Goal: Task Accomplishment & Management: Use online tool/utility

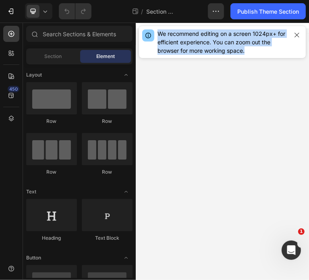
drag, startPoint x: 270, startPoint y: 53, endPoint x: 158, endPoint y: 28, distance: 115.1
click at [158, 28] on div "We recommend editing on a screen 1024px+ for efficient experience. You can zoom…" at bounding box center [222, 42] width 167 height 32
copy div "We recommend editing on a screen 1024px+ for efficient experience. You can zoom…"
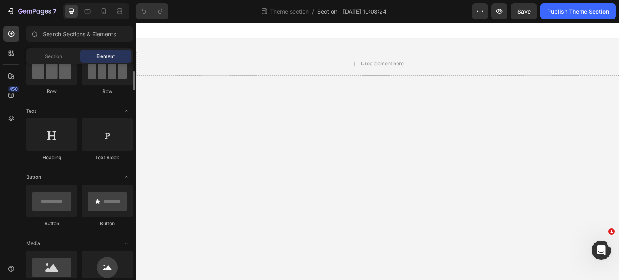
scroll to position [121, 0]
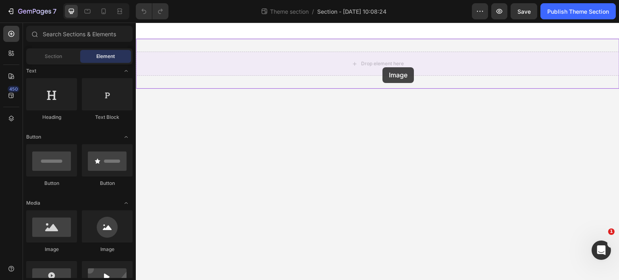
drag, startPoint x: 195, startPoint y: 259, endPoint x: 383, endPoint y: 67, distance: 267.9
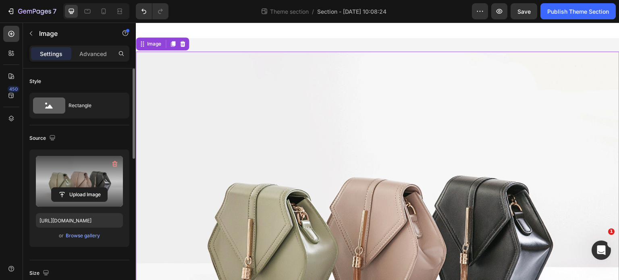
click at [75, 183] on label at bounding box center [79, 181] width 87 height 51
click at [75, 188] on input "file" at bounding box center [80, 195] width 56 height 14
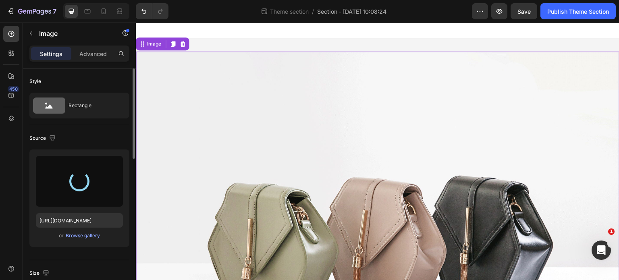
type input "https://cdn.shopify.com/s/files/1/0556/0516/6142/files/gempages_544056224849593…"
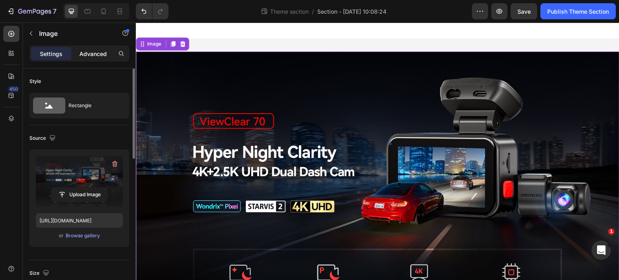
click at [92, 56] on p "Advanced" at bounding box center [92, 54] width 27 height 8
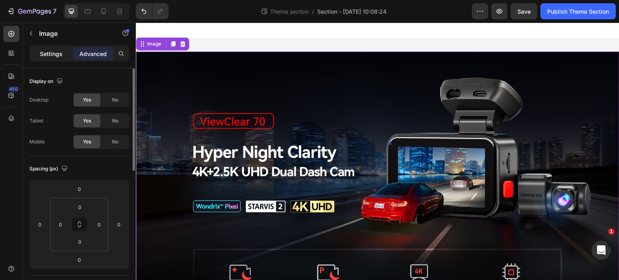
click at [55, 55] on p "Settings" at bounding box center [51, 54] width 23 height 8
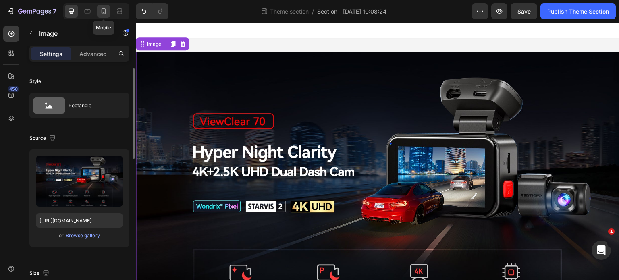
click at [101, 15] on icon at bounding box center [104, 11] width 8 height 8
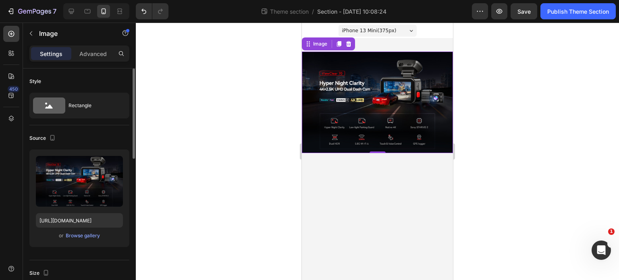
click at [47, 55] on p "Settings" at bounding box center [51, 54] width 23 height 8
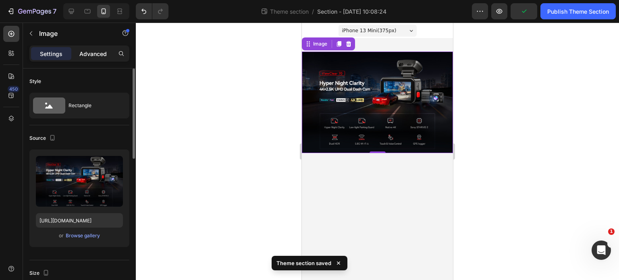
click at [100, 53] on p "Advanced" at bounding box center [92, 54] width 27 height 8
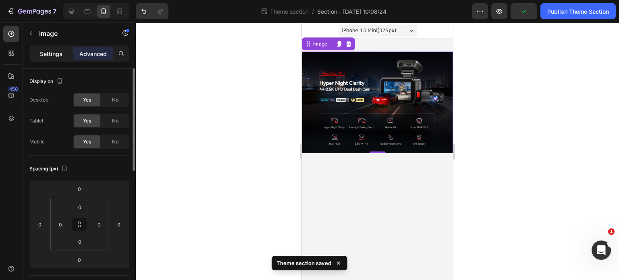
click at [58, 52] on p "Settings" at bounding box center [51, 54] width 23 height 8
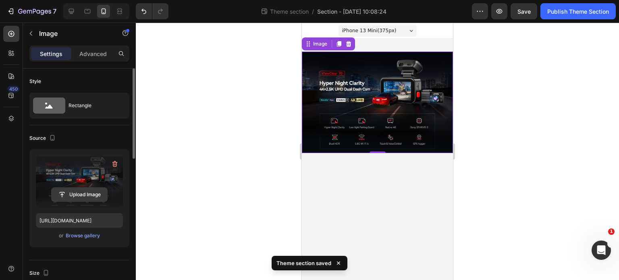
click at [72, 197] on input "file" at bounding box center [80, 195] width 56 height 14
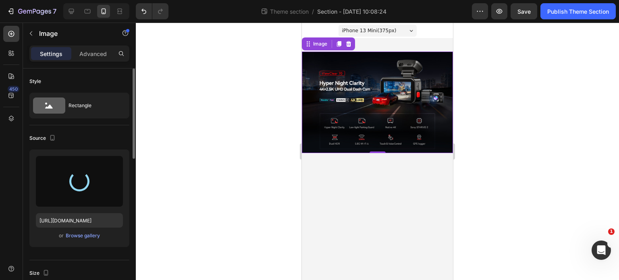
type input "https://cdn.shopify.com/s/files/1/0556/0516/6142/files/gempages_544056224849593…"
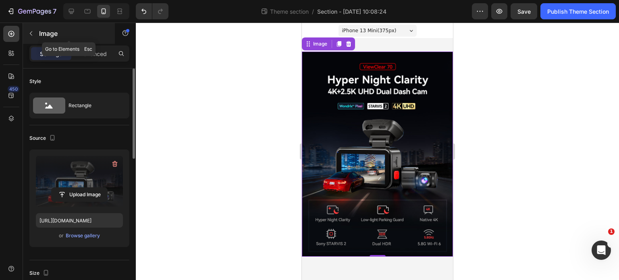
click at [32, 31] on icon "button" at bounding box center [31, 33] width 2 height 4
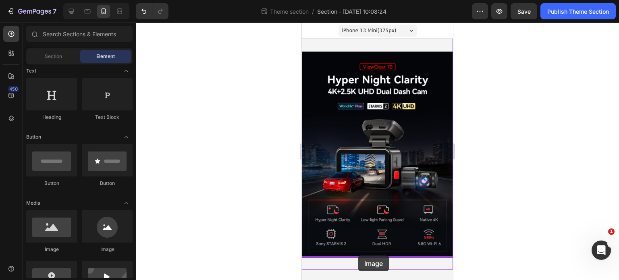
drag, startPoint x: 353, startPoint y: 249, endPoint x: 358, endPoint y: 256, distance: 8.6
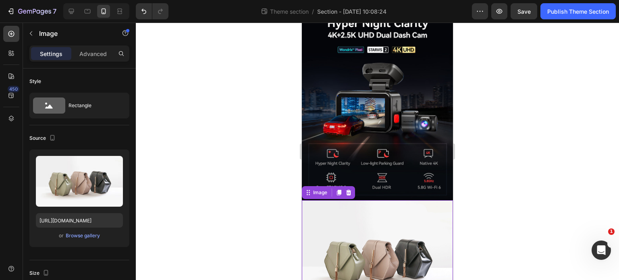
scroll to position [81, 0]
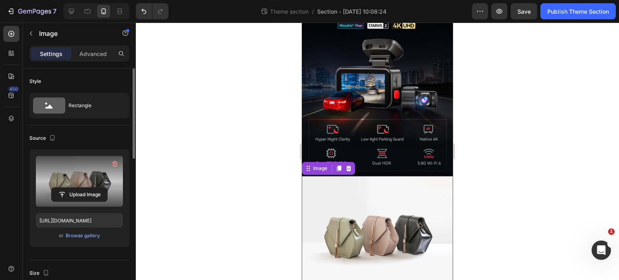
click at [78, 180] on label at bounding box center [79, 181] width 87 height 51
click at [78, 188] on input "file" at bounding box center [80, 195] width 56 height 14
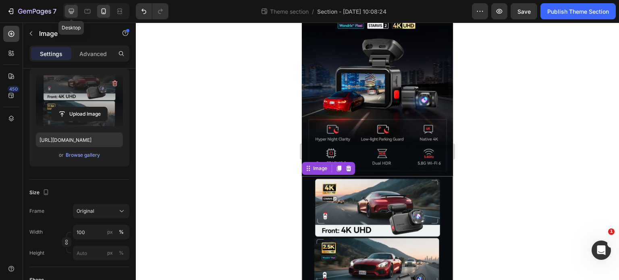
click at [71, 14] on icon at bounding box center [71, 11] width 8 height 8
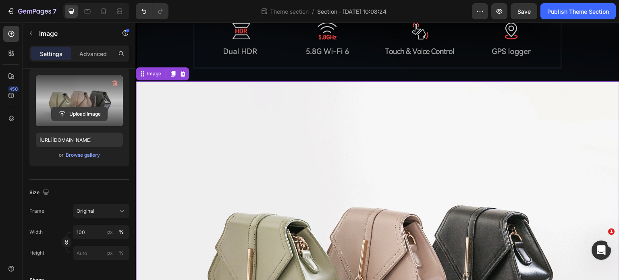
scroll to position [321, 0]
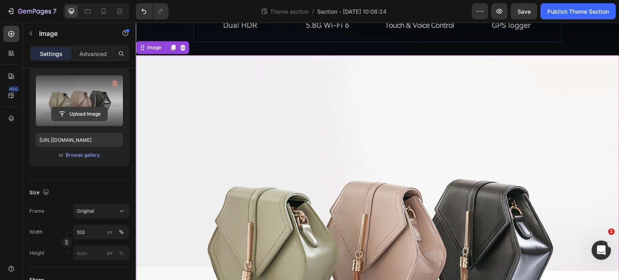
click at [90, 110] on input "file" at bounding box center [80, 114] width 56 height 14
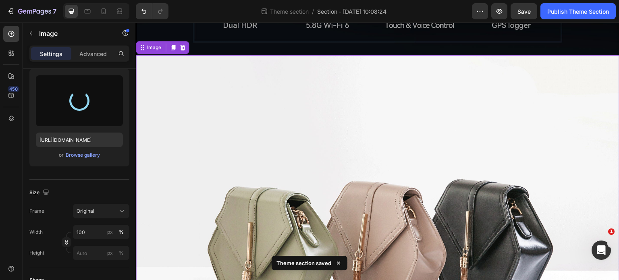
type input "https://cdn.shopify.com/s/files/1/0556/0516/6142/files/gempages_544056224849593…"
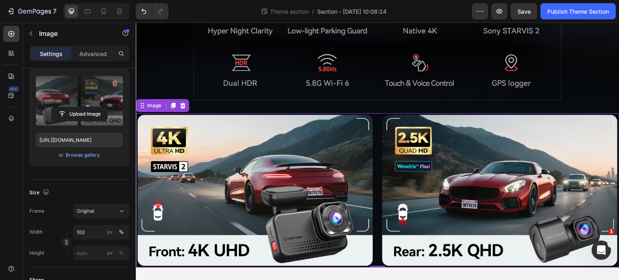
scroll to position [257, 0]
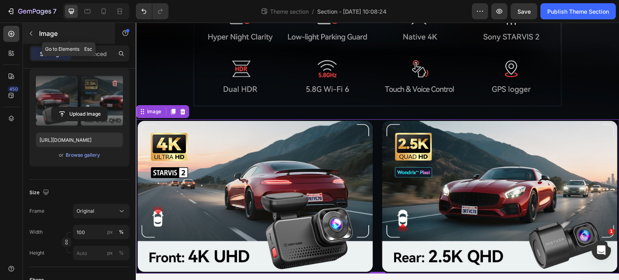
click at [28, 32] on icon "button" at bounding box center [31, 33] width 6 height 6
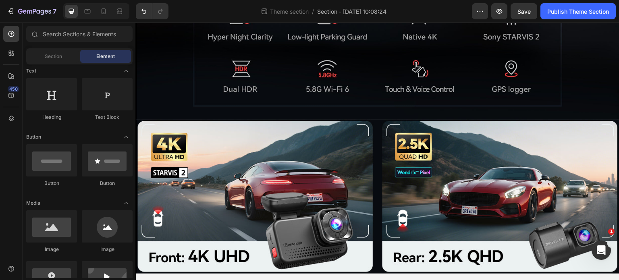
scroll to position [161, 0]
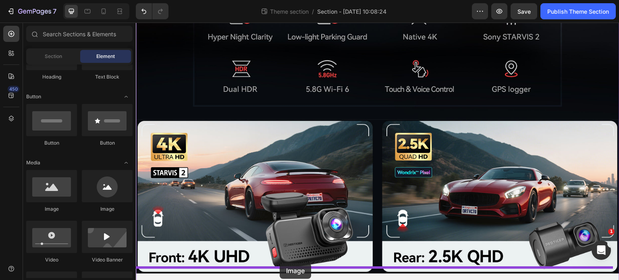
drag, startPoint x: 193, startPoint y: 213, endPoint x: 281, endPoint y: 265, distance: 101.8
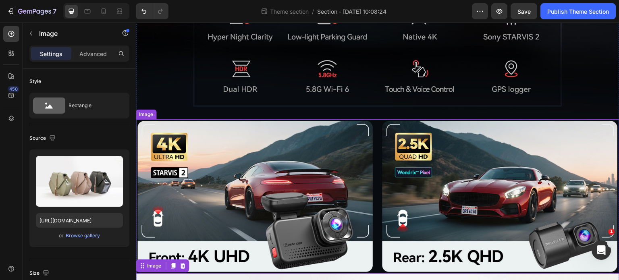
scroll to position [321, 0]
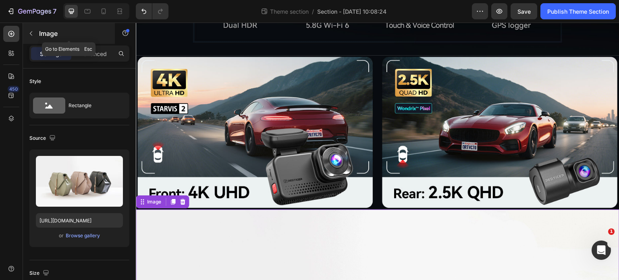
click at [32, 37] on button "button" at bounding box center [31, 33] width 13 height 13
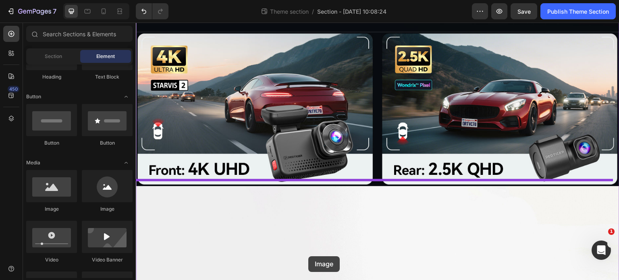
drag, startPoint x: 192, startPoint y: 215, endPoint x: 308, endPoint y: 256, distance: 123.3
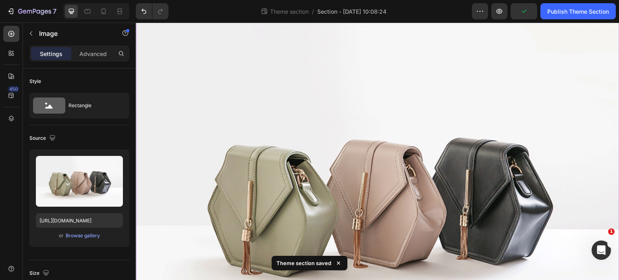
scroll to position [523, 0]
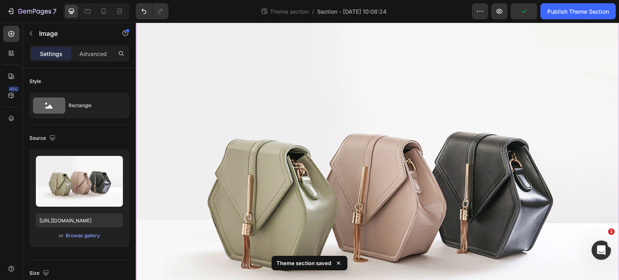
click at [333, 178] on img at bounding box center [378, 189] width 484 height 363
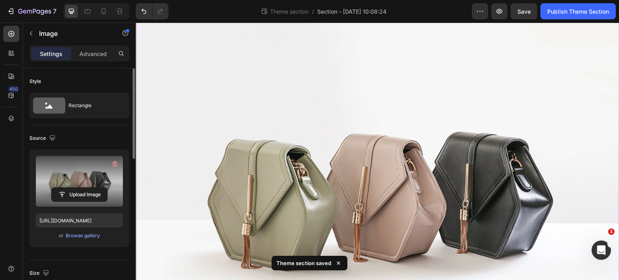
click at [80, 177] on label at bounding box center [79, 181] width 87 height 51
click at [80, 188] on input "file" at bounding box center [80, 195] width 56 height 14
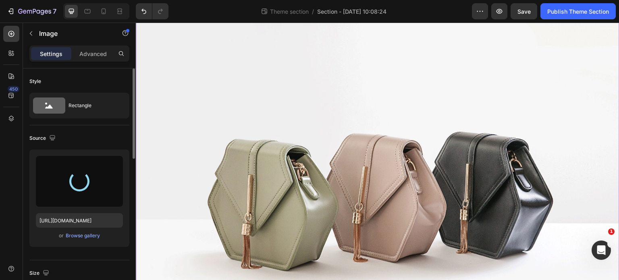
type input "[URL][DOMAIN_NAME]"
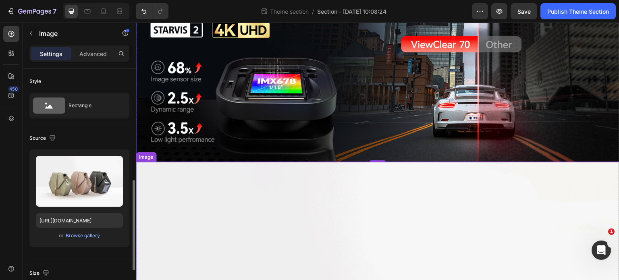
scroll to position [81, 0]
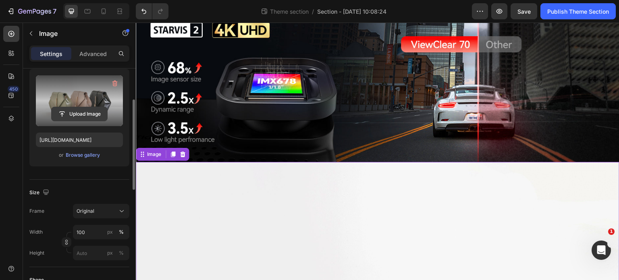
click at [81, 117] on input "file" at bounding box center [80, 114] width 56 height 14
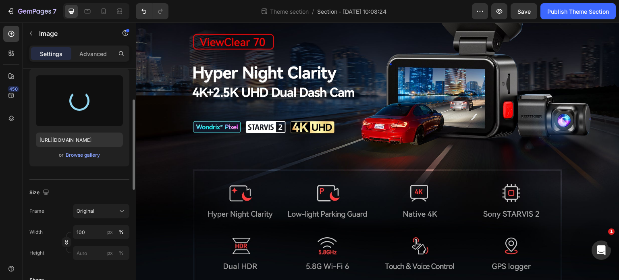
scroll to position [0, 0]
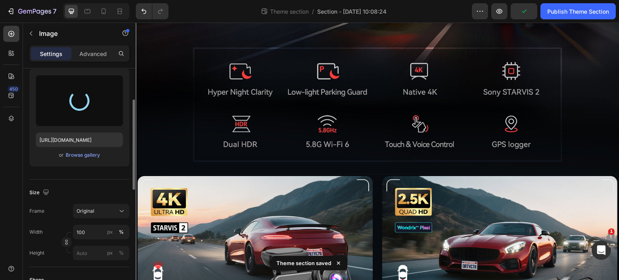
type input "https://cdn.shopify.com/s/files/1/0556/0516/6142/files/gempages_544056224849593…"
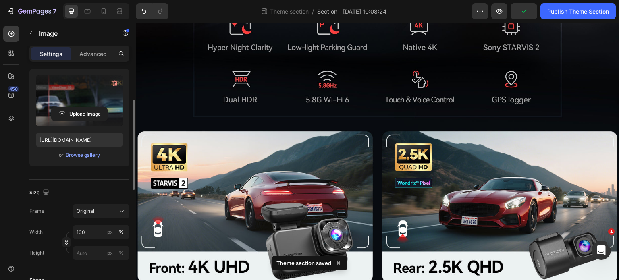
scroll to position [242, 0]
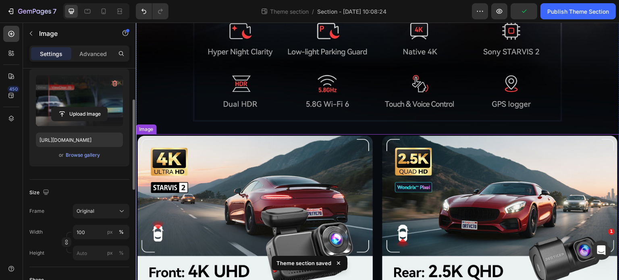
click at [374, 182] on img at bounding box center [378, 211] width 484 height 154
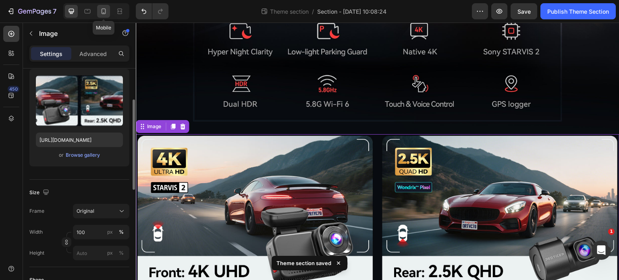
click at [104, 12] on icon at bounding box center [104, 11] width 8 height 8
type input "https://cdn.shopify.com/s/files/1/0556/0516/6142/files/gempages_544056224849593…"
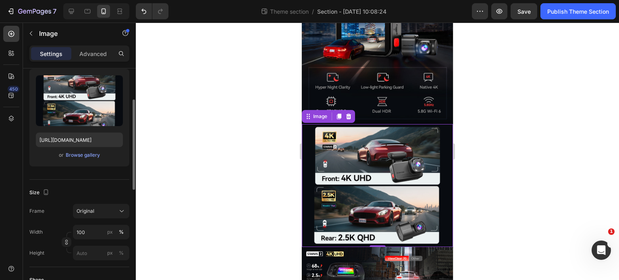
scroll to position [192, 0]
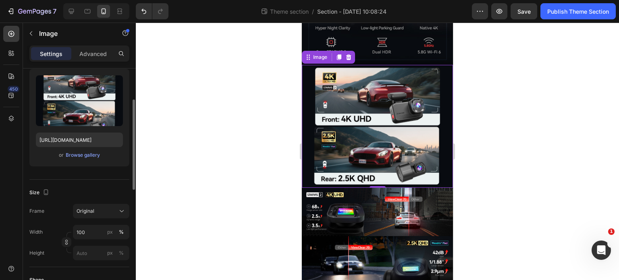
click at [422, 169] on img at bounding box center [377, 126] width 151 height 123
click at [381, 204] on img at bounding box center [377, 212] width 151 height 48
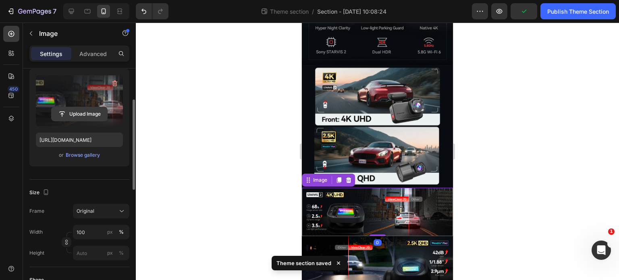
click at [79, 108] on input "file" at bounding box center [80, 114] width 56 height 14
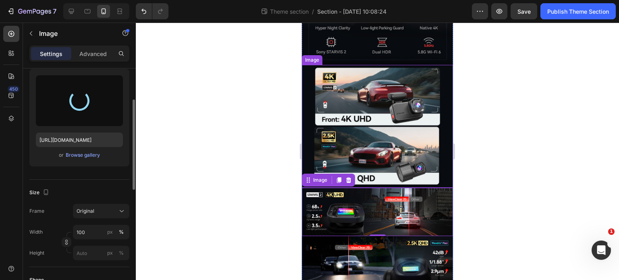
type input "https://cdn.shopify.com/s/files/1/0556/0516/6142/files/gempages_544056224849593…"
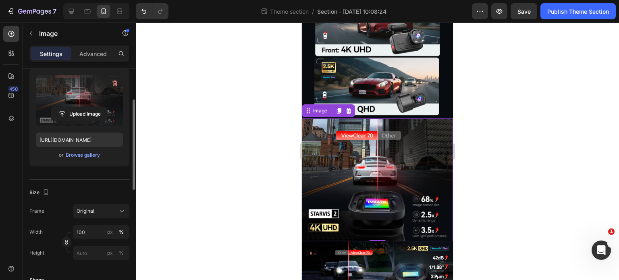
scroll to position [263, 0]
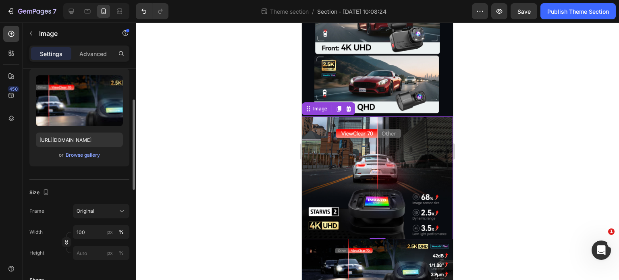
click at [401, 239] on img at bounding box center [377, 263] width 151 height 48
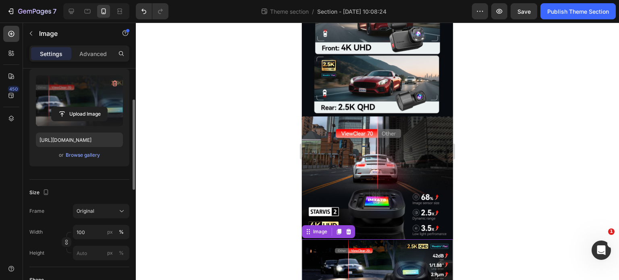
click at [71, 102] on label at bounding box center [79, 100] width 87 height 51
click at [71, 107] on input "file" at bounding box center [80, 114] width 56 height 14
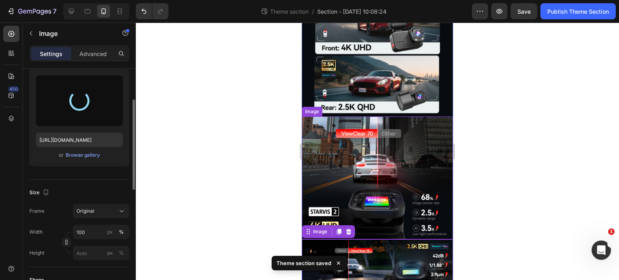
type input "https://cdn.shopify.com/s/files/1/0556/0516/6142/files/gempages_544056224849593…"
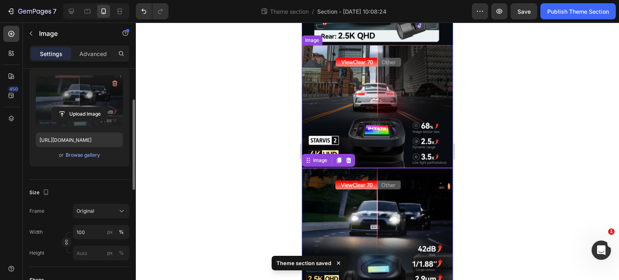
scroll to position [335, 0]
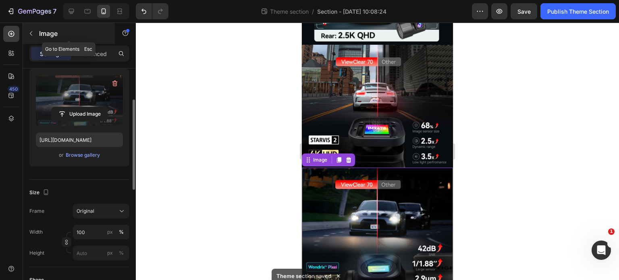
click at [41, 35] on p "Image" at bounding box center [73, 34] width 69 height 10
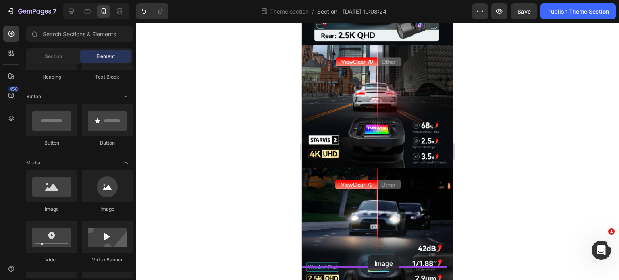
drag, startPoint x: 365, startPoint y: 210, endPoint x: 368, endPoint y: 256, distance: 45.2
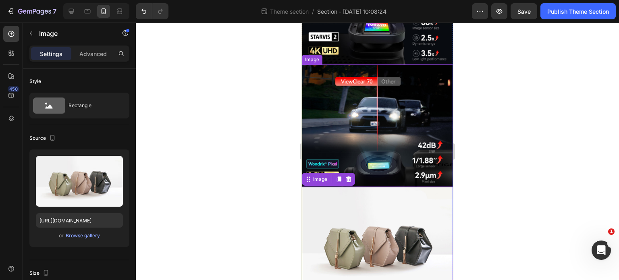
scroll to position [444, 0]
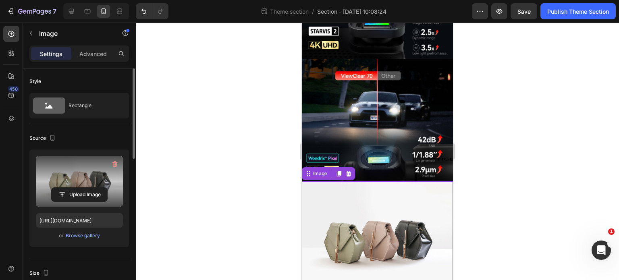
click at [85, 183] on label at bounding box center [79, 181] width 87 height 51
click at [85, 188] on input "file" at bounding box center [80, 195] width 56 height 14
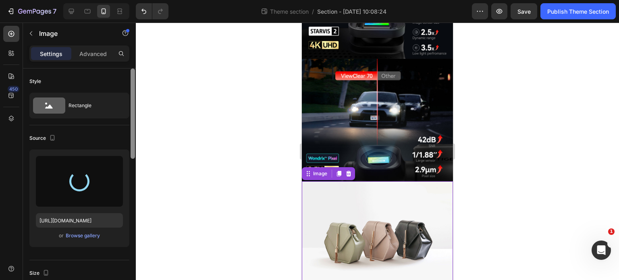
type input "https://cdn.shopify.com/s/files/1/0556/0516/6142/files/gempages_544056224849593…"
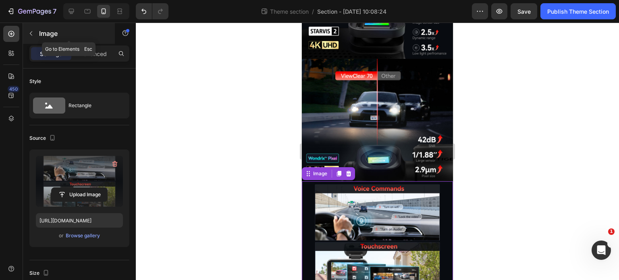
click at [31, 35] on icon "button" at bounding box center [31, 33] width 2 height 4
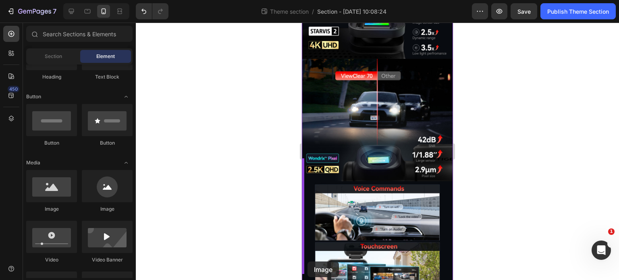
scroll to position [451, 0]
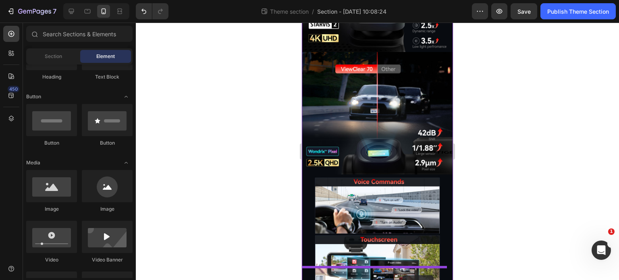
drag, startPoint x: 350, startPoint y: 211, endPoint x: 402, endPoint y: 275, distance: 83.1
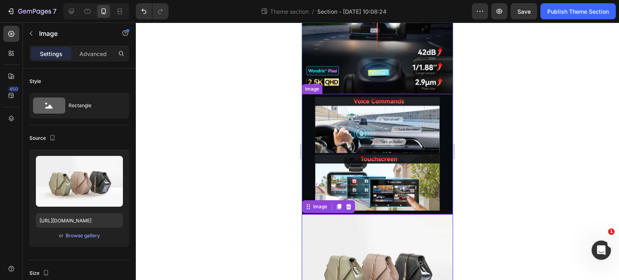
scroll to position [559, 0]
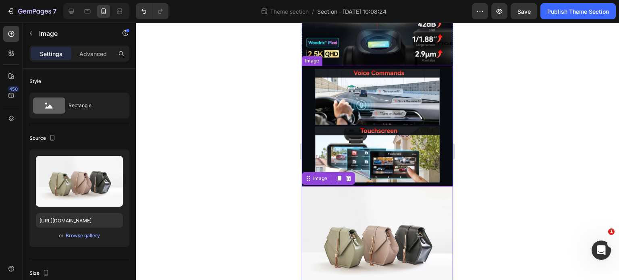
click at [412, 214] on img at bounding box center [377, 242] width 151 height 113
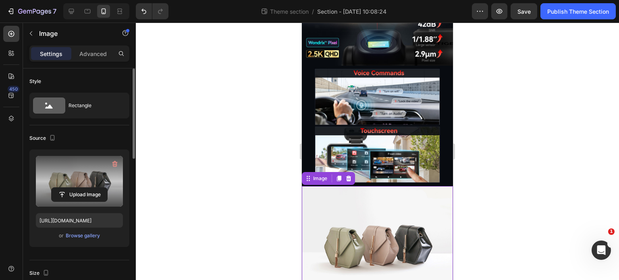
click at [91, 184] on label at bounding box center [79, 181] width 87 height 51
click at [91, 188] on input "file" at bounding box center [80, 195] width 56 height 14
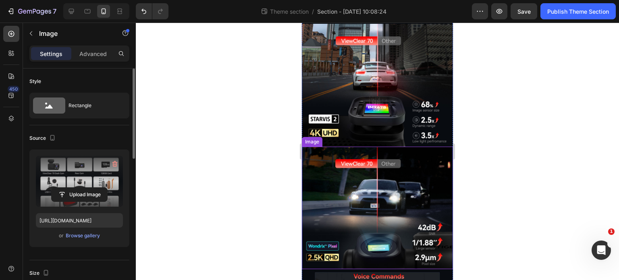
scroll to position [321, 0]
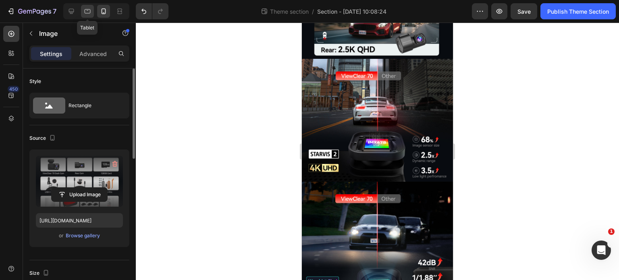
click at [84, 15] on icon at bounding box center [87, 11] width 8 height 8
type input "[URL][DOMAIN_NAME]"
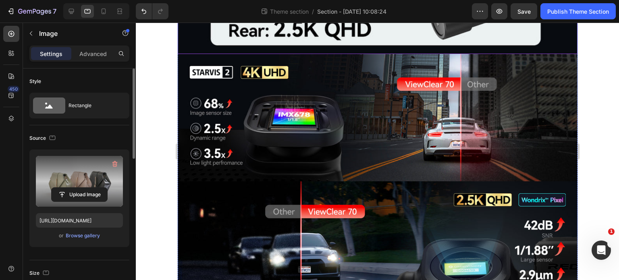
scroll to position [603, 0]
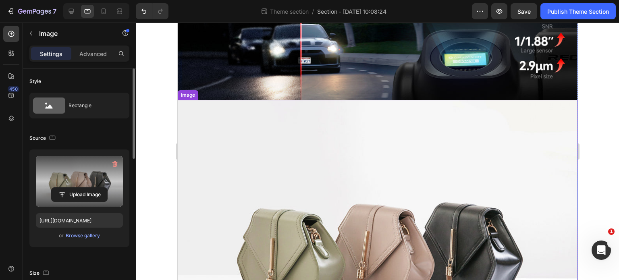
click at [393, 162] on img at bounding box center [377, 250] width 400 height 300
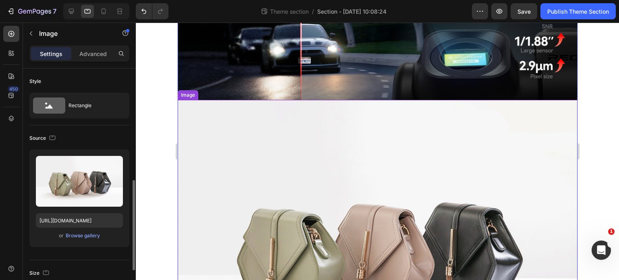
scroll to position [81, 0]
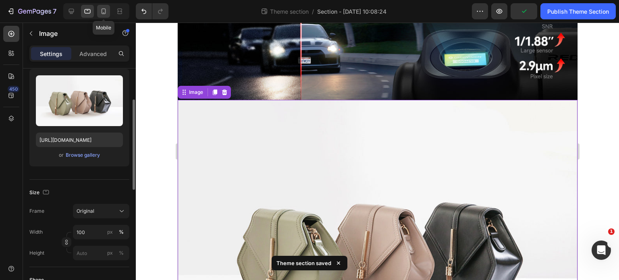
click at [102, 13] on icon at bounding box center [104, 11] width 4 height 6
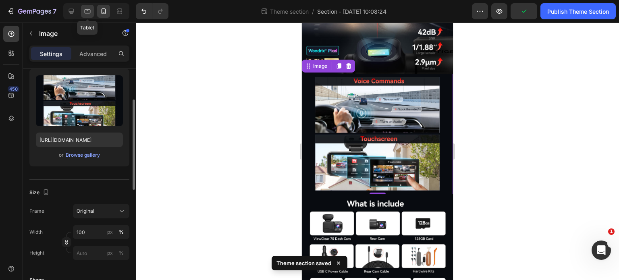
click at [89, 9] on icon at bounding box center [88, 11] width 6 height 4
type input "[URL][DOMAIN_NAME]"
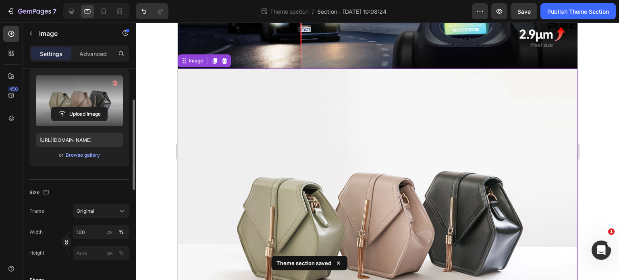
scroll to position [642, 0]
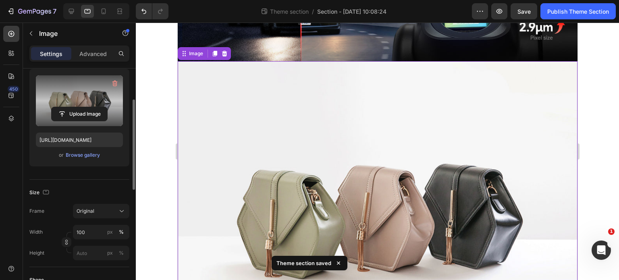
click at [98, 102] on label at bounding box center [79, 100] width 87 height 51
click at [98, 107] on input "file" at bounding box center [80, 114] width 56 height 14
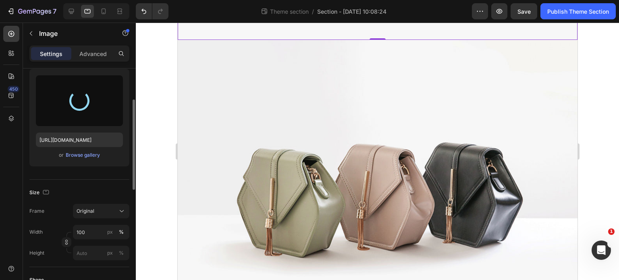
scroll to position [964, 0]
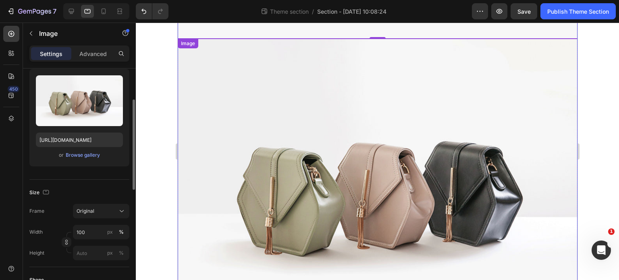
click at [284, 99] on img at bounding box center [377, 189] width 400 height 300
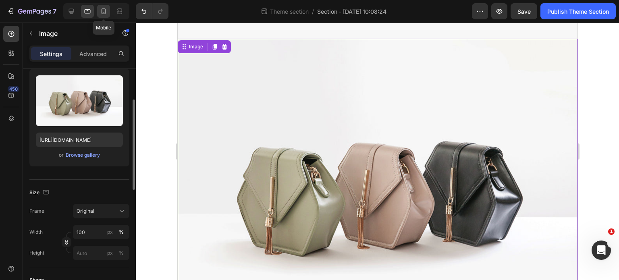
click at [101, 15] on icon at bounding box center [104, 11] width 8 height 8
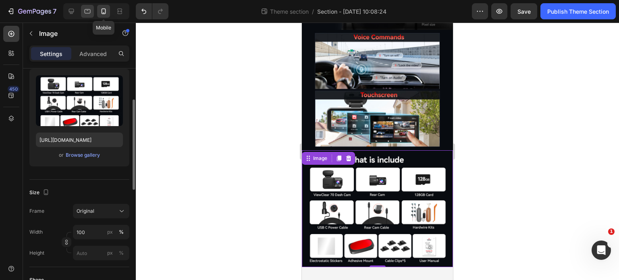
scroll to position [563, 0]
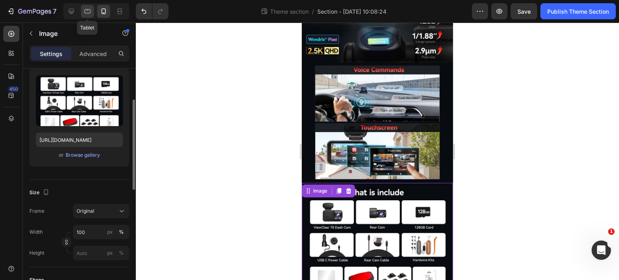
click at [86, 11] on icon at bounding box center [87, 11] width 8 height 8
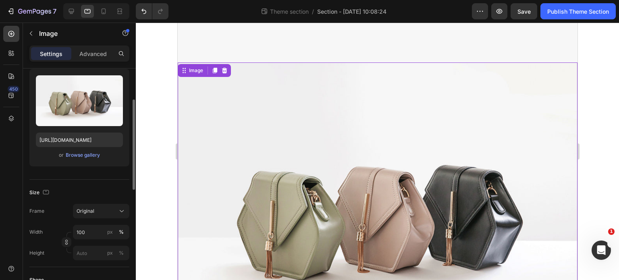
scroll to position [937, 0]
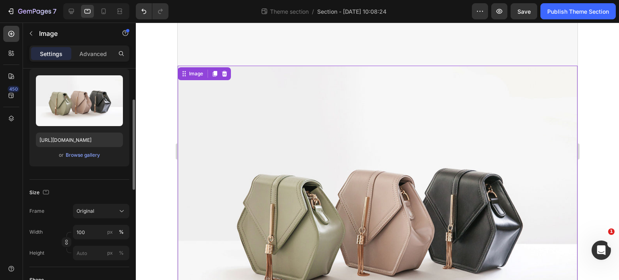
click at [283, 172] on img at bounding box center [377, 216] width 400 height 300
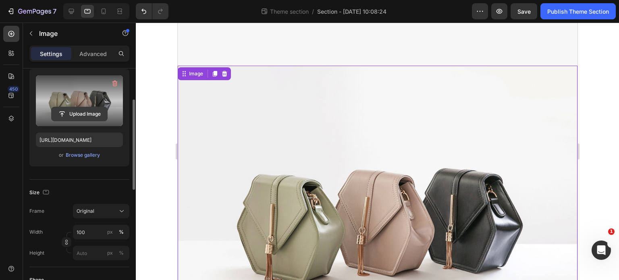
click at [58, 116] on input "file" at bounding box center [80, 114] width 56 height 14
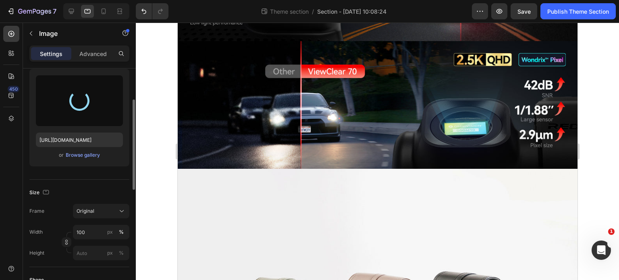
type input "https://cdn.shopify.com/s/files/1/0556/0516/6142/files/gempages_544056224849593…"
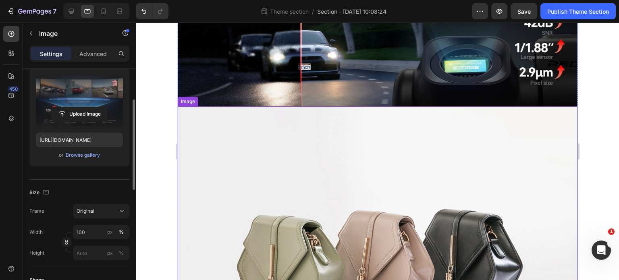
scroll to position [615, 0]
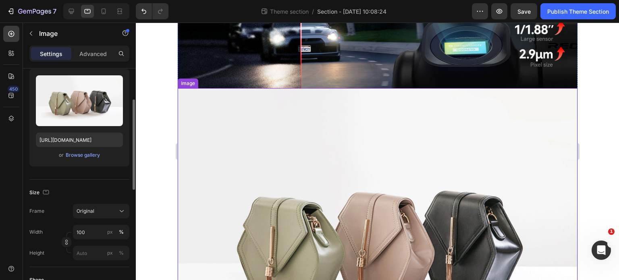
click at [465, 171] on img at bounding box center [377, 238] width 400 height 300
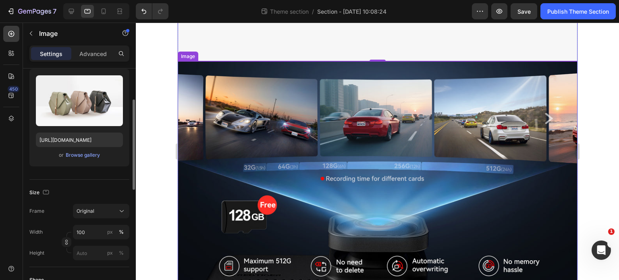
scroll to position [942, 0]
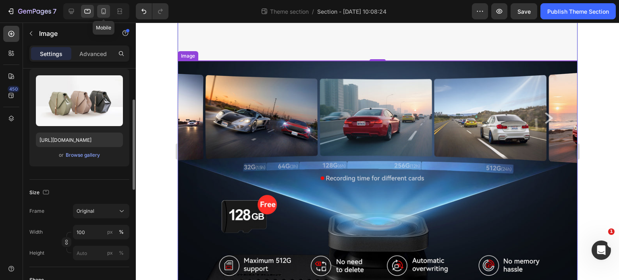
click at [102, 13] on icon at bounding box center [104, 11] width 4 height 6
type input "https://cdn.shopify.com/s/files/1/0556/0516/6142/files/gempages_544056224849593…"
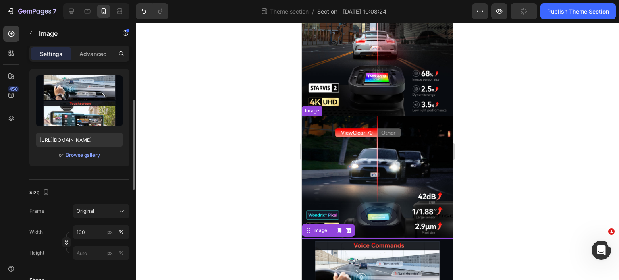
scroll to position [471, 0]
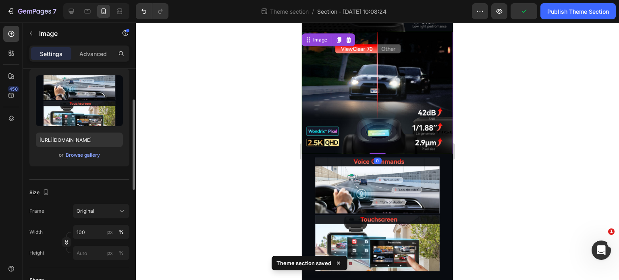
click at [413, 94] on img at bounding box center [377, 93] width 151 height 123
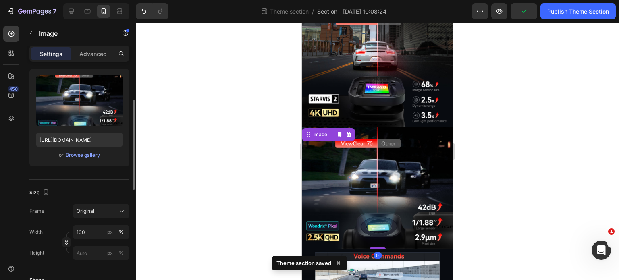
scroll to position [350, 0]
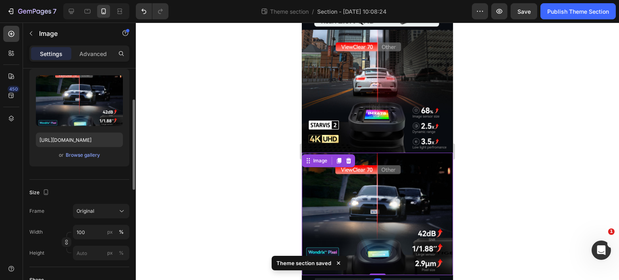
click at [411, 184] on img at bounding box center [377, 214] width 151 height 123
click at [73, 10] on icon at bounding box center [71, 11] width 8 height 8
type input "https://cdn.shopify.com/s/files/1/0556/0516/6142/files/gempages_544056224849593…"
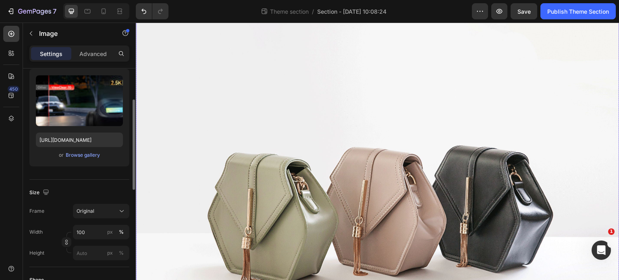
scroll to position [827, 0]
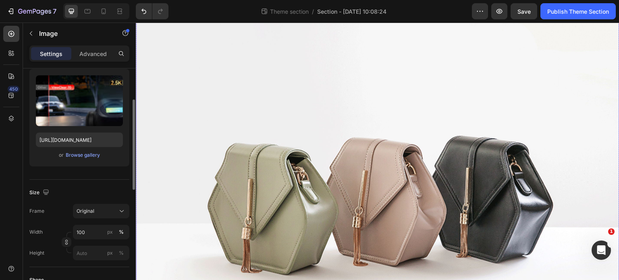
click at [408, 168] on img at bounding box center [378, 193] width 484 height 363
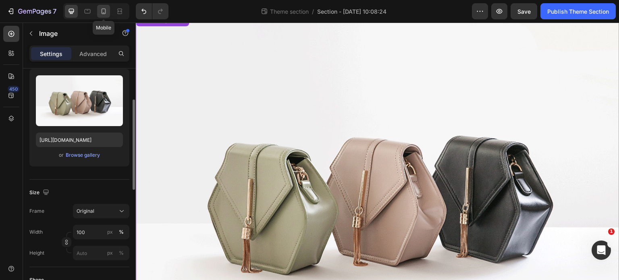
click at [104, 14] on icon at bounding box center [104, 11] width 4 height 6
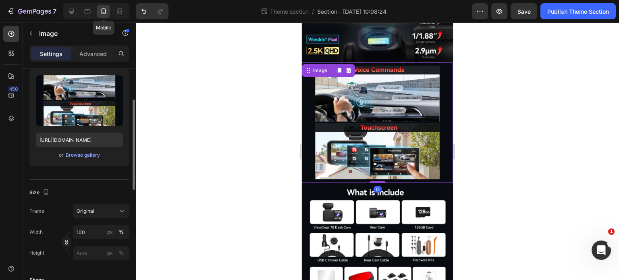
scroll to position [551, 0]
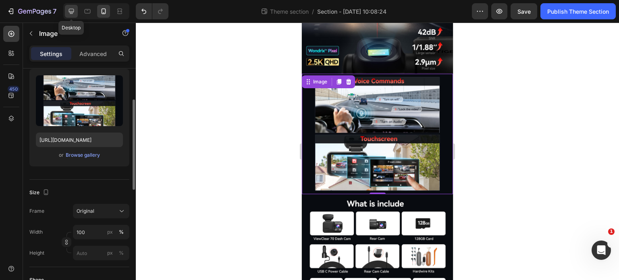
click at [69, 9] on icon at bounding box center [71, 11] width 5 height 5
type input "[URL][DOMAIN_NAME]"
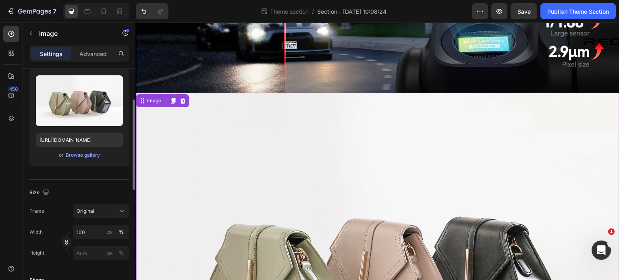
scroll to position [748, 0]
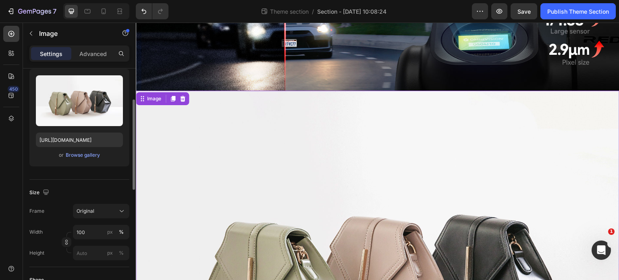
click at [397, 142] on img at bounding box center [378, 272] width 484 height 363
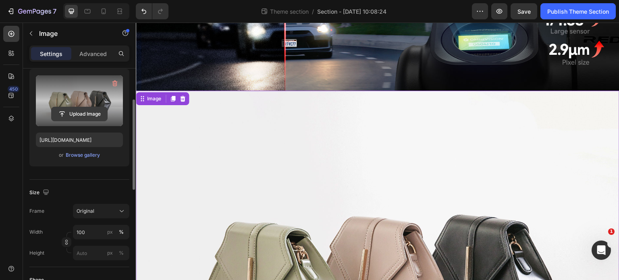
click at [78, 112] on input "file" at bounding box center [80, 114] width 56 height 14
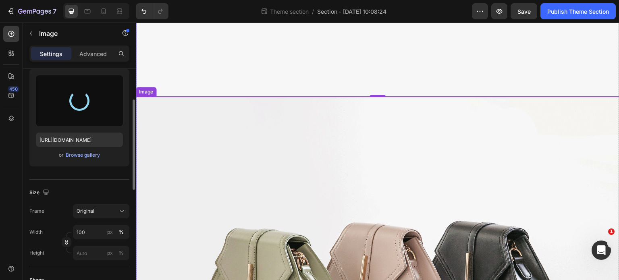
scroll to position [1111, 0]
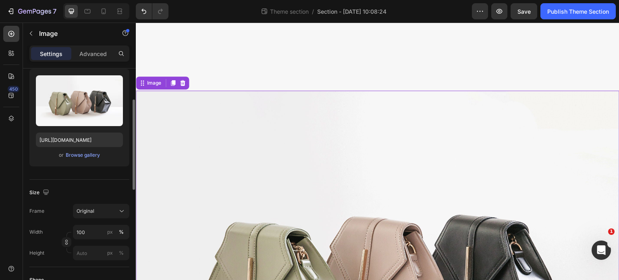
click at [572, 142] on img at bounding box center [378, 272] width 484 height 363
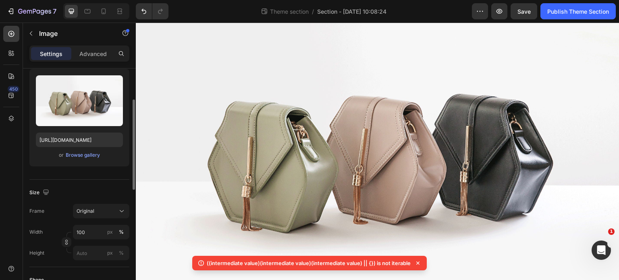
scroll to position [748, 0]
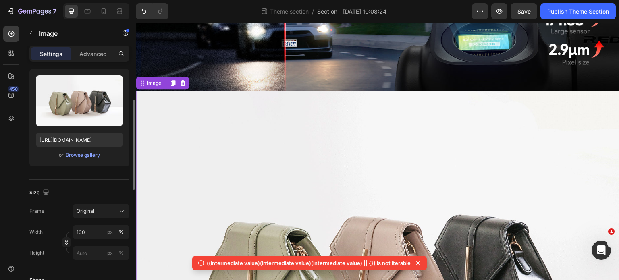
click at [421, 192] on img at bounding box center [378, 272] width 484 height 363
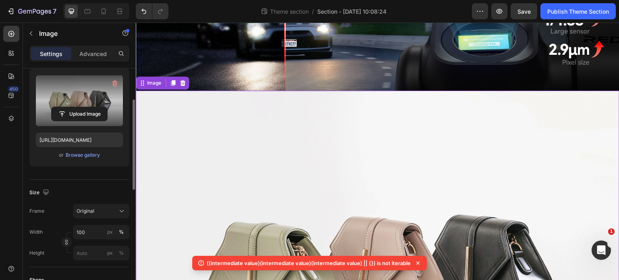
click at [69, 105] on label at bounding box center [79, 100] width 87 height 51
click at [69, 107] on input "file" at bounding box center [80, 114] width 56 height 14
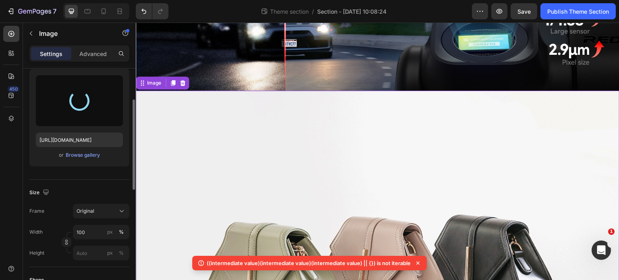
type input "[URL][DOMAIN_NAME]"
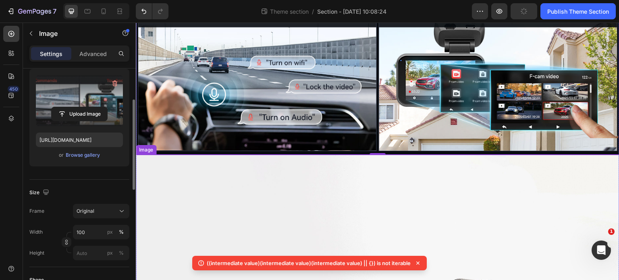
scroll to position [950, 0]
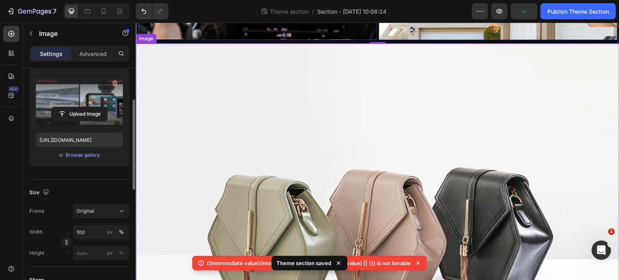
click at [321, 160] on img at bounding box center [378, 225] width 484 height 363
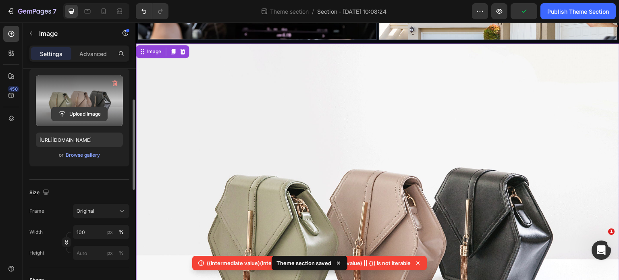
click at [73, 114] on input "file" at bounding box center [80, 114] width 56 height 14
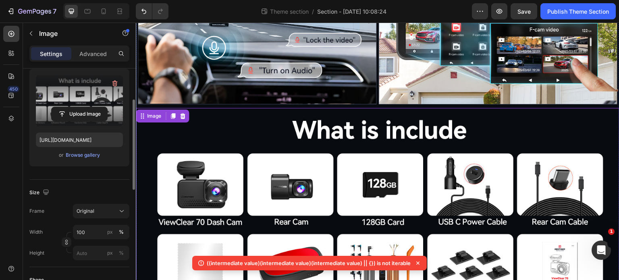
scroll to position [919, 0]
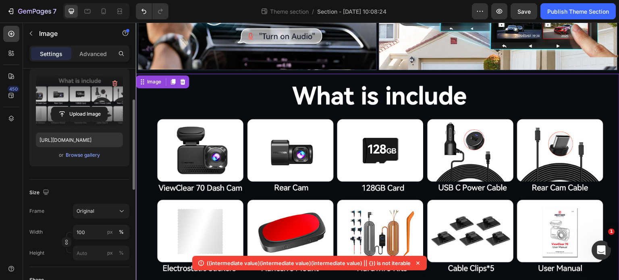
click at [218, 153] on img at bounding box center [378, 178] width 484 height 208
click at [103, 15] on icon at bounding box center [104, 11] width 8 height 8
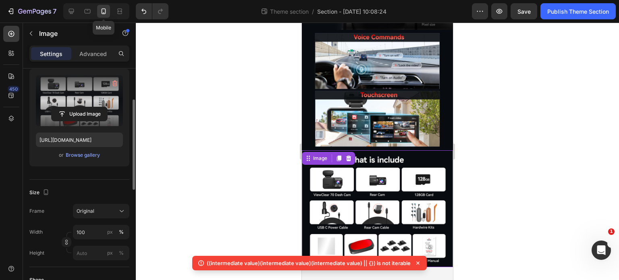
scroll to position [563, 0]
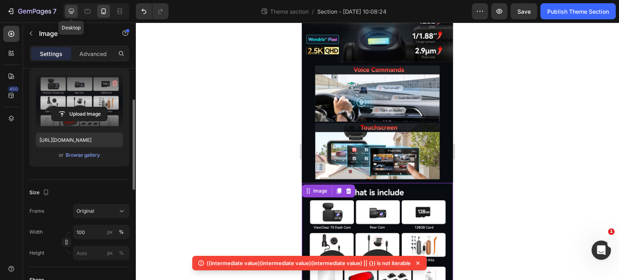
click at [71, 14] on icon at bounding box center [71, 11] width 8 height 8
type input "https://cdn.shopify.com/s/files/1/0556/0516/6142/files/gempages_544056224849593…"
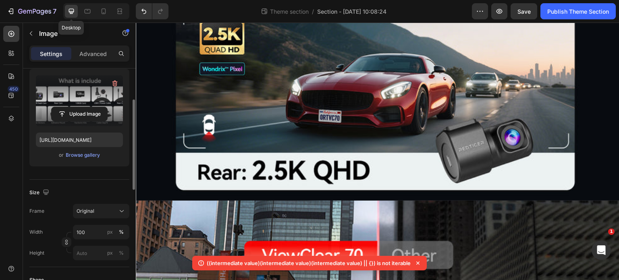
scroll to position [919, 0]
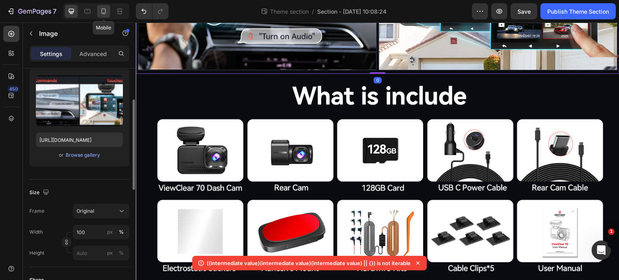
click at [104, 14] on icon at bounding box center [104, 11] width 4 height 6
type input "https://cdn.shopify.com/s/files/1/0556/0516/6142/files/gempages_544056224849593…"
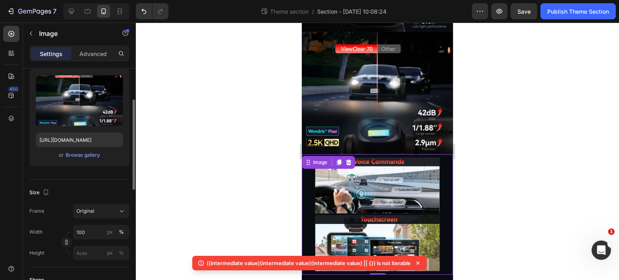
click at [376, 104] on img at bounding box center [377, 93] width 151 height 123
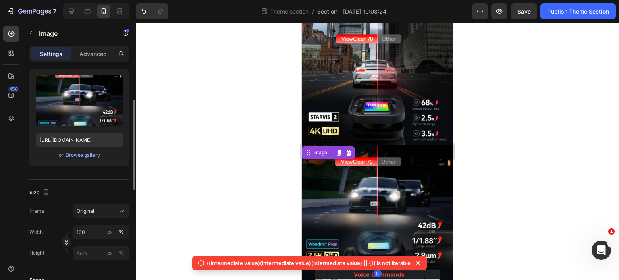
scroll to position [350, 0]
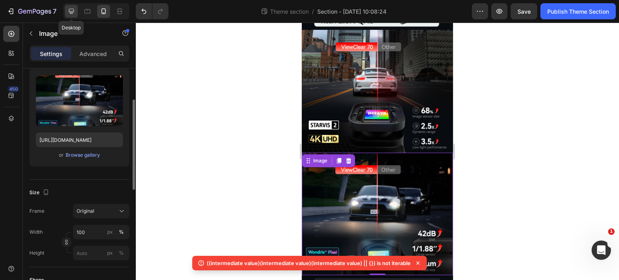
click at [71, 16] on div at bounding box center [71, 11] width 13 height 13
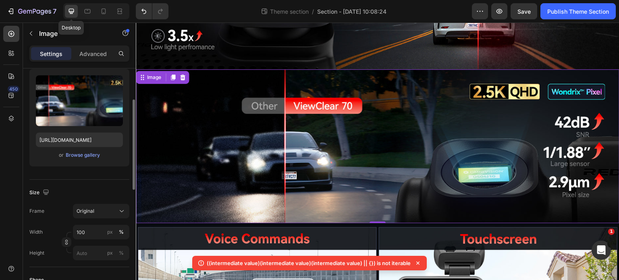
scroll to position [626, 0]
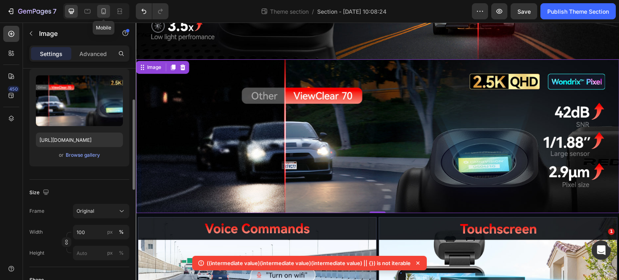
click at [109, 12] on div at bounding box center [103, 11] width 13 height 13
type input "https://cdn.shopify.com/s/files/1/0556/0516/6142/files/gempages_544056224849593…"
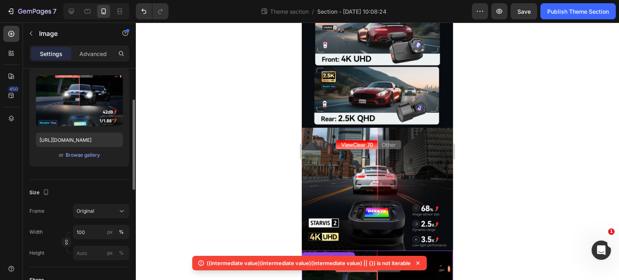
scroll to position [238, 0]
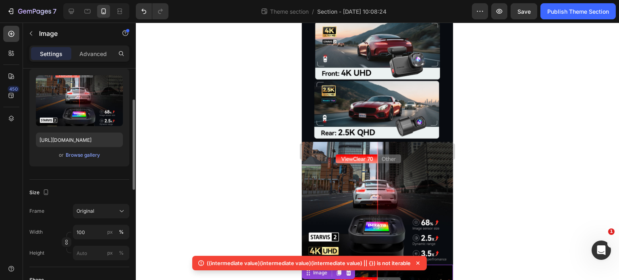
click at [401, 182] on img at bounding box center [377, 203] width 151 height 123
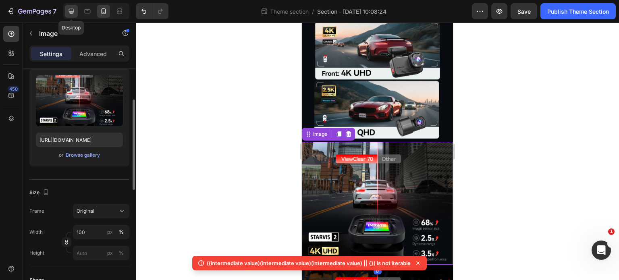
click at [72, 9] on icon at bounding box center [71, 11] width 5 height 5
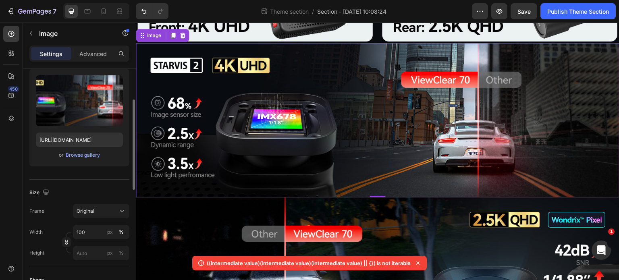
scroll to position [476, 0]
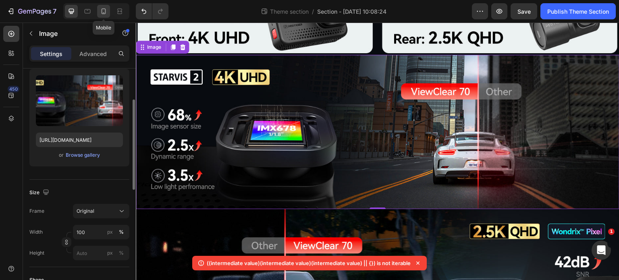
click at [102, 15] on icon at bounding box center [104, 11] width 8 height 8
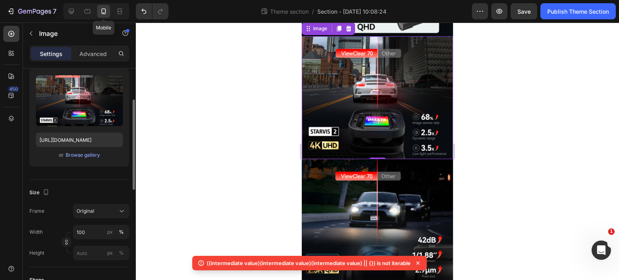
scroll to position [316, 0]
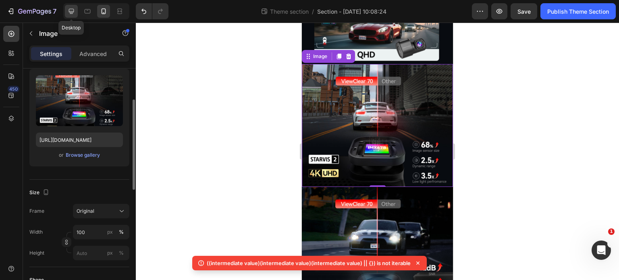
click at [71, 14] on icon at bounding box center [71, 11] width 8 height 8
type input "[URL][DOMAIN_NAME]"
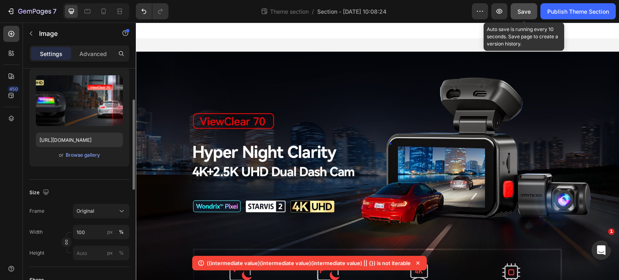
click at [522, 15] on div "Save" at bounding box center [524, 11] width 13 height 8
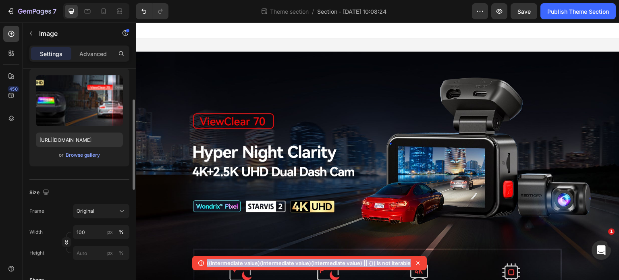
drag, startPoint x: 409, startPoint y: 264, endPoint x: 205, endPoint y: 256, distance: 204.1
click at [205, 256] on div "((intermediate value)(intermediate value)(intermediate value) || {}) is not ite…" at bounding box center [309, 263] width 235 height 15
copy p "((intermediate value)(intermediate value)(intermediate value) || {}) is not ite…"
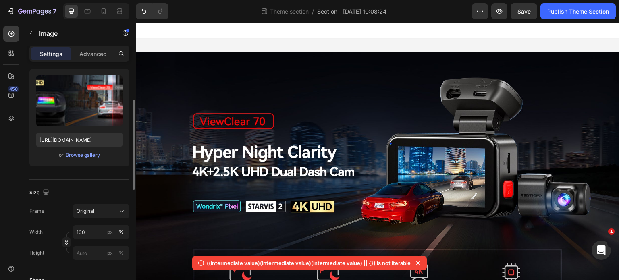
click at [417, 261] on icon at bounding box center [418, 263] width 8 height 8
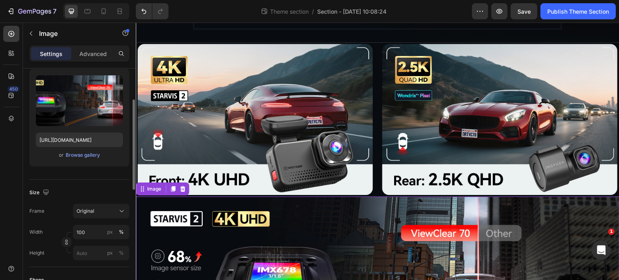
scroll to position [282, 0]
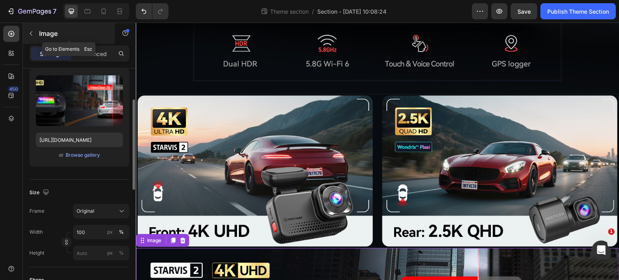
click at [28, 32] on icon "button" at bounding box center [31, 33] width 6 height 6
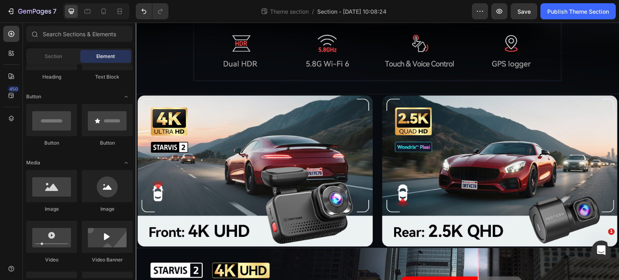
scroll to position [81, 0]
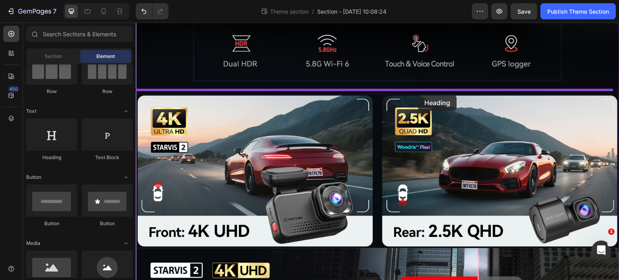
drag, startPoint x: 185, startPoint y: 162, endPoint x: 418, endPoint y: 95, distance: 242.5
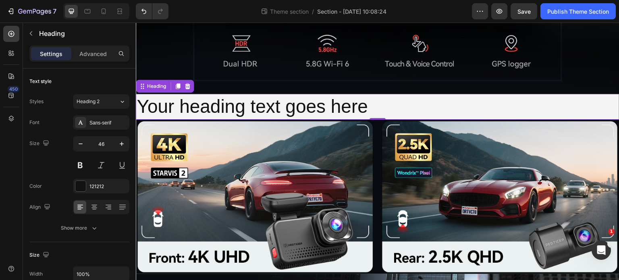
click at [326, 108] on h2 "Your heading text goes here" at bounding box center [378, 107] width 484 height 26
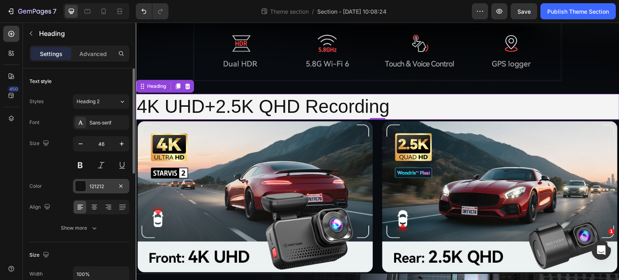
click at [99, 188] on div "121212" at bounding box center [100, 186] width 23 height 7
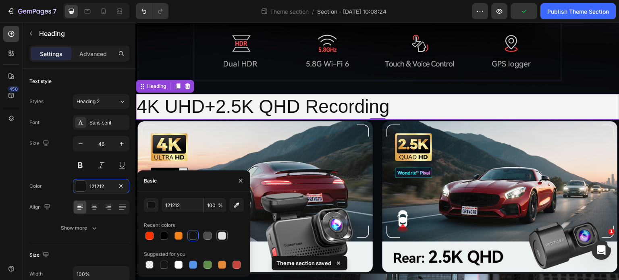
click at [226, 238] on div at bounding box center [222, 236] width 8 height 8
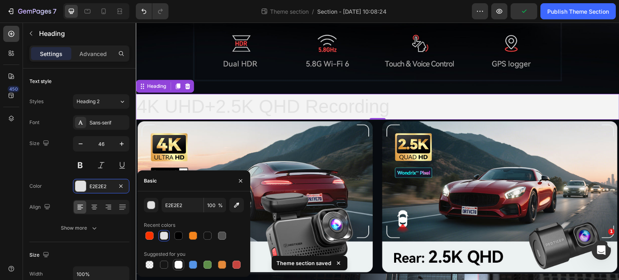
click at [175, 269] on div at bounding box center [179, 265] width 10 height 10
type input "FFFFFF"
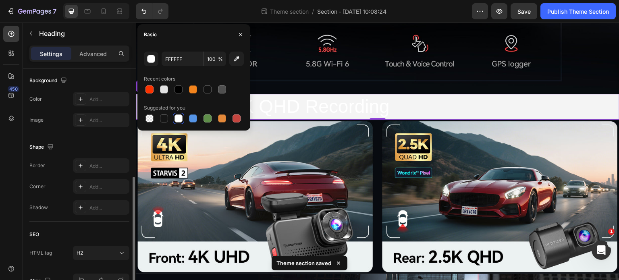
scroll to position [287, 0]
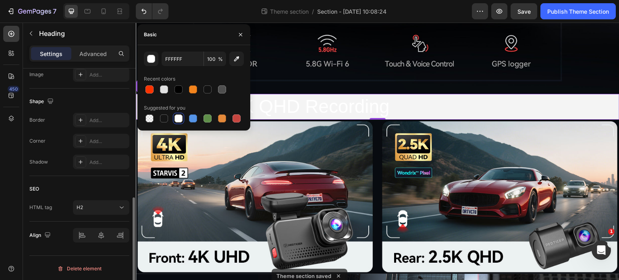
click at [101, 189] on div "SEO" at bounding box center [79, 189] width 100 height 13
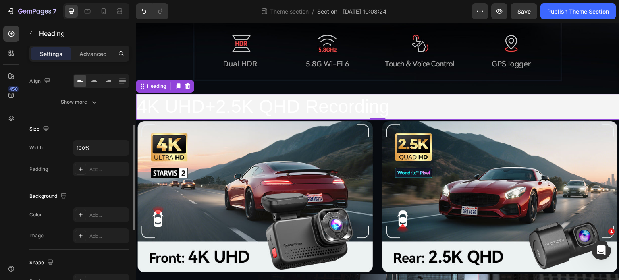
scroll to position [0, 0]
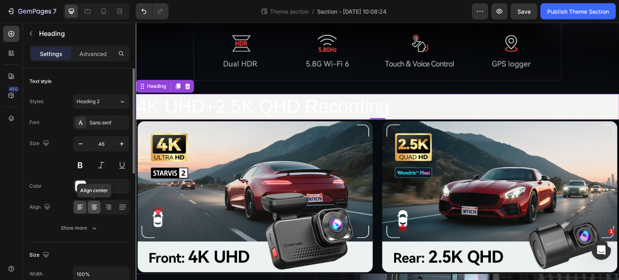
click at [97, 205] on icon at bounding box center [94, 207] width 8 height 8
click at [87, 51] on p "Advanced" at bounding box center [92, 54] width 27 height 8
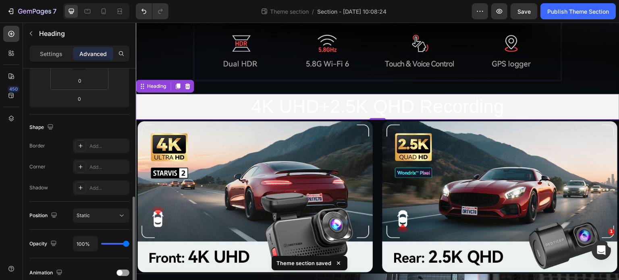
scroll to position [242, 0]
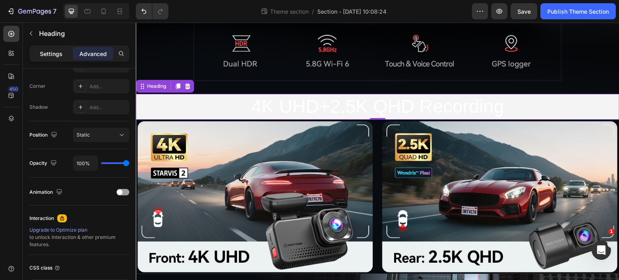
click at [55, 58] on div "Settings" at bounding box center [51, 53] width 40 height 13
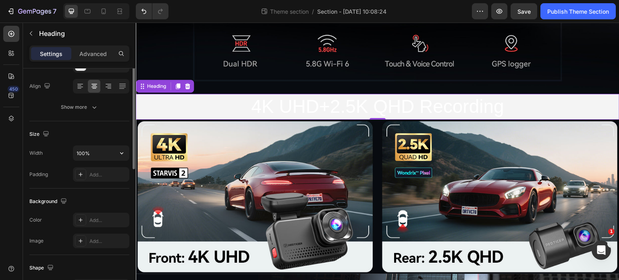
scroll to position [0, 0]
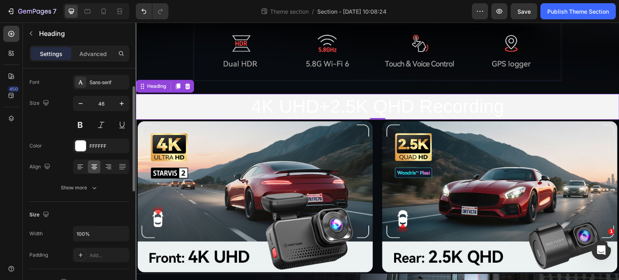
click at [115, 185] on button "Show more" at bounding box center [79, 188] width 100 height 15
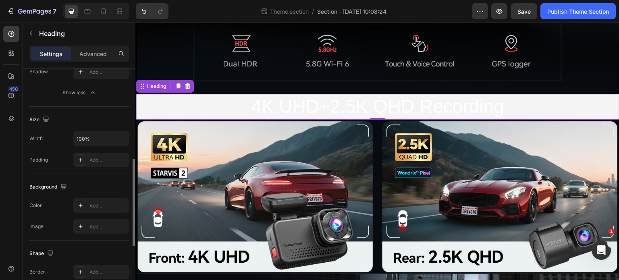
scroll to position [282, 0]
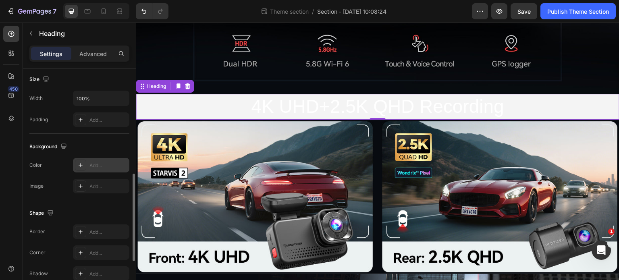
click at [89, 167] on div "Add..." at bounding box center [101, 165] width 56 height 15
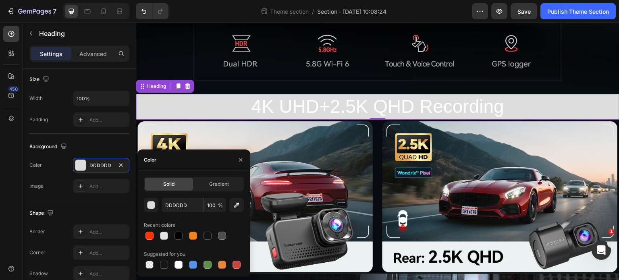
click at [158, 164] on div "Color" at bounding box center [148, 160] width 22 height 21
paste input "080B0F"
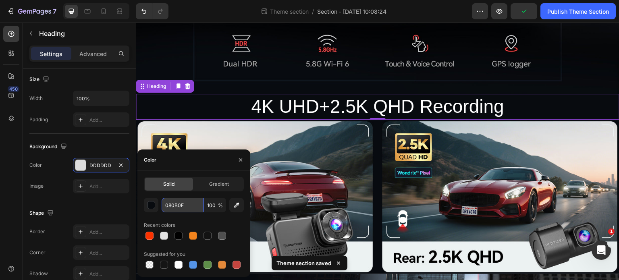
click at [185, 212] on input "080B0F" at bounding box center [183, 205] width 42 height 15
type input "080B0F"
click at [195, 223] on div "Recent colors" at bounding box center [194, 225] width 100 height 13
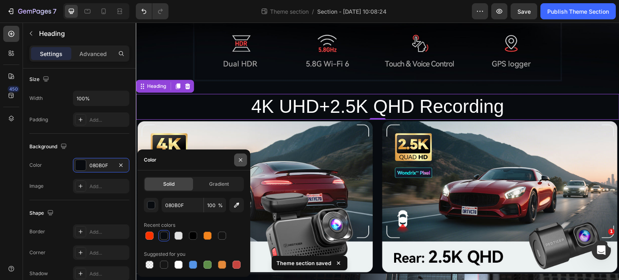
click at [240, 159] on icon "button" at bounding box center [240, 160] width 6 height 6
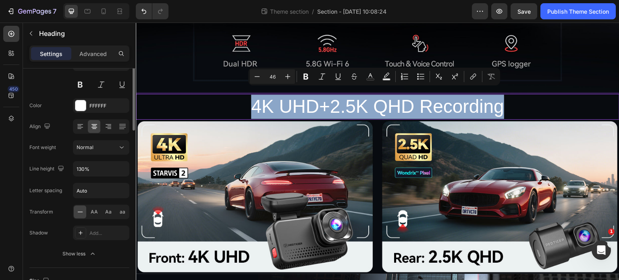
scroll to position [40, 0]
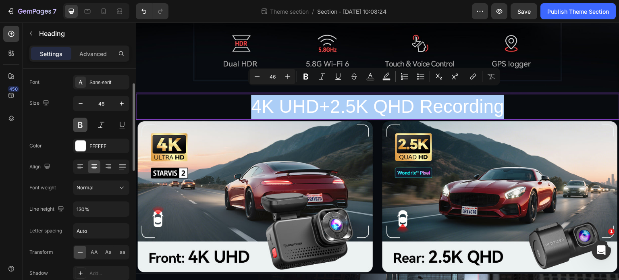
click at [81, 126] on button at bounding box center [80, 125] width 15 height 15
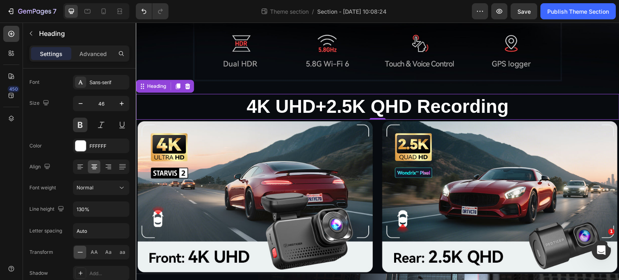
click at [546, 108] on p "4K UHD+2.5K QHD Recording" at bounding box center [378, 107] width 482 height 24
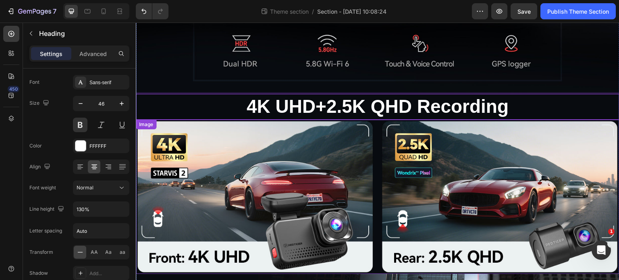
scroll to position [202, 0]
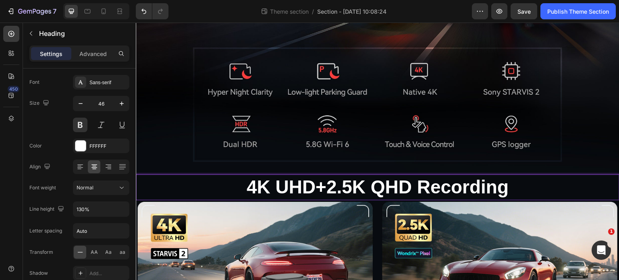
click at [264, 188] on p "4K UHD+2.5K QHD Recording" at bounding box center [378, 187] width 482 height 24
drag, startPoint x: 431, startPoint y: 179, endPoint x: 359, endPoint y: 184, distance: 72.7
click at [359, 184] on p "4K UHD+2.5K QHD Recording" at bounding box center [378, 187] width 482 height 24
click at [166, 179] on p "4K UHD+2.5K QHD Recording" at bounding box center [378, 187] width 482 height 24
click at [543, 185] on p "4K UHD+2.5K QHD Recording" at bounding box center [378, 187] width 482 height 24
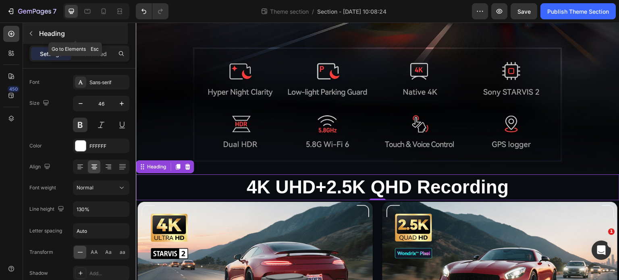
click at [32, 35] on icon "button" at bounding box center [31, 33] width 6 height 6
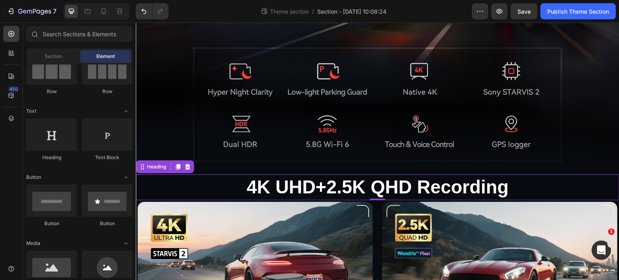
click at [197, 175] on p "4K UHD+2.5K QHD Recording" at bounding box center [378, 187] width 482 height 24
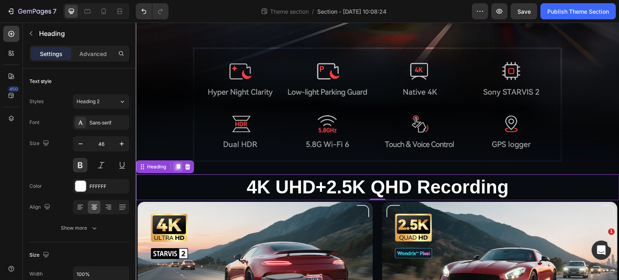
click at [179, 164] on icon at bounding box center [178, 167] width 4 height 6
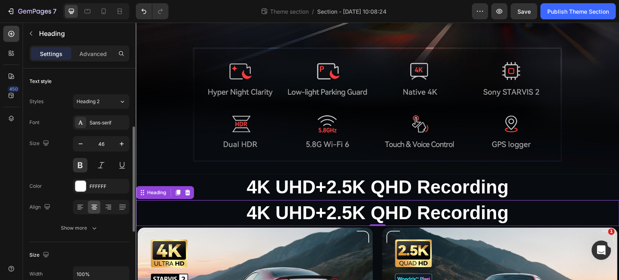
scroll to position [40, 0]
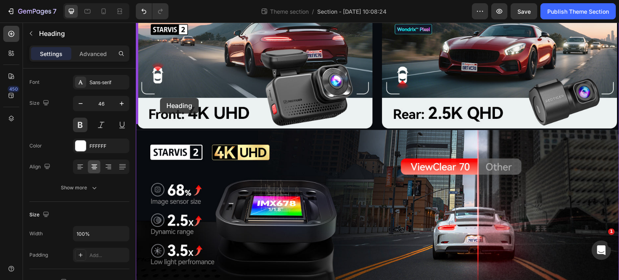
drag, startPoint x: 143, startPoint y: 188, endPoint x: 160, endPoint y: 98, distance: 91.5
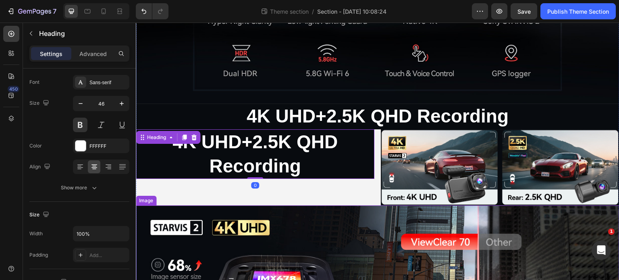
scroll to position [268, 0]
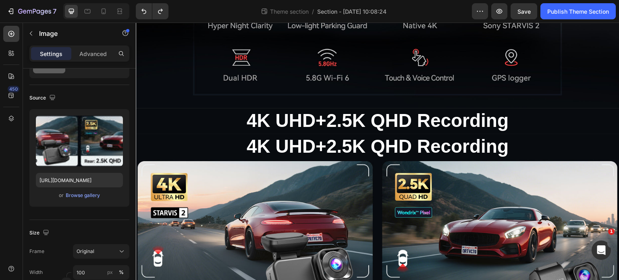
click at [280, 164] on img at bounding box center [378, 237] width 484 height 154
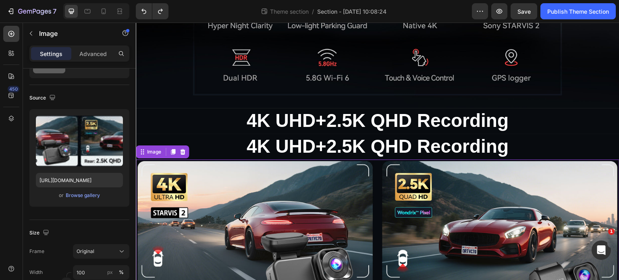
scroll to position [0, 0]
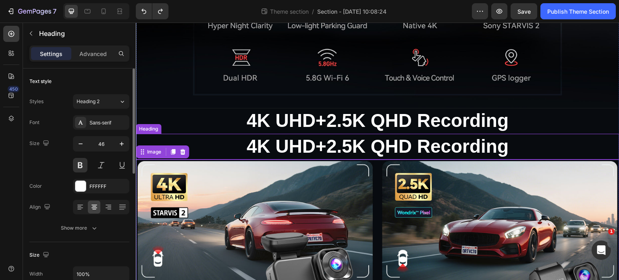
click at [221, 143] on h2 "4K UHD+2.5K QHD Recording" at bounding box center [378, 147] width 484 height 26
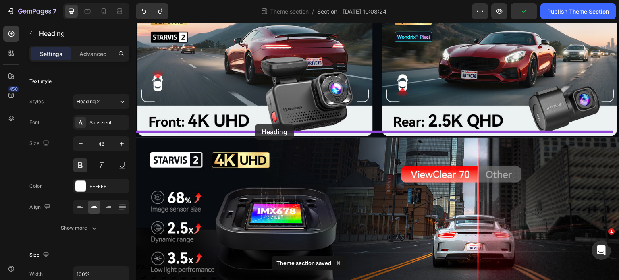
drag, startPoint x: 145, startPoint y: 125, endPoint x: 255, endPoint y: 124, distance: 110.0
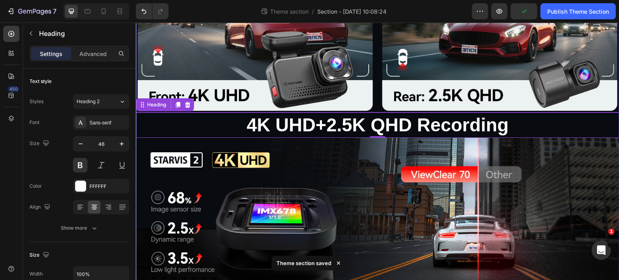
scroll to position [418, 0]
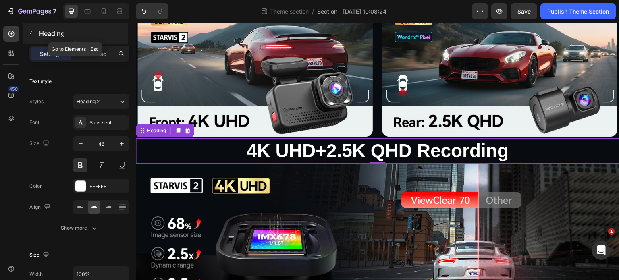
click at [35, 35] on button "button" at bounding box center [31, 33] width 13 height 13
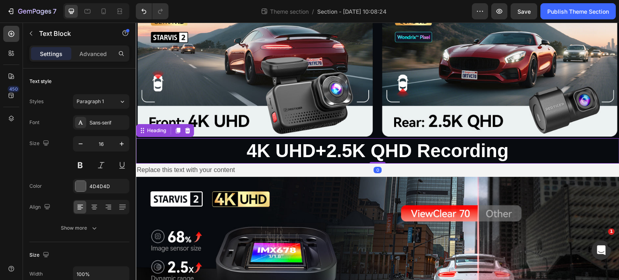
click at [271, 145] on h2 "4K UHD+2.5K QHD Recording" at bounding box center [378, 151] width 484 height 26
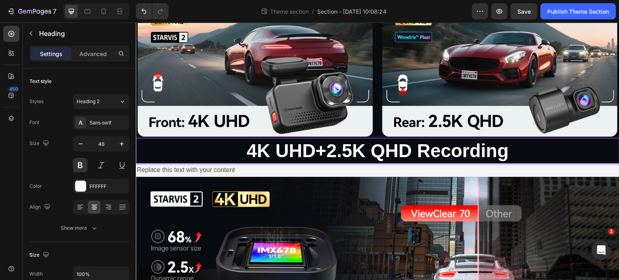
click at [316, 148] on h2 "4K UHD+2.5K QHD Recording" at bounding box center [378, 151] width 484 height 26
click at [316, 148] on p "4K UHD+2.5K QHD Recording" at bounding box center [378, 151] width 482 height 24
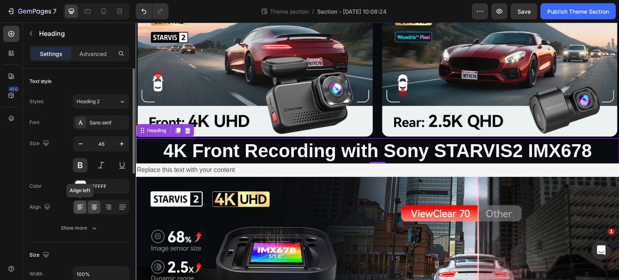
click at [81, 209] on icon at bounding box center [79, 209] width 4 height 1
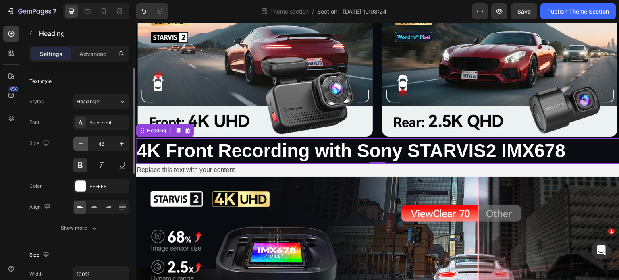
click at [83, 146] on icon "button" at bounding box center [81, 144] width 8 height 8
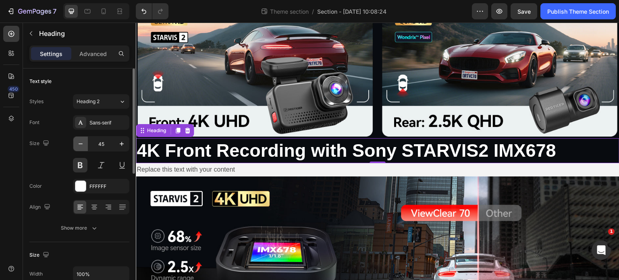
click at [83, 146] on icon "button" at bounding box center [81, 144] width 8 height 8
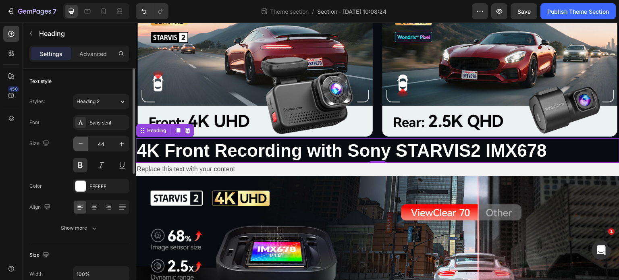
click at [83, 146] on icon "button" at bounding box center [81, 144] width 8 height 8
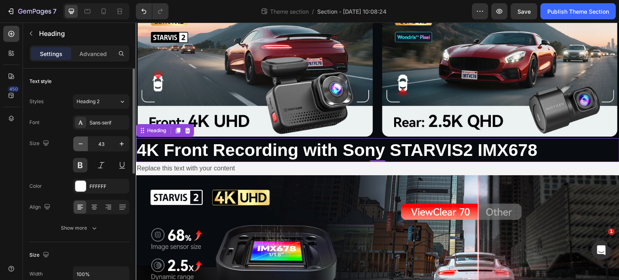
click at [83, 146] on icon "button" at bounding box center [81, 144] width 8 height 8
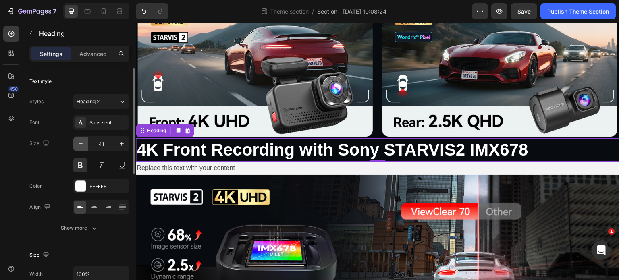
click at [83, 146] on icon "button" at bounding box center [81, 144] width 8 height 8
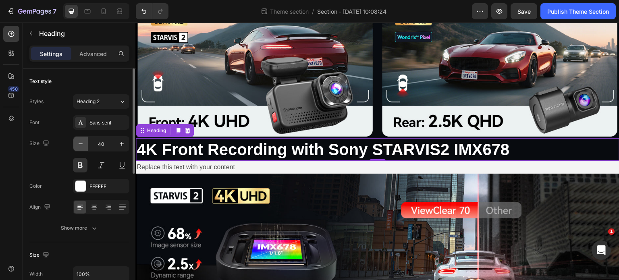
click at [83, 146] on icon "button" at bounding box center [81, 144] width 8 height 8
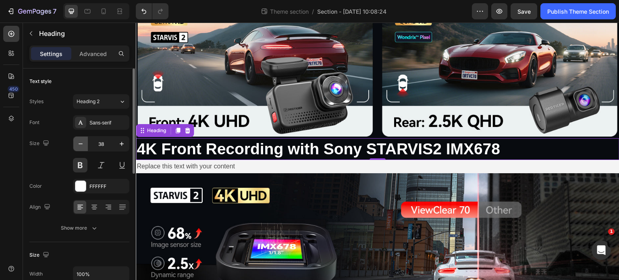
click at [83, 146] on icon "button" at bounding box center [81, 144] width 8 height 8
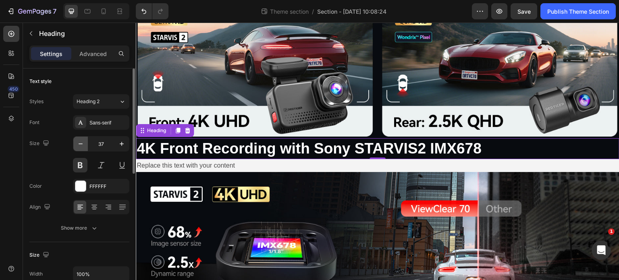
click at [83, 146] on icon "button" at bounding box center [81, 144] width 8 height 8
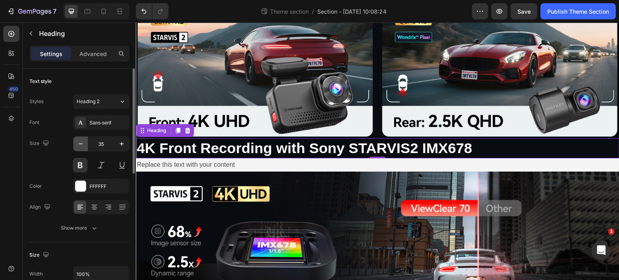
click at [83, 146] on icon "button" at bounding box center [81, 144] width 8 height 8
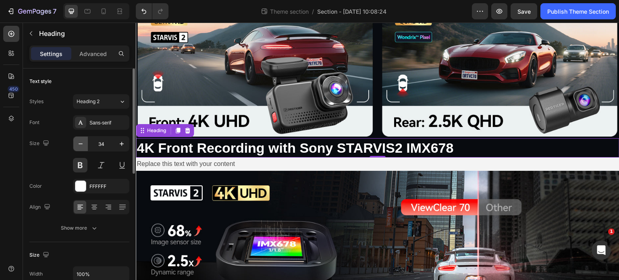
click at [83, 146] on icon "button" at bounding box center [81, 144] width 8 height 8
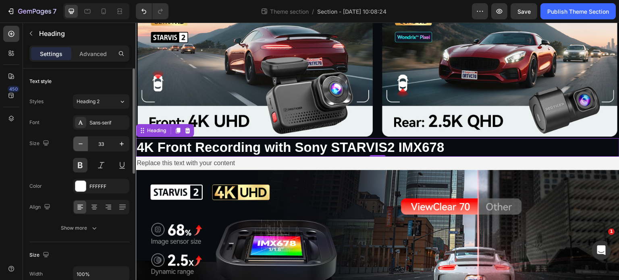
click at [83, 146] on icon "button" at bounding box center [81, 144] width 8 height 8
type input "32"
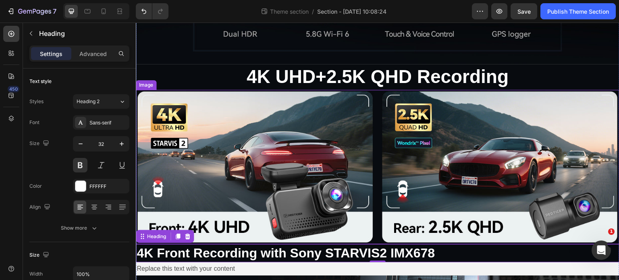
scroll to position [337, 0]
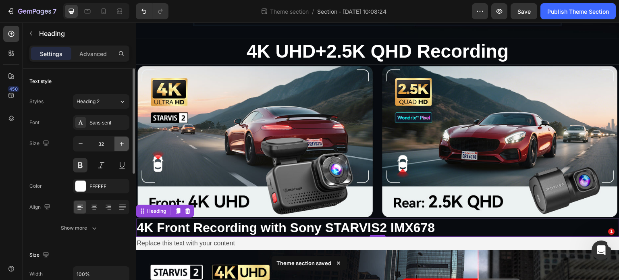
click at [121, 147] on icon "button" at bounding box center [122, 144] width 8 height 8
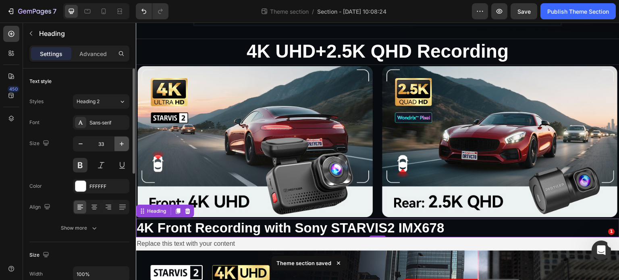
click at [121, 147] on icon "button" at bounding box center [122, 144] width 8 height 8
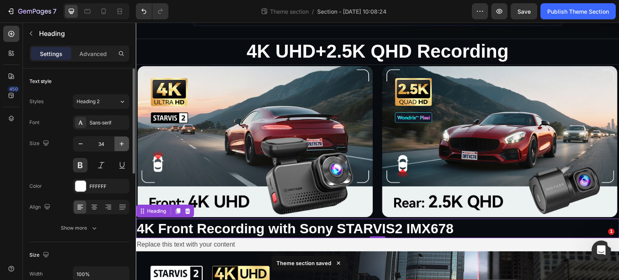
click at [121, 147] on icon "button" at bounding box center [122, 144] width 8 height 8
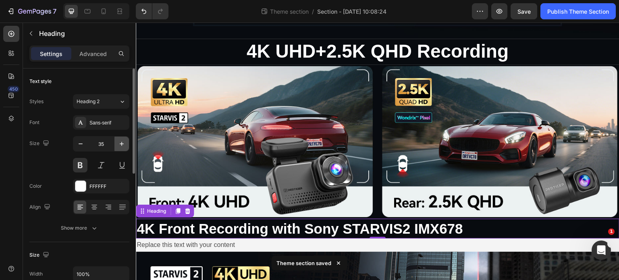
click at [121, 147] on icon "button" at bounding box center [122, 144] width 8 height 8
type input "36"
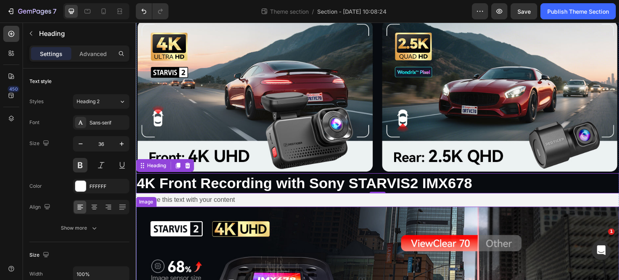
scroll to position [418, 0]
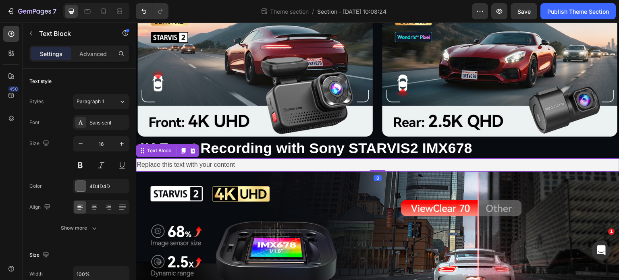
click at [225, 159] on div "Replace this text with your content" at bounding box center [378, 164] width 484 height 13
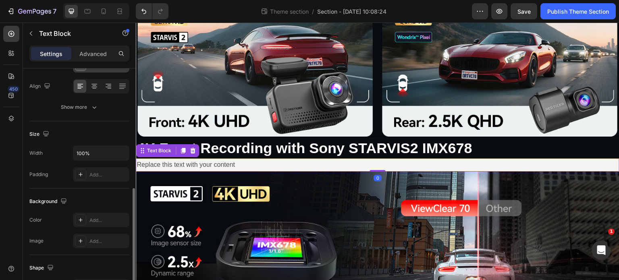
scroll to position [202, 0]
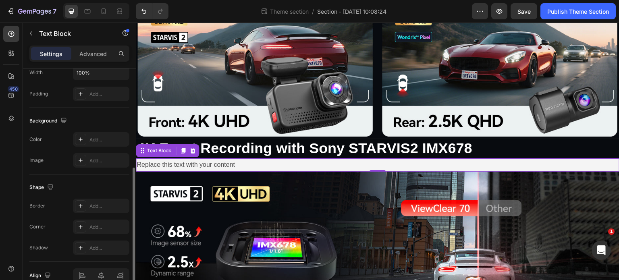
click at [80, 131] on div "Background The changes might be hidden by the video. Color Add... Image Add..." at bounding box center [79, 141] width 100 height 67
click at [97, 138] on div "Add..." at bounding box center [108, 139] width 38 height 7
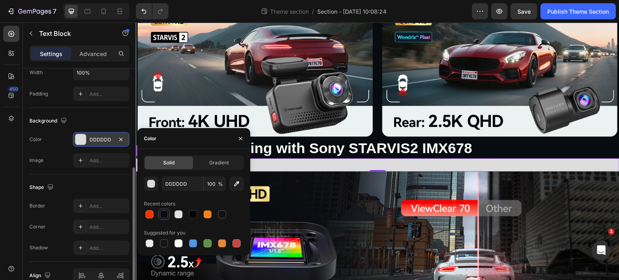
click at [163, 211] on div at bounding box center [164, 214] width 8 height 8
type input "080B0F"
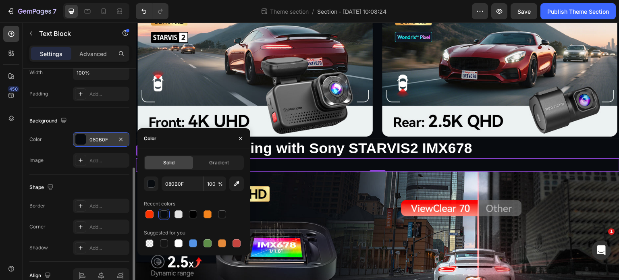
click at [193, 204] on div "Recent colors" at bounding box center [194, 204] width 100 height 13
click at [58, 154] on div "Image Add..." at bounding box center [79, 160] width 100 height 15
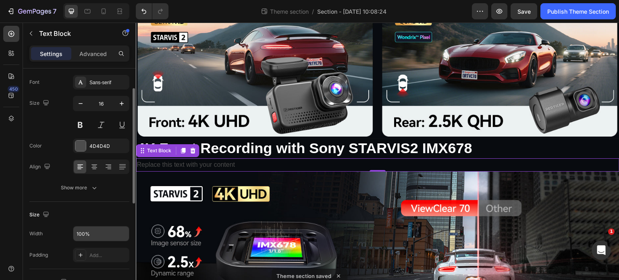
scroll to position [0, 0]
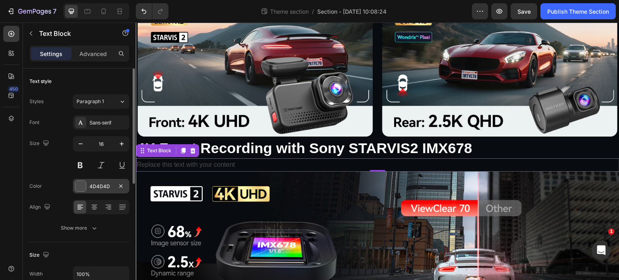
click at [109, 184] on div "4D4D4D" at bounding box center [100, 186] width 23 height 7
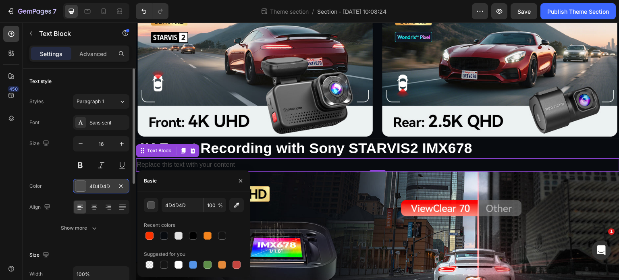
click at [98, 185] on div "4D4D4D" at bounding box center [100, 186] width 23 height 7
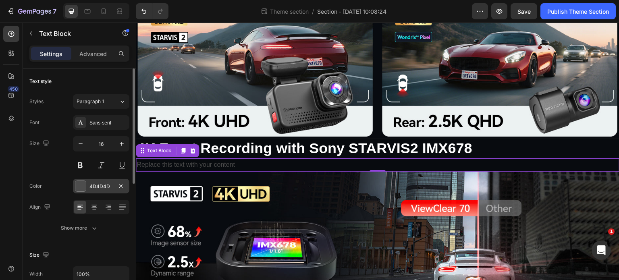
click at [100, 183] on div "4D4D4D" at bounding box center [100, 186] width 23 height 7
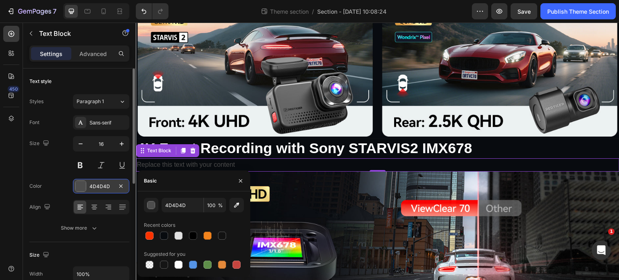
click at [100, 183] on div "4D4D4D" at bounding box center [100, 186] width 23 height 7
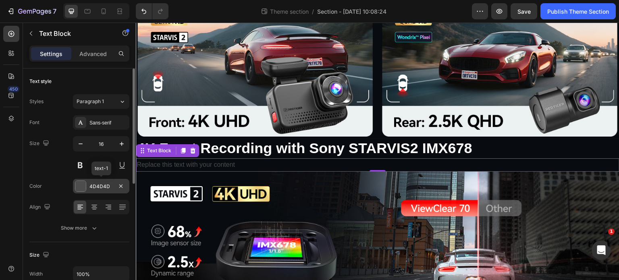
click at [100, 183] on div "4D4D4D" at bounding box center [100, 186] width 23 height 7
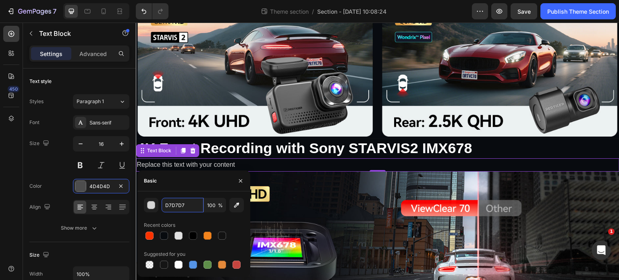
type input "D7D7D7"
click at [195, 222] on div "Recent colors" at bounding box center [194, 225] width 100 height 13
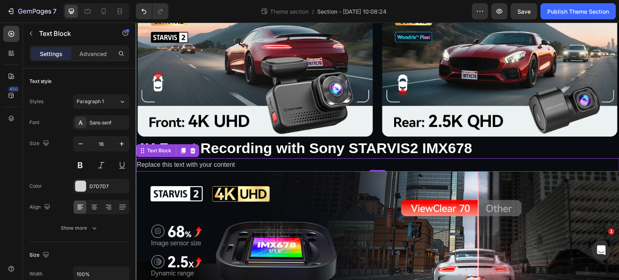
click at [198, 160] on div "Replace this text with your content" at bounding box center [378, 164] width 484 height 13
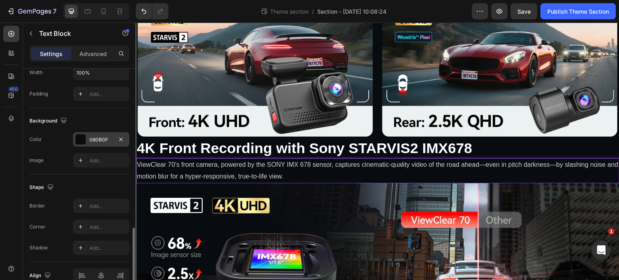
scroll to position [242, 0]
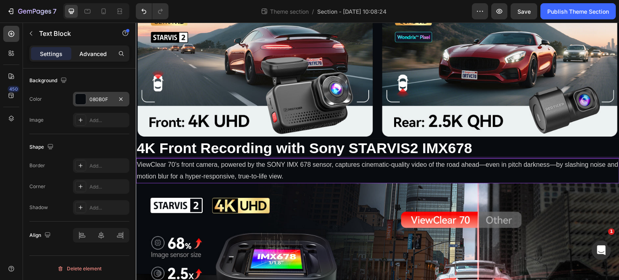
click at [95, 50] on p "Advanced" at bounding box center [92, 54] width 27 height 8
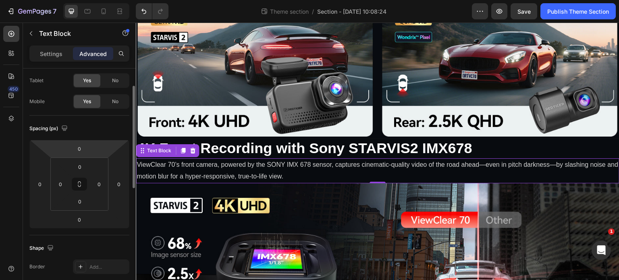
scroll to position [0, 0]
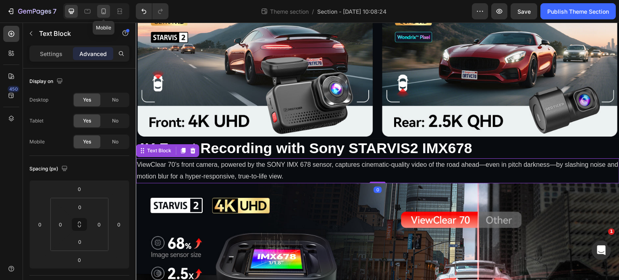
click at [102, 16] on div at bounding box center [103, 11] width 13 height 13
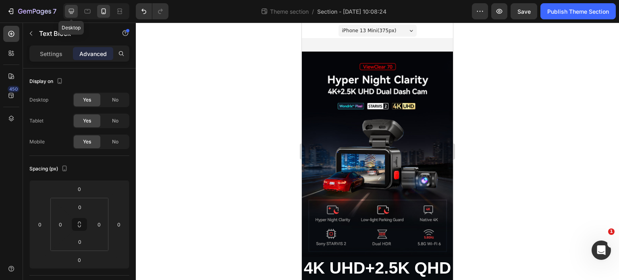
click at [75, 15] on div at bounding box center [71, 11] width 13 height 13
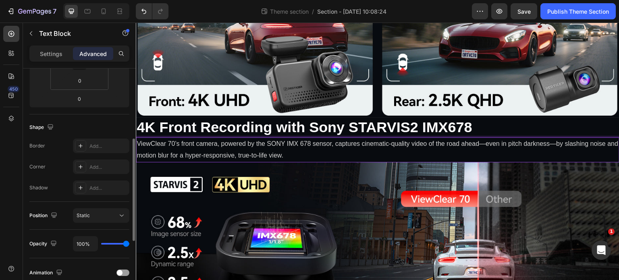
scroll to position [202, 0]
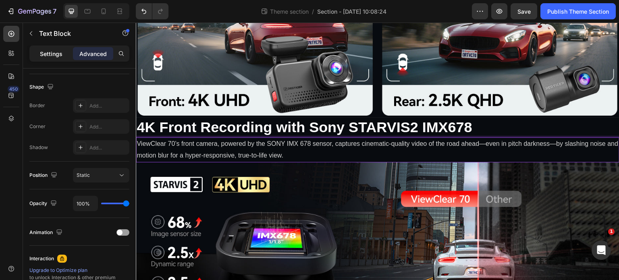
click at [68, 56] on div "Settings" at bounding box center [51, 53] width 40 height 13
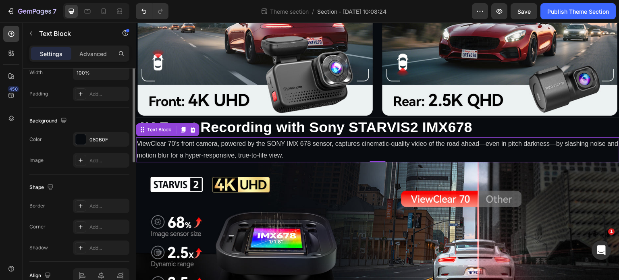
scroll to position [121, 0]
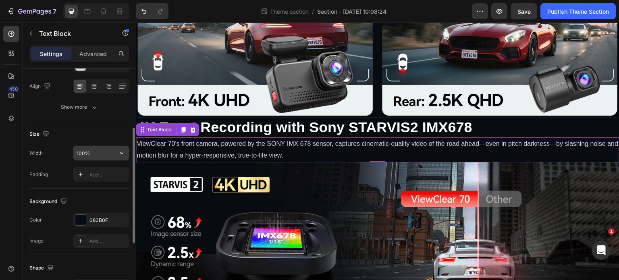
click at [90, 154] on input "100%" at bounding box center [101, 153] width 56 height 15
click at [100, 152] on input "100%" at bounding box center [101, 153] width 56 height 15
click at [123, 154] on icon "button" at bounding box center [122, 153] width 8 height 8
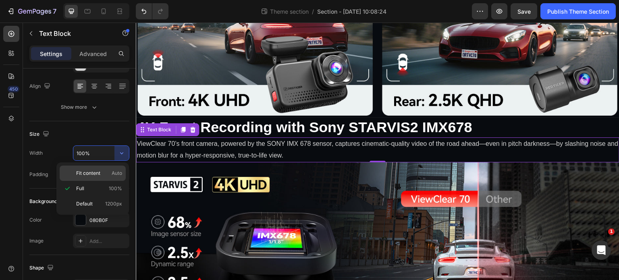
click at [100, 174] on span "Fit content" at bounding box center [88, 173] width 24 height 7
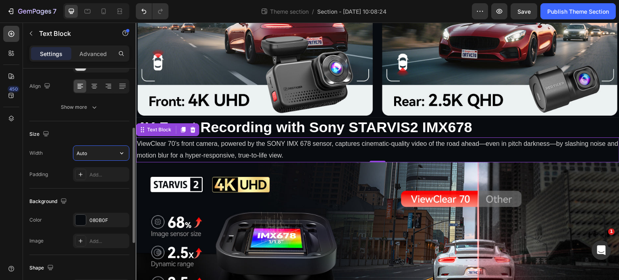
click at [102, 152] on input "Auto" at bounding box center [101, 153] width 56 height 15
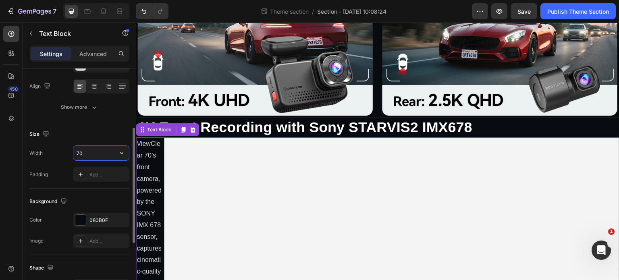
type input "7"
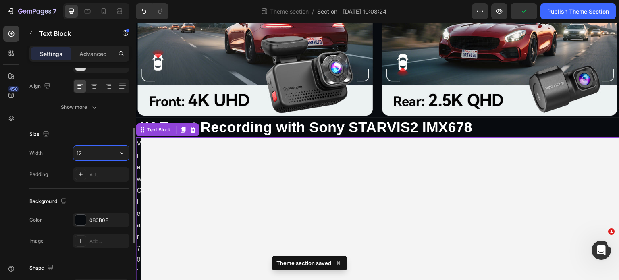
type input "1"
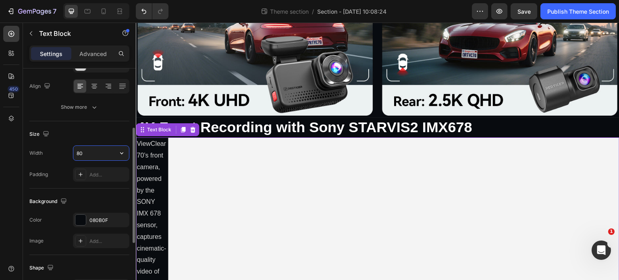
type input "8"
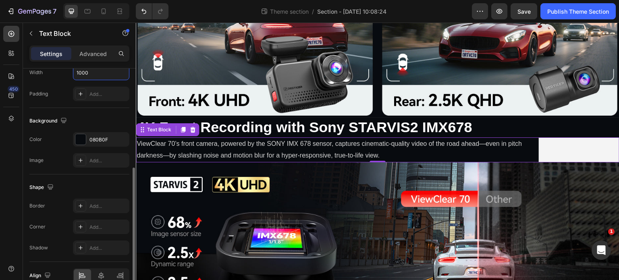
scroll to position [242, 0]
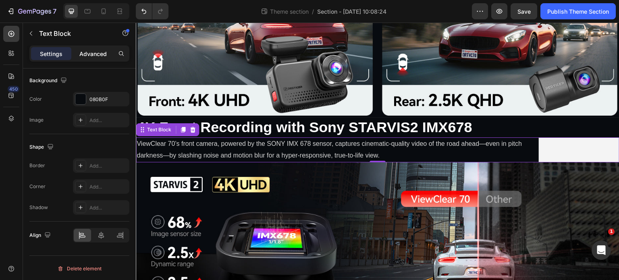
type input "1000"
click at [92, 56] on p "Advanced" at bounding box center [92, 54] width 27 height 8
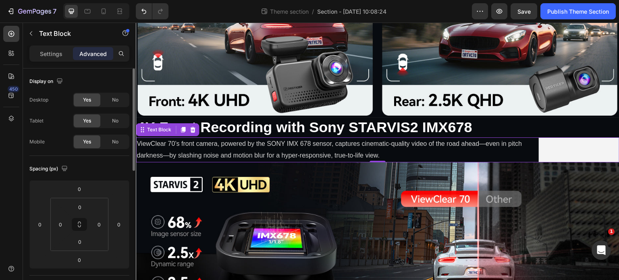
scroll to position [0, 0]
click at [596, 148] on div "ViewClear 70’s front camera, powered by the SONY IMX 678 sensor, captures cinem…" at bounding box center [378, 149] width 484 height 25
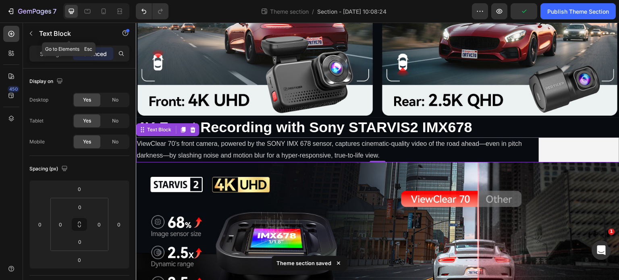
click at [29, 32] on icon "button" at bounding box center [31, 33] width 6 height 6
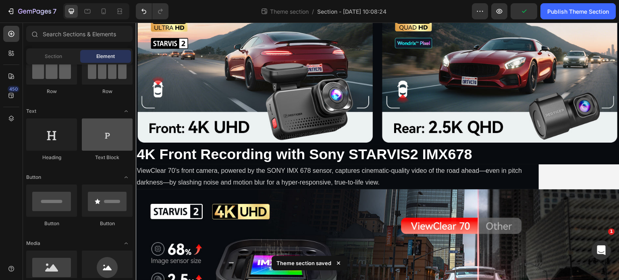
scroll to position [399, 0]
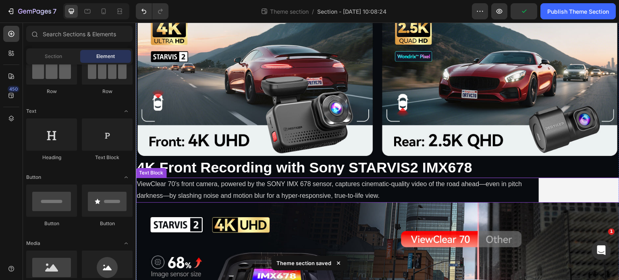
click at [307, 187] on p "ViewClear 70’s front camera, powered by the SONY IMX 678 sensor, captures cinem…" at bounding box center [337, 190] width 401 height 23
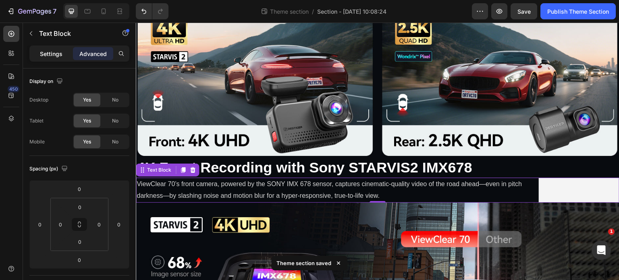
click at [44, 57] on p "Settings" at bounding box center [51, 54] width 23 height 8
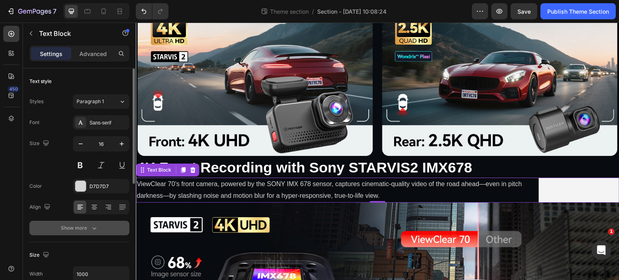
click at [77, 227] on div "Show more" at bounding box center [79, 228] width 37 height 8
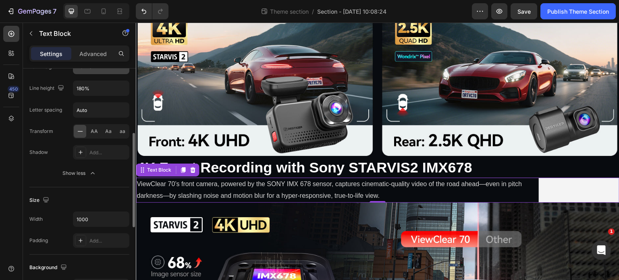
scroll to position [202, 0]
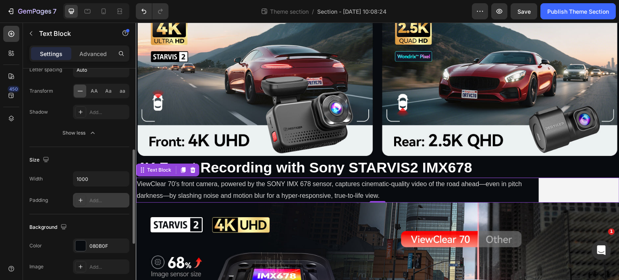
click at [99, 200] on div "Add..." at bounding box center [108, 200] width 38 height 7
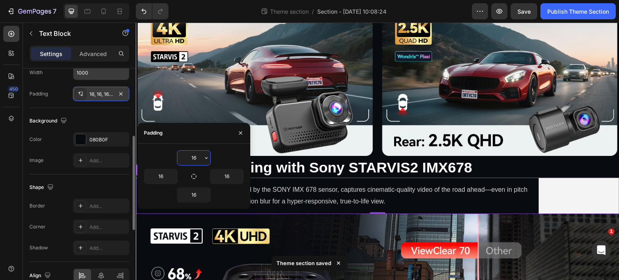
scroll to position [268, 0]
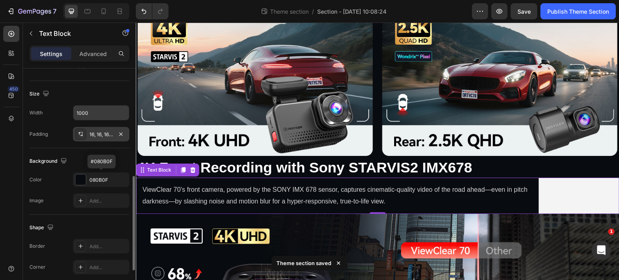
click at [107, 180] on div "080B0F" at bounding box center [108, 180] width 38 height 7
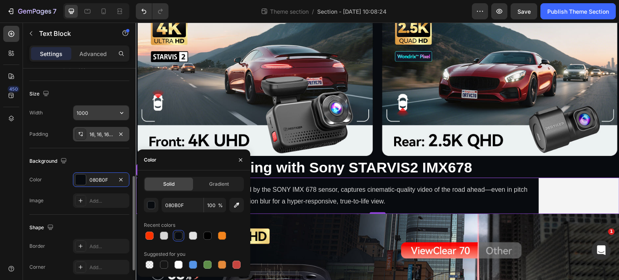
click at [96, 117] on input "1000" at bounding box center [101, 113] width 56 height 15
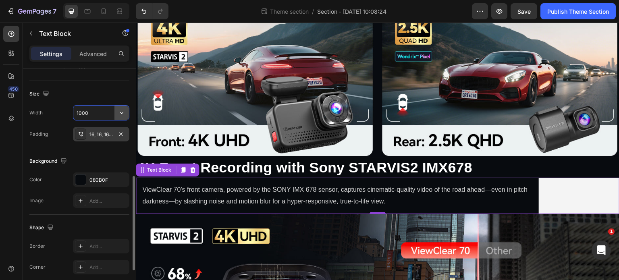
click at [122, 113] on icon "button" at bounding box center [122, 113] width 8 height 8
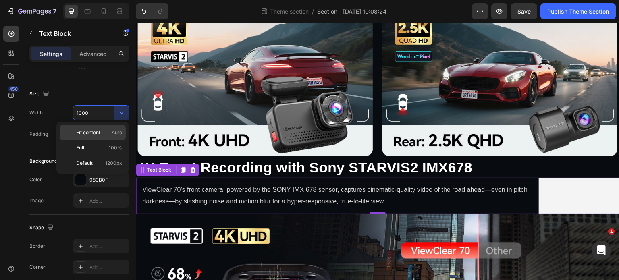
click at [105, 135] on p "Fit content Auto" at bounding box center [99, 132] width 46 height 7
type input "Auto"
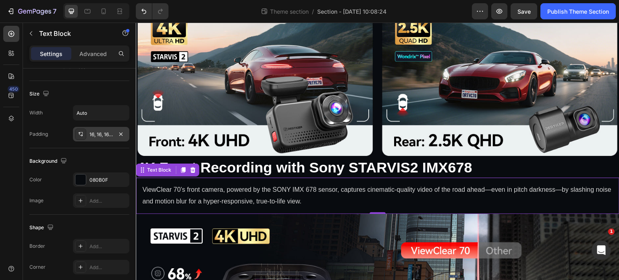
click at [107, 140] on div "16, 16, 16, 16" at bounding box center [101, 134] width 56 height 15
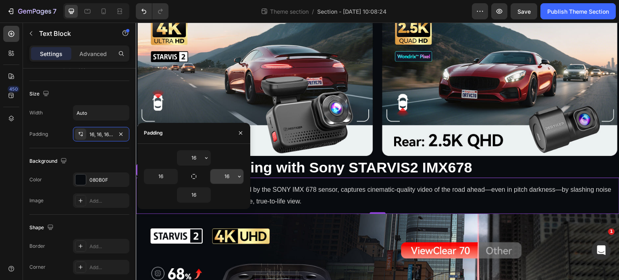
click at [216, 177] on div "16" at bounding box center [226, 176] width 33 height 15
type input "1"
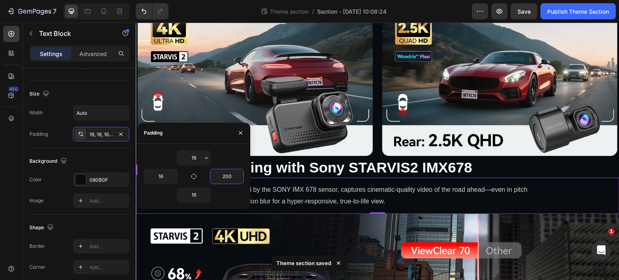
type input "200"
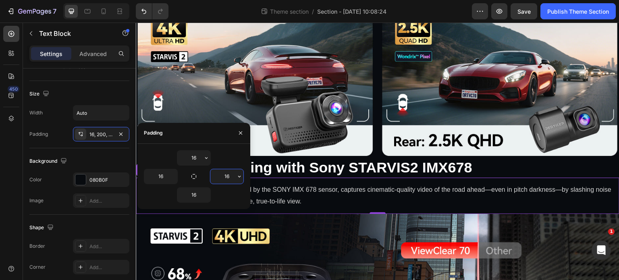
type input "160"
click at [593, 184] on div "ViewClear 70’s front camera, powered by the SONY IMX 678 sensor, captures cinem…" at bounding box center [378, 196] width 484 height 36
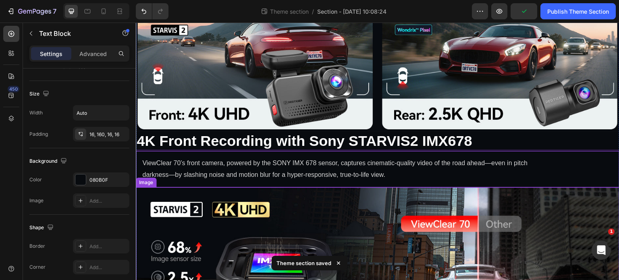
scroll to position [439, 0]
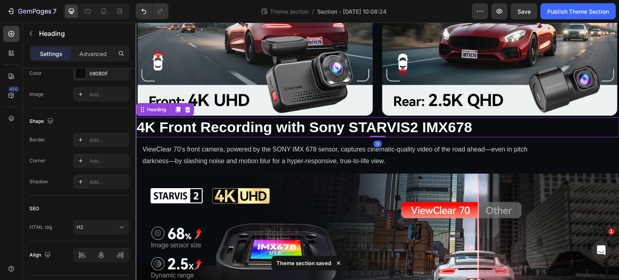
click at [308, 123] on strong "4K Front Recording with Sony STARVIS2 IMX678" at bounding box center [305, 127] width 336 height 17
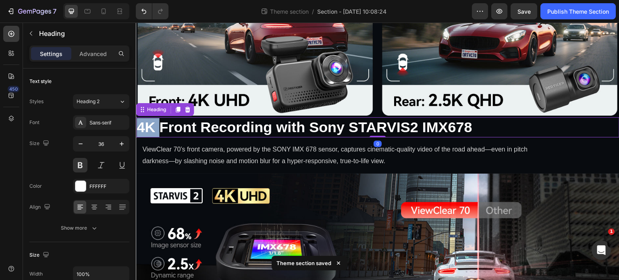
click at [143, 124] on strong "4K Front Recording with Sony STARVIS2 IMX678" at bounding box center [305, 127] width 336 height 17
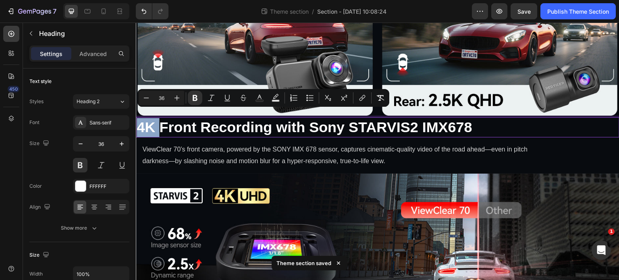
click at [140, 124] on strong "4K Front Recording with Sony STARVIS2 IMX678" at bounding box center [305, 127] width 336 height 17
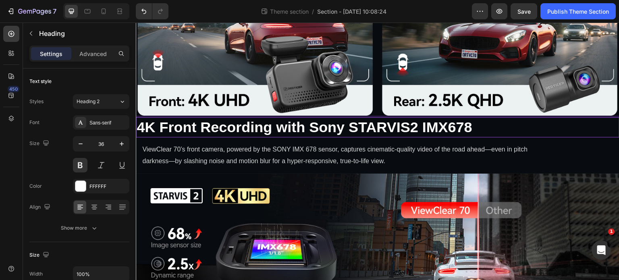
click at [156, 144] on p "ViewClear 70’s front camera, powered by the SONY IMX 678 sensor, captures cinem…" at bounding box center [348, 155] width 413 height 23
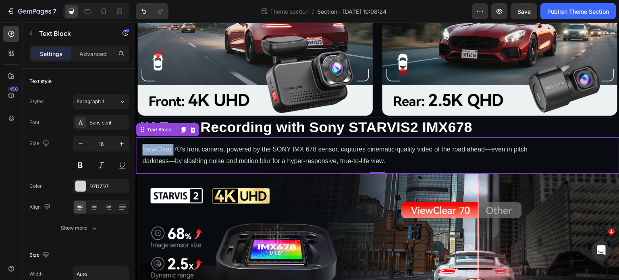
click at [149, 144] on p "ViewClear 70’s front camera, powered by the SONY IMX 678 sensor, captures cinem…" at bounding box center [348, 155] width 413 height 23
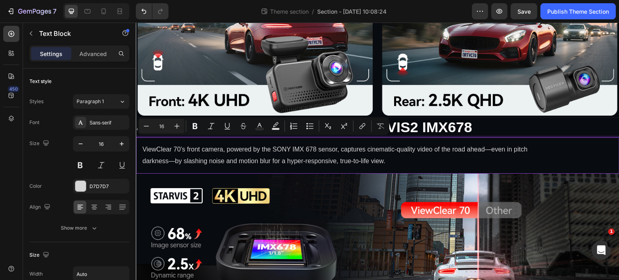
click at [194, 137] on div "ViewClear 70’s front camera, powered by the SONY IMX 678 sensor, captures cinem…" at bounding box center [378, 155] width 484 height 36
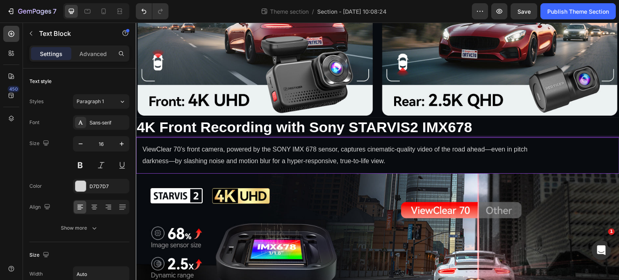
click at [145, 144] on p "ViewClear 70’s front camera, powered by the SONY IMX 678 sensor, captures cinem…" at bounding box center [348, 155] width 413 height 23
click at [495, 146] on p "ViewClear 70’s front camera, powered by the SONY IMX 678 sensor, captures cinem…" at bounding box center [348, 155] width 413 height 23
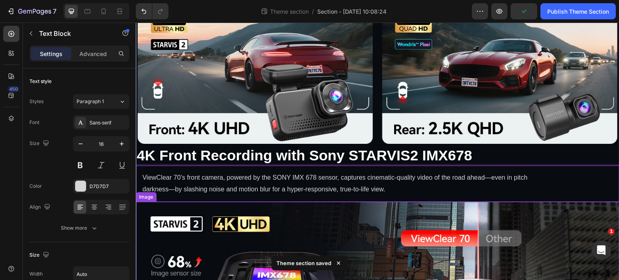
scroll to position [399, 0]
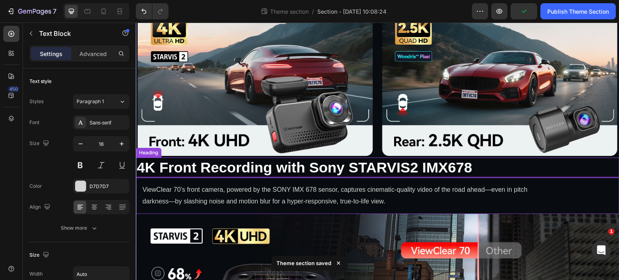
click at [218, 163] on strong "4K Front Recording with Sony STARVIS2 IMX678" at bounding box center [305, 167] width 336 height 17
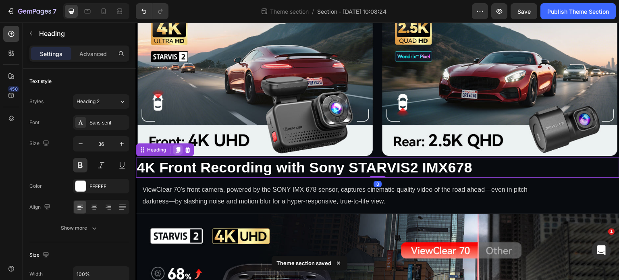
click at [179, 147] on icon at bounding box center [178, 150] width 6 height 6
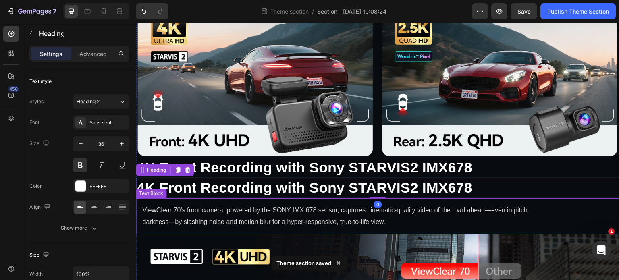
click at [181, 205] on p "ViewClear 70’s front camera, powered by the SONY IMX 678 sensor, captures cinem…" at bounding box center [348, 216] width 413 height 23
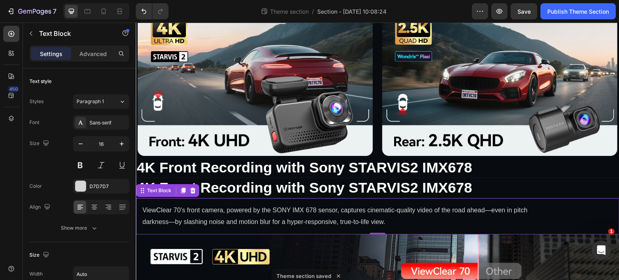
click at [177, 184] on div "Text Block" at bounding box center [167, 190] width 63 height 13
click at [181, 188] on icon at bounding box center [183, 191] width 4 height 6
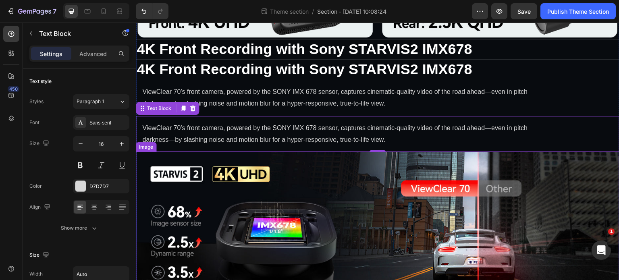
scroll to position [520, 0]
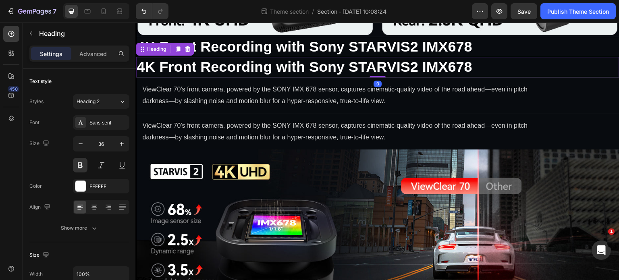
click at [171, 64] on strong "4K Front Recording with Sony STARVIS2 IMX678" at bounding box center [305, 66] width 336 height 17
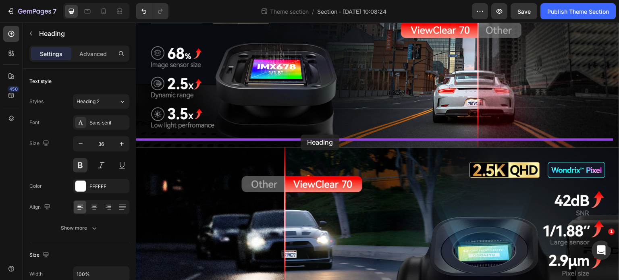
drag, startPoint x: 139, startPoint y: 47, endPoint x: 301, endPoint y: 135, distance: 183.6
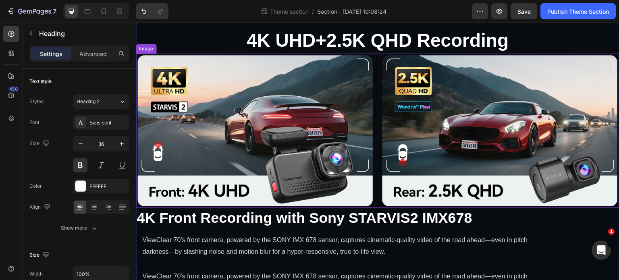
scroll to position [454, 0]
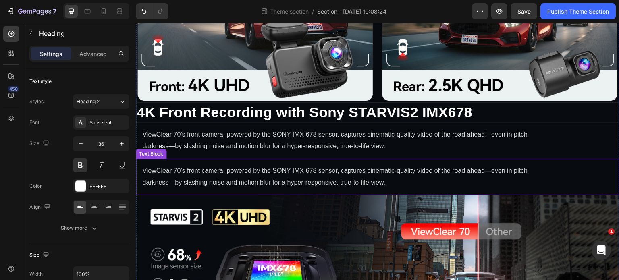
click at [291, 165] on p "ViewClear 70’s front camera, powered by the SONY IMX 678 sensor, captures cinem…" at bounding box center [348, 176] width 413 height 23
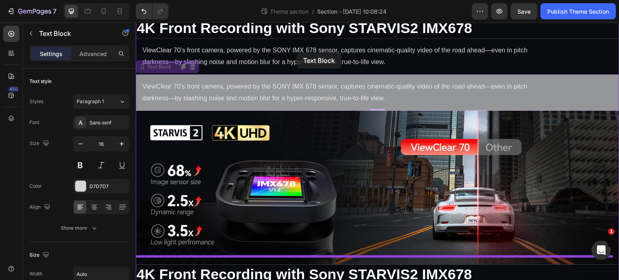
scroll to position [530, 0]
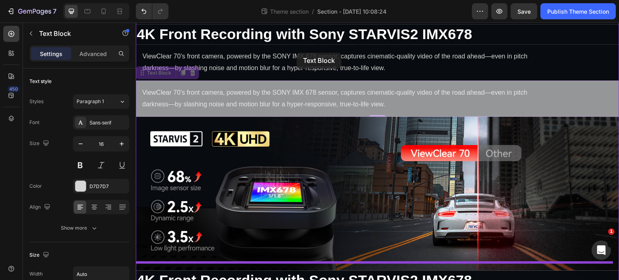
drag, startPoint x: 145, startPoint y: 145, endPoint x: 297, endPoint y: 53, distance: 177.6
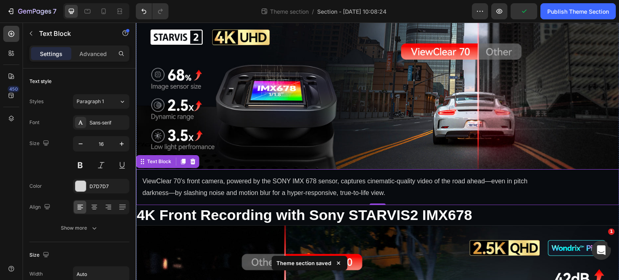
scroll to position [611, 0]
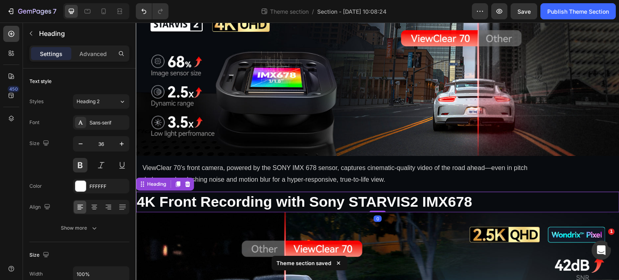
click at [170, 193] on strong "4K Front Recording with Sony STARVIS2 IMX678" at bounding box center [305, 201] width 336 height 17
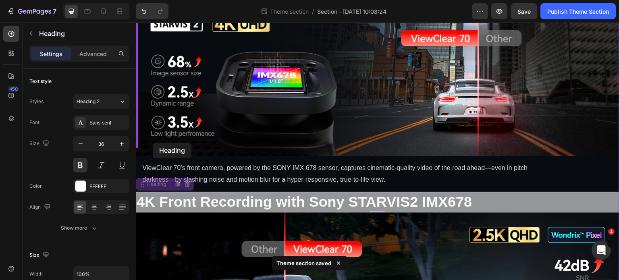
drag, startPoint x: 143, startPoint y: 179, endPoint x: 153, endPoint y: 143, distance: 37.4
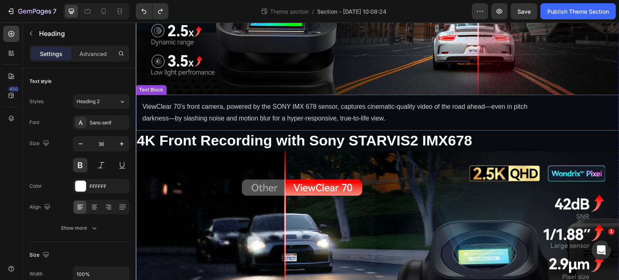
scroll to position [692, 0]
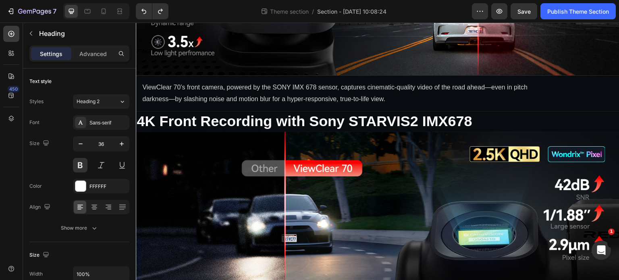
click at [195, 113] on strong "4K Front Recording with Sony STARVIS2 IMX678" at bounding box center [305, 121] width 336 height 17
click at [451, 113] on strong "4K Front Recording with Sony STARVIS2 IMX678" at bounding box center [305, 121] width 336 height 17
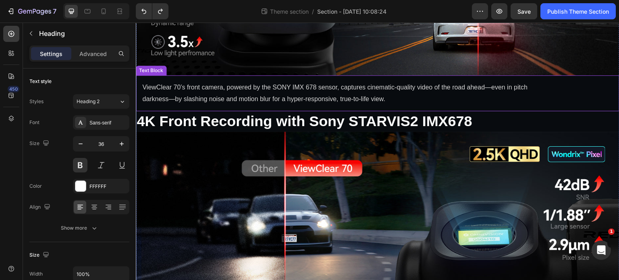
click at [220, 82] on p "ViewClear 70’s front camera, powered by the SONY IMX 678 sensor, captures cinem…" at bounding box center [348, 93] width 413 height 23
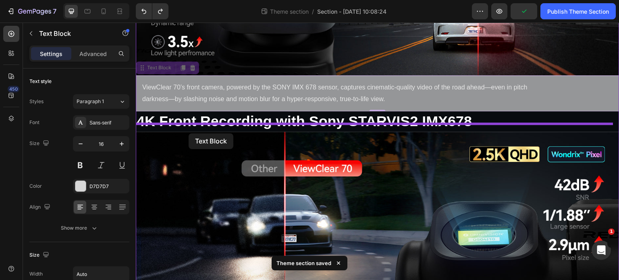
drag, startPoint x: 142, startPoint y: 61, endPoint x: 189, endPoint y: 133, distance: 86.3
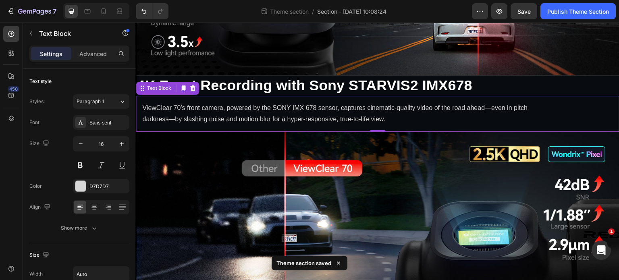
click at [457, 112] on p "ViewClear 70’s front camera, powered by the SONY IMX 678 sensor, captures cinem…" at bounding box center [348, 113] width 413 height 23
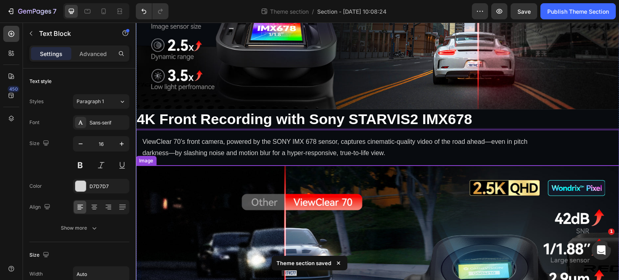
scroll to position [611, 0]
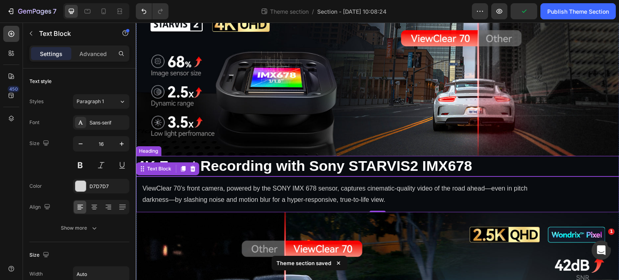
click at [316, 163] on strong "4K Front Recording with Sony STARVIS2 IMX678" at bounding box center [305, 166] width 336 height 17
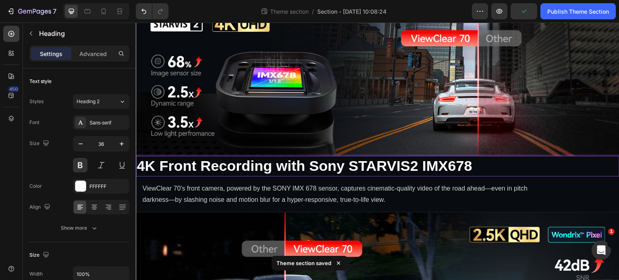
click at [316, 163] on strong "4K Front Recording with Sony STARVIS2 IMX678" at bounding box center [305, 166] width 336 height 17
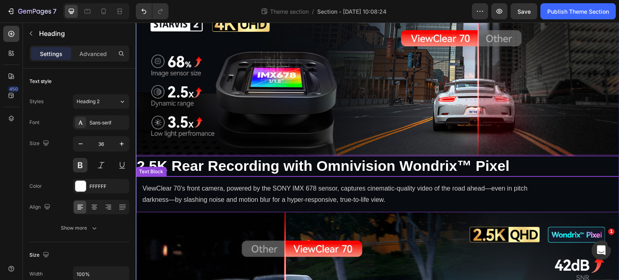
click at [376, 184] on p "ViewClear 70’s front camera, powered by the SONY IMX 678 sensor, captures cinem…" at bounding box center [348, 194] width 413 height 23
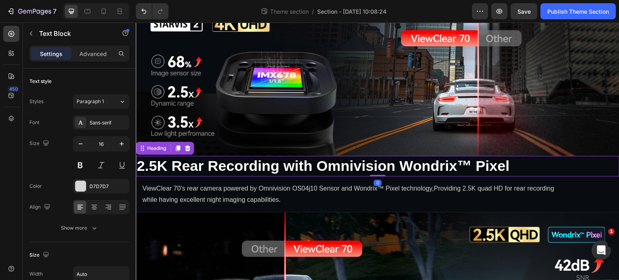
click at [173, 163] on strong "2.5K Rear Recording with Omnivision Wondrix™ Pixel" at bounding box center [323, 166] width 373 height 17
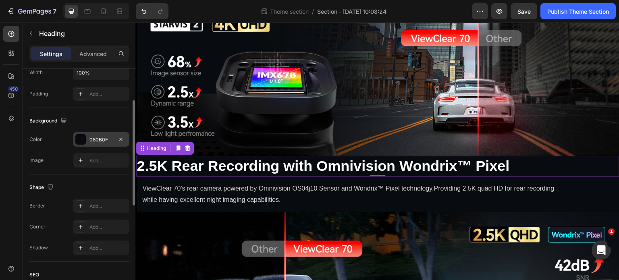
scroll to position [161, 0]
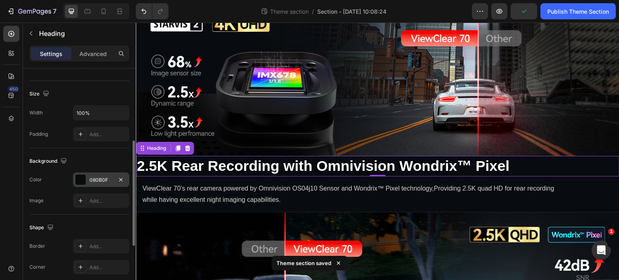
click at [82, 133] on icon at bounding box center [80, 134] width 6 height 6
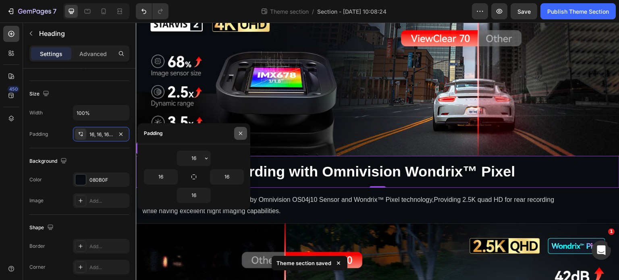
click at [238, 131] on icon "button" at bounding box center [240, 133] width 6 height 6
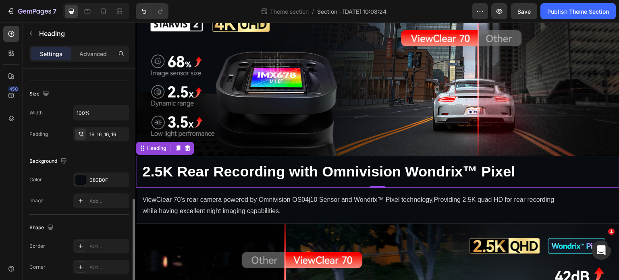
scroll to position [202, 0]
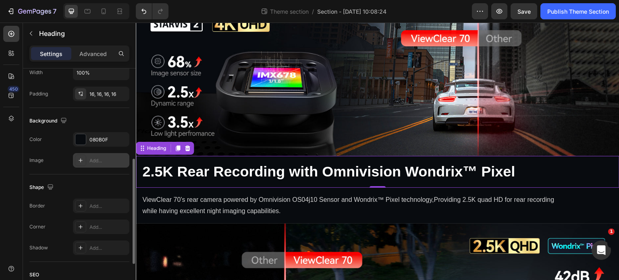
click at [101, 157] on div "Add..." at bounding box center [108, 160] width 38 height 7
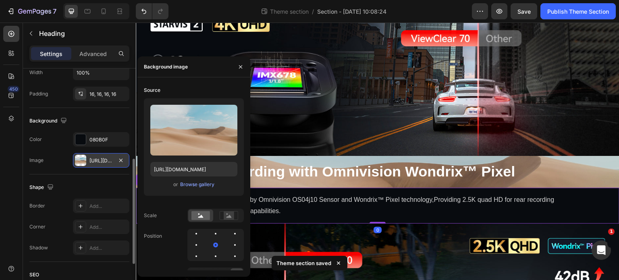
click at [439, 208] on p "ViewClear 70’s rear camera powered by Omnivision OS04j10 Sensor and Wondrix™ Pi…" at bounding box center [348, 205] width 413 height 23
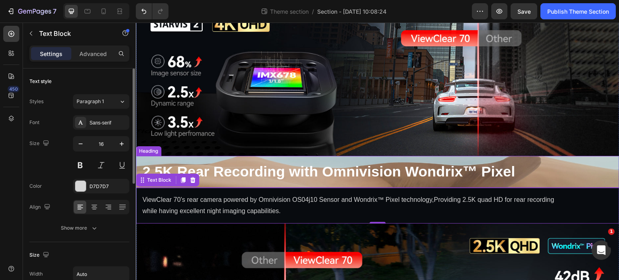
click at [608, 156] on h2 "⁠⁠⁠⁠⁠⁠⁠ 2.5K Rear Recording with Omnivision Wondrix™ Pixel" at bounding box center [378, 172] width 484 height 32
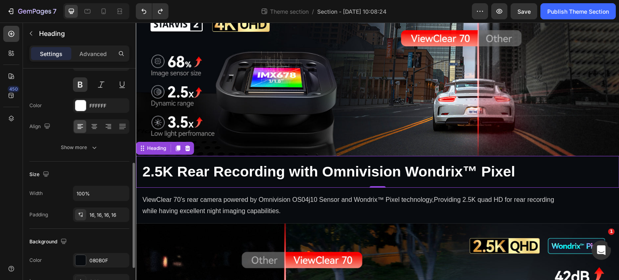
scroll to position [121, 0]
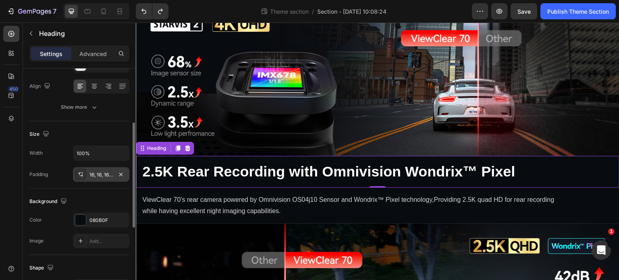
click at [108, 177] on div "16, 16, 16, 16" at bounding box center [100, 174] width 23 height 7
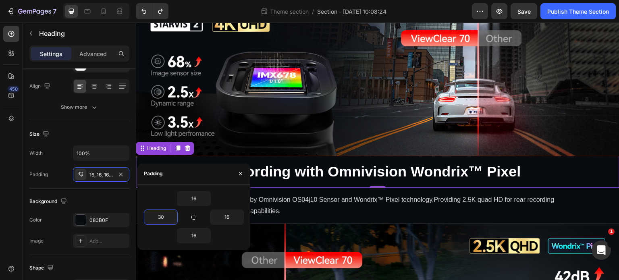
type input "30"
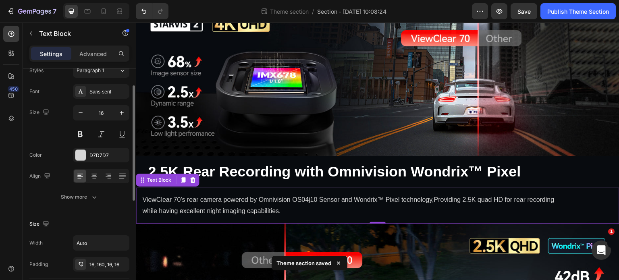
scroll to position [33, 0]
click at [92, 265] on div "16, 160, 16, 16" at bounding box center [100, 263] width 23 height 7
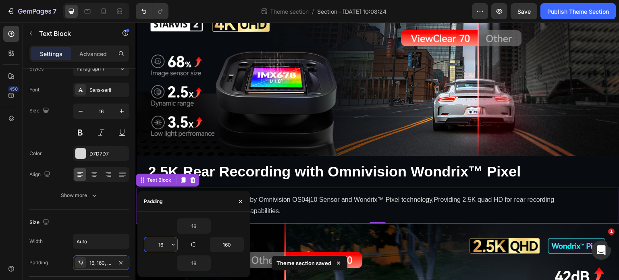
click at [166, 247] on input "16" at bounding box center [160, 244] width 33 height 15
type input "2"
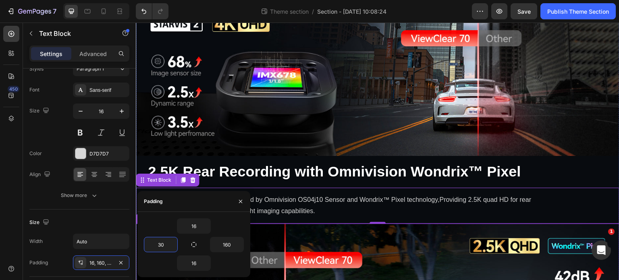
type input "30"
click at [580, 202] on div "ViewClear 70’s rear camera powered by Omnivision OS04j10 Sensor and Wondrix™ Pi…" at bounding box center [378, 206] width 484 height 36
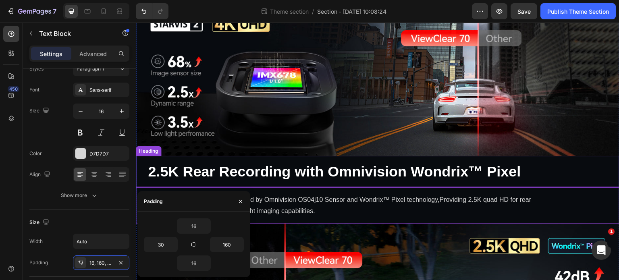
click at [613, 164] on h2 "⁠⁠⁠⁠⁠⁠⁠ 2.5K Rear Recording with Omnivision Wondrix™ Pixel" at bounding box center [378, 172] width 484 height 32
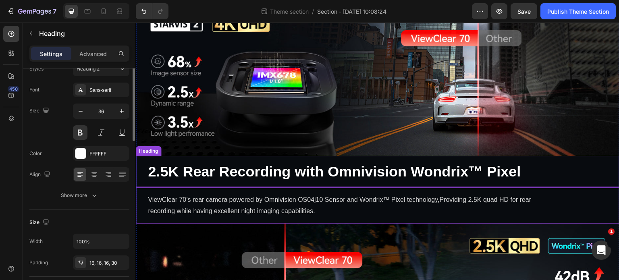
scroll to position [0, 0]
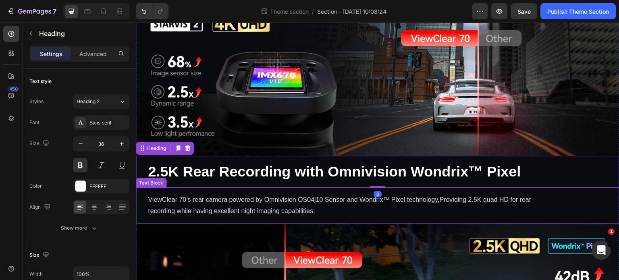
click at [187, 194] on p "ViewClear 70’s rear camera powered by Omnivision OS04j10 Sensor and Wondrix™ Pi…" at bounding box center [351, 205] width 407 height 23
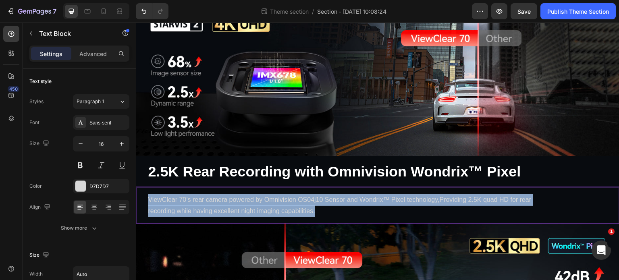
click at [193, 194] on p "ViewClear 70’s rear camera powered by Omnivision OS04j10 Sensor and Wondrix™ Pi…" at bounding box center [351, 205] width 407 height 23
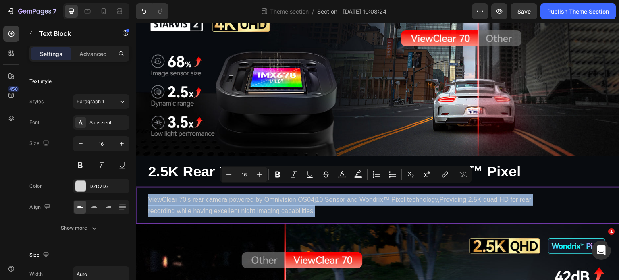
click at [187, 194] on p "ViewClear 70’s rear camera powered by Omnivision OS04j10 Sensor and Wondrix™ Pi…" at bounding box center [351, 205] width 407 height 23
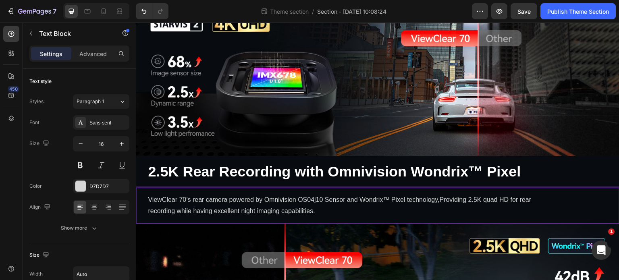
click at [193, 194] on p "ViewClear 70’s rear camera powered by Omnivision OS04j10 Sensor and Wondrix™ Pi…" at bounding box center [351, 205] width 407 height 23
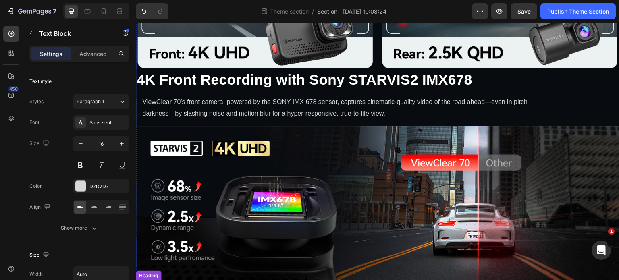
scroll to position [450, 0]
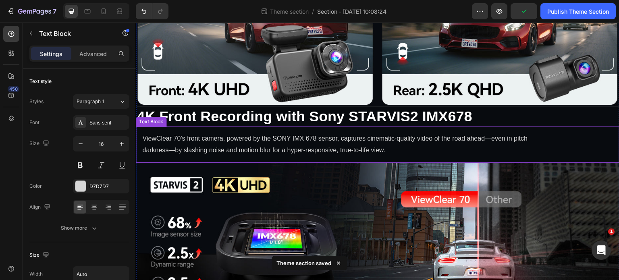
click at [184, 134] on p "ViewClear 70’s front camera, powered by the SONY IMX 678 sensor, captures cinem…" at bounding box center [348, 144] width 413 height 23
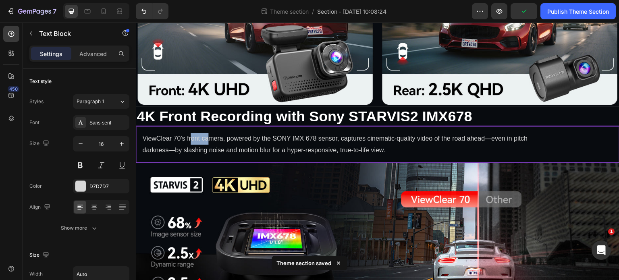
click at [202, 138] on p "ViewClear 70’s front camera, powered by the SONY IMX 678 sensor, captures cinem…" at bounding box center [348, 144] width 413 height 23
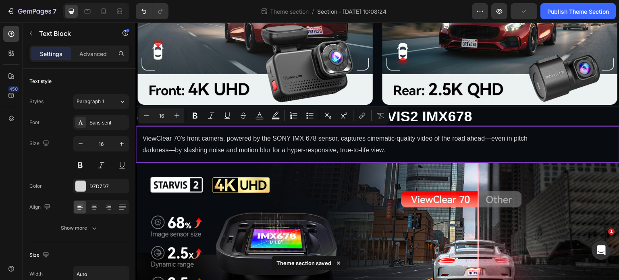
click at [152, 133] on p "ViewClear 70’s front camera, powered by the SONY IMX 678 sensor, captures cinem…" at bounding box center [348, 144] width 413 height 23
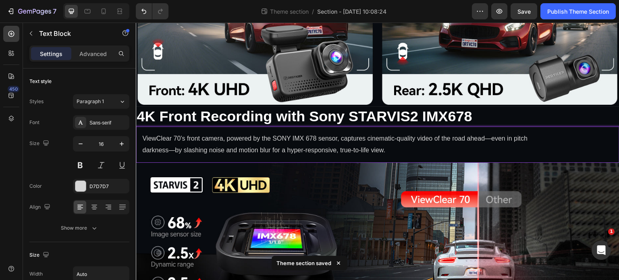
click at [148, 134] on p "ViewClear 70’s front camera, powered by the SONY IMX 678 sensor, captures cinem…" at bounding box center [348, 144] width 413 height 23
click at [146, 135] on p "ViewClear 70’s front camera, powered by the SONY IMX 678 sensor, captures cinem…" at bounding box center [348, 144] width 413 height 23
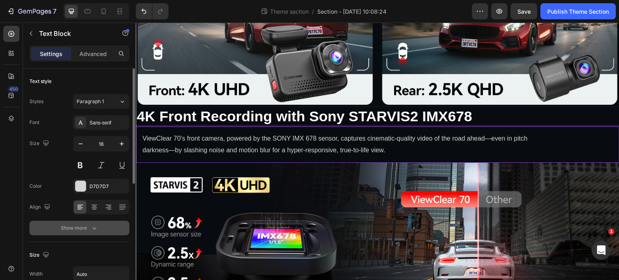
click at [92, 225] on icon "button" at bounding box center [94, 228] width 8 height 8
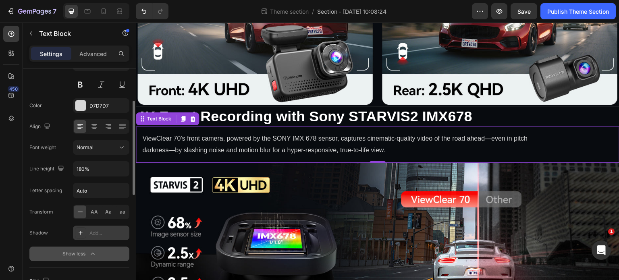
scroll to position [202, 0]
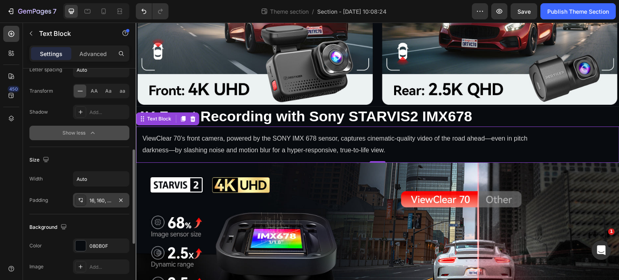
click at [110, 199] on div "16, 160, 16, 16" at bounding box center [100, 200] width 23 height 7
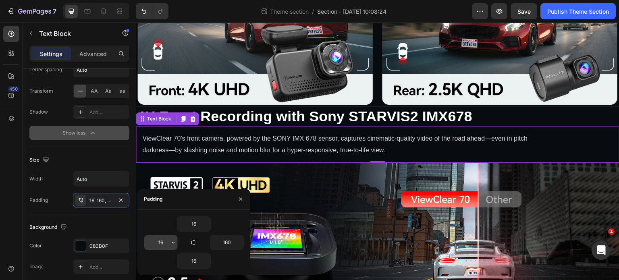
drag, startPoint x: 171, startPoint y: 239, endPoint x: 148, endPoint y: 241, distance: 22.7
click at [148, 241] on div "16" at bounding box center [160, 242] width 33 height 15
drag, startPoint x: 171, startPoint y: 243, endPoint x: 153, endPoint y: 248, distance: 18.0
click at [153, 248] on div "16" at bounding box center [160, 242] width 33 height 15
type input "30"
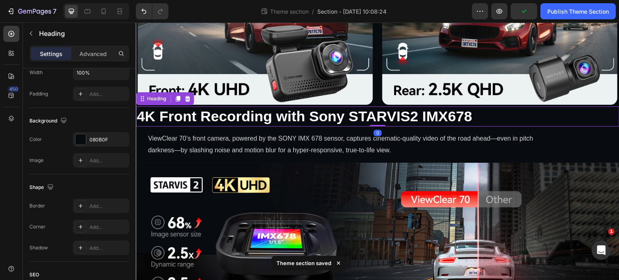
click at [304, 119] on strong "4K Front Recording with Sony STARVIS2 IMX678" at bounding box center [305, 116] width 336 height 17
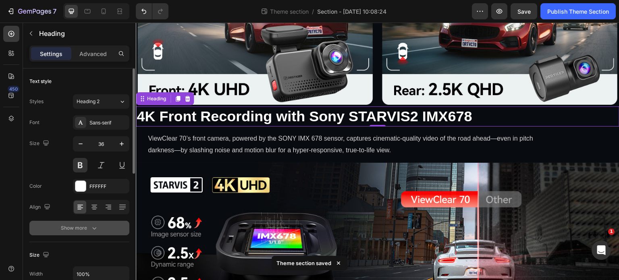
click at [100, 225] on button "Show more" at bounding box center [79, 228] width 100 height 15
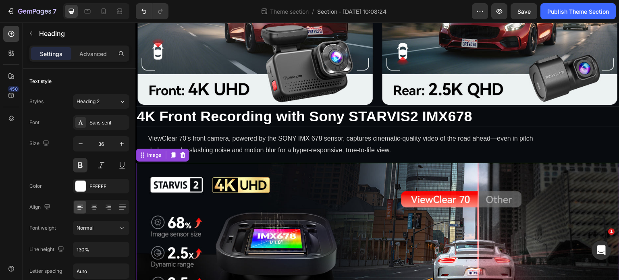
click at [183, 220] on img at bounding box center [378, 240] width 484 height 154
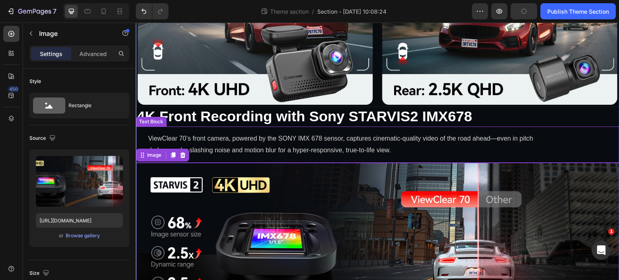
click at [295, 137] on p "ViewClear 70’s front camera, powered by the SONY IMX 678 sensor, captures cinem…" at bounding box center [351, 144] width 407 height 23
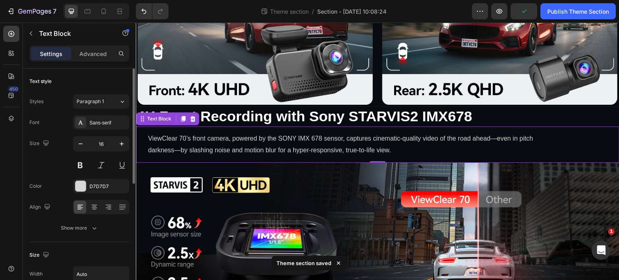
scroll to position [81, 0]
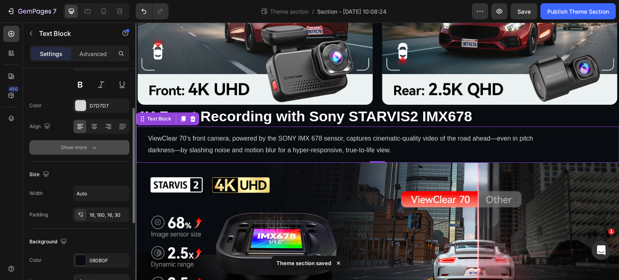
click at [89, 147] on div "Show more" at bounding box center [79, 147] width 37 height 8
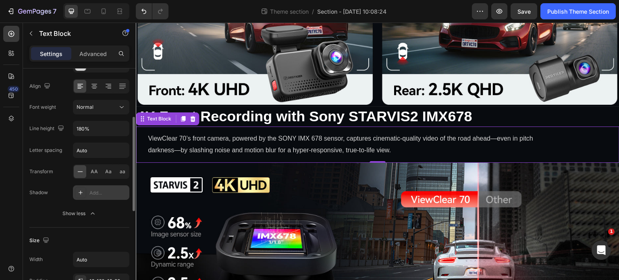
scroll to position [161, 0]
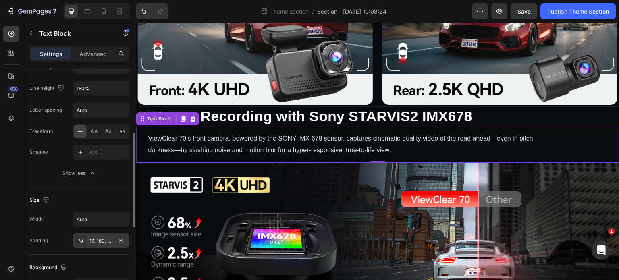
click at [109, 241] on div "16, 160, 16, 30" at bounding box center [100, 240] width 23 height 7
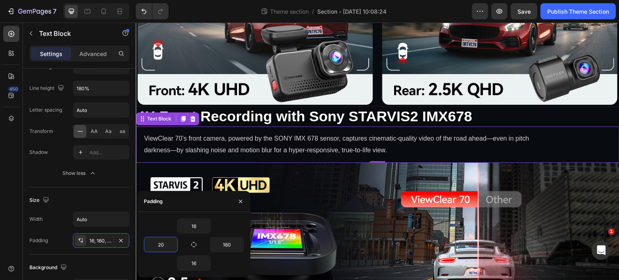
type input "2"
type input "30"
click at [164, 218] on div "16" at bounding box center [194, 225] width 100 height 15
click at [571, 142] on div "ViewClear 70’s front camera, powered by the SONY IMX 678 sensor, captures cinem…" at bounding box center [378, 145] width 484 height 36
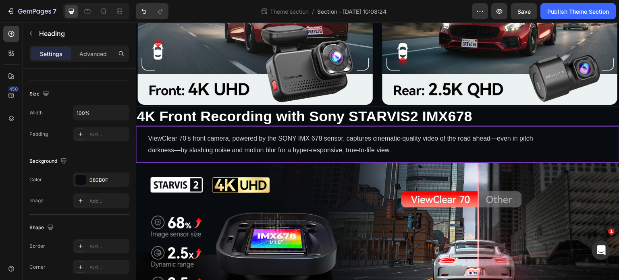
click at [559, 120] on h2 "⁠⁠⁠⁠⁠⁠⁠ 4K Front Recording with Sony STARVIS2 IMX678" at bounding box center [378, 116] width 484 height 21
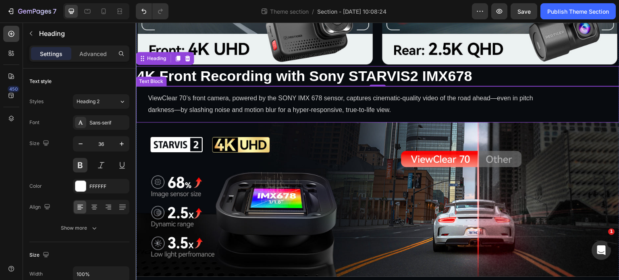
scroll to position [450, 0]
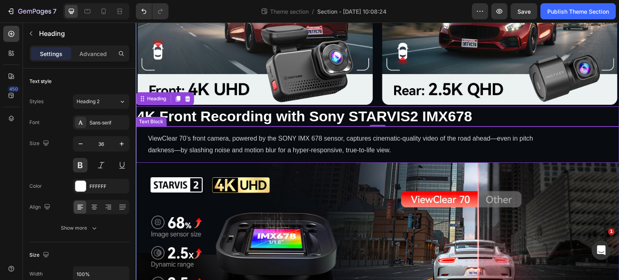
click at [562, 127] on div "ViewClear 70’s front camera, powered by the SONY IMX 678 sensor, captures cinem…" at bounding box center [378, 145] width 484 height 36
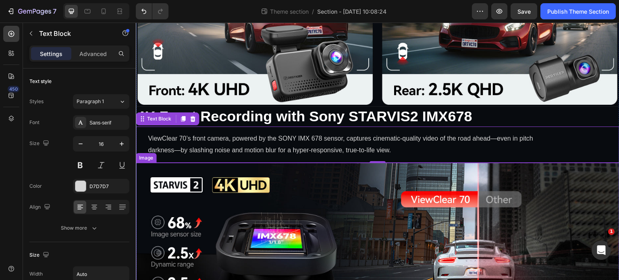
click at [592, 214] on img at bounding box center [378, 240] width 484 height 154
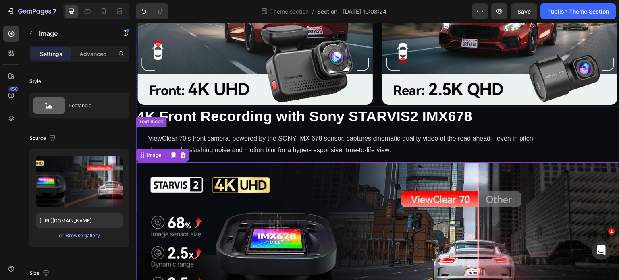
click at [181, 133] on p "ViewClear 70’s front camera, powered by the SONY IMX 678 sensor, captures cinem…" at bounding box center [351, 144] width 407 height 23
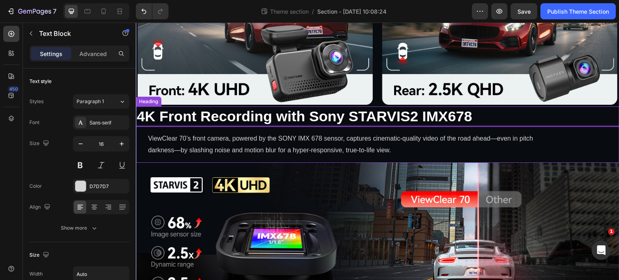
click at [180, 108] on strong "4K Front Recording with Sony STARVIS2 IMX678" at bounding box center [305, 116] width 336 height 17
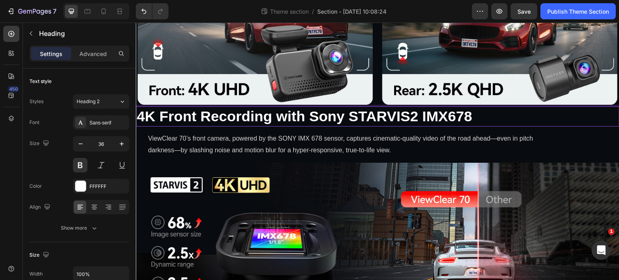
click at [143, 110] on strong "4K Front Recording with Sony STARVIS2 IMX678" at bounding box center [305, 116] width 336 height 17
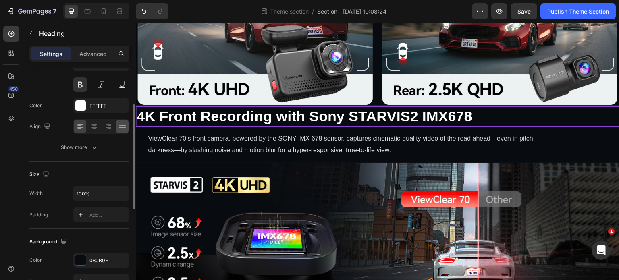
scroll to position [0, 0]
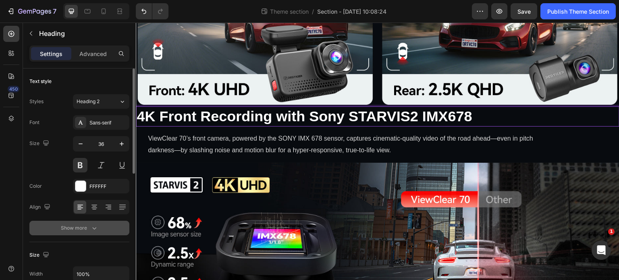
click at [93, 226] on icon "button" at bounding box center [94, 228] width 8 height 8
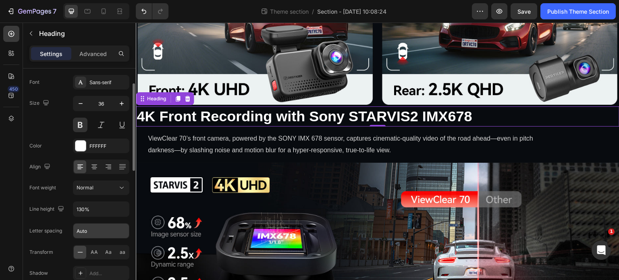
scroll to position [81, 0]
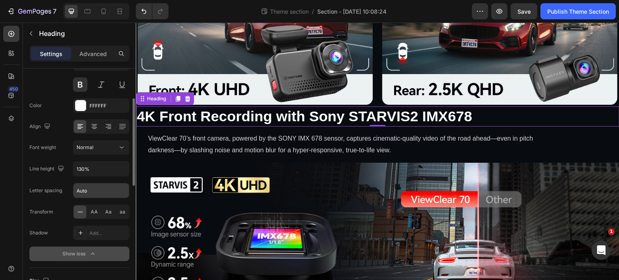
click at [110, 189] on input "Auto" at bounding box center [101, 190] width 56 height 15
click at [111, 256] on button "Show less" at bounding box center [79, 254] width 100 height 15
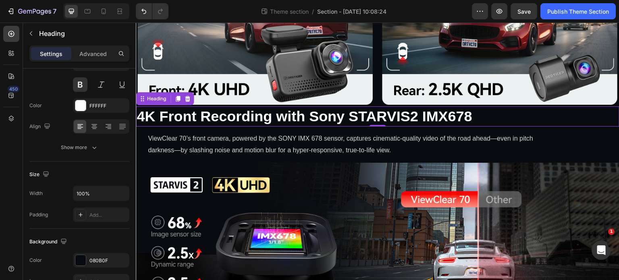
click at [89, 148] on div "Show more" at bounding box center [79, 147] width 37 height 8
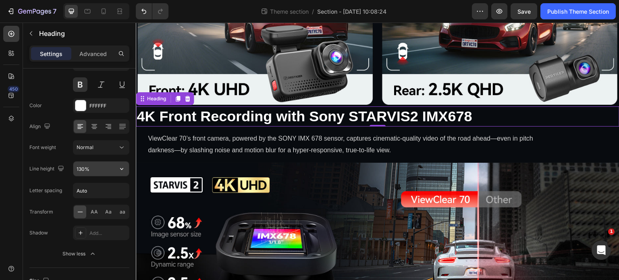
click at [111, 169] on input "130%" at bounding box center [101, 169] width 56 height 15
click at [123, 170] on icon "button" at bounding box center [122, 169] width 8 height 8
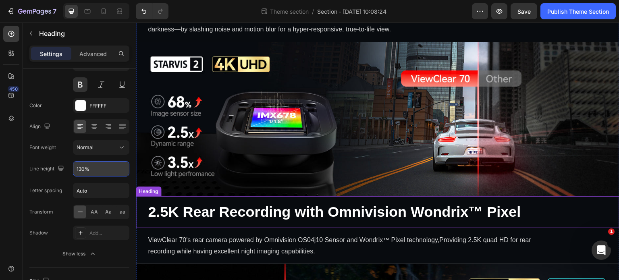
scroll to position [611, 0]
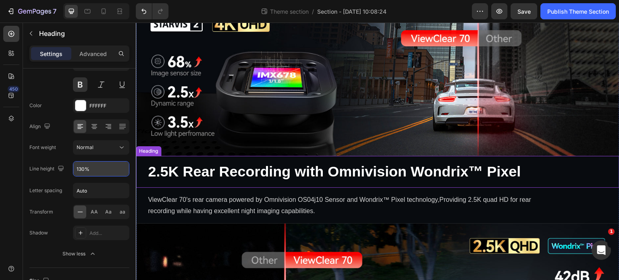
click at [326, 163] on strong "2.5K Rear Recording with Omnivision Wondrix™ Pixel" at bounding box center [334, 171] width 373 height 17
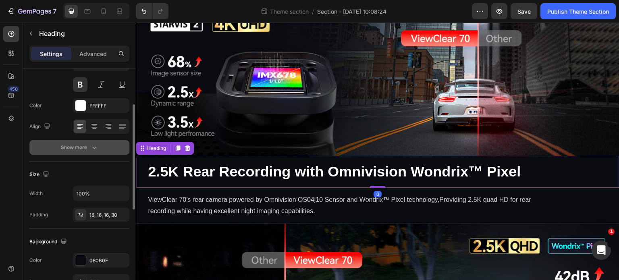
click at [86, 148] on div "Show more" at bounding box center [79, 147] width 37 height 8
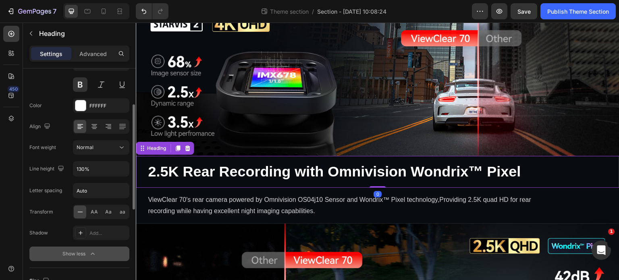
click at [86, 148] on span "Normal" at bounding box center [85, 147] width 17 height 6
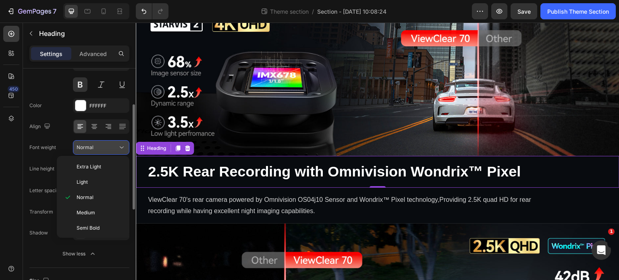
click at [128, 146] on button "Normal" at bounding box center [101, 147] width 56 height 15
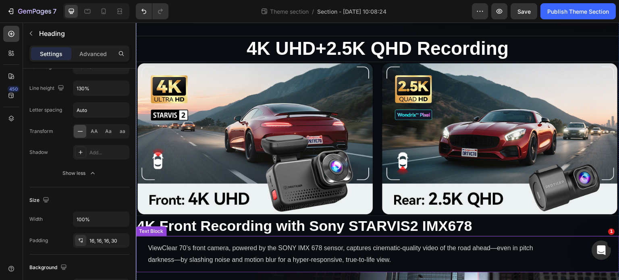
scroll to position [329, 0]
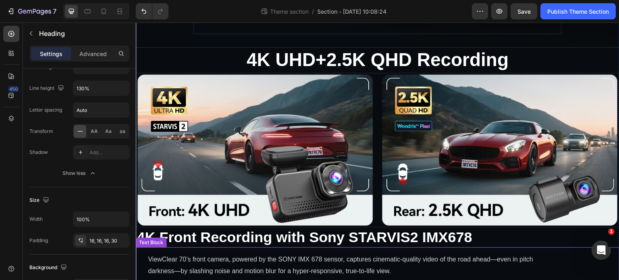
click at [286, 231] on strong "4K Front Recording with Sony STARVIS2 IMX678" at bounding box center [305, 237] width 336 height 17
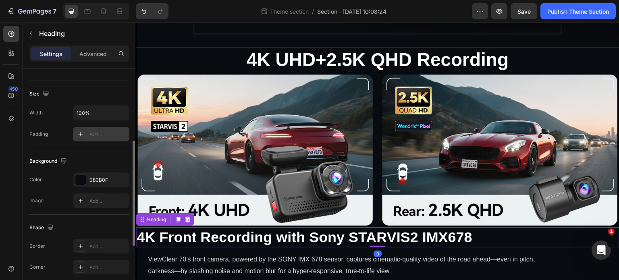
click at [109, 134] on div "Add..." at bounding box center [108, 134] width 38 height 7
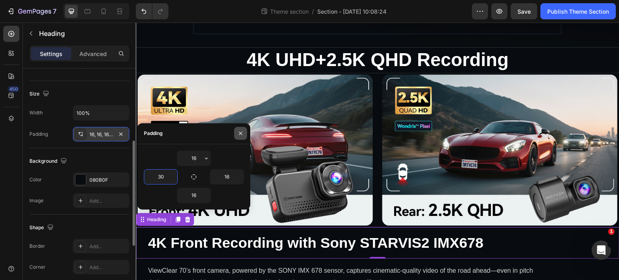
type input "30"
click at [245, 133] on button "button" at bounding box center [240, 133] width 13 height 13
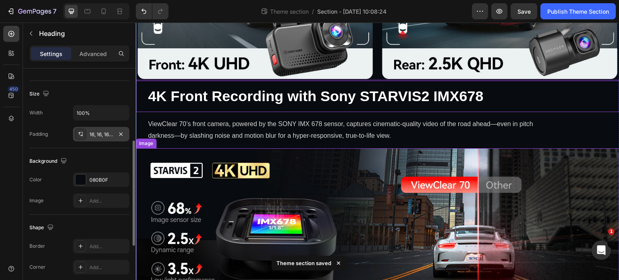
scroll to position [490, 0]
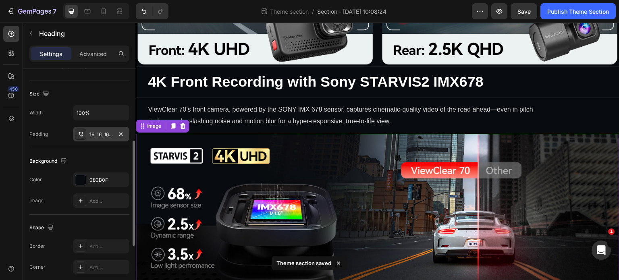
click at [572, 134] on img at bounding box center [378, 211] width 484 height 154
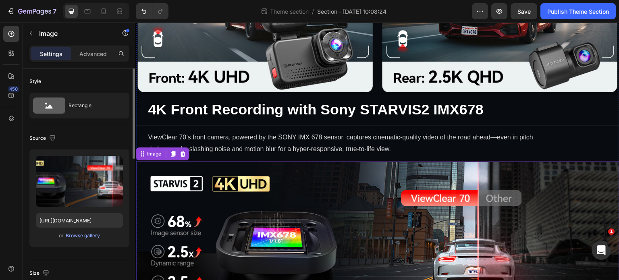
scroll to position [450, 0]
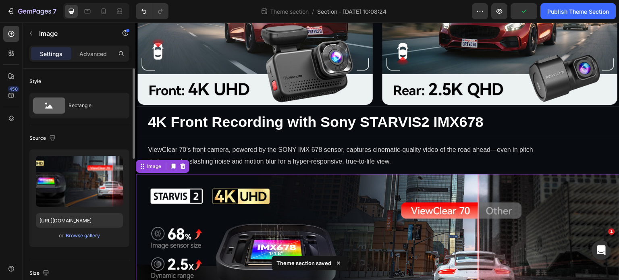
click at [522, 232] on img at bounding box center [378, 251] width 484 height 154
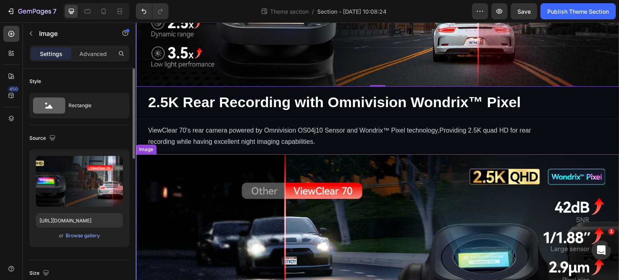
scroll to position [651, 0]
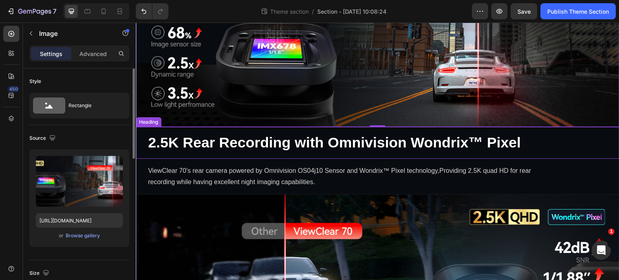
click at [191, 127] on h2 "⁠⁠⁠⁠⁠⁠⁠ 2.5K Rear Recording with Omnivision Wondrix™ Pixel" at bounding box center [378, 143] width 484 height 32
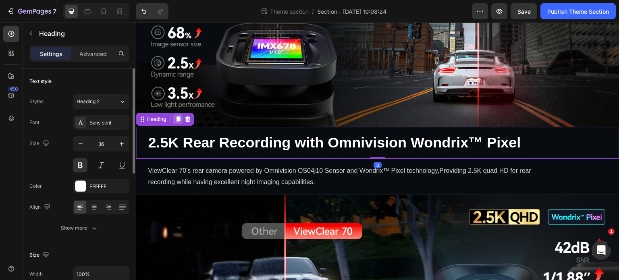
click at [178, 116] on icon at bounding box center [178, 119] width 4 height 6
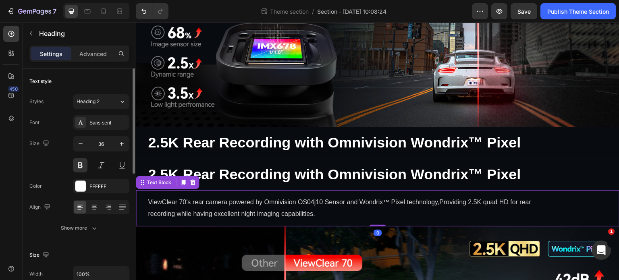
click at [196, 199] on p "ViewClear 70's rear camera powered by Omnivision OS04j10 Sensor and Wondrix™ Pi…" at bounding box center [351, 208] width 407 height 23
click at [183, 180] on icon at bounding box center [183, 183] width 4 height 6
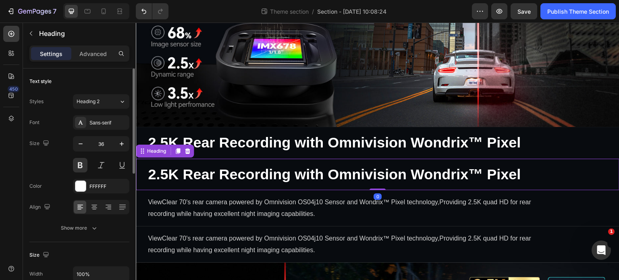
click at [166, 168] on strong "2.5K Rear Recording with Omnivision Wondrix™ Pixel" at bounding box center [334, 174] width 373 height 17
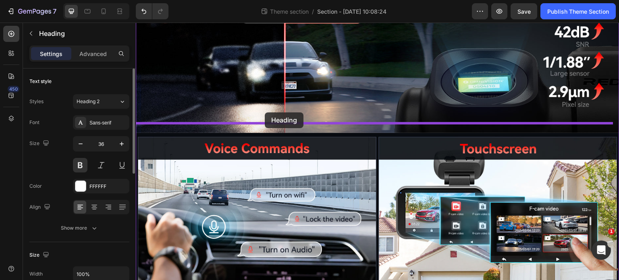
drag, startPoint x: 143, startPoint y: 145, endPoint x: 265, endPoint y: 112, distance: 125.5
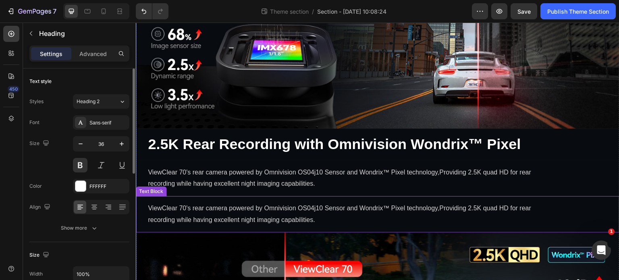
scroll to position [621, 0]
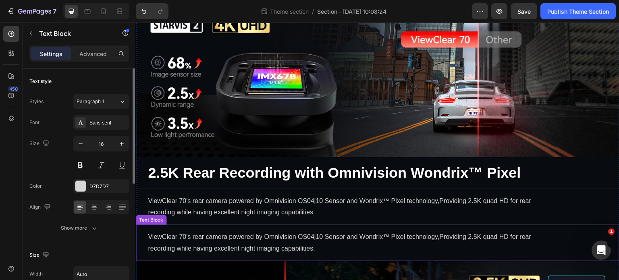
click at [228, 231] on p "ViewClear 70's rear camera powered by Omnivision OS04j10 Sensor and Wondrix™ Pi…" at bounding box center [351, 242] width 407 height 23
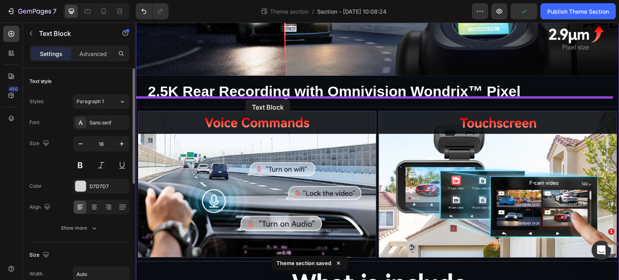
drag, startPoint x: 143, startPoint y: 209, endPoint x: 245, endPoint y: 100, distance: 150.0
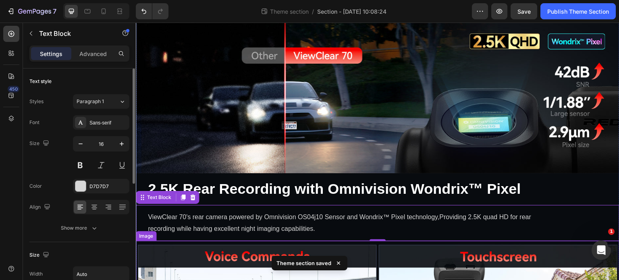
scroll to position [764, 0]
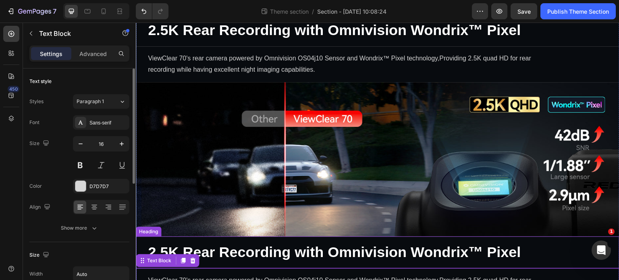
click at [233, 244] on strong "2.5K Rear Recording with Omnivision Wondrix™ Pixel" at bounding box center [334, 252] width 373 height 17
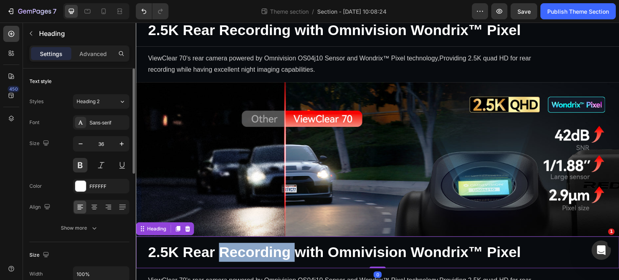
click at [240, 244] on strong "2.5K Rear Recording with Omnivision Wondrix™ Pixel" at bounding box center [334, 252] width 373 height 17
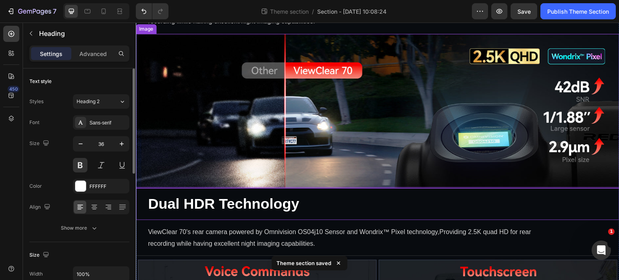
scroll to position [885, 0]
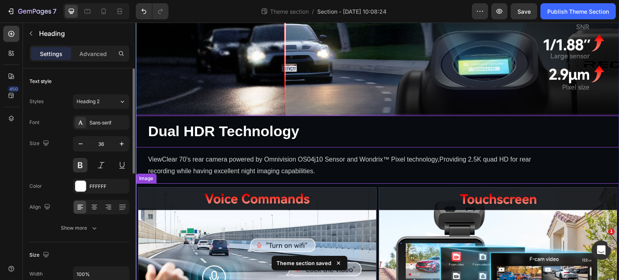
click at [343, 156] on p "ViewClear 70's rear camera powered by Omnivision OS04j10 Sensor and Wondrix™ Pi…" at bounding box center [351, 165] width 407 height 23
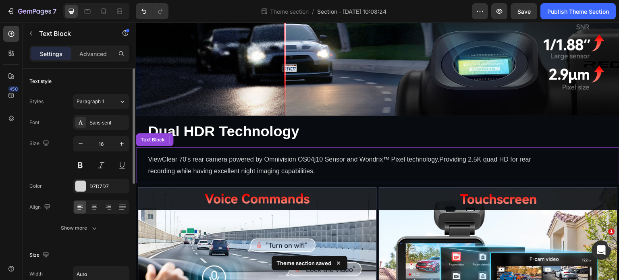
click at [343, 156] on p "ViewClear 70's rear camera powered by Omnivision OS04j10 Sensor and Wondrix™ Pi…" at bounding box center [351, 165] width 407 height 23
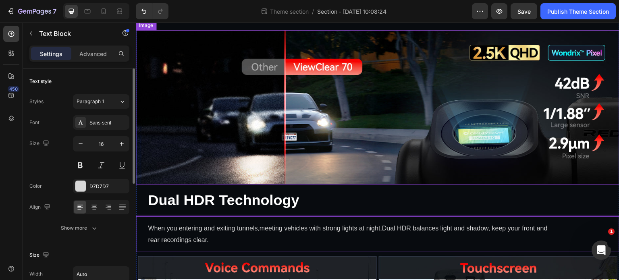
scroll to position [844, 0]
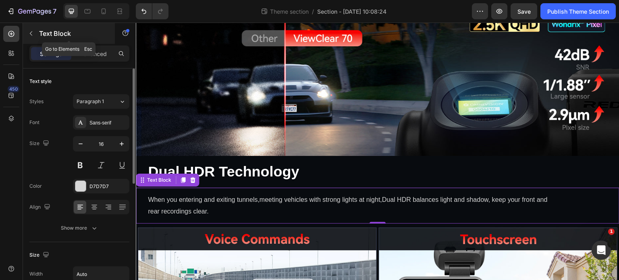
click at [32, 41] on div "Text Block" at bounding box center [69, 33] width 92 height 21
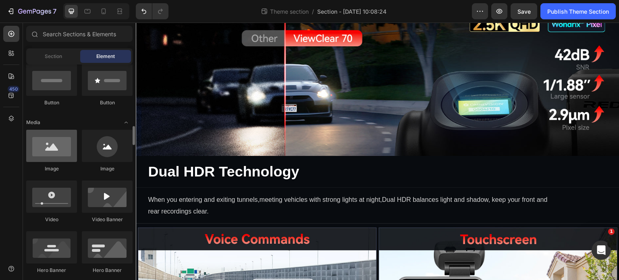
scroll to position [242, 0]
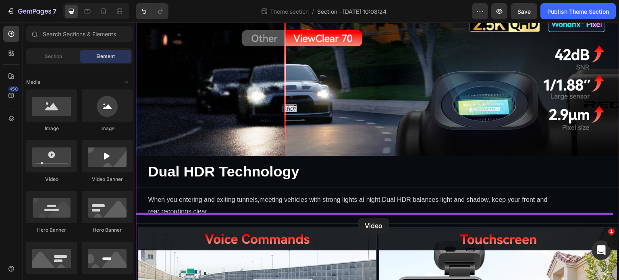
drag, startPoint x: 221, startPoint y: 195, endPoint x: 358, endPoint y: 218, distance: 138.9
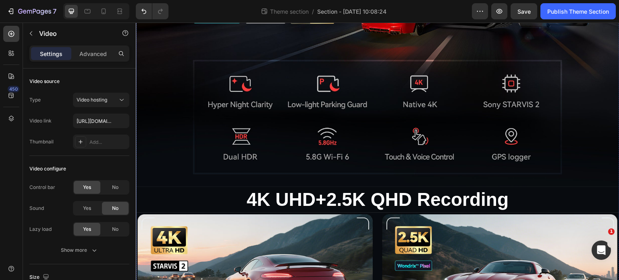
scroll to position [202, 0]
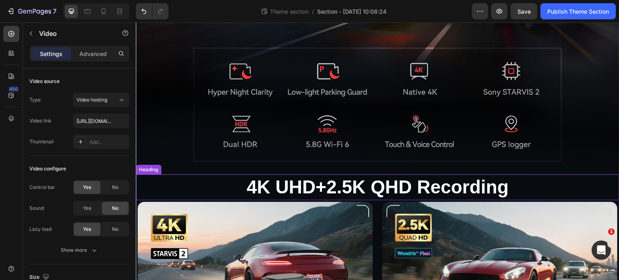
click at [232, 181] on p "4K UHD+2.5K QHD Recording" at bounding box center [378, 187] width 482 height 24
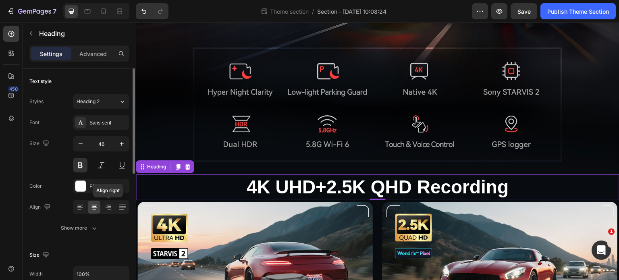
scroll to position [81, 0]
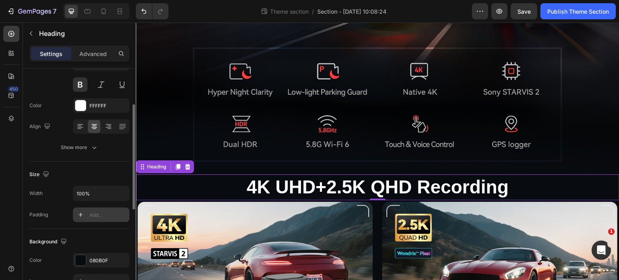
click at [107, 214] on div "Add..." at bounding box center [108, 215] width 38 height 7
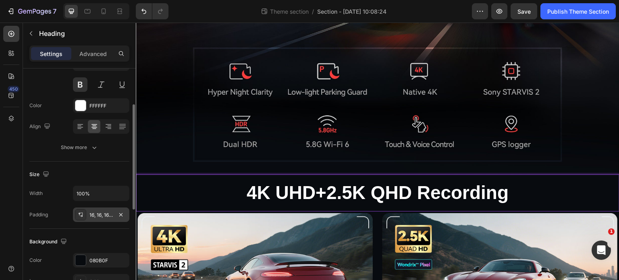
click at [163, 181] on p "4K UHD+2.5K QHD Recording" at bounding box center [377, 193] width 471 height 24
click at [448, 184] on p "4K UHD+2.5K QHD Recording" at bounding box center [377, 193] width 471 height 24
click at [586, 141] on img at bounding box center [378, 12] width 484 height 324
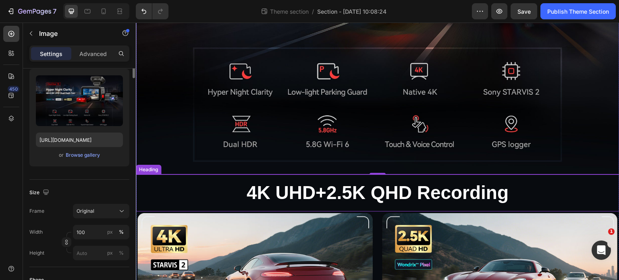
scroll to position [0, 0]
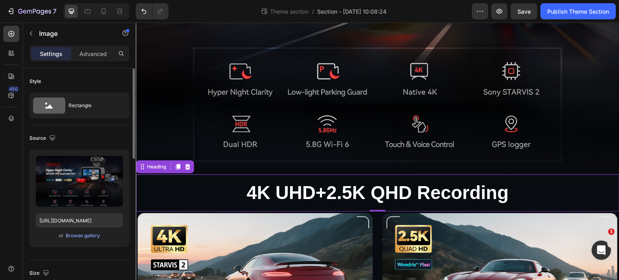
click at [522, 200] on p "4K UHD+2.5K QHD Recording" at bounding box center [377, 193] width 471 height 24
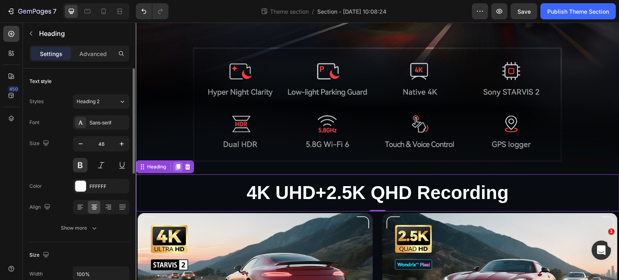
click at [179, 165] on icon at bounding box center [178, 167] width 4 height 6
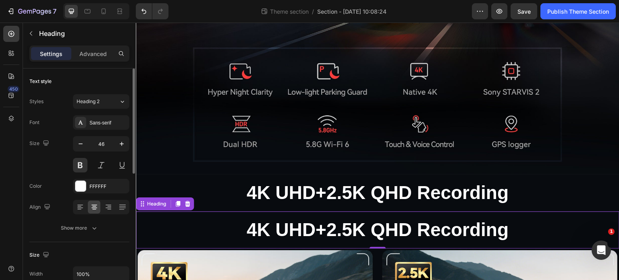
click at [177, 228] on h2 "4K UHD+2.5K QHD Recording" at bounding box center [378, 230] width 484 height 37
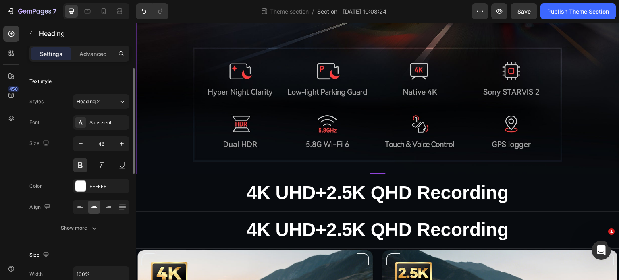
click at [576, 165] on img at bounding box center [378, 12] width 484 height 324
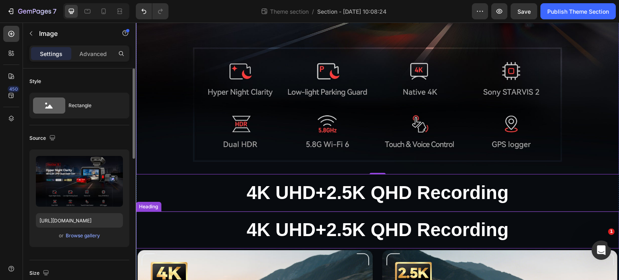
click at [558, 227] on p "4K UHD+2.5K QHD Recording" at bounding box center [377, 230] width 471 height 24
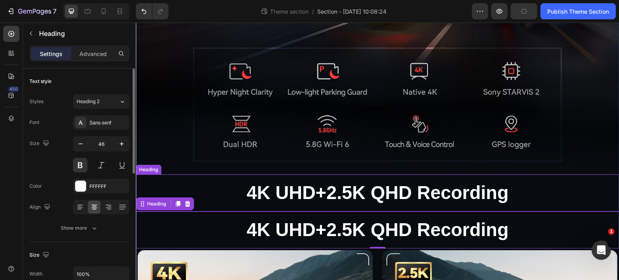
drag, startPoint x: 176, startPoint y: 199, endPoint x: 482, endPoint y: 181, distance: 306.5
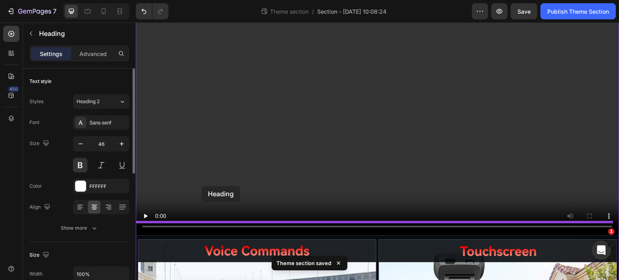
drag, startPoint x: 142, startPoint y: 200, endPoint x: 202, endPoint y: 186, distance: 60.9
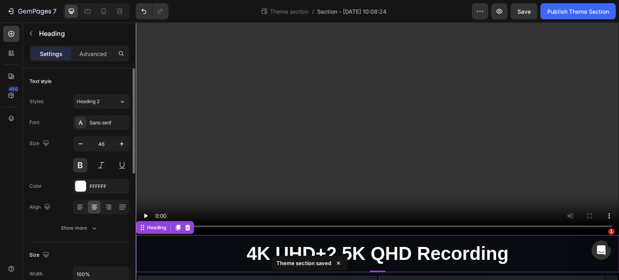
click at [386, 256] on h2 "4K UHD+2.5K QHD Recording" at bounding box center [378, 253] width 484 height 37
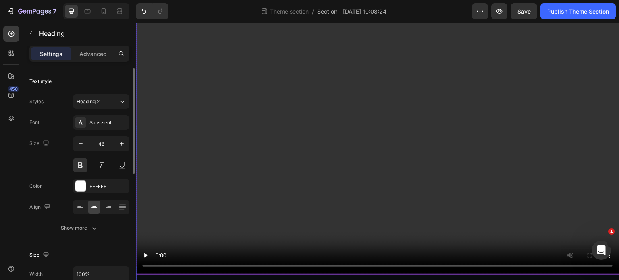
scroll to position [1036, 0]
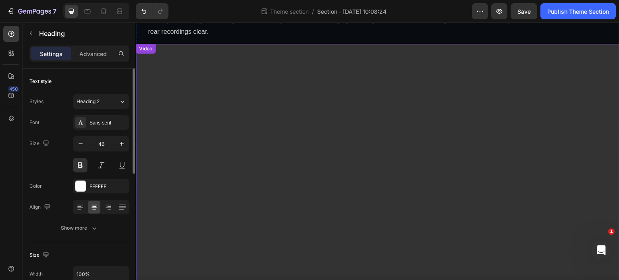
click at [430, 148] on video at bounding box center [378, 180] width 484 height 272
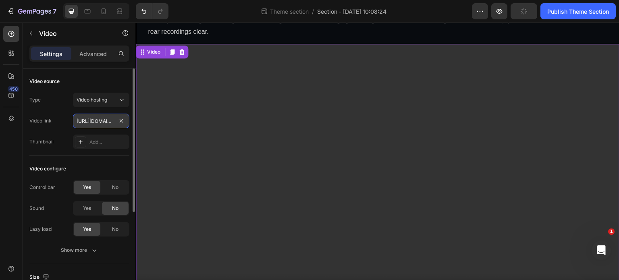
click at [101, 121] on input "https://cdn.shopify.com/videos/c/o/v/2cd3deb506b54b009063f7270ab5cf2e.mp4" at bounding box center [101, 121] width 56 height 15
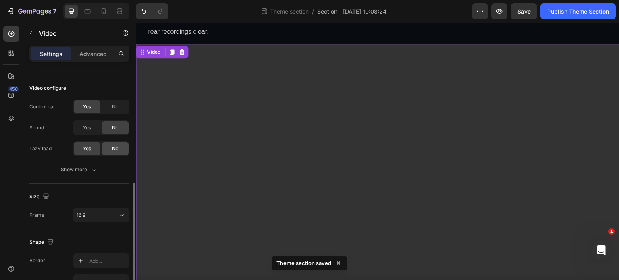
scroll to position [121, 0]
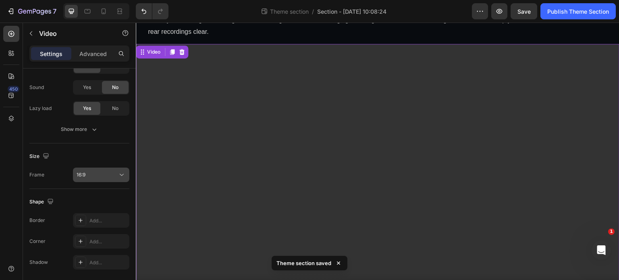
type input "https://cdn.shopify.com/videos/c/o/v/a4aaba667a874a4ea3bcbc8e793ab72d.mp4"
click at [114, 172] on div "16:9" at bounding box center [97, 174] width 41 height 7
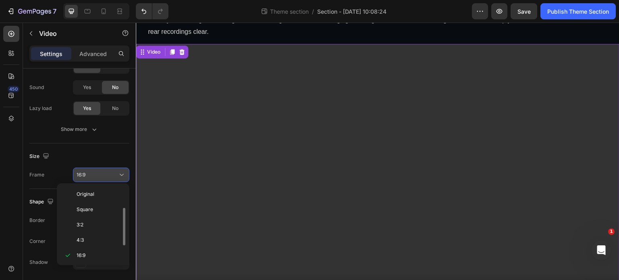
scroll to position [15, 0]
click at [114, 172] on div "16:9" at bounding box center [97, 174] width 41 height 7
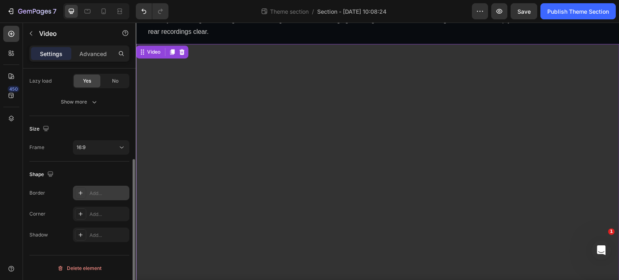
scroll to position [108, 0]
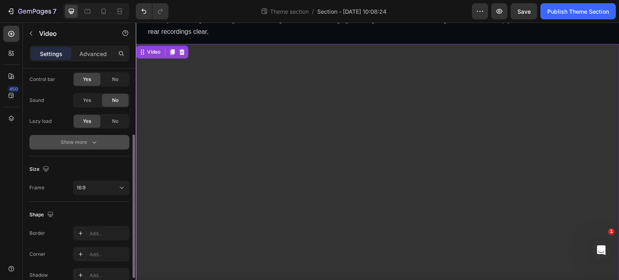
click at [79, 140] on div "Show more" at bounding box center [79, 142] width 37 height 8
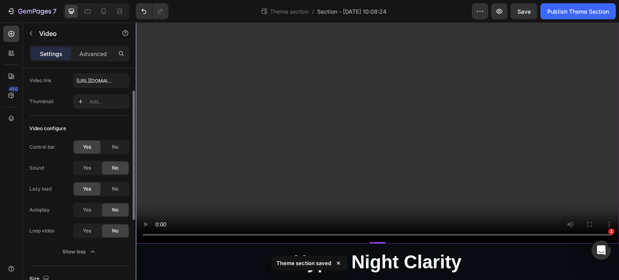
scroll to position [1116, 0]
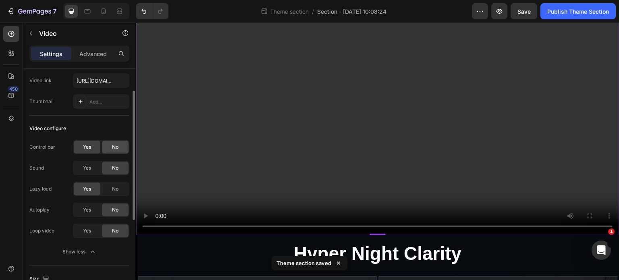
click at [114, 148] on span "No" at bounding box center [115, 146] width 6 height 7
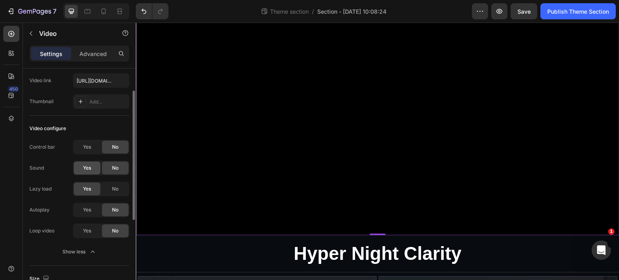
click at [94, 174] on div "Yes" at bounding box center [87, 168] width 27 height 13
click at [112, 175] on div "Yes No" at bounding box center [101, 168] width 56 height 15
click at [112, 172] on div "No" at bounding box center [115, 168] width 27 height 13
click at [90, 237] on div "Yes" at bounding box center [87, 231] width 27 height 13
click at [94, 209] on div "Yes" at bounding box center [87, 210] width 27 height 13
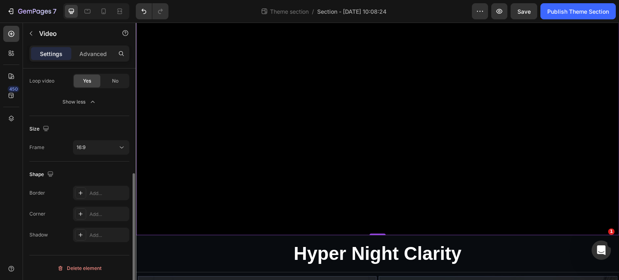
scroll to position [110, 0]
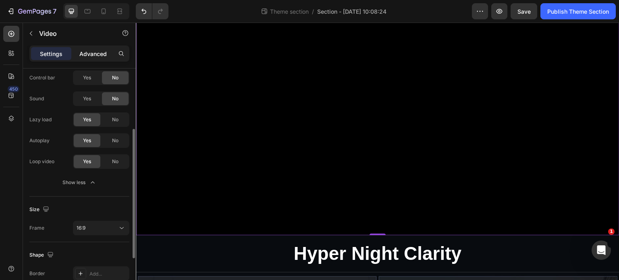
click at [90, 57] on div "Advanced" at bounding box center [93, 53] width 40 height 13
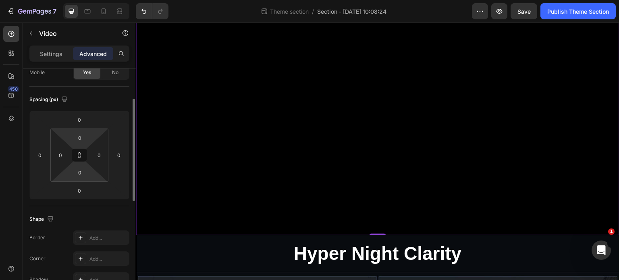
scroll to position [29, 0]
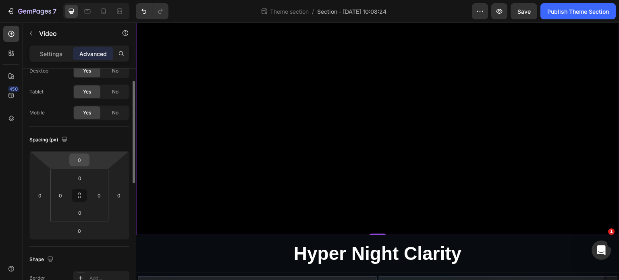
click at [87, 163] on input "0" at bounding box center [79, 160] width 16 height 12
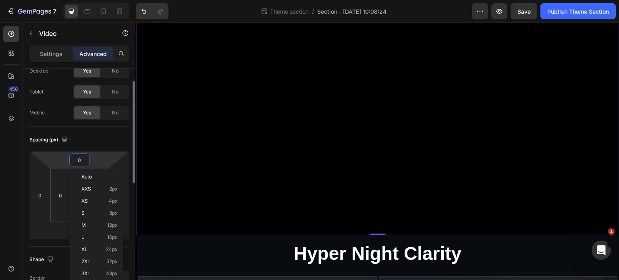
click at [102, 135] on div "Spacing (px)" at bounding box center [79, 139] width 100 height 13
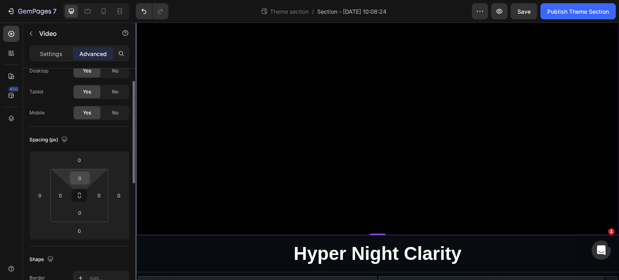
click at [84, 183] on div "0" at bounding box center [80, 178] width 20 height 13
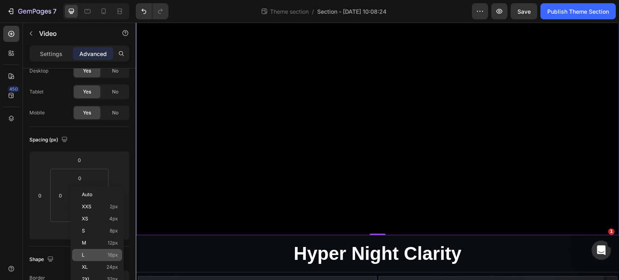
click at [114, 254] on span "16px" at bounding box center [113, 255] width 10 height 6
type input "16"
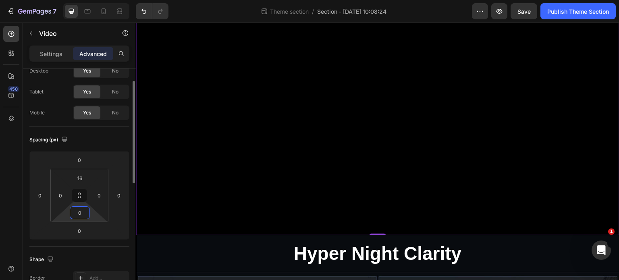
click at [84, 212] on input "0" at bounding box center [80, 213] width 16 height 12
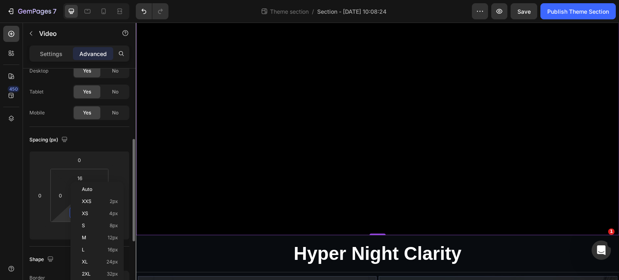
scroll to position [69, 0]
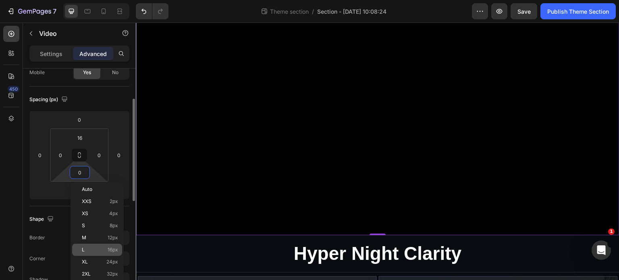
click at [110, 251] on span "16px" at bounding box center [113, 250] width 10 height 6
type input "16"
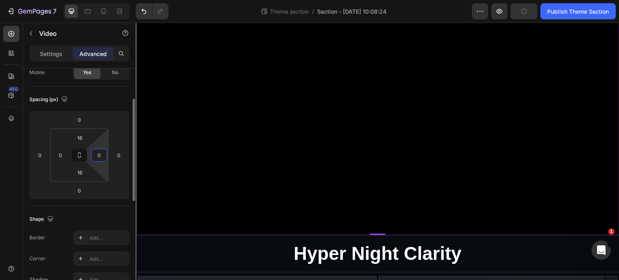
click at [100, 149] on input "0" at bounding box center [99, 155] width 12 height 12
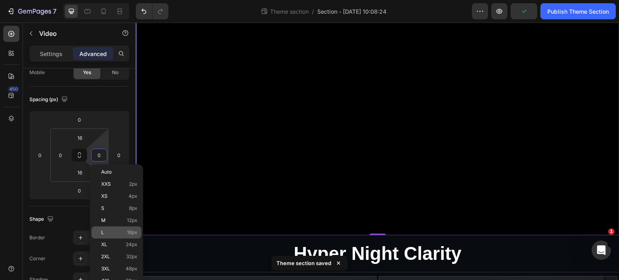
click at [134, 232] on span "16px" at bounding box center [132, 233] width 10 height 6
type input "16"
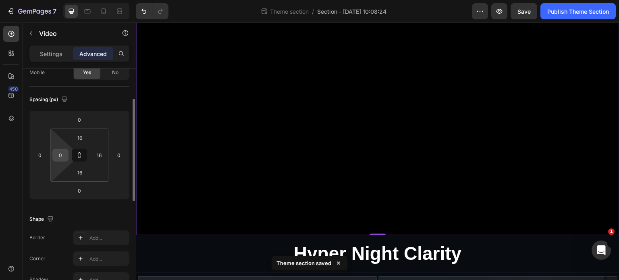
click at [55, 150] on input "0" at bounding box center [60, 155] width 12 height 12
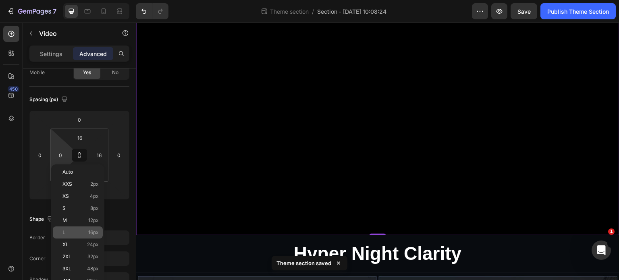
click at [96, 233] on span "16px" at bounding box center [93, 233] width 10 height 6
type input "16"
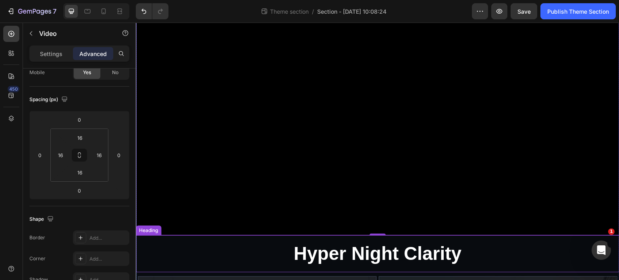
click at [559, 242] on p "Hyper Night Clarity" at bounding box center [377, 254] width 471 height 24
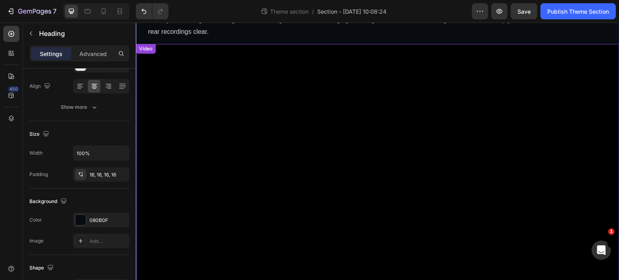
scroll to position [1116, 0]
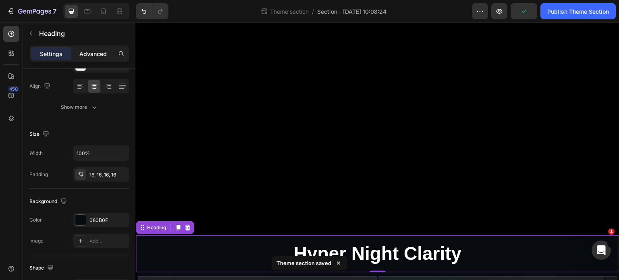
click at [82, 52] on p "Advanced" at bounding box center [92, 54] width 27 height 8
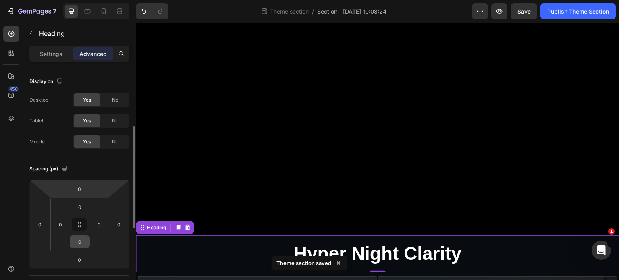
scroll to position [40, 0]
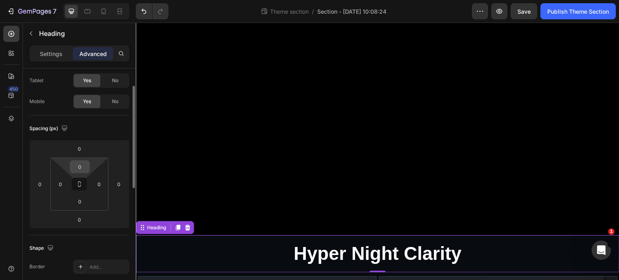
click at [79, 173] on div "0" at bounding box center [80, 166] width 20 height 13
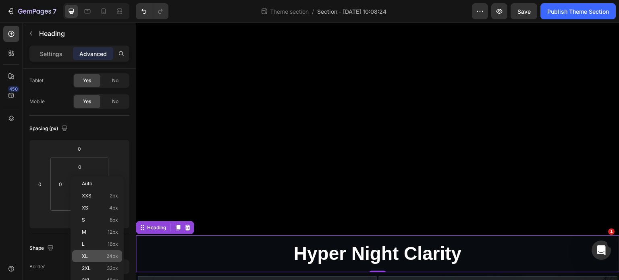
click at [96, 262] on div "XL 24px" at bounding box center [97, 256] width 50 height 12
type input "24"
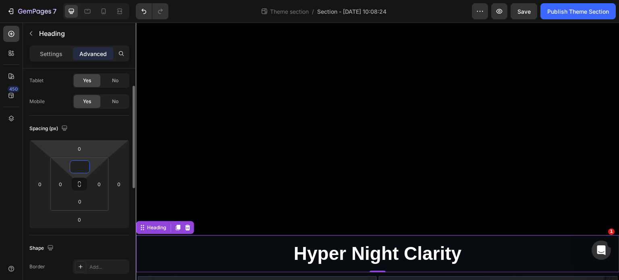
type input "0"
click at [82, 0] on html "7 Theme section / Section - Aug 27 10:08:24 Preview Save Publish Theme Section …" at bounding box center [309, 0] width 619 height 0
click at [81, 223] on input "0" at bounding box center [79, 220] width 16 height 12
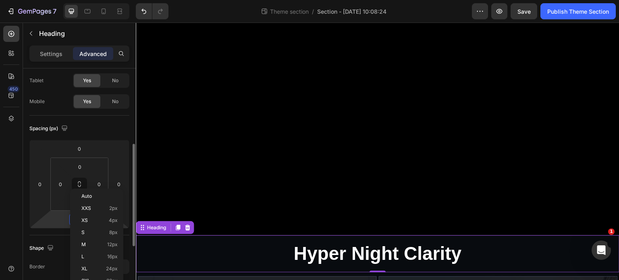
scroll to position [161, 0]
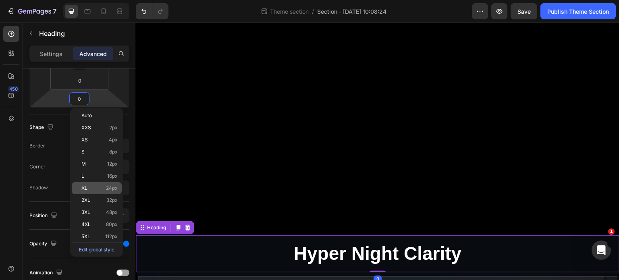
click at [88, 189] on p "XL 24px" at bounding box center [99, 188] width 36 height 6
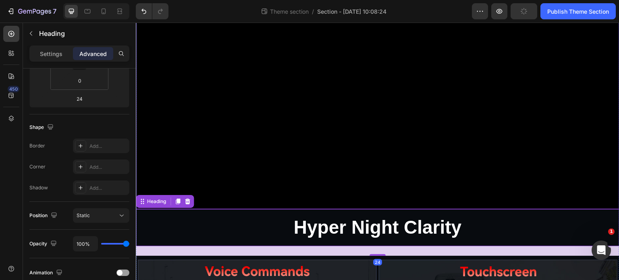
scroll to position [1156, 0]
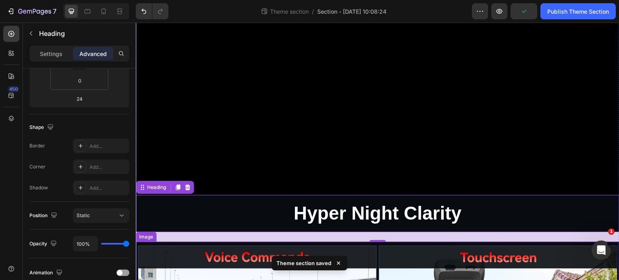
type input "0"
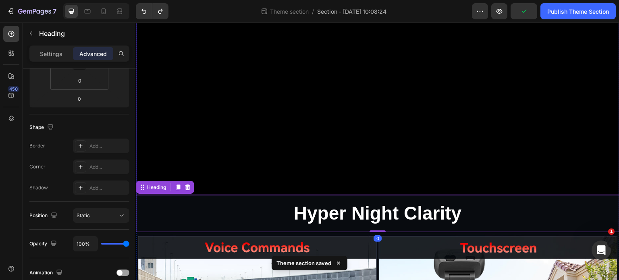
scroll to position [1076, 0]
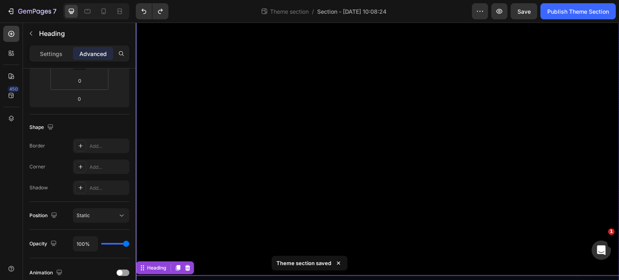
click at [398, 98] on video at bounding box center [377, 142] width 471 height 265
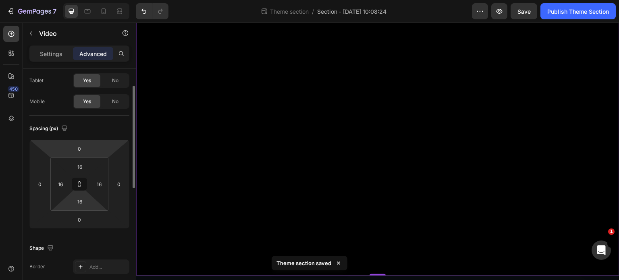
scroll to position [81, 0]
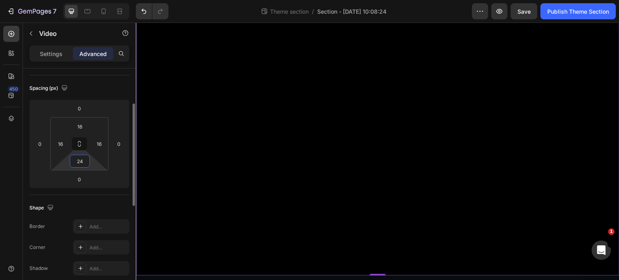
type input "24"
click at [126, 198] on div "Shape Border Add... Corner Add... Shadow Add..." at bounding box center [79, 238] width 100 height 87
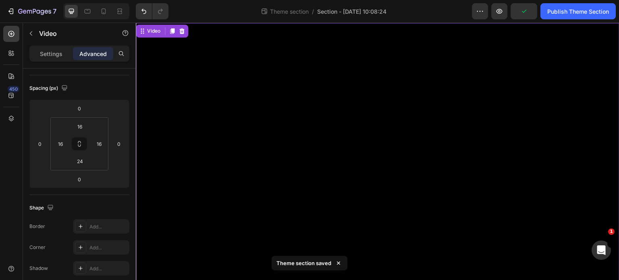
scroll to position [1036, 0]
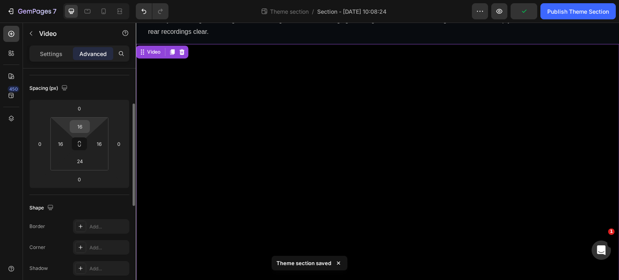
click at [86, 126] on input "16" at bounding box center [80, 127] width 16 height 12
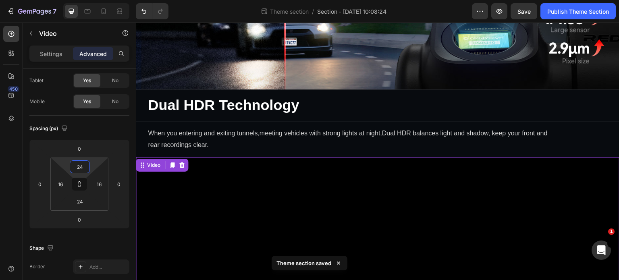
scroll to position [915, 0]
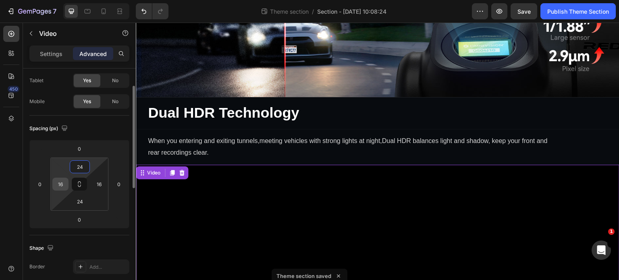
type input "24"
click at [65, 187] on input "16" at bounding box center [60, 184] width 12 height 12
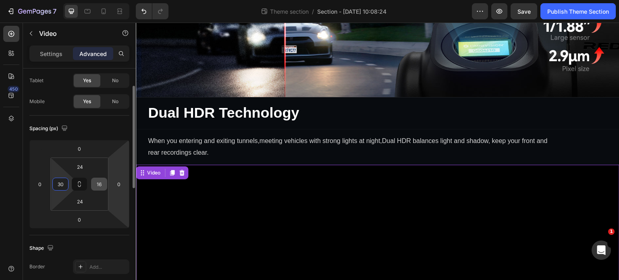
type input "30"
click at [101, 184] on input "16" at bounding box center [99, 184] width 12 height 12
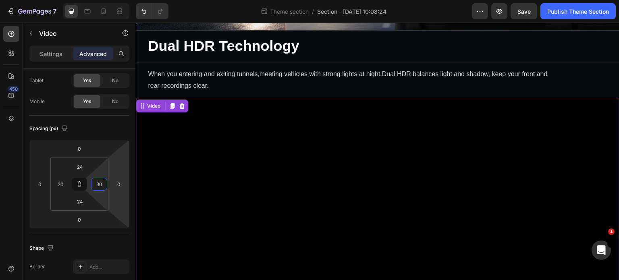
scroll to position [1076, 0]
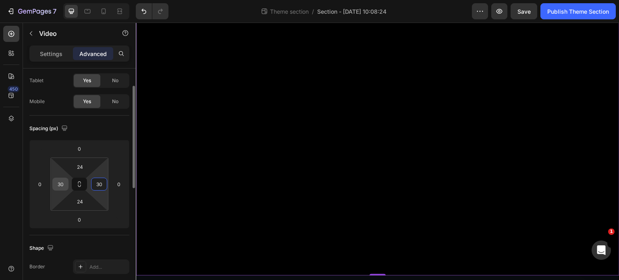
type input "30"
click at [68, 180] on div "30" at bounding box center [60, 184] width 16 height 13
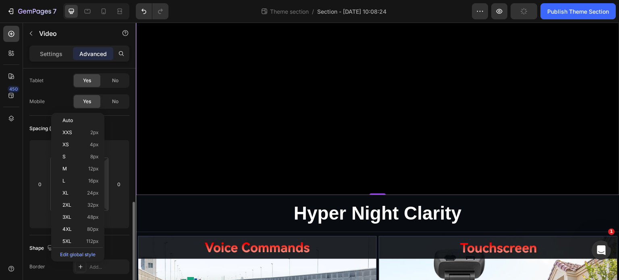
scroll to position [121, 0]
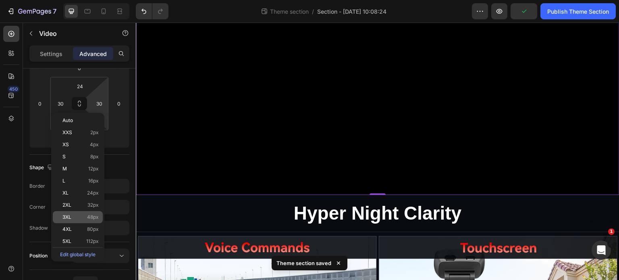
click at [94, 214] on span "48px" at bounding box center [93, 217] width 12 height 6
type input "48"
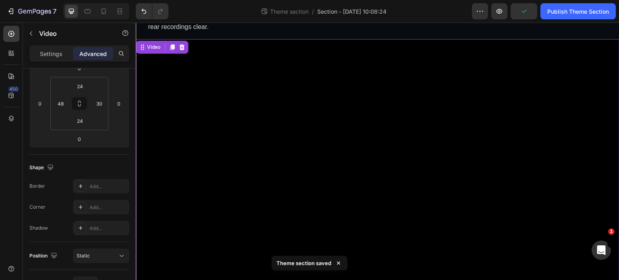
scroll to position [1036, 0]
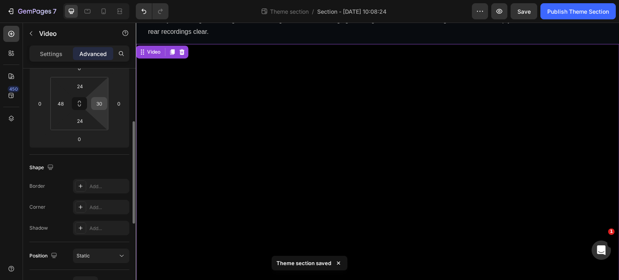
click at [102, 104] on input "30" at bounding box center [99, 104] width 12 height 12
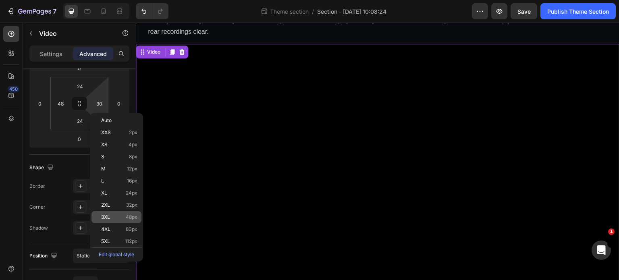
click at [135, 215] on span "48px" at bounding box center [132, 217] width 12 height 6
type input "48"
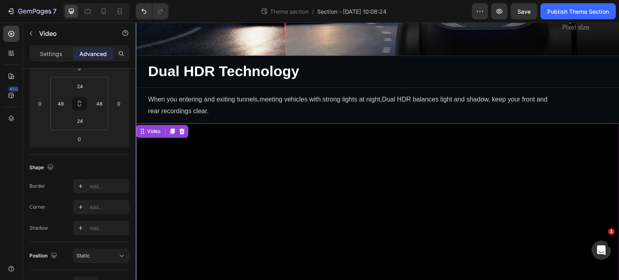
scroll to position [955, 0]
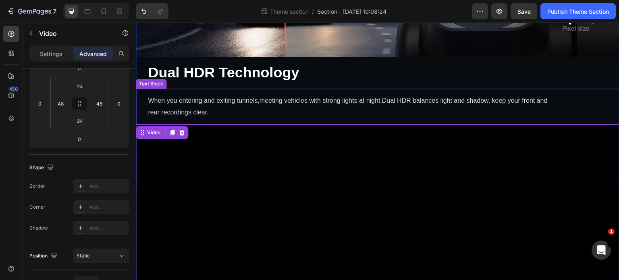
click at [558, 95] on div "When you entering and exiting tunnels,meeting vehicles with strong lights at ni…" at bounding box center [378, 107] width 484 height 36
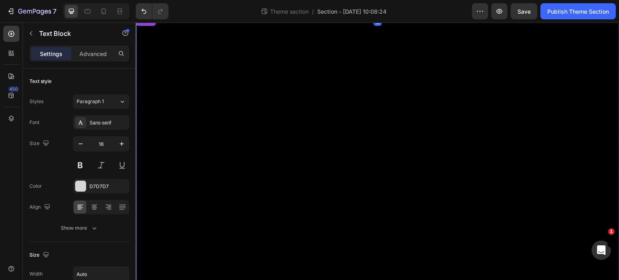
scroll to position [1076, 0]
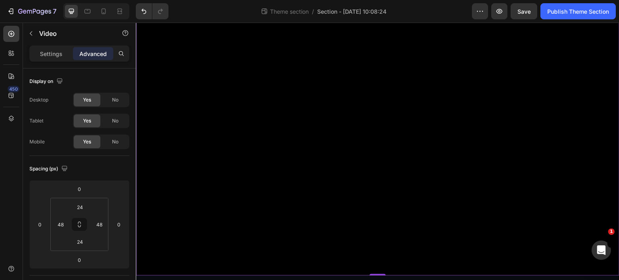
click at [379, 97] on video at bounding box center [377, 138] width 445 height 250
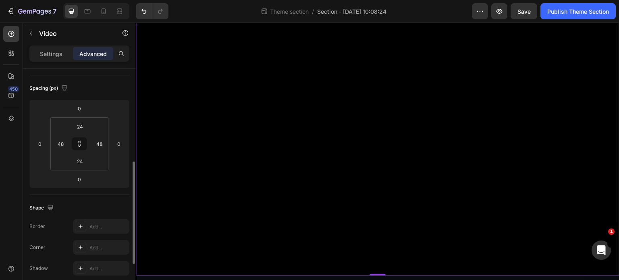
scroll to position [121, 0]
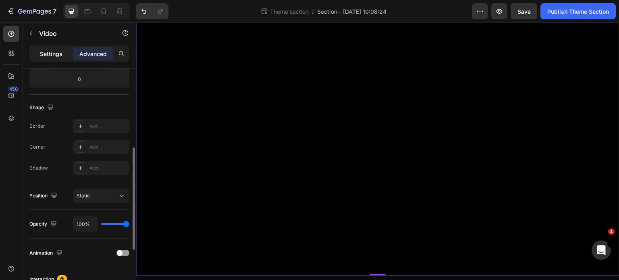
click at [47, 54] on p "Settings" at bounding box center [51, 54] width 23 height 8
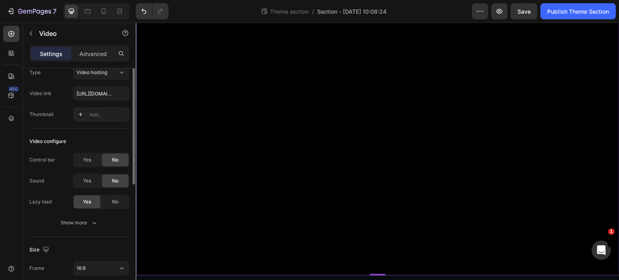
scroll to position [0, 0]
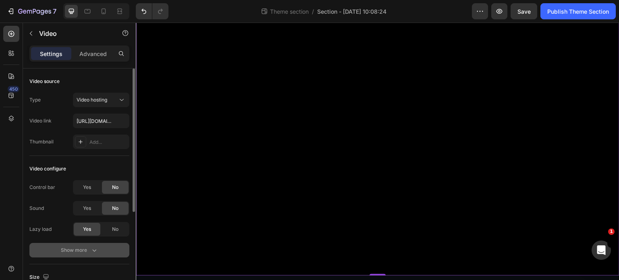
click at [69, 252] on div "Show more" at bounding box center [79, 250] width 37 height 8
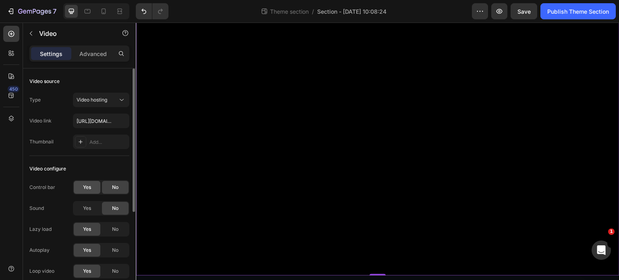
click at [85, 184] on span "Yes" at bounding box center [87, 187] width 8 height 7
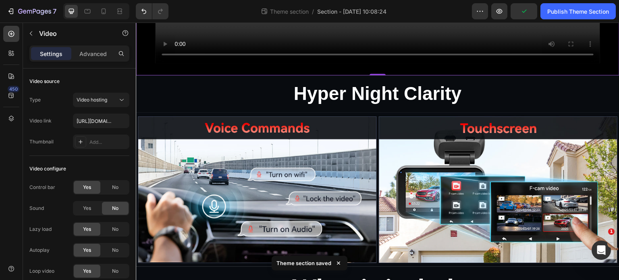
scroll to position [1277, 0]
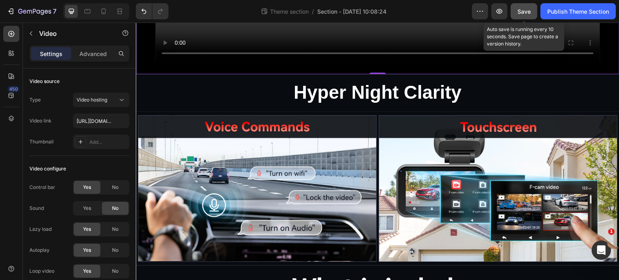
click at [520, 8] on span "Save" at bounding box center [524, 11] width 13 height 7
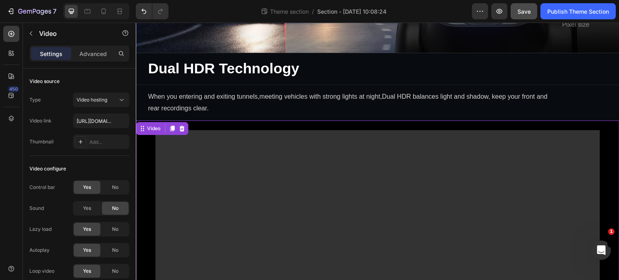
scroll to position [955, 0]
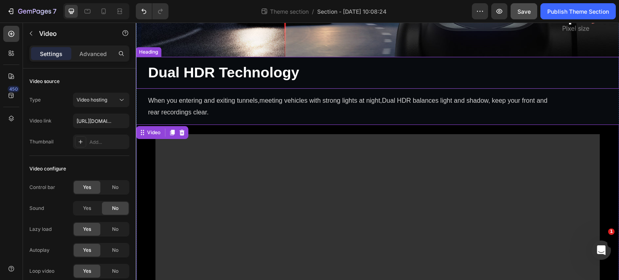
click at [264, 69] on strong "Dual HDR Technology" at bounding box center [223, 72] width 151 height 17
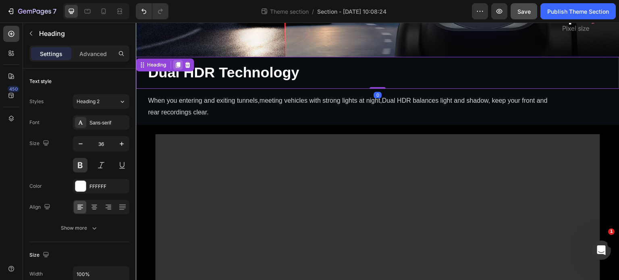
click at [179, 62] on icon at bounding box center [178, 65] width 4 height 6
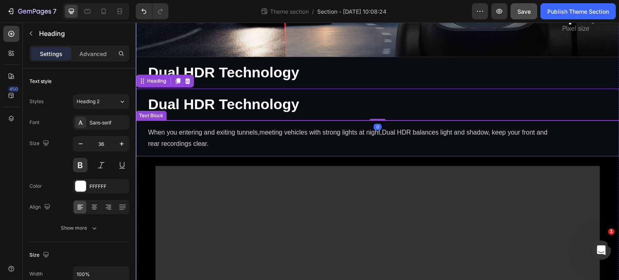
click at [260, 128] on p "When you entering and exiting tunnels,meeting vehicles with strong lights at ni…" at bounding box center [351, 138] width 407 height 23
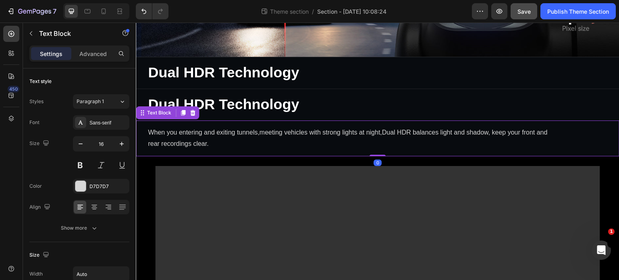
click at [182, 107] on div "Text Block" at bounding box center [167, 112] width 63 height 13
click at [182, 110] on icon at bounding box center [183, 113] width 4 height 6
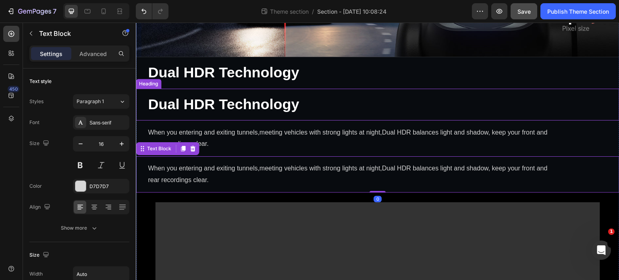
click at [165, 96] on strong "Dual HDR Technology" at bounding box center [223, 104] width 151 height 17
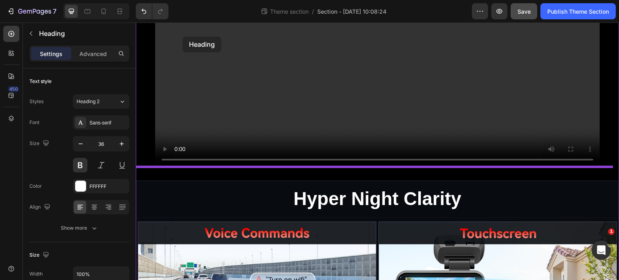
scroll to position [1227, 0]
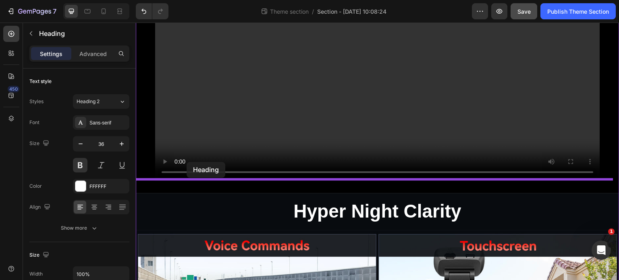
drag, startPoint x: 143, startPoint y: 70, endPoint x: 187, endPoint y: 162, distance: 102.1
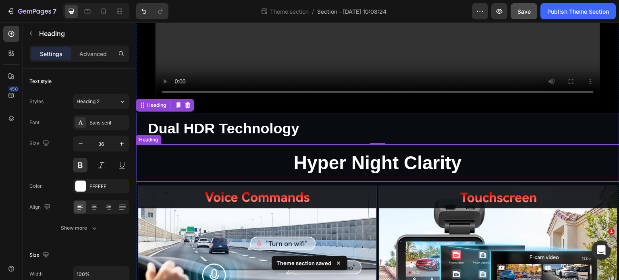
scroll to position [1275, 0]
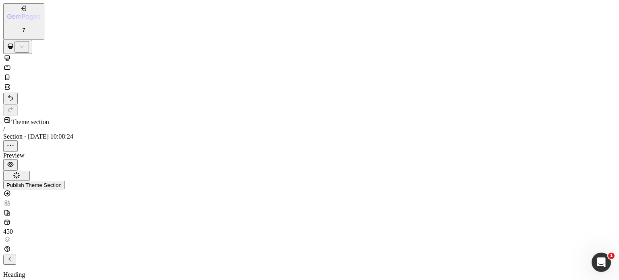
scroll to position [227, 0]
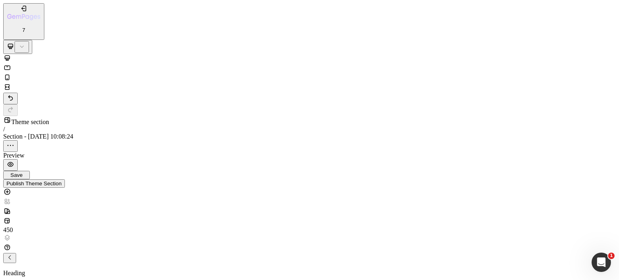
scroll to position [913, 0]
drag, startPoint x: 11, startPoint y: 10950, endPoint x: 79, endPoint y: 10949, distance: 67.7
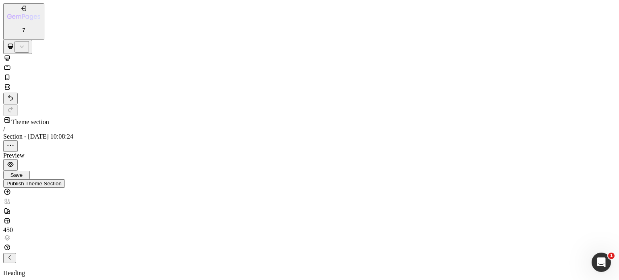
type input "33"
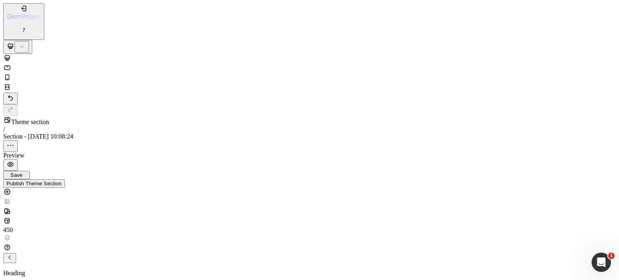
type input "33"
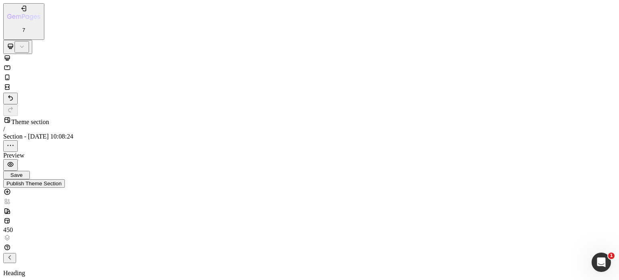
scroll to position [974, 0]
drag, startPoint x: 11, startPoint y: 4538, endPoint x: 85, endPoint y: 4583, distance: 86.8
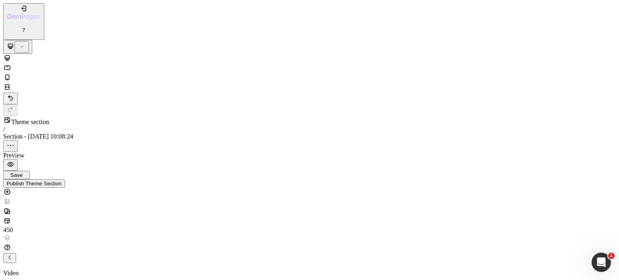
scroll to position [1308, 0]
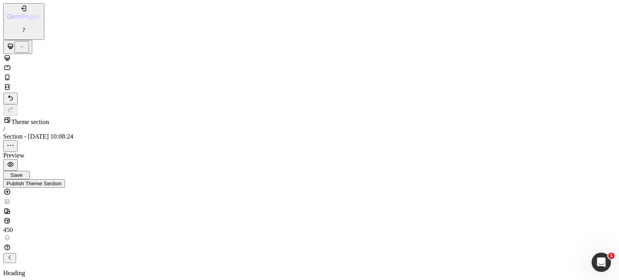
type input "33"
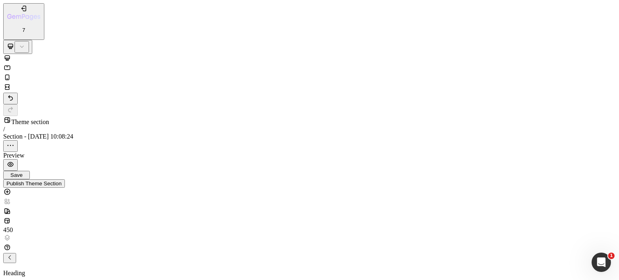
scroll to position [381, 0]
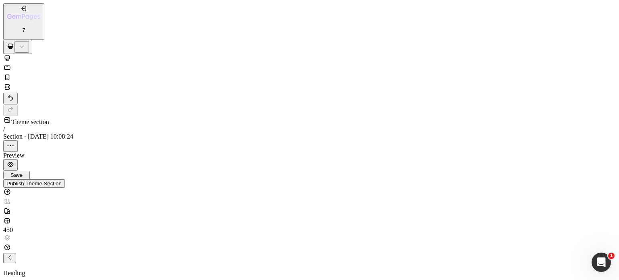
type input "33"
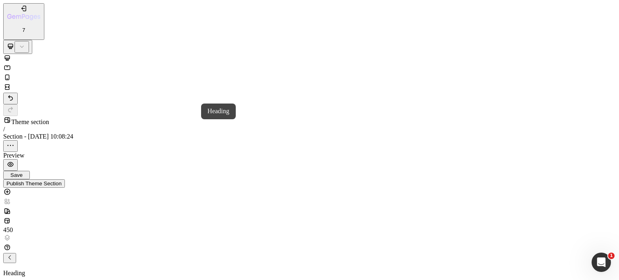
drag, startPoint x: 11, startPoint y: 10987, endPoint x: 69, endPoint y: 10924, distance: 85.6
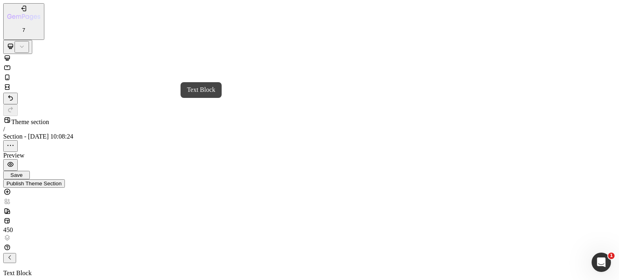
drag, startPoint x: 14, startPoint y: 10991, endPoint x: 48, endPoint y: 10883, distance: 112.8
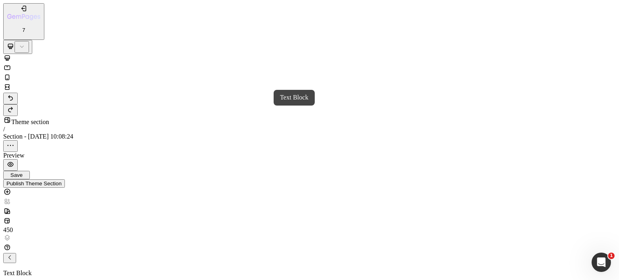
drag, startPoint x: 14, startPoint y: 10903, endPoint x: 141, endPoint y: 10891, distance: 127.5
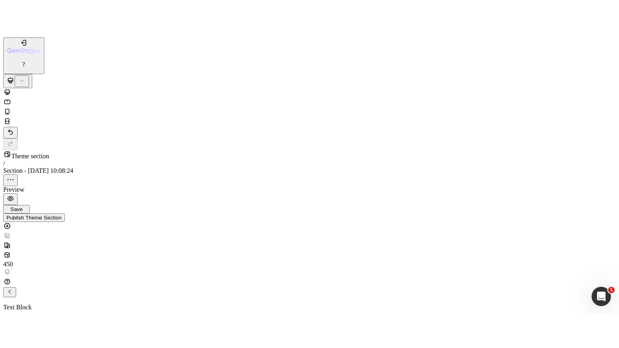
scroll to position [1413, 0]
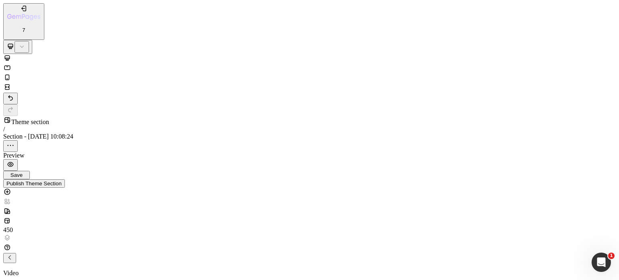
scroll to position [1603, 0]
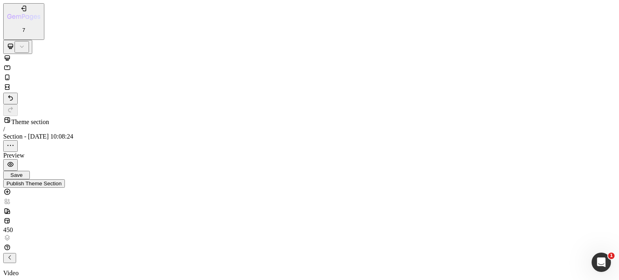
type input "[URL][DOMAIN_NAME]"
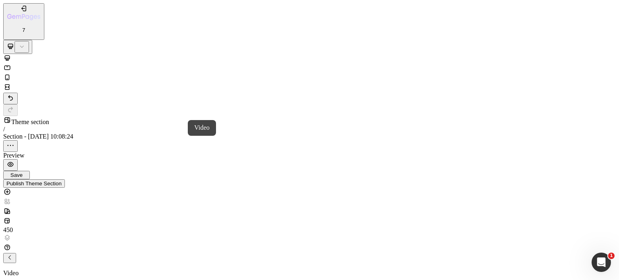
drag, startPoint x: 8, startPoint y: 4542, endPoint x: 56, endPoint y: 4600, distance: 75.2
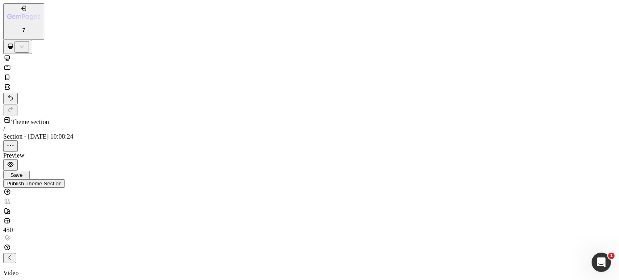
scroll to position [1665, 0]
type input "[URL][DOMAIN_NAME]"
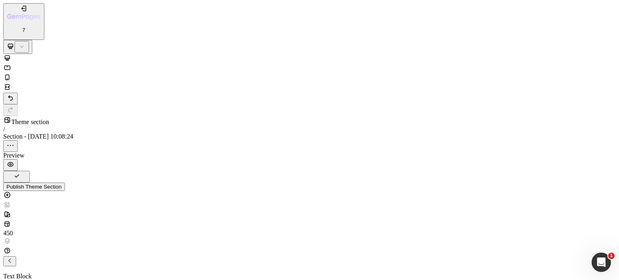
drag, startPoint x: 11, startPoint y: 10898, endPoint x: 67, endPoint y: 10936, distance: 67.5
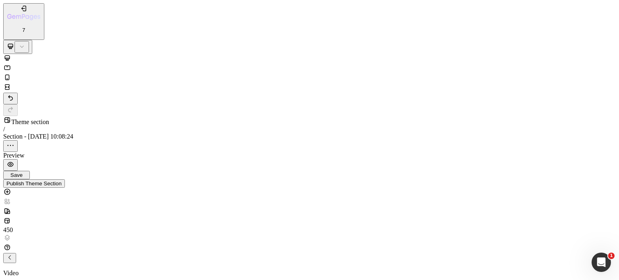
drag, startPoint x: 52, startPoint y: 4721, endPoint x: 45, endPoint y: 4701, distance: 20.9
drag, startPoint x: 2, startPoint y: 11101, endPoint x: 31, endPoint y: 11005, distance: 100.6
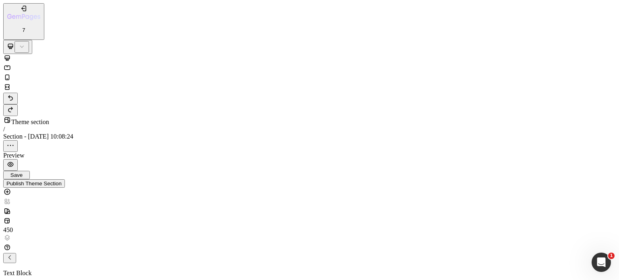
scroll to position [1580, 0]
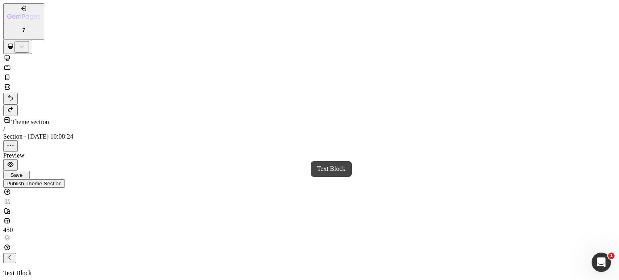
drag, startPoint x: 11, startPoint y: 10999, endPoint x: 178, endPoint y: 10962, distance: 170.9
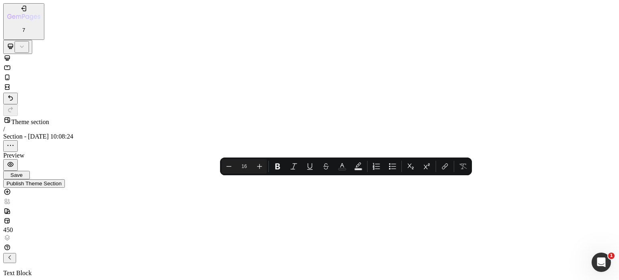
click at [303, 172] on div "Minus 16 Plus Bold Italic Underline Strikethrough Text Color Text Background Co…" at bounding box center [346, 166] width 249 height 15
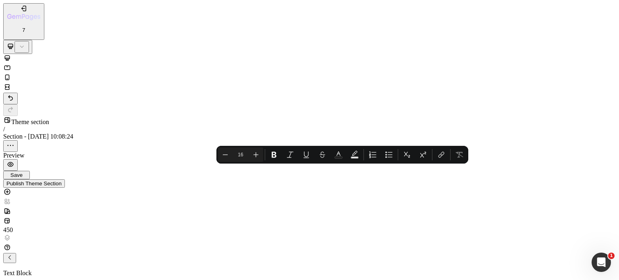
drag, startPoint x: 406, startPoint y: 10984, endPoint x: 135, endPoint y: 10976, distance: 270.6
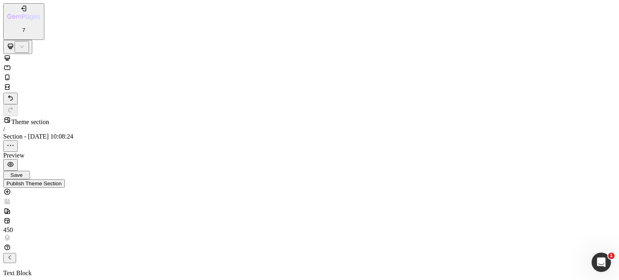
scroll to position [2003, 0]
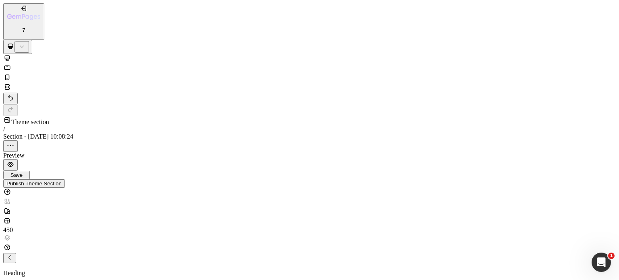
click at [13, 254] on icon "button" at bounding box center [9, 257] width 6 height 6
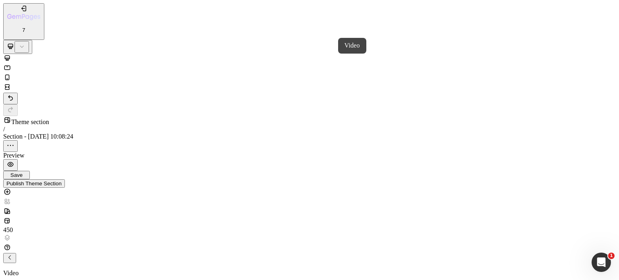
scroll to position [2177, 0]
drag, startPoint x: 11, startPoint y: 4672, endPoint x: 110, endPoint y: 4604, distance: 119.4
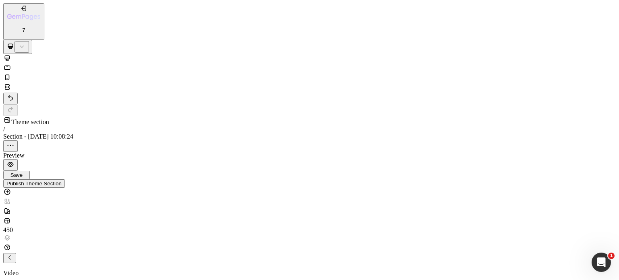
type input "[URL][DOMAIN_NAME]"
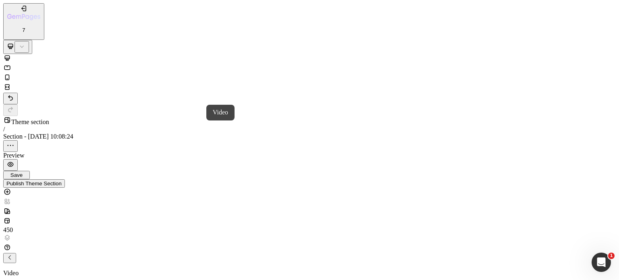
drag, startPoint x: 9, startPoint y: 4509, endPoint x: 74, endPoint y: 4585, distance: 99.5
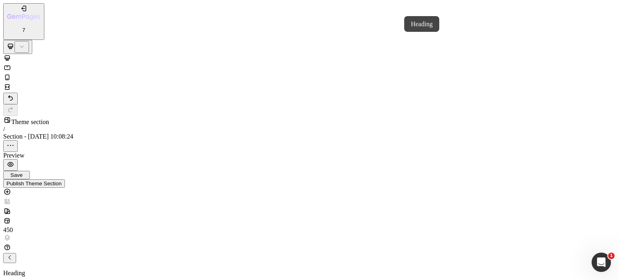
scroll to position [2175, 0]
drag, startPoint x: 11, startPoint y: 10980, endPoint x: 276, endPoint y: 11049, distance: 273.9
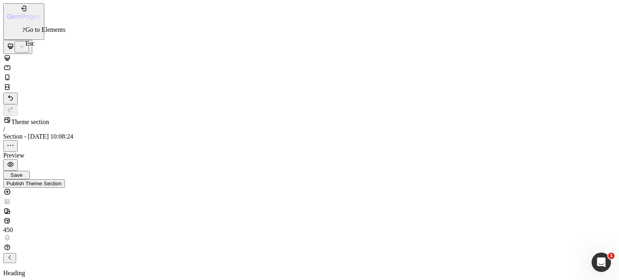
click at [16, 253] on button "button" at bounding box center [9, 258] width 13 height 10
drag, startPoint x: 10, startPoint y: 11018, endPoint x: 58, endPoint y: 10970, distance: 67.8
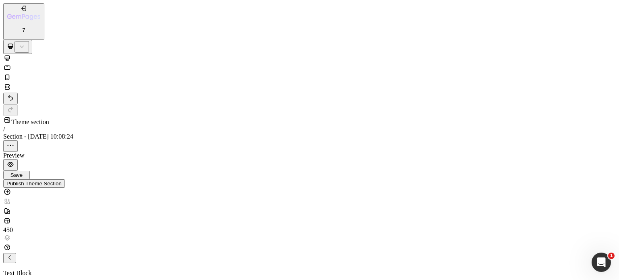
scroll to position [2268, 0]
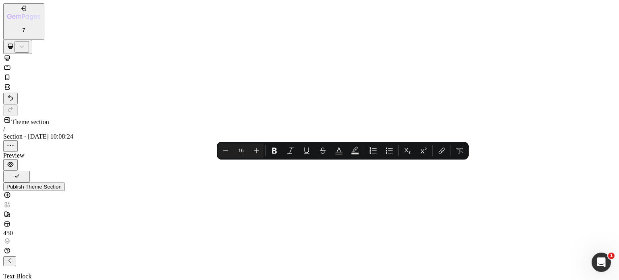
copy p "When downloading recorded videos over Wi-Fi, you'll experience the blazing-fast…"
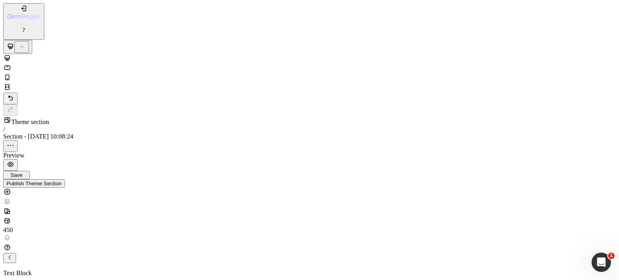
click at [11, 83] on icon at bounding box center [7, 87] width 8 height 8
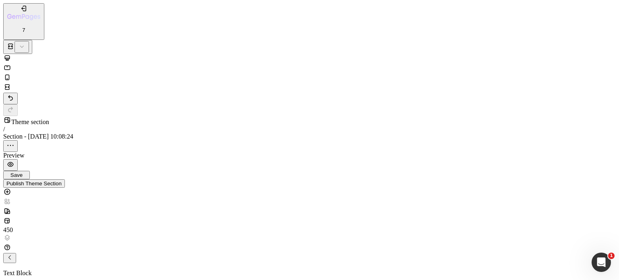
scroll to position [484, 0]
click at [23, 172] on span "Save" at bounding box center [16, 175] width 12 height 6
click at [71, 54] on div at bounding box center [309, 73] width 613 height 39
click at [11, 54] on icon at bounding box center [7, 58] width 8 height 8
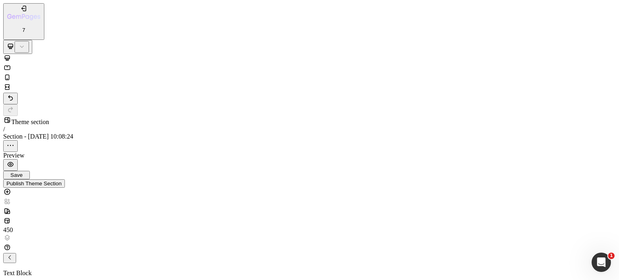
scroll to position [2245, 0]
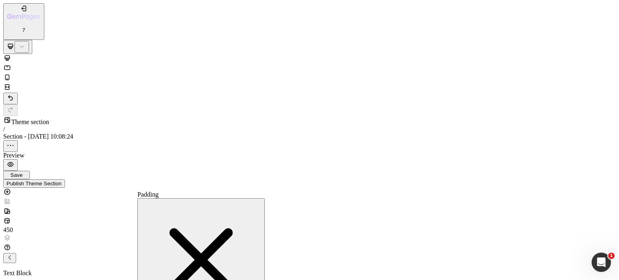
scroll to position [161, 0]
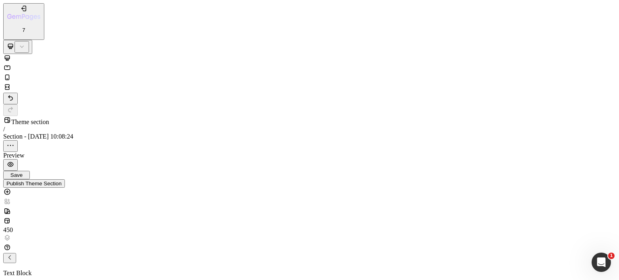
scroll to position [40, 0]
click at [30, 171] on button "Save" at bounding box center [16, 175] width 27 height 8
click at [112, 54] on div at bounding box center [309, 73] width 613 height 39
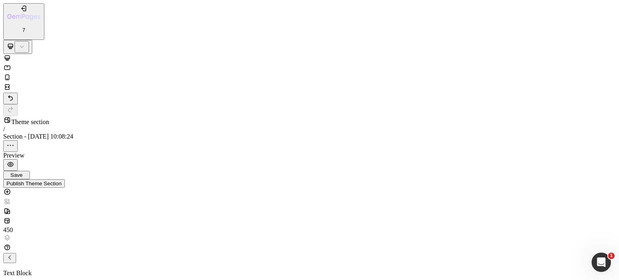
drag, startPoint x: 249, startPoint y: 4946, endPoint x: 256, endPoint y: 4947, distance: 6.5
drag, startPoint x: 252, startPoint y: 4947, endPoint x: 227, endPoint y: 4949, distance: 25.1
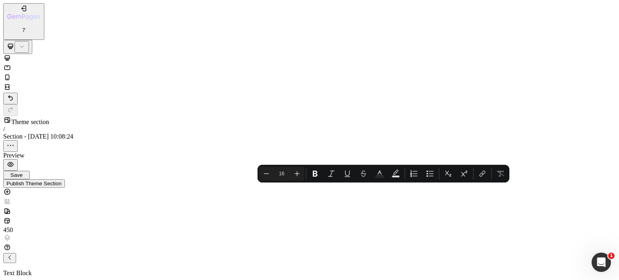
drag, startPoint x: 255, startPoint y: 4943, endPoint x: 247, endPoint y: 4941, distance: 8.5
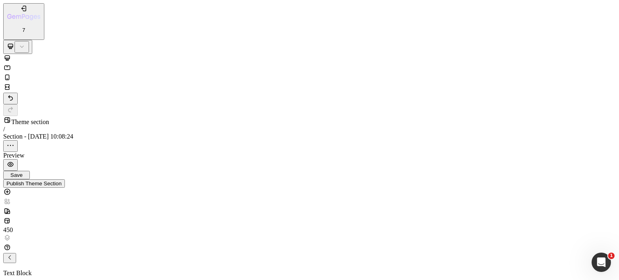
type input "100%"
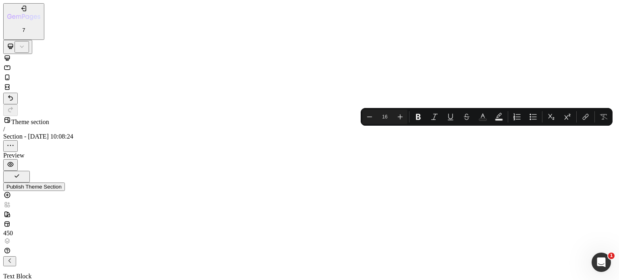
drag, startPoint x: 331, startPoint y: 10941, endPoint x: 466, endPoint y: 10947, distance: 135.2
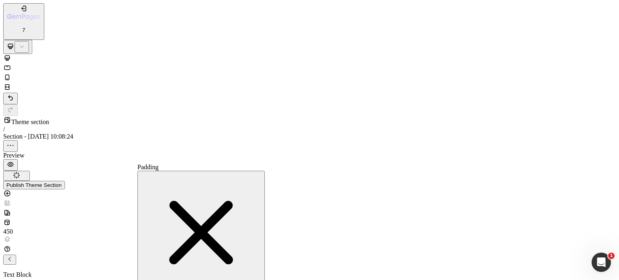
type input "30"
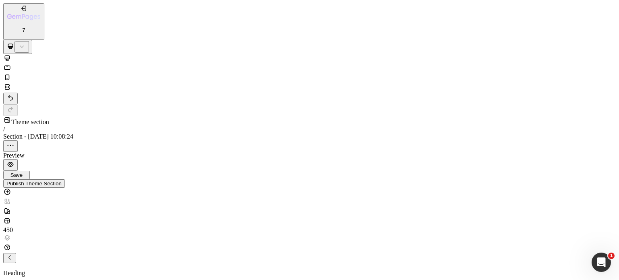
scroll to position [2262, 0]
click at [13, 254] on icon "button" at bounding box center [9, 257] width 6 height 6
drag, startPoint x: 58, startPoint y: 961, endPoint x: 343, endPoint y: 1023, distance: 292.6
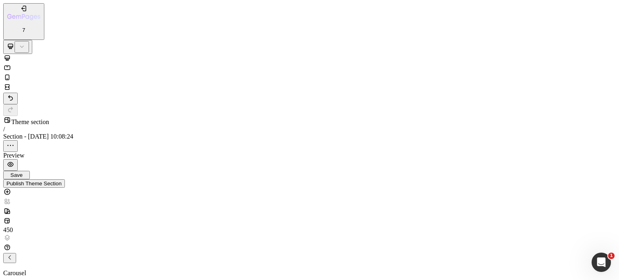
click at [16, 253] on button "button" at bounding box center [9, 258] width 13 height 10
drag, startPoint x: 116, startPoint y: 868, endPoint x: 104, endPoint y: 950, distance: 83.1
click at [16, 253] on button "button" at bounding box center [9, 258] width 13 height 10
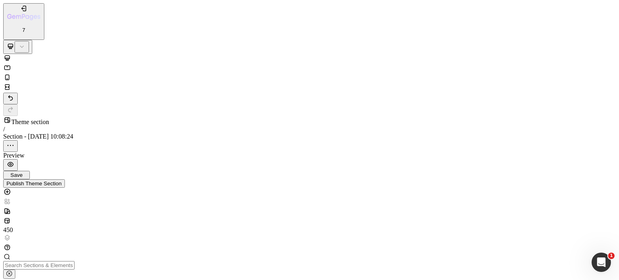
scroll to position [161, 0]
drag, startPoint x: 59, startPoint y: 958, endPoint x: 108, endPoint y: 943, distance: 50.5
drag, startPoint x: 119, startPoint y: 958, endPoint x: 235, endPoint y: 974, distance: 117.1
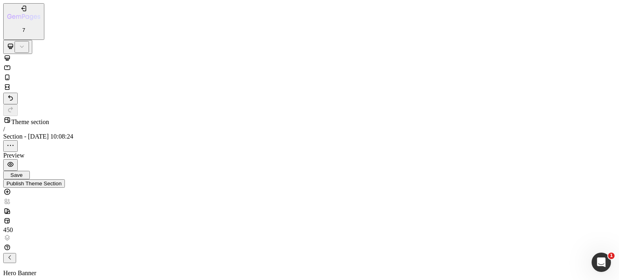
drag, startPoint x: 117, startPoint y: 879, endPoint x: 299, endPoint y: 932, distance: 189.7
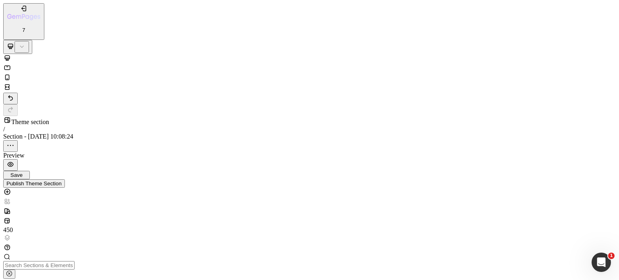
drag, startPoint x: 111, startPoint y: 9096, endPoint x: 108, endPoint y: 9104, distance: 8.5
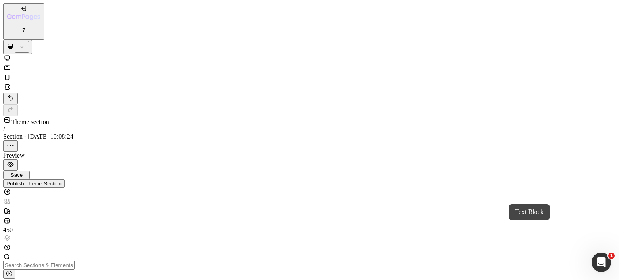
drag, startPoint x: 123, startPoint y: 870, endPoint x: 376, endPoint y: 951, distance: 266.3
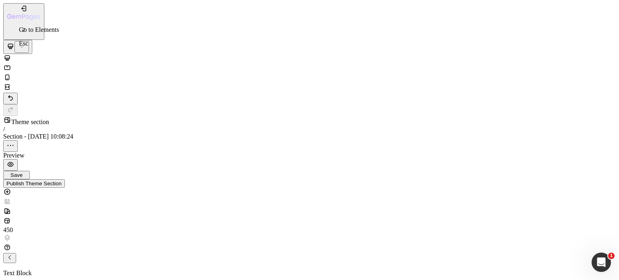
drag, startPoint x: 31, startPoint y: 35, endPoint x: 50, endPoint y: 44, distance: 20.7
click at [13, 254] on icon "button" at bounding box center [9, 257] width 6 height 6
drag, startPoint x: 58, startPoint y: 997, endPoint x: 129, endPoint y: 945, distance: 88.3
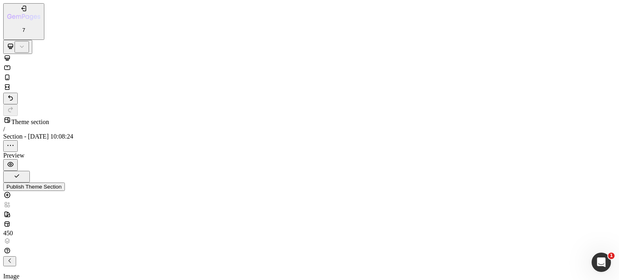
type input "[URL][DOMAIN_NAME]"
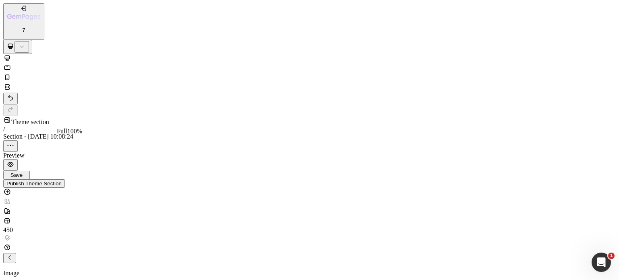
type input "80"
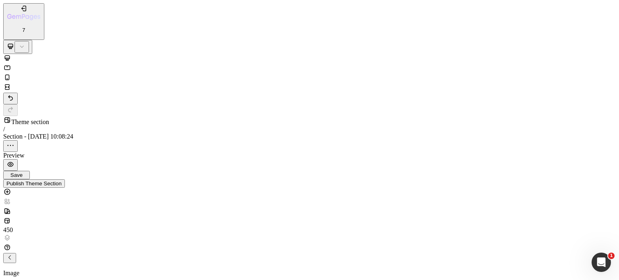
type input "8"
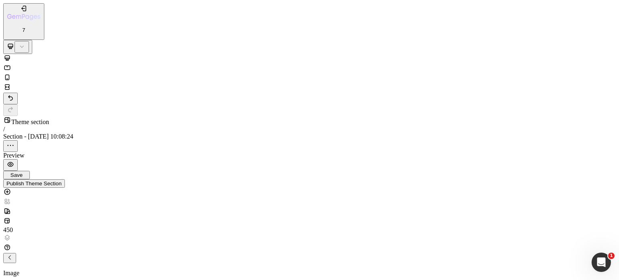
type input "8"
type input "3"
type input "2"
type input "1"
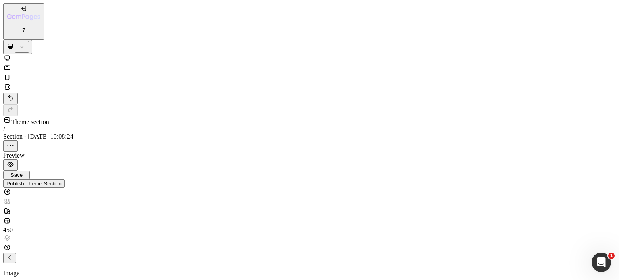
drag, startPoint x: 86, startPoint y: 123, endPoint x: 47, endPoint y: 130, distance: 39.3
type input "500"
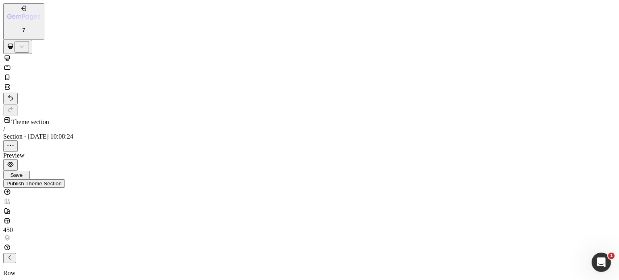
scroll to position [0, 0]
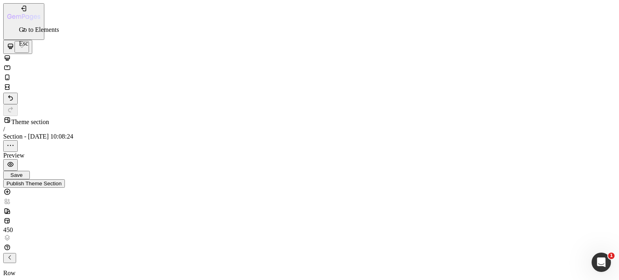
click at [16, 253] on button "button" at bounding box center [9, 258] width 13 height 10
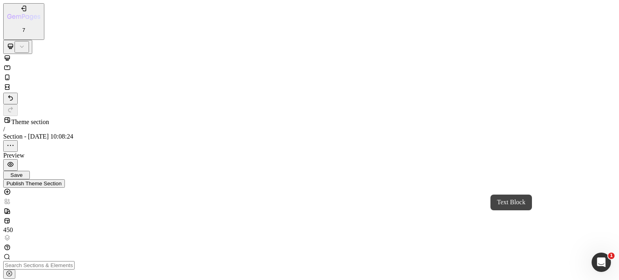
drag, startPoint x: 113, startPoint y: 884, endPoint x: 359, endPoint y: 942, distance: 252.5
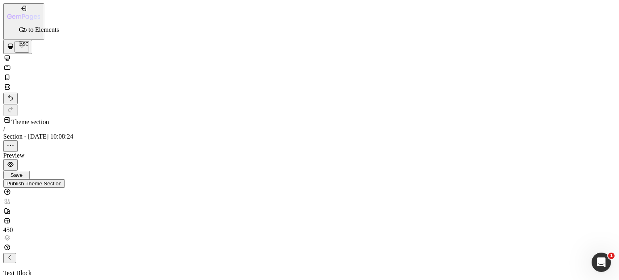
click at [16, 253] on button "button" at bounding box center [9, 258] width 13 height 10
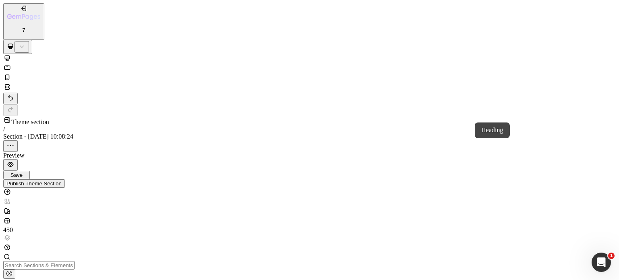
drag, startPoint x: 54, startPoint y: 876, endPoint x: 343, endPoint y: 869, distance: 288.7
drag, startPoint x: 362, startPoint y: 11290, endPoint x: 366, endPoint y: 11292, distance: 4.7
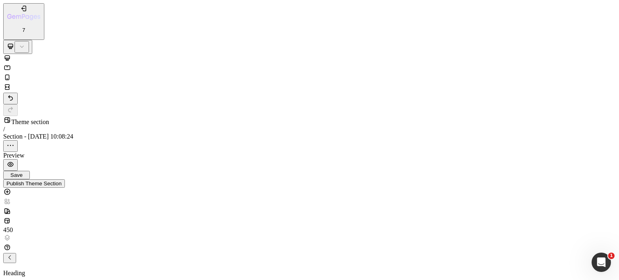
scroll to position [40, 0]
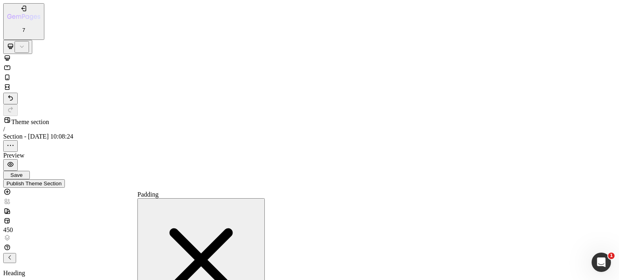
scroll to position [2383, 0]
type input "1"
type input "8"
type input "9"
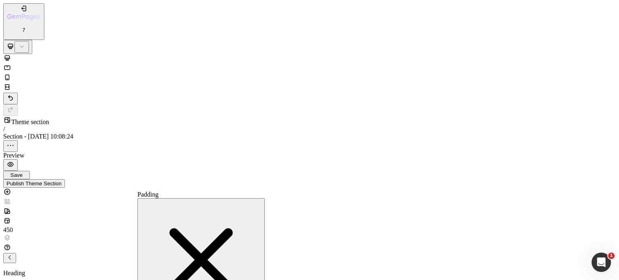
type input "80"
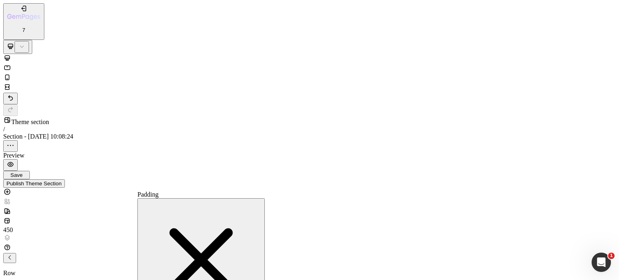
scroll to position [161, 0]
click at [245, 200] on button "button" at bounding box center [200, 260] width 127 height 125
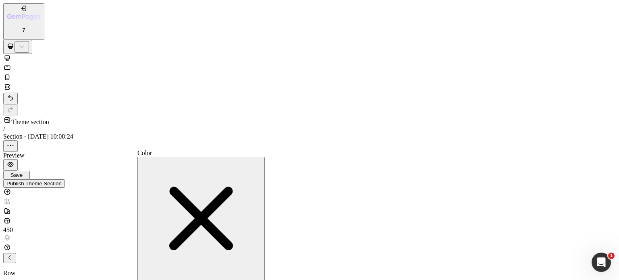
type input "080B0F"
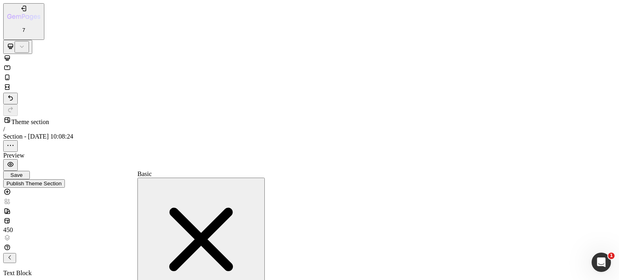
type input "D7D7D7"
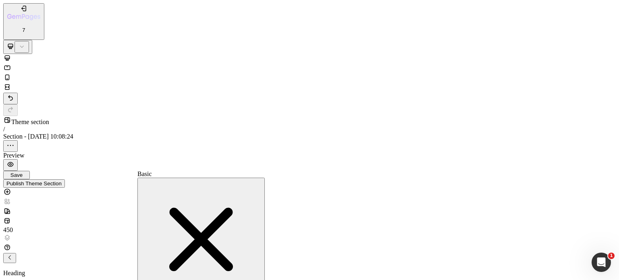
type input "FFFFFF"
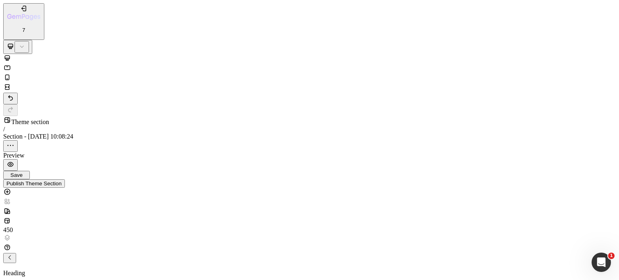
type input "41"
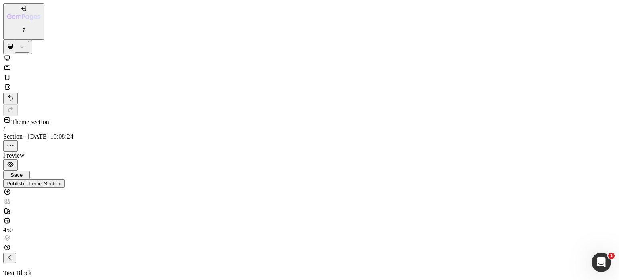
type input "13"
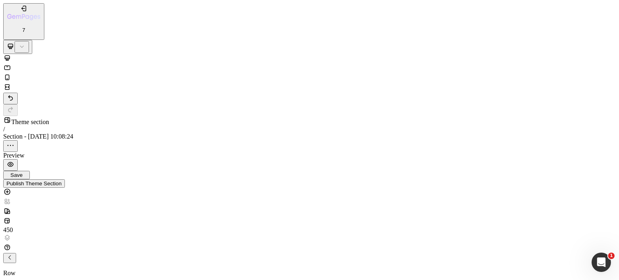
scroll to position [2383, 0]
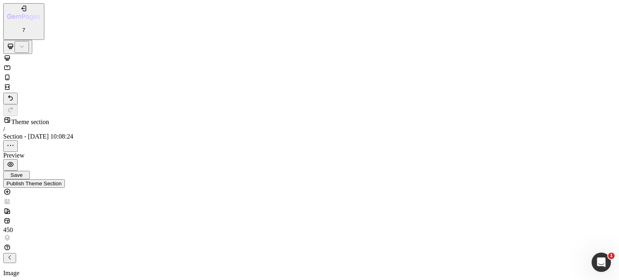
type input "400"
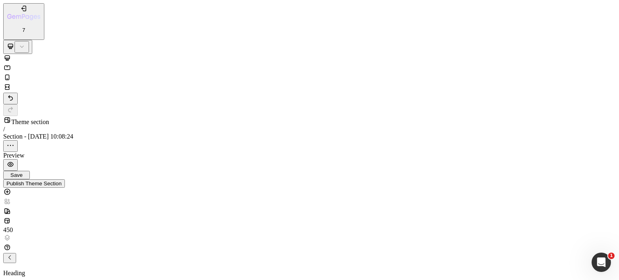
type input "36"
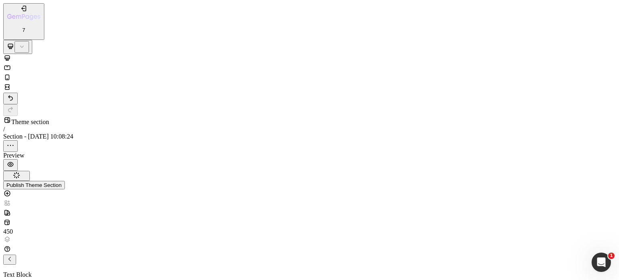
type input "12"
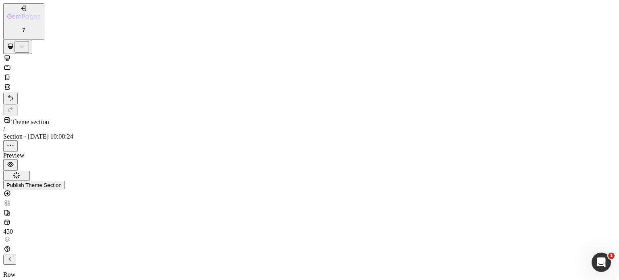
drag, startPoint x: 109, startPoint y: 7907, endPoint x: 370, endPoint y: 7878, distance: 262.4
drag, startPoint x: 346, startPoint y: 11530, endPoint x: 91, endPoint y: 11448, distance: 268.1
drag, startPoint x: 323, startPoint y: 11488, endPoint x: 118, endPoint y: 11459, distance: 207.6
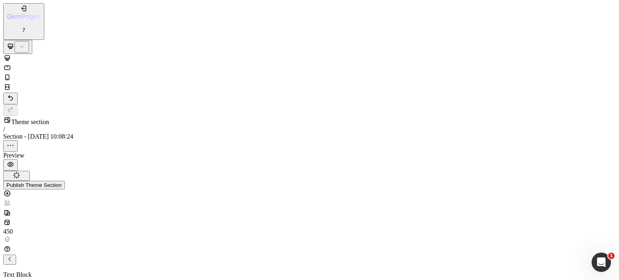
scroll to position [2451, 0]
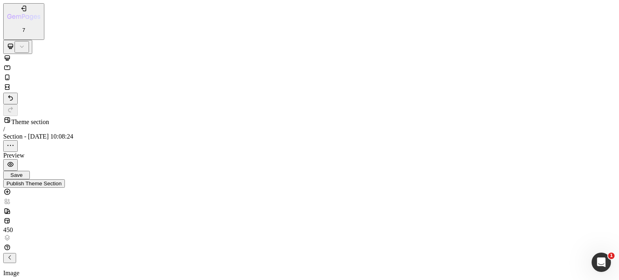
type input "https://cdn.shopify.com/s/files/1/0556/0516/6142/files/gempages_544056224849593…"
drag, startPoint x: 413, startPoint y: 11447, endPoint x: 256, endPoint y: 11443, distance: 157.7
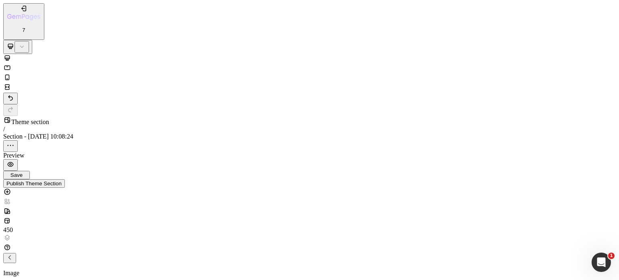
scroll to position [2290, 0]
click at [27, 172] on div "Save" at bounding box center [16, 175] width 20 height 6
click at [16, 253] on button "button" at bounding box center [9, 258] width 13 height 10
drag, startPoint x: 63, startPoint y: 951, endPoint x: 281, endPoint y: 906, distance: 222.3
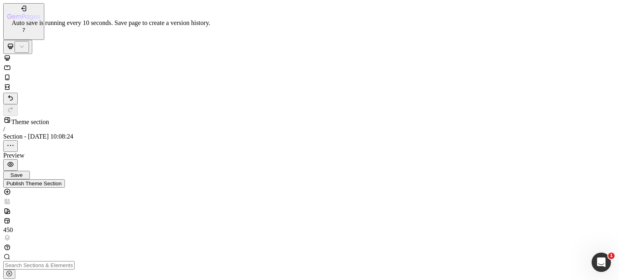
click at [23, 172] on span "Save" at bounding box center [16, 175] width 12 height 6
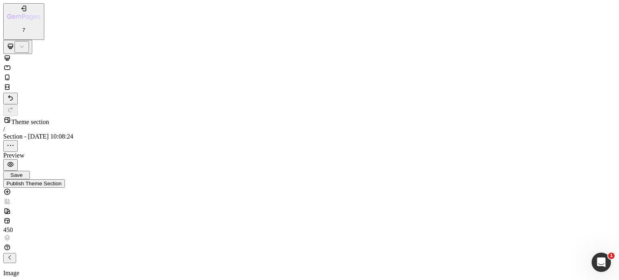
drag, startPoint x: 9, startPoint y: 8577, endPoint x: 181, endPoint y: 8681, distance: 200.8
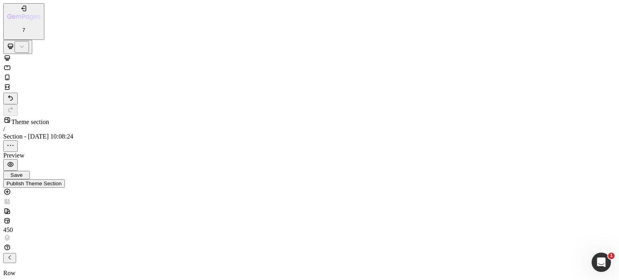
click at [16, 253] on button "button" at bounding box center [9, 258] width 13 height 10
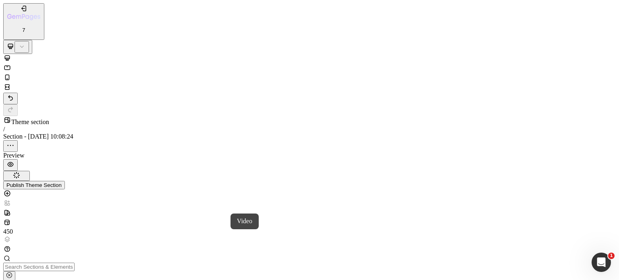
drag, startPoint x: 58, startPoint y: 935, endPoint x: 98, endPoint y: 962, distance: 48.5
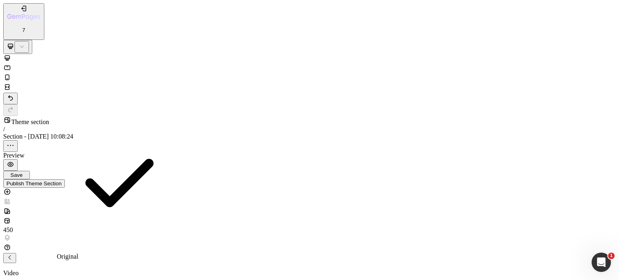
scroll to position [15, 0]
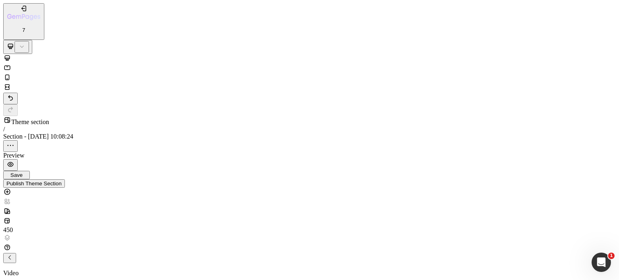
click at [89, 237] on span "12px" at bounding box center [82, 240] width 13 height 7
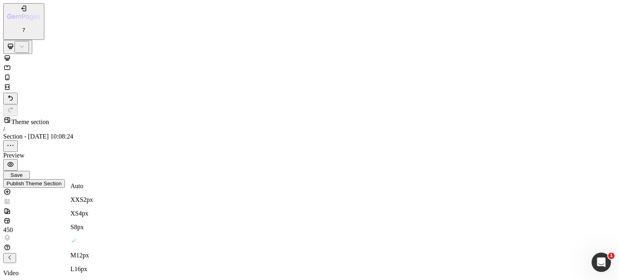
click at [102, 279] on div "XL 24px" at bounding box center [92, 282] width 42 height 7
type input "24"
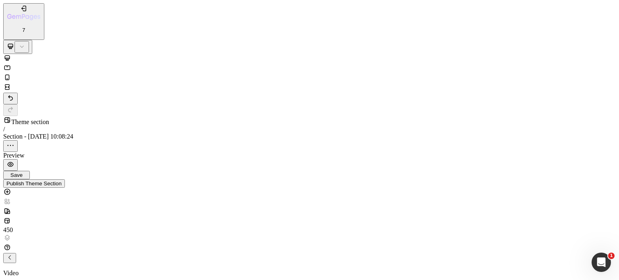
drag, startPoint x: 74, startPoint y: 121, endPoint x: 83, endPoint y: 122, distance: 8.6
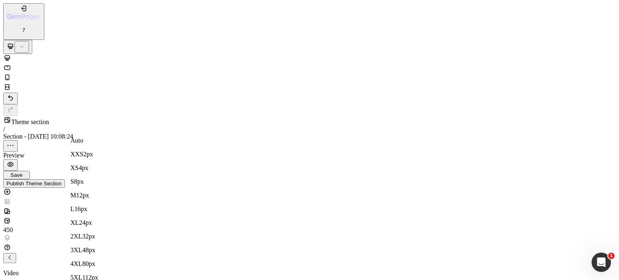
type input "24"
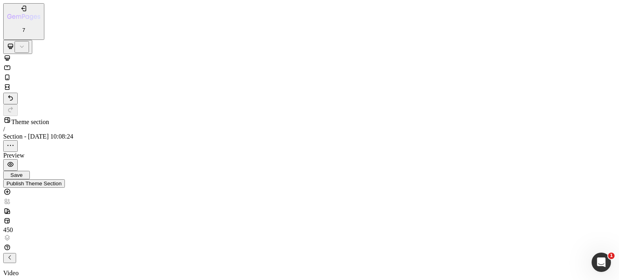
scroll to position [2659, 0]
type input "https://cdn.shopify.com/videos/c/o/v/fc8765da5dfc4db18e3a28fa0daff2be.mp4"
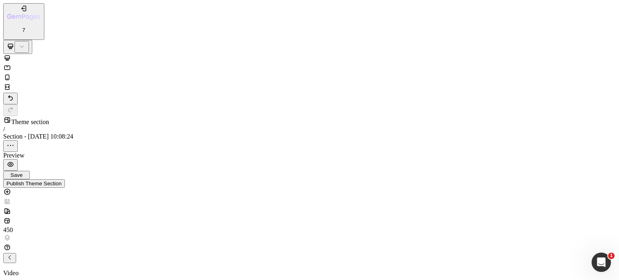
scroll to position [81, 0]
click at [30, 171] on button "Save" at bounding box center [16, 175] width 27 height 8
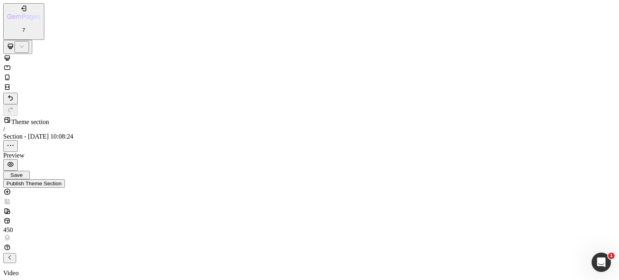
scroll to position [2618, 0]
click at [103, 73] on div at bounding box center [309, 78] width 613 height 10
click at [77, 54] on div at bounding box center [309, 59] width 613 height 10
click at [16, 253] on button "button" at bounding box center [9, 258] width 13 height 10
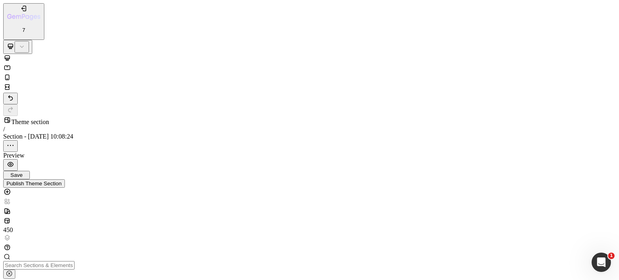
scroll to position [766, 0]
drag, startPoint x: 93, startPoint y: 914, endPoint x: 164, endPoint y: 932, distance: 73.7
drag, startPoint x: 96, startPoint y: 137, endPoint x: 93, endPoint y: 141, distance: 4.9
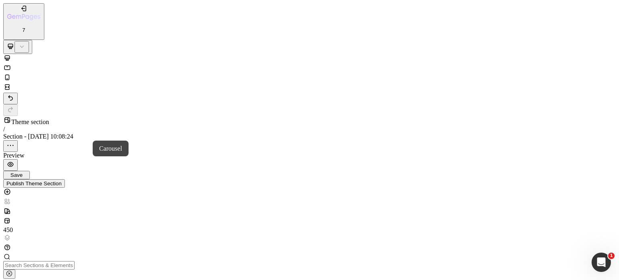
drag, startPoint x: 120, startPoint y: 969, endPoint x: 156, endPoint y: 965, distance: 36.5
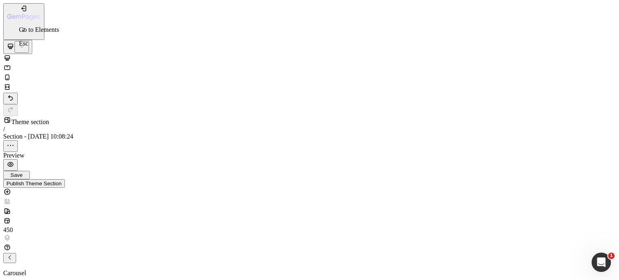
click at [13, 254] on icon "button" at bounding box center [9, 257] width 6 height 6
drag, startPoint x: 56, startPoint y: 966, endPoint x: 251, endPoint y: 970, distance: 195.1
click at [16, 255] on button "button" at bounding box center [9, 260] width 13 height 10
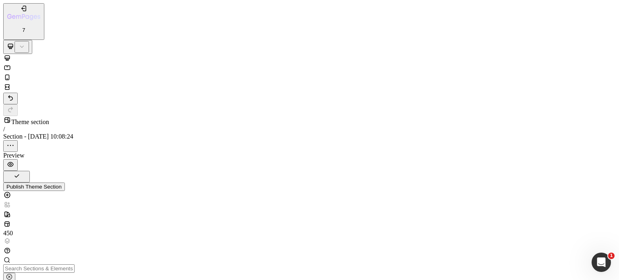
scroll to position [0, 0]
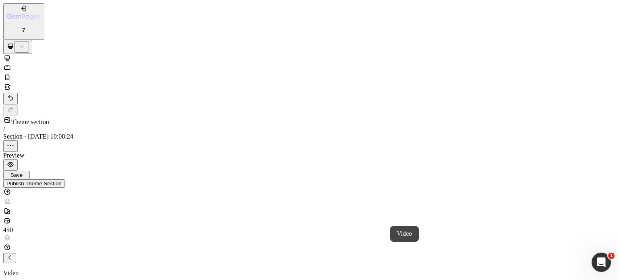
drag, startPoint x: 160, startPoint y: 4587, endPoint x: 258, endPoint y: 4706, distance: 154.1
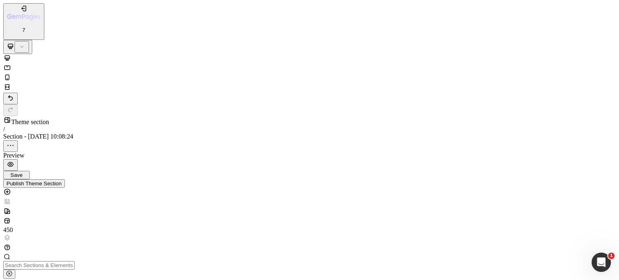
scroll to position [2693, 0]
drag, startPoint x: 321, startPoint y: 11383, endPoint x: 233, endPoint y: 11410, distance: 91.5
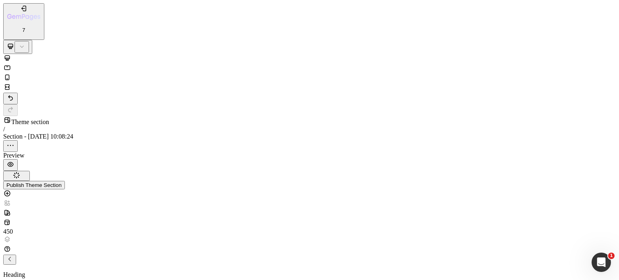
drag, startPoint x: 329, startPoint y: 11486, endPoint x: 273, endPoint y: 11373, distance: 126.2
drag, startPoint x: 283, startPoint y: 11340, endPoint x: 254, endPoint y: 11373, distance: 44.0
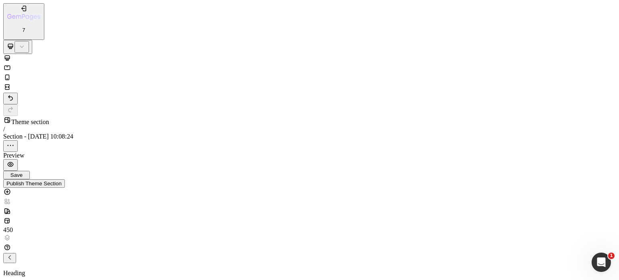
scroll to position [40, 0]
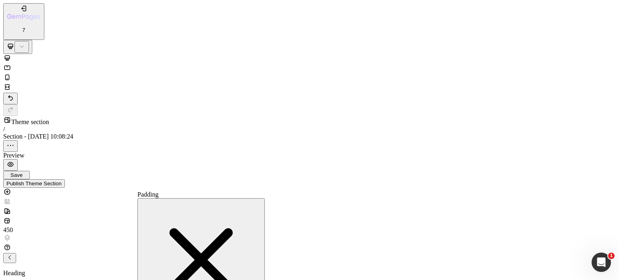
type input "10"
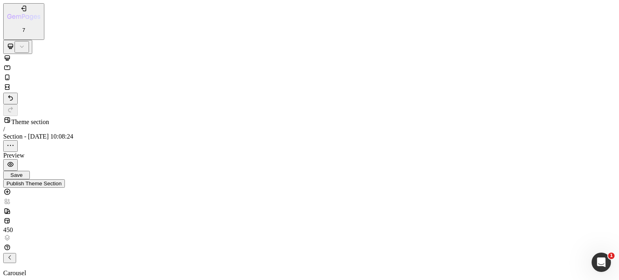
scroll to position [0, 0]
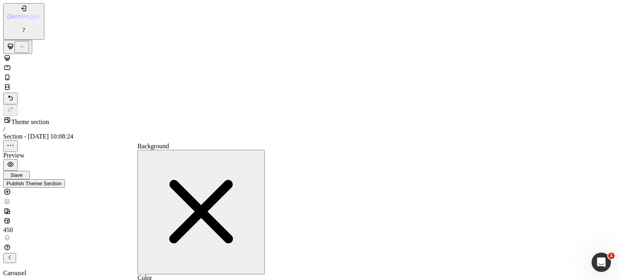
click at [208, 280] on div "F3F3F3" at bounding box center [200, 285] width 127 height 7
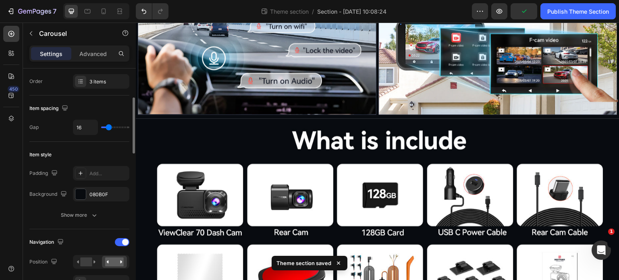
scroll to position [161, 0]
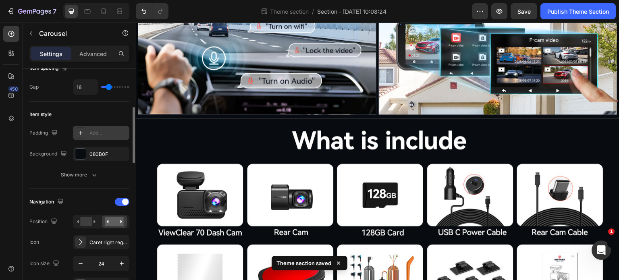
click at [104, 131] on div "Add..." at bounding box center [108, 133] width 38 height 7
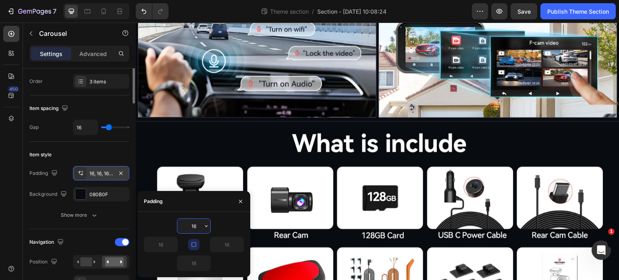
scroll to position [81, 0]
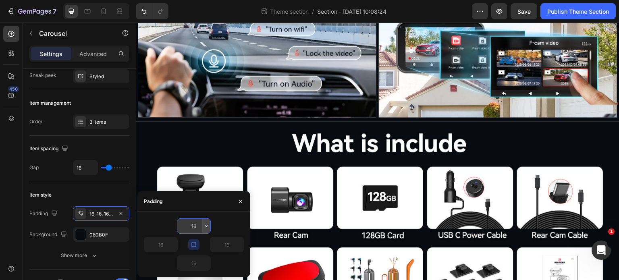
click at [205, 229] on icon "button" at bounding box center [206, 226] width 6 height 6
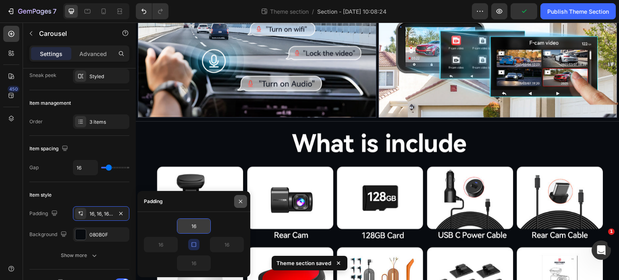
click at [242, 201] on icon "button" at bounding box center [240, 201] width 6 height 6
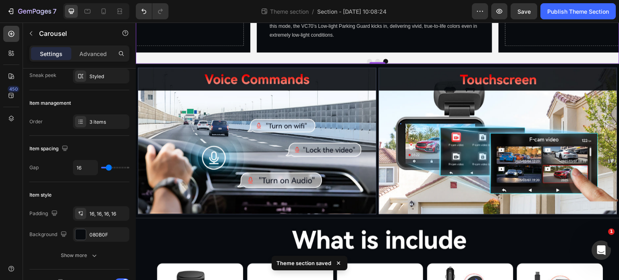
scroll to position [2693, 0]
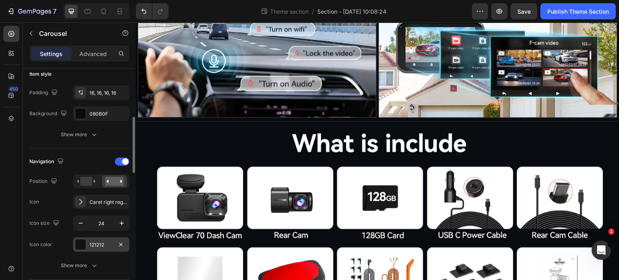
scroll to position [242, 0]
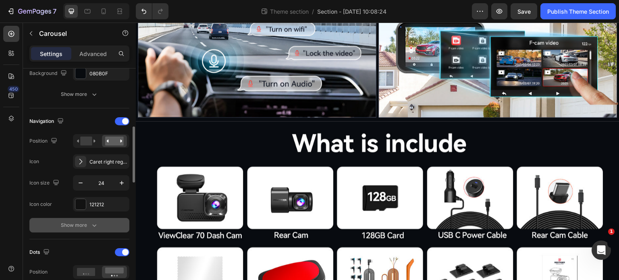
click at [92, 226] on icon "button" at bounding box center [94, 225] width 8 height 8
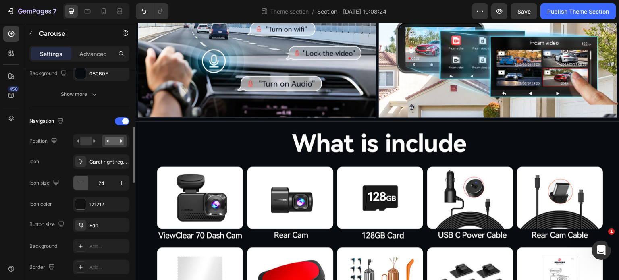
click at [82, 181] on icon "button" at bounding box center [81, 183] width 8 height 8
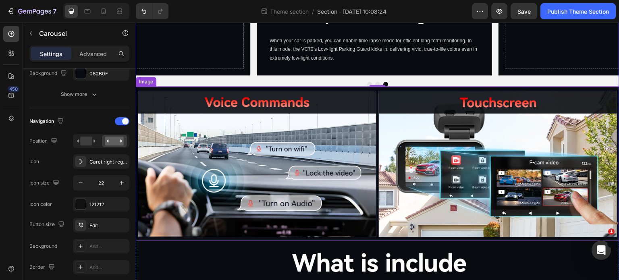
scroll to position [2693, 0]
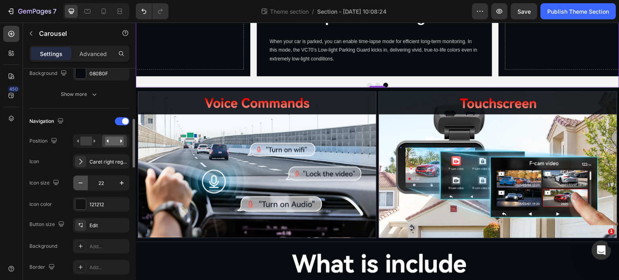
click at [79, 183] on icon "button" at bounding box center [81, 183] width 8 height 8
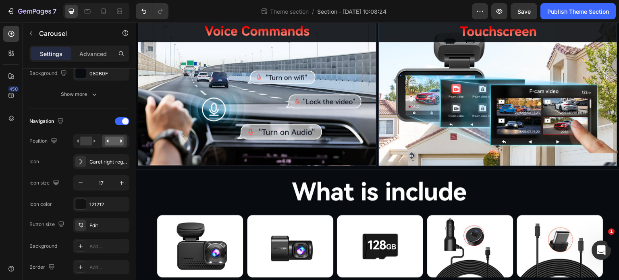
scroll to position [2774, 0]
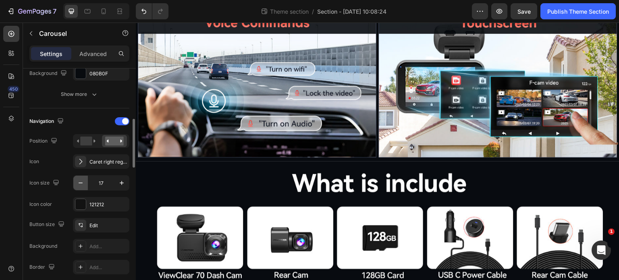
click at [85, 181] on button "button" at bounding box center [80, 183] width 15 height 15
click at [84, 181] on icon "button" at bounding box center [81, 183] width 8 height 8
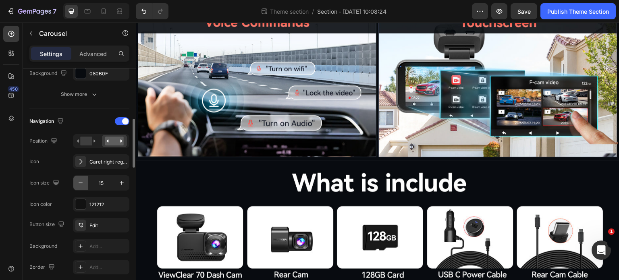
click at [84, 181] on icon "button" at bounding box center [81, 183] width 8 height 8
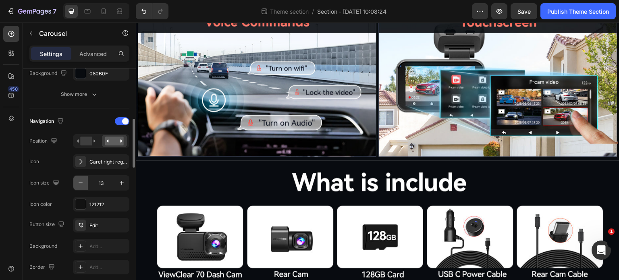
click at [84, 181] on icon "button" at bounding box center [81, 183] width 8 height 8
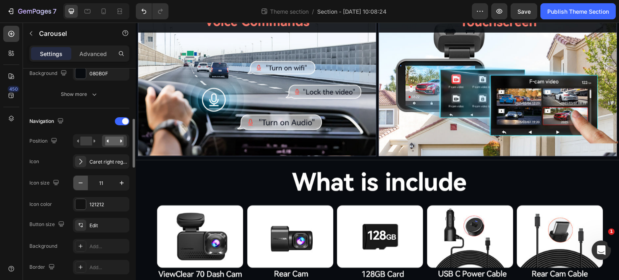
click at [84, 181] on icon "button" at bounding box center [81, 183] width 8 height 8
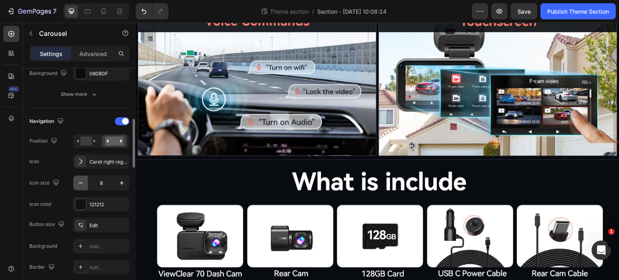
click at [84, 181] on icon "button" at bounding box center [81, 183] width 8 height 8
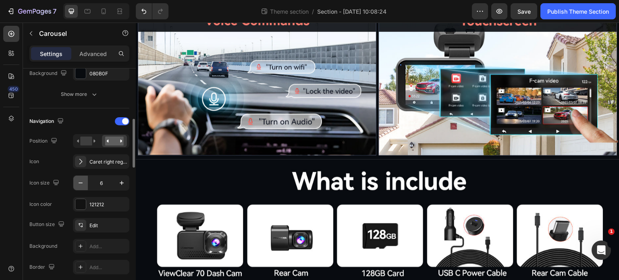
click at [84, 181] on icon "button" at bounding box center [81, 183] width 8 height 8
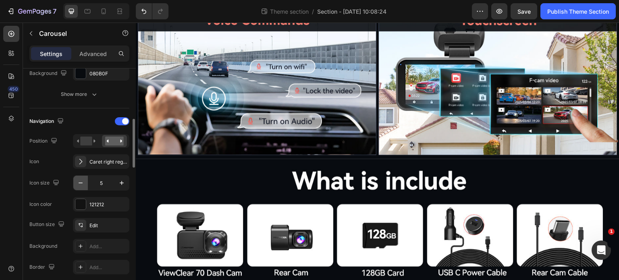
click at [84, 181] on icon "button" at bounding box center [81, 183] width 8 height 8
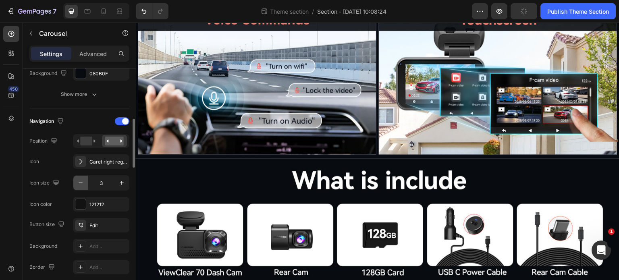
click at [84, 181] on icon "button" at bounding box center [81, 183] width 8 height 8
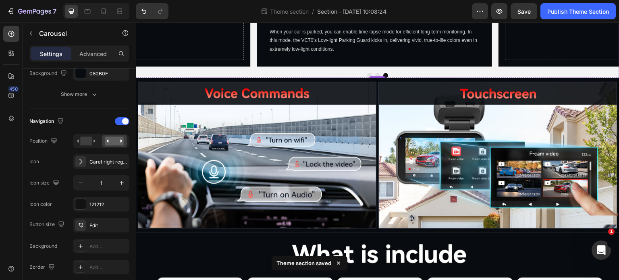
scroll to position [2737, 0]
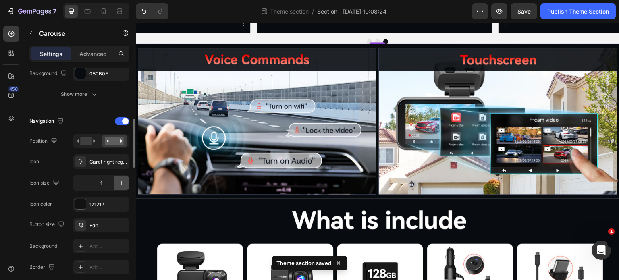
click at [115, 185] on button "button" at bounding box center [121, 183] width 15 height 15
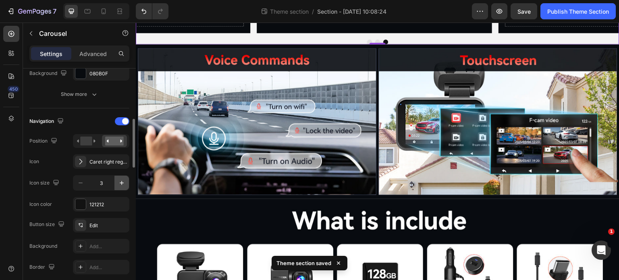
click at [115, 185] on button "button" at bounding box center [121, 183] width 15 height 15
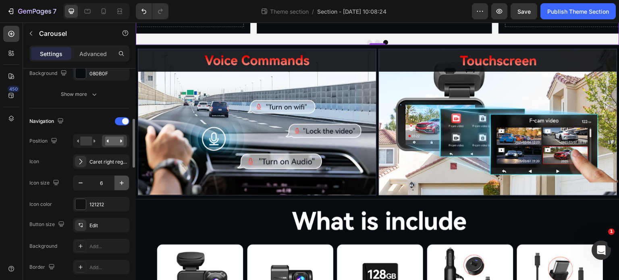
click at [115, 185] on button "button" at bounding box center [121, 183] width 15 height 15
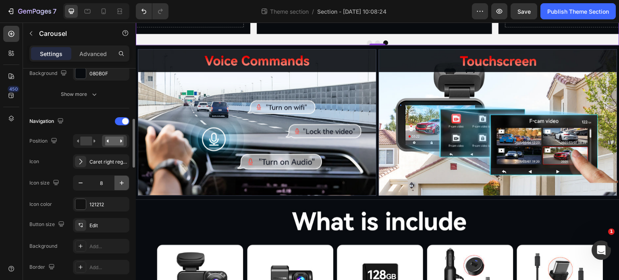
click at [115, 185] on button "button" at bounding box center [121, 183] width 15 height 15
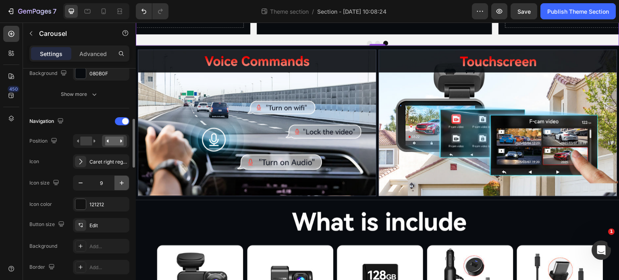
click at [115, 185] on button "button" at bounding box center [121, 183] width 15 height 15
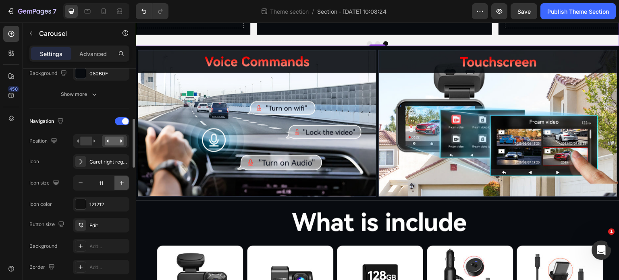
click at [115, 185] on button "button" at bounding box center [121, 183] width 15 height 15
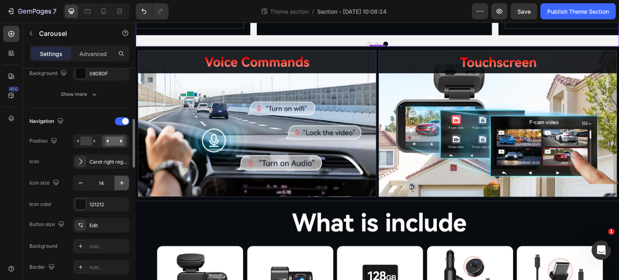
click at [115, 185] on button "button" at bounding box center [121, 183] width 15 height 15
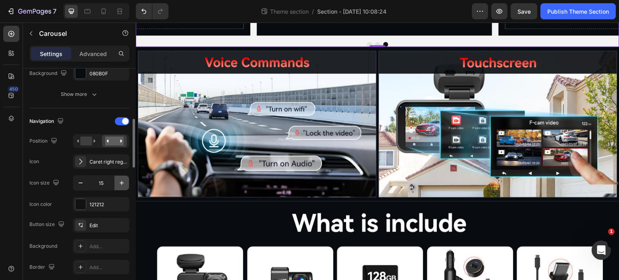
click at [115, 185] on button "button" at bounding box center [121, 183] width 15 height 15
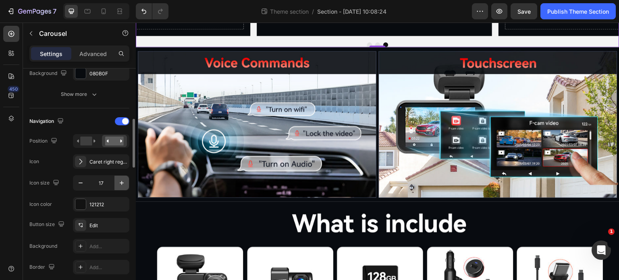
click at [115, 185] on button "button" at bounding box center [121, 183] width 15 height 15
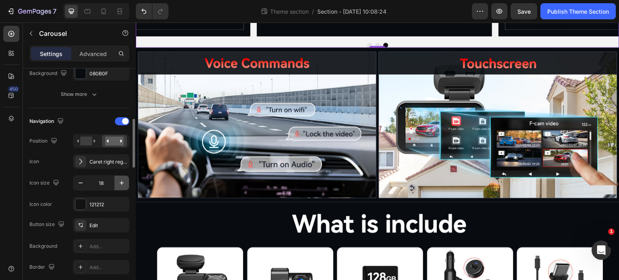
click at [115, 185] on button "button" at bounding box center [121, 183] width 15 height 15
type input "21"
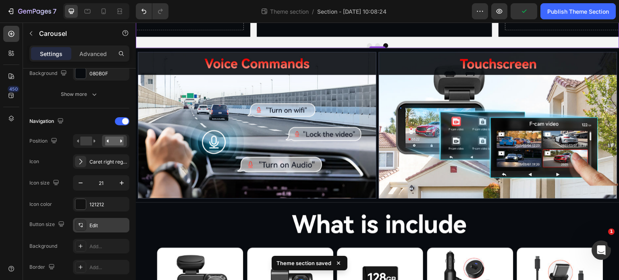
scroll to position [282, 0]
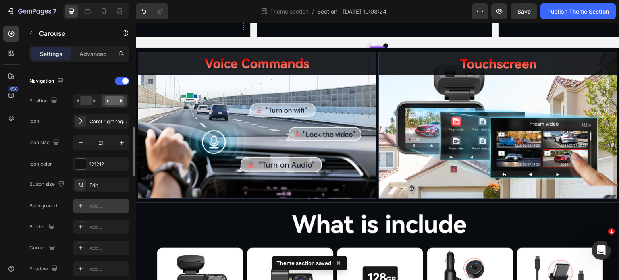
click at [94, 207] on div "Add..." at bounding box center [108, 206] width 38 height 7
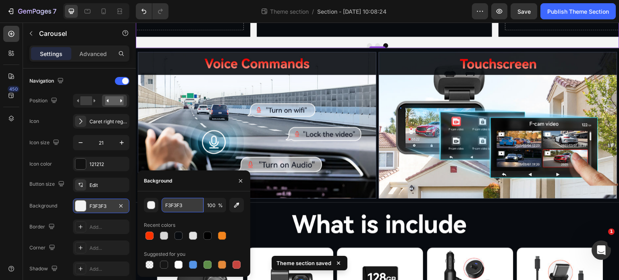
click at [0, 0] on input "F3F3F3" at bounding box center [0, 0] width 0 height 0
click at [179, 238] on div at bounding box center [179, 236] width 8 height 8
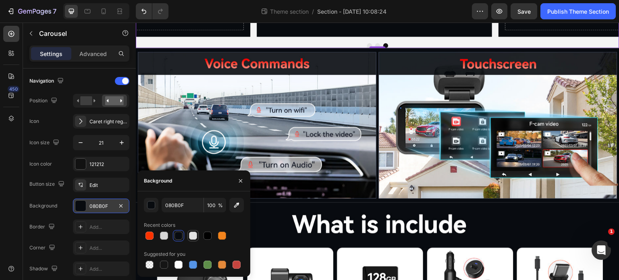
click at [190, 239] on div at bounding box center [193, 236] width 8 height 8
click at [153, 267] on div at bounding box center [150, 265] width 10 height 10
type input "000000"
type input "0"
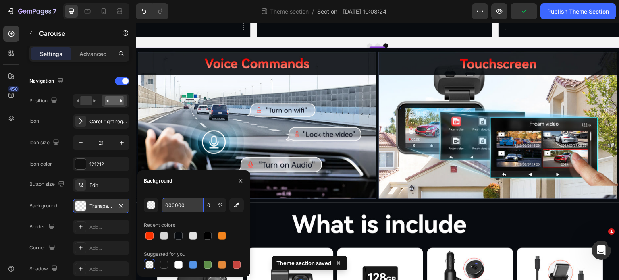
click at [0, 0] on input "000000" at bounding box center [0, 0] width 0 height 0
type input "FFF"
type input "100"
type input "F"
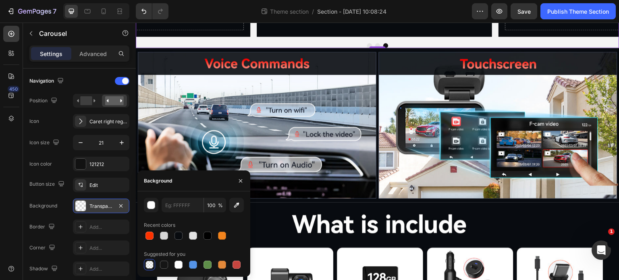
type input "FFFFFF"
click at [188, 218] on div "FFFFFF 100 % Recent colors Suggested for you" at bounding box center [194, 234] width 100 height 73
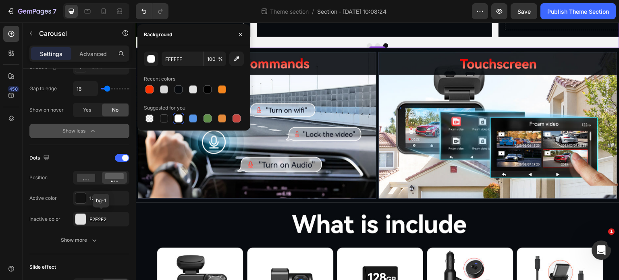
scroll to position [524, 0]
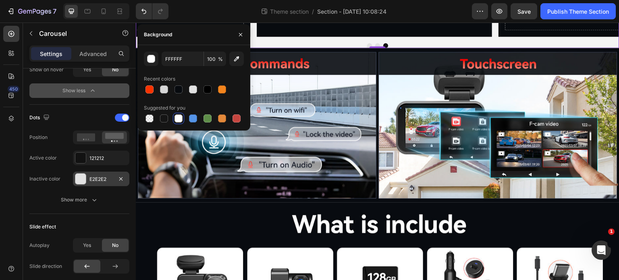
click at [90, 177] on div "E2E2E2" at bounding box center [100, 179] width 23 height 7
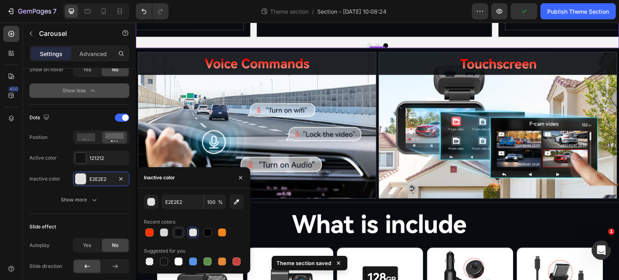
click at [177, 238] on div at bounding box center [178, 232] width 11 height 11
type input "080B0F"
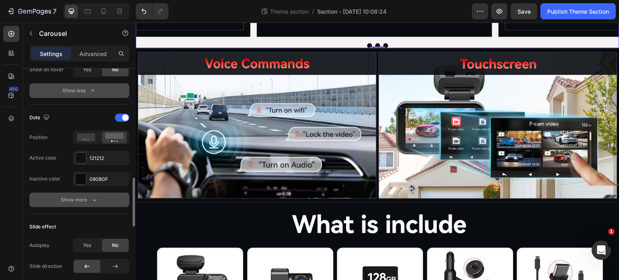
click at [90, 201] on icon "button" at bounding box center [94, 200] width 8 height 8
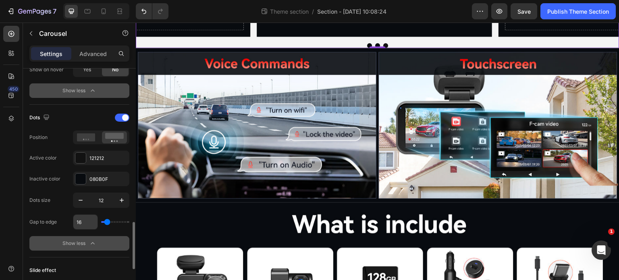
scroll to position [564, 0]
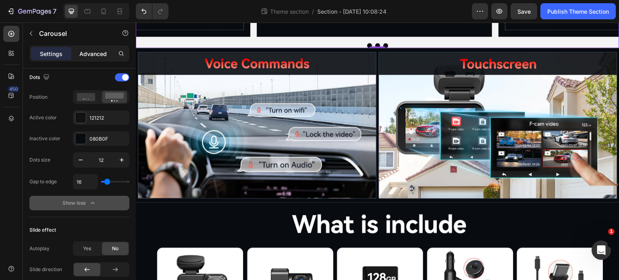
click at [92, 53] on p "Advanced" at bounding box center [92, 54] width 27 height 8
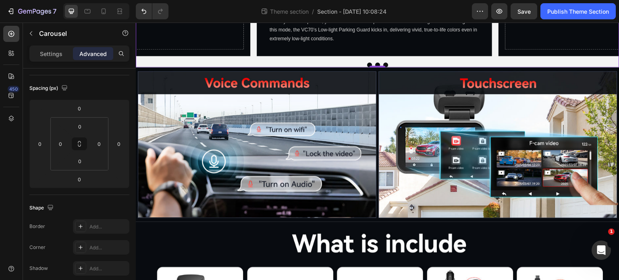
scroll to position [2692, 0]
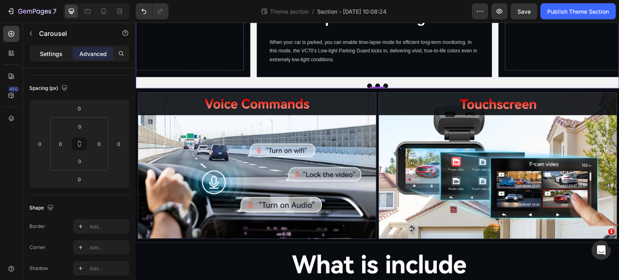
click at [44, 57] on p "Settings" at bounding box center [51, 54] width 23 height 8
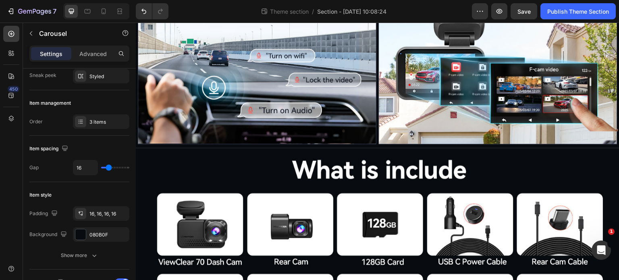
scroll to position [2773, 0]
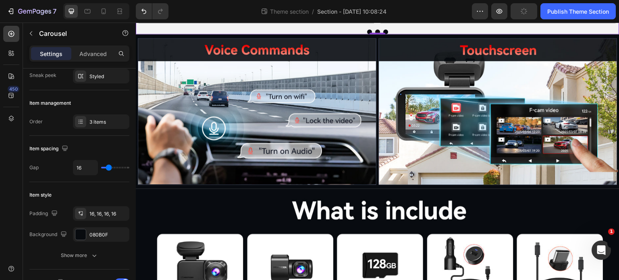
scroll to position [2733, 0]
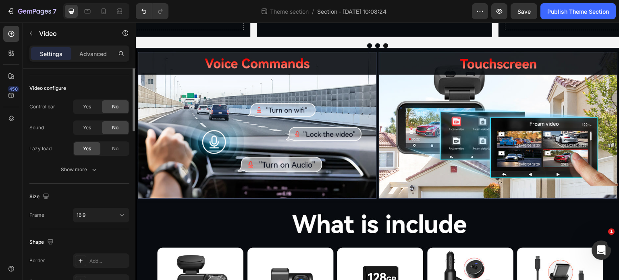
scroll to position [0, 0]
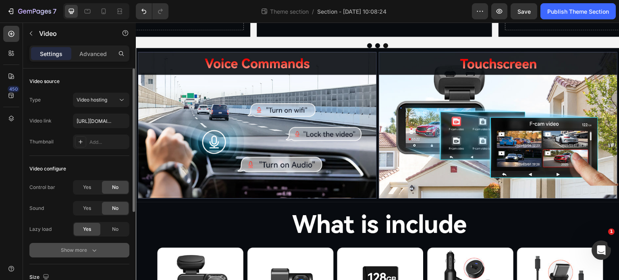
click at [81, 249] on div "Show more" at bounding box center [79, 250] width 37 height 8
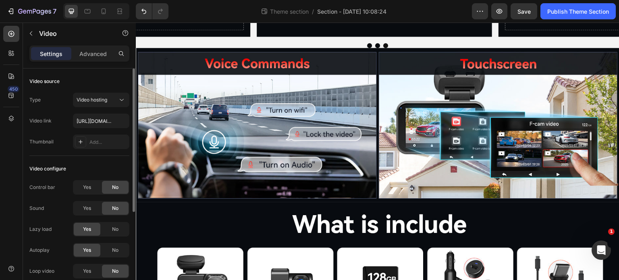
scroll to position [40, 0]
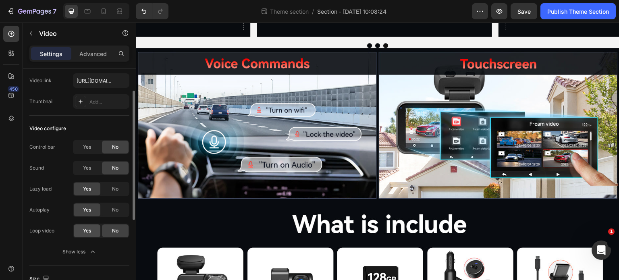
click at [93, 229] on div "Yes" at bounding box center [87, 231] width 27 height 13
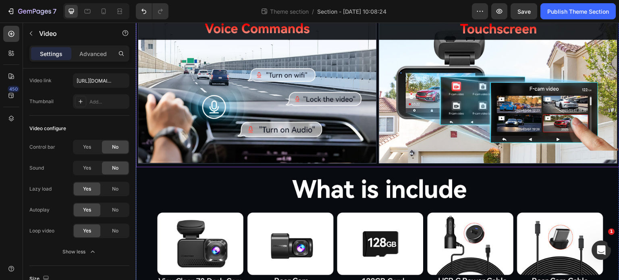
scroll to position [2773, 0]
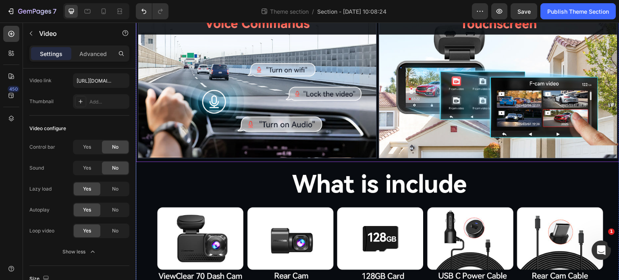
click at [341, 8] on div at bounding box center [378, 5] width 484 height 5
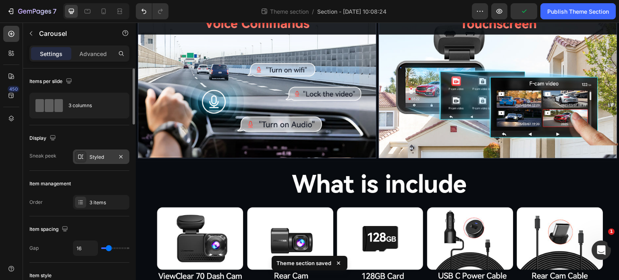
click at [103, 160] on div "Styled" at bounding box center [100, 157] width 23 height 7
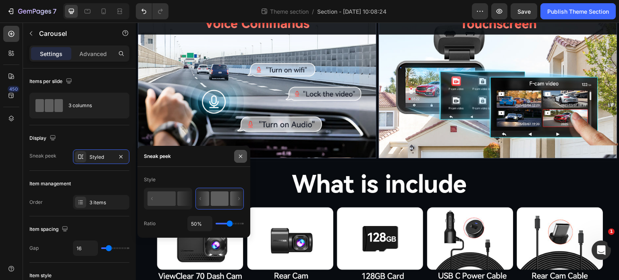
click at [238, 158] on icon "button" at bounding box center [240, 156] width 6 height 6
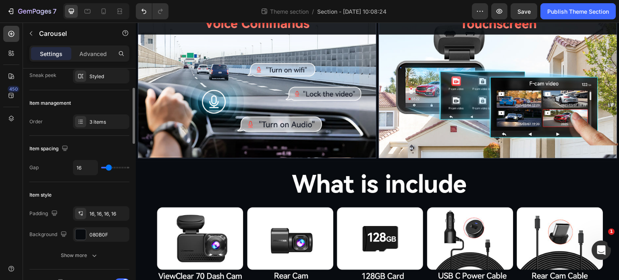
scroll to position [121, 0]
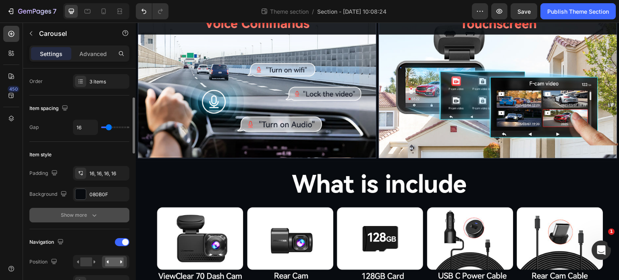
click at [78, 213] on div "Show more" at bounding box center [79, 215] width 37 height 8
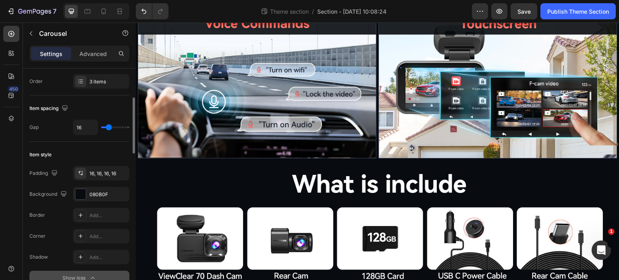
scroll to position [161, 0]
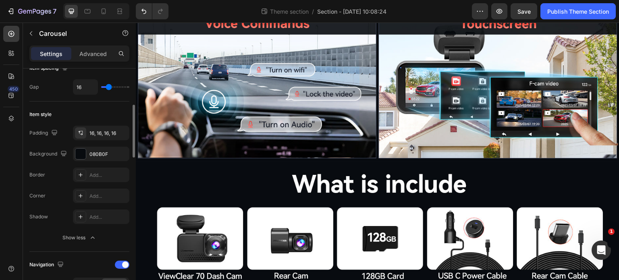
click at [95, 182] on div "Border Add... Corner Add... Shadow Add..." at bounding box center [79, 196] width 100 height 56
click at [98, 181] on div "Add..." at bounding box center [101, 175] width 56 height 15
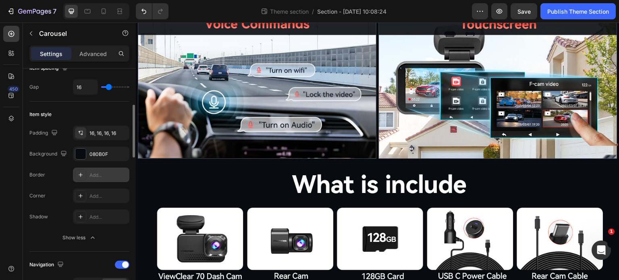
scroll to position [2773, 0]
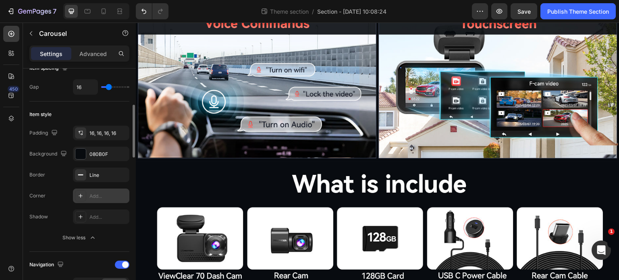
click at [95, 200] on div "Add..." at bounding box center [101, 196] width 56 height 15
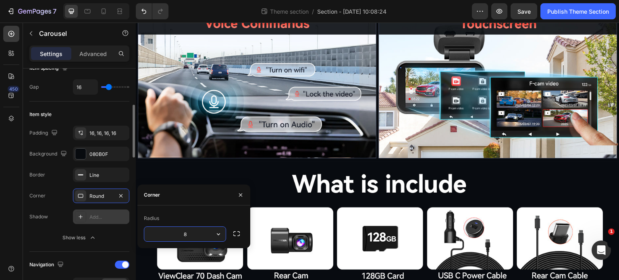
click at [98, 223] on div "Add..." at bounding box center [101, 217] width 56 height 15
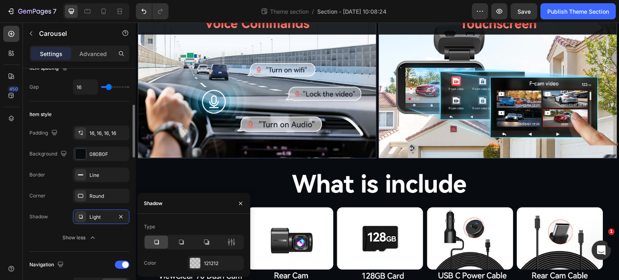
click at [59, 248] on div "Item style Padding 16, 16, 16, 16 Background 080B0F Border Line Corner Round Sh…" at bounding box center [79, 177] width 100 height 150
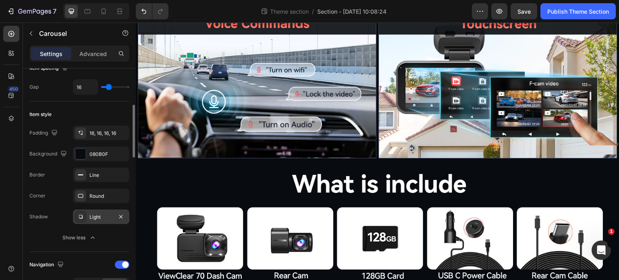
click at [76, 216] on div at bounding box center [80, 216] width 11 height 11
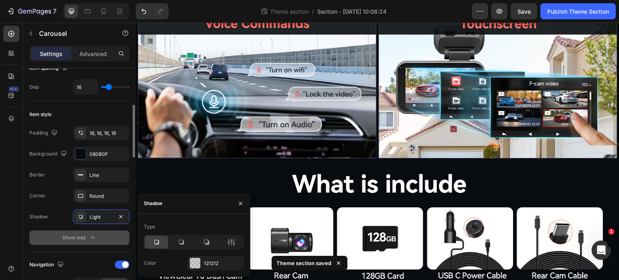
click at [33, 241] on button "Show less" at bounding box center [79, 238] width 100 height 15
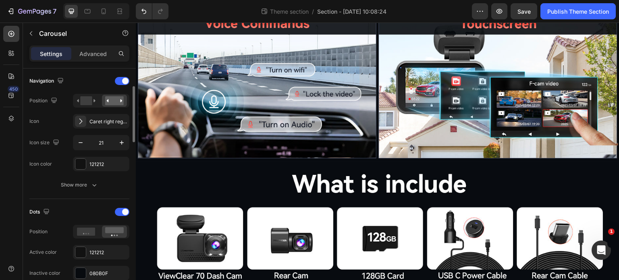
scroll to position [242, 0]
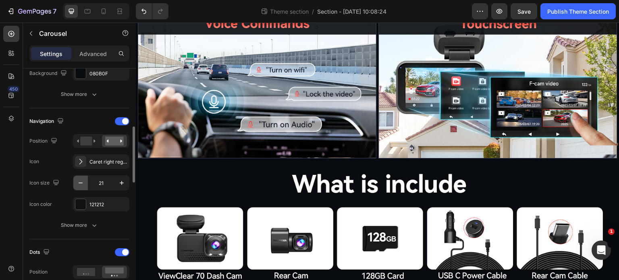
click at [82, 181] on icon "button" at bounding box center [81, 183] width 8 height 8
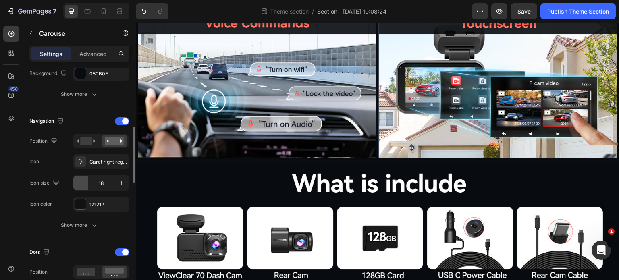
click at [82, 181] on icon "button" at bounding box center [81, 183] width 8 height 8
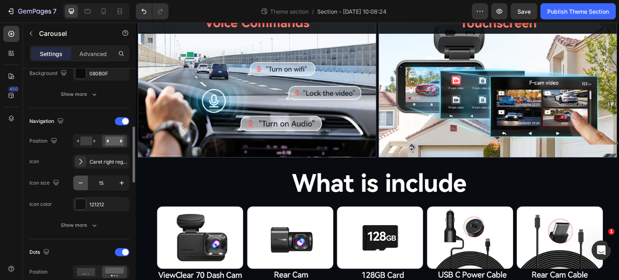
click at [82, 181] on icon "button" at bounding box center [81, 183] width 8 height 8
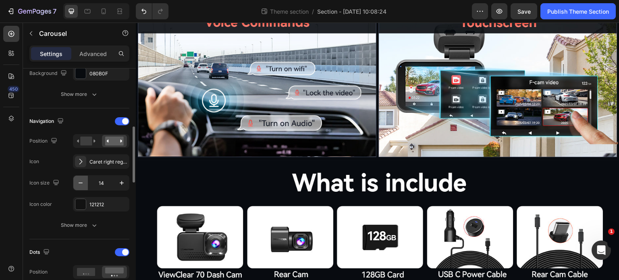
click at [82, 181] on icon "button" at bounding box center [81, 183] width 8 height 8
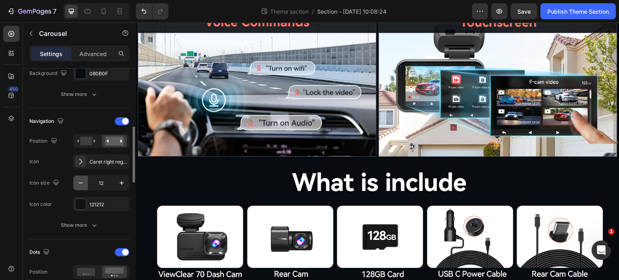
click at [82, 181] on icon "button" at bounding box center [81, 183] width 8 height 8
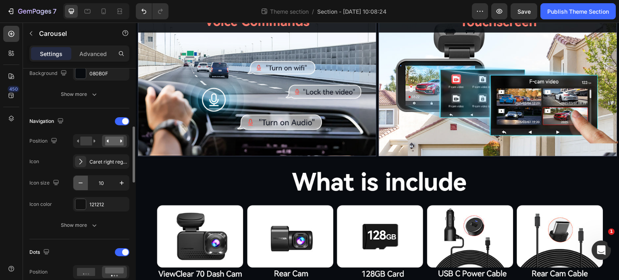
click at [82, 181] on icon "button" at bounding box center [81, 183] width 8 height 8
click at [120, 186] on button "button" at bounding box center [121, 183] width 15 height 15
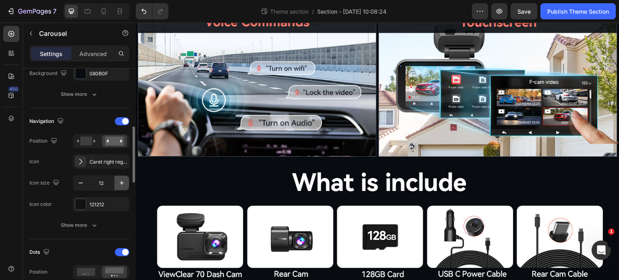
click at [120, 186] on button "button" at bounding box center [121, 183] width 15 height 15
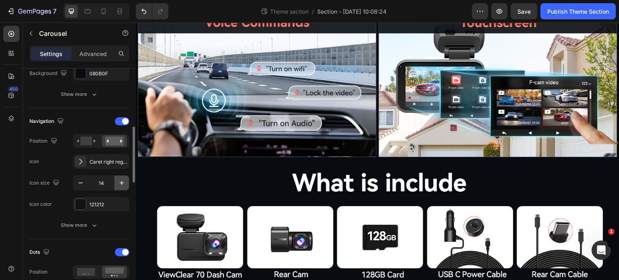
type input "15"
click at [86, 230] on button "Show more" at bounding box center [79, 225] width 100 height 15
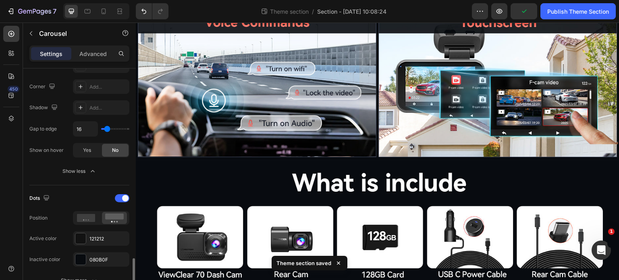
scroll to position [524, 0]
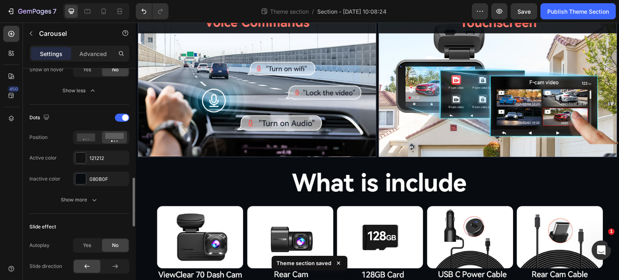
click at [63, 188] on div "Dots Position Active color 121212 Inactive color 080B0F Show more" at bounding box center [79, 159] width 100 height 96
click at [75, 202] on div "Show more" at bounding box center [79, 200] width 37 height 8
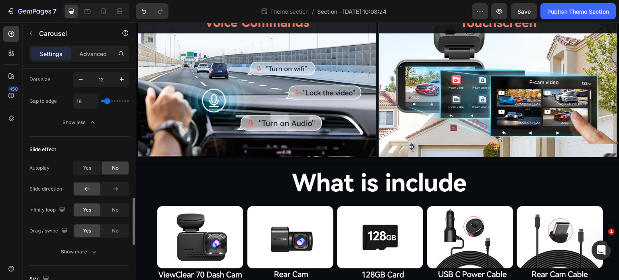
scroll to position [726, 0]
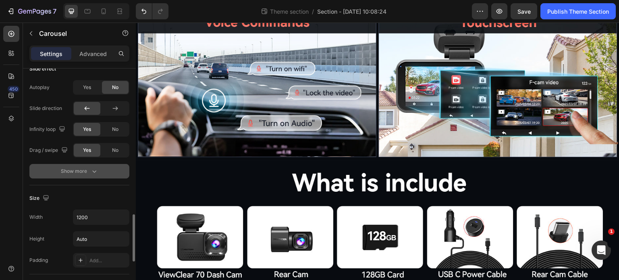
click at [75, 170] on div "Show more" at bounding box center [79, 171] width 37 height 8
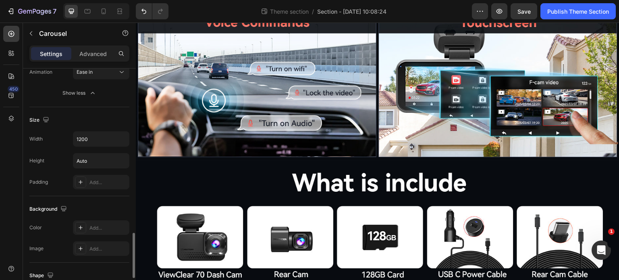
scroll to position [887, 0]
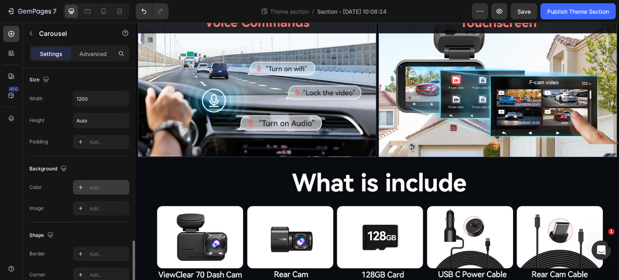
click at [96, 189] on div "Add..." at bounding box center [101, 187] width 56 height 15
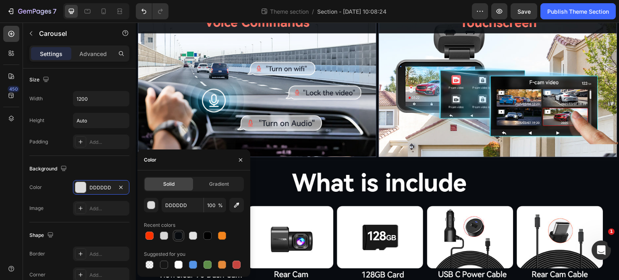
click at [176, 233] on div at bounding box center [179, 236] width 8 height 8
type input "080B0F"
click at [93, 173] on div "Background" at bounding box center [79, 168] width 100 height 13
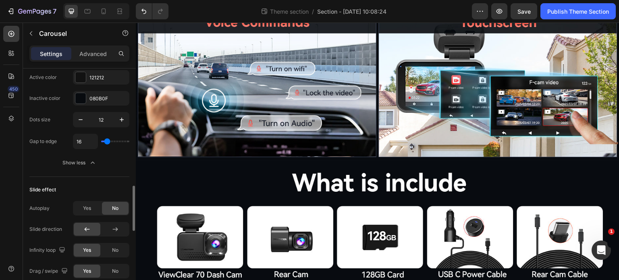
scroll to position [564, 0]
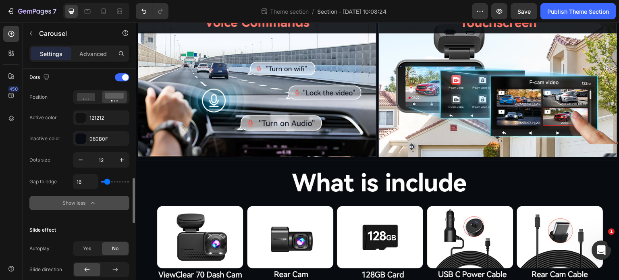
click at [76, 205] on div "Show less" at bounding box center [79, 203] width 34 height 8
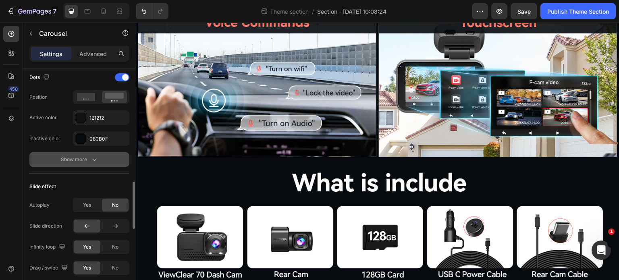
click at [75, 160] on div "Show more" at bounding box center [79, 160] width 37 height 8
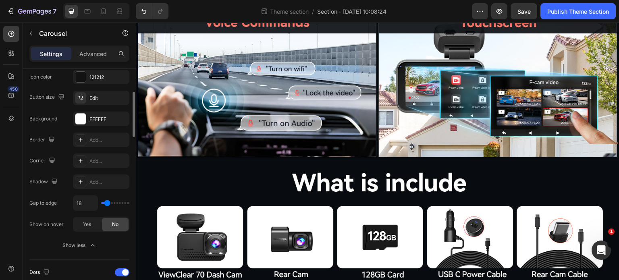
scroll to position [289, 0]
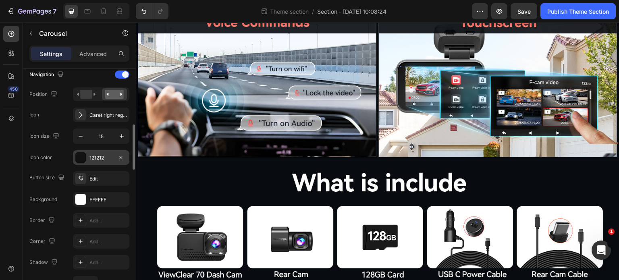
click at [109, 162] on div "121212" at bounding box center [101, 157] width 56 height 15
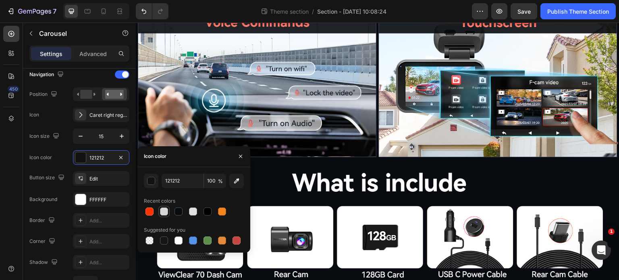
click at [162, 212] on div at bounding box center [164, 212] width 8 height 8
click at [197, 199] on div "Recent colors" at bounding box center [194, 201] width 100 height 13
click at [206, 212] on div at bounding box center [208, 212] width 8 height 8
type input "000000"
click at [126, 187] on div "Button size Edit Background FFFFFF Border Add... Corner Add... Shadow Add... Ga…" at bounding box center [79, 241] width 100 height 141
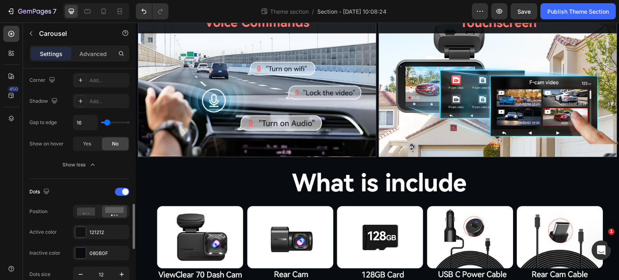
scroll to position [490, 0]
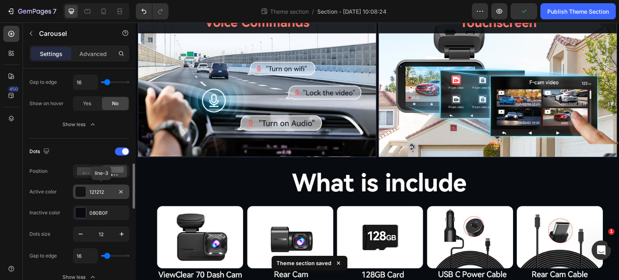
click at [104, 190] on div "121212" at bounding box center [100, 192] width 23 height 7
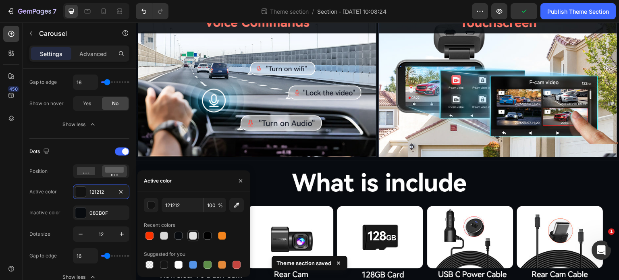
click at [190, 236] on div at bounding box center [193, 236] width 8 height 8
type input "E2E2E2"
click at [101, 215] on div "080B0F" at bounding box center [100, 213] width 23 height 7
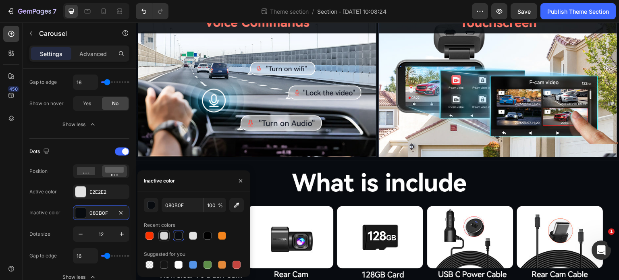
click at [162, 238] on div at bounding box center [164, 236] width 8 height 8
type input "D7D7D7"
click at [61, 219] on div "Dots Position Active color E2E2E2 Inactive color D7D7D7 Dots size 12 Gap to edg…" at bounding box center [79, 214] width 100 height 139
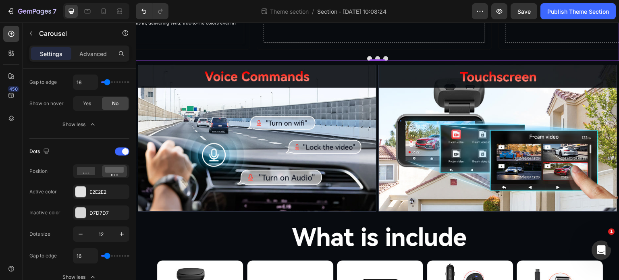
scroll to position [2734, 0]
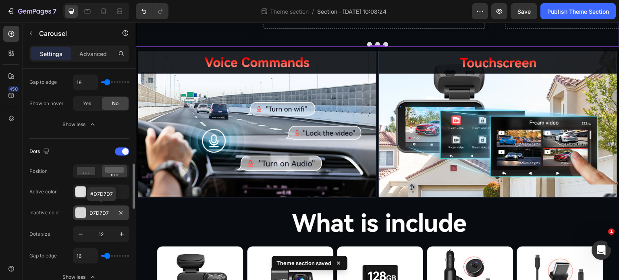
click at [91, 215] on div "D7D7D7" at bounding box center [100, 213] width 23 height 7
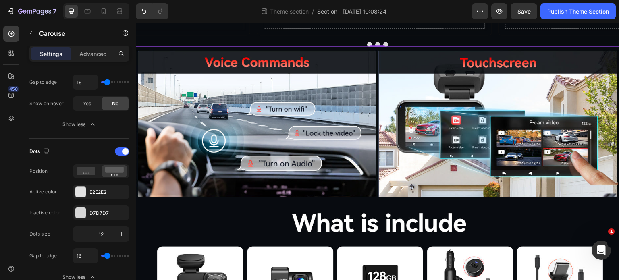
click at [79, 190] on div at bounding box center [80, 192] width 10 height 10
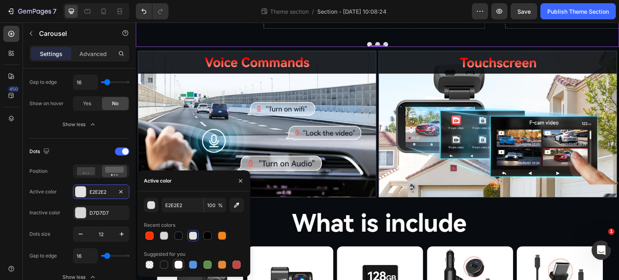
click at [179, 264] on div at bounding box center [179, 265] width 8 height 8
type input "FFFFFF"
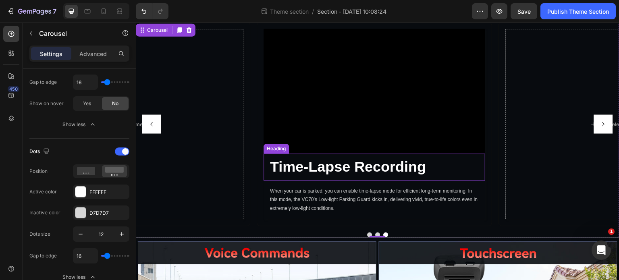
scroll to position [2533, 0]
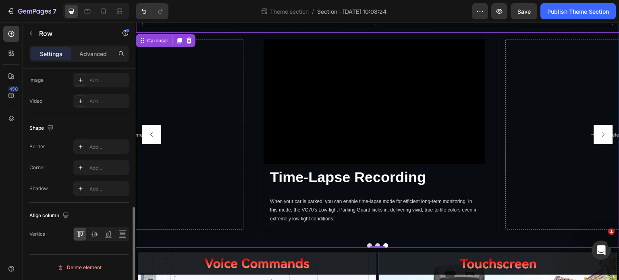
click at [146, 33] on div "Drop element here Drop element here Row" at bounding box center [378, 14] width 484 height 37
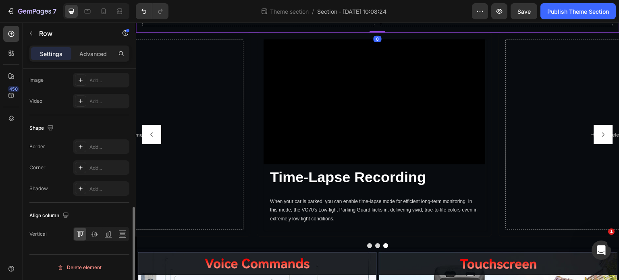
scroll to position [0, 0]
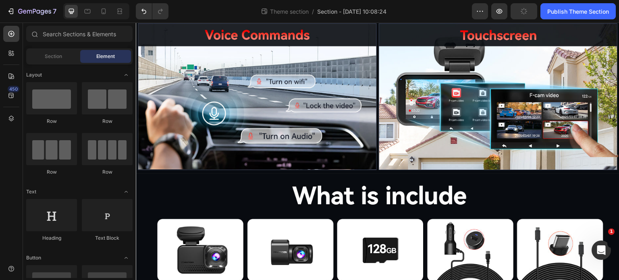
scroll to position [2694, 0]
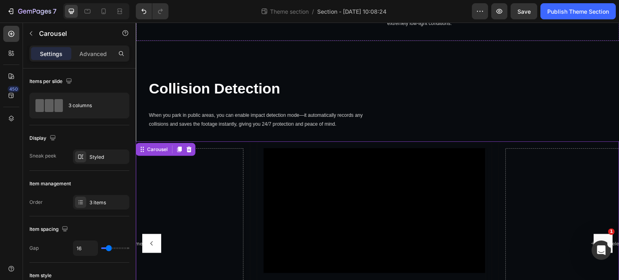
scroll to position [2412, 0]
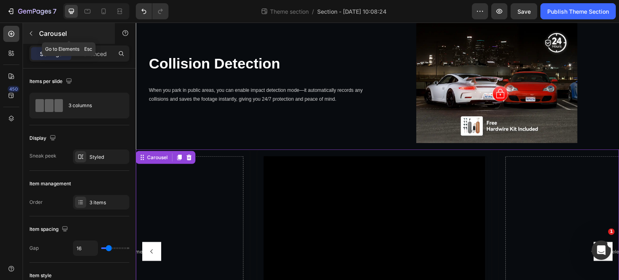
click at [34, 32] on button "button" at bounding box center [31, 33] width 13 height 13
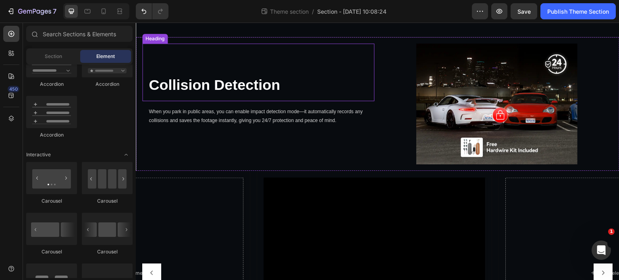
scroll to position [2331, 0]
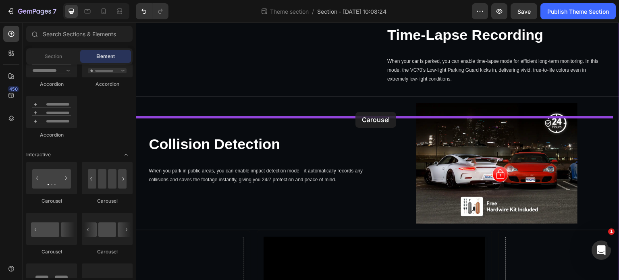
drag, startPoint x: 189, startPoint y: 211, endPoint x: 356, endPoint y: 112, distance: 194.1
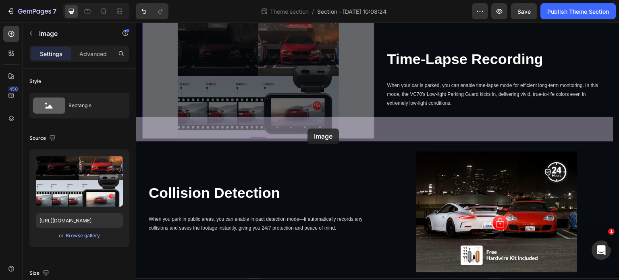
drag, startPoint x: 239, startPoint y: 226, endPoint x: 308, endPoint y: 129, distance: 119.4
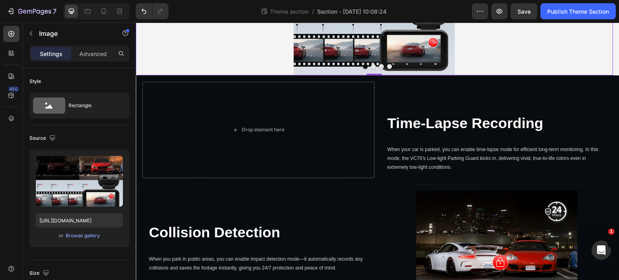
scroll to position [2412, 0]
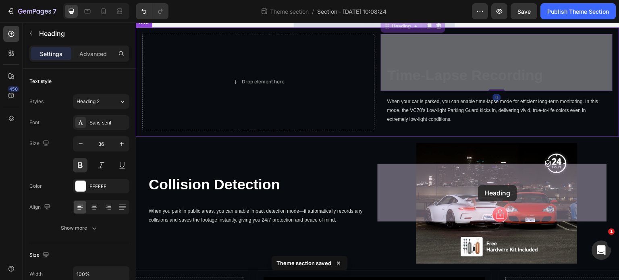
drag, startPoint x: 433, startPoint y: 214, endPoint x: 478, endPoint y: 185, distance: 53.2
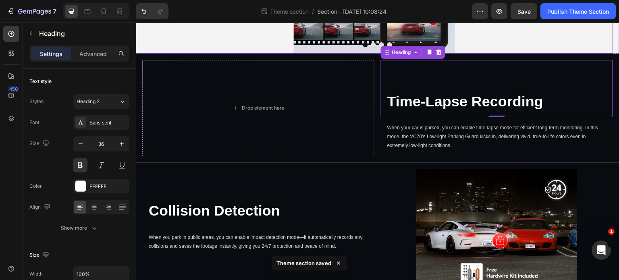
scroll to position [2331, 0]
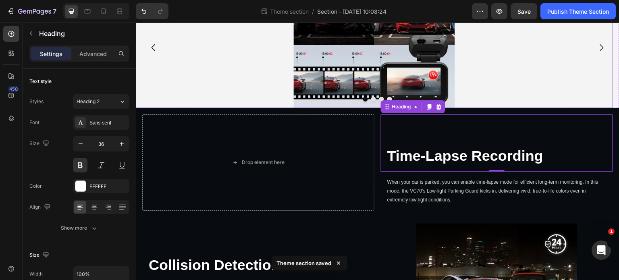
click at [212, 108] on div at bounding box center [375, 47] width 478 height 121
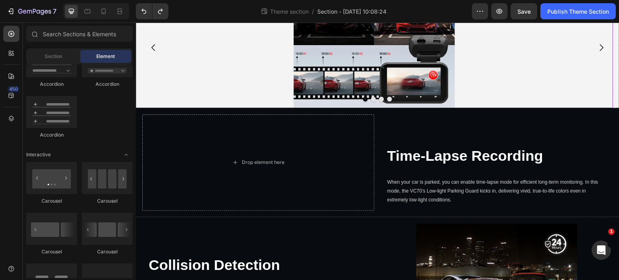
click at [379, 108] on img at bounding box center [374, 47] width 161 height 121
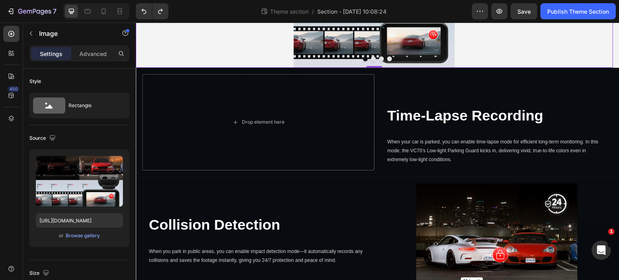
scroll to position [2412, 0]
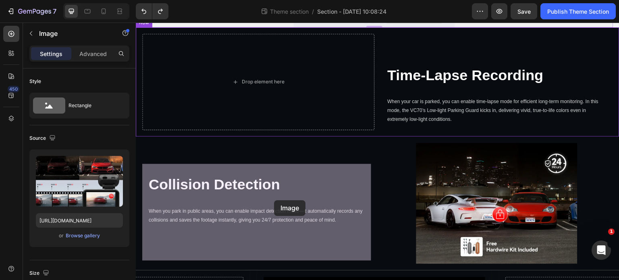
drag, startPoint x: 313, startPoint y: 193, endPoint x: 245, endPoint y: 237, distance: 80.7
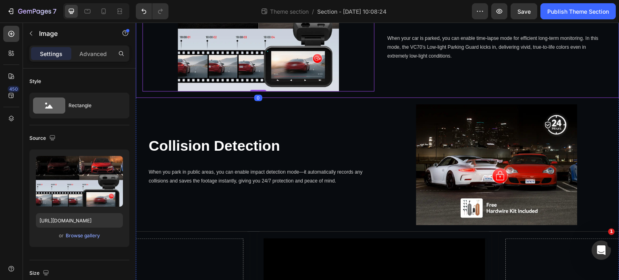
scroll to position [2331, 0]
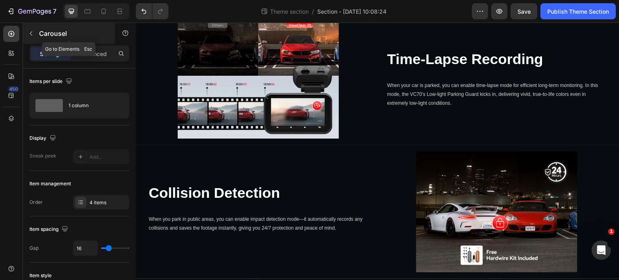
click at [35, 40] on div "Carousel" at bounding box center [69, 33] width 92 height 21
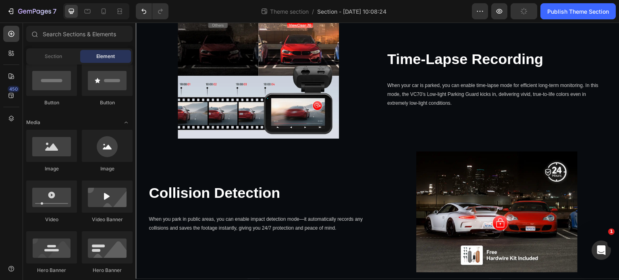
scroll to position [0, 0]
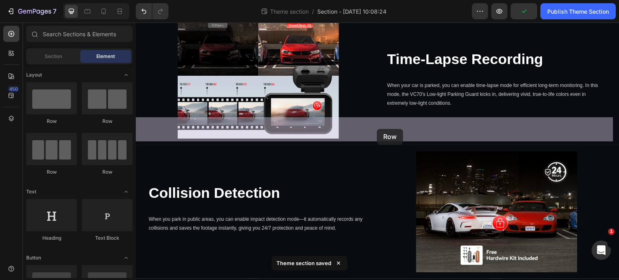
drag, startPoint x: 254, startPoint y: 126, endPoint x: 377, endPoint y: 129, distance: 123.4
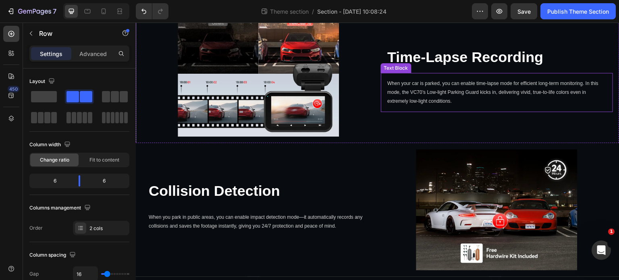
scroll to position [2331, 0]
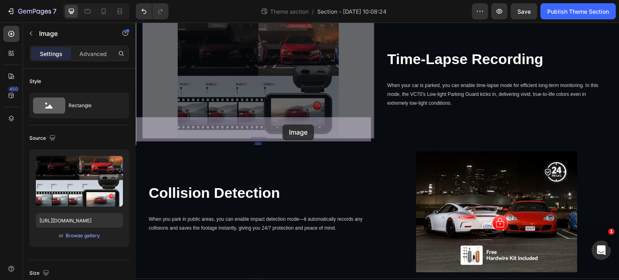
drag, startPoint x: 277, startPoint y: 220, endPoint x: 275, endPoint y: 140, distance: 80.2
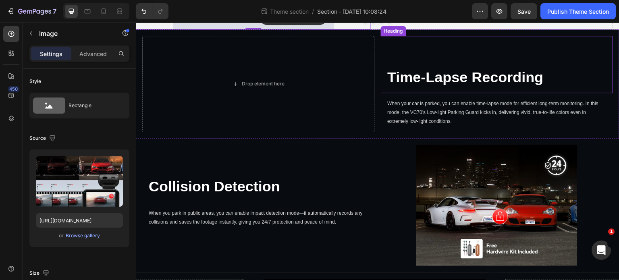
scroll to position [2412, 0]
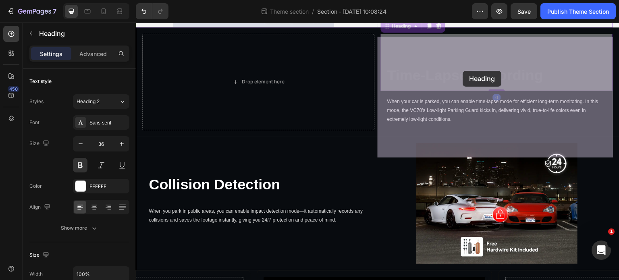
drag, startPoint x: 455, startPoint y: 212, endPoint x: 463, endPoint y: 71, distance: 140.9
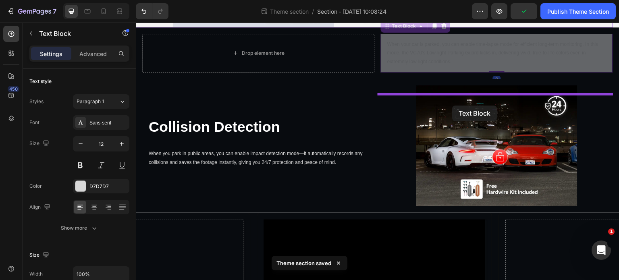
drag, startPoint x: 473, startPoint y: 184, endPoint x: 453, endPoint y: 106, distance: 80.8
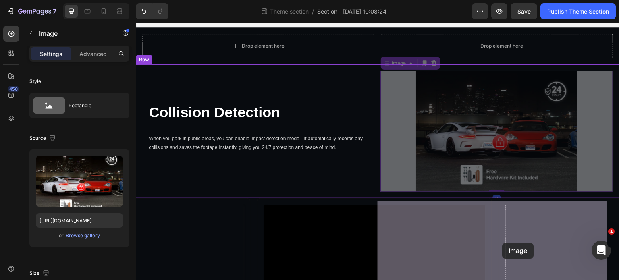
drag, startPoint x: 454, startPoint y: 254, endPoint x: 495, endPoint y: 241, distance: 42.7
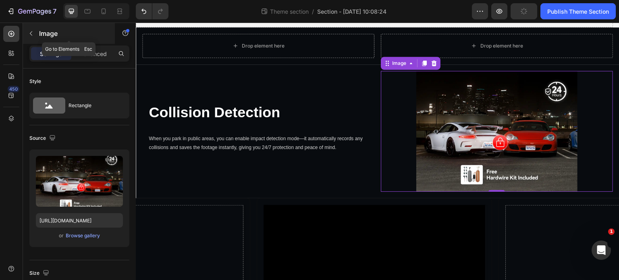
click at [29, 34] on icon "button" at bounding box center [31, 33] width 6 height 6
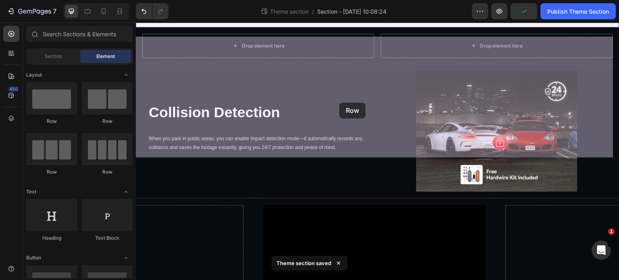
drag, startPoint x: 242, startPoint y: 127, endPoint x: 339, endPoint y: 103, distance: 100.1
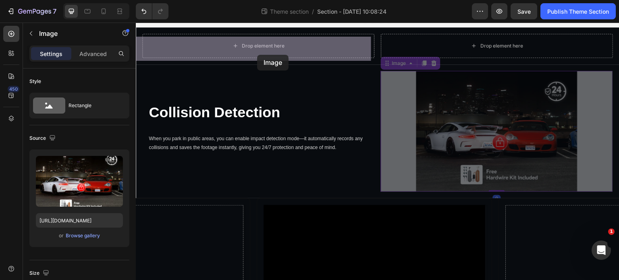
drag, startPoint x: 516, startPoint y: 261, endPoint x: 257, endPoint y: 55, distance: 331.1
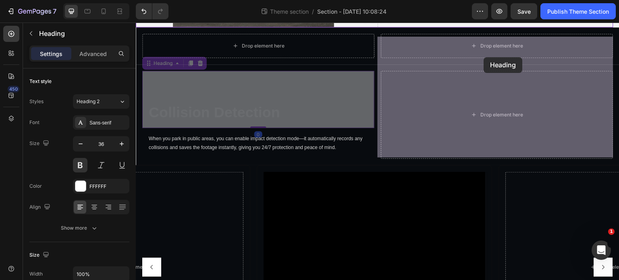
drag, startPoint x: 249, startPoint y: 245, endPoint x: 474, endPoint y: 64, distance: 288.9
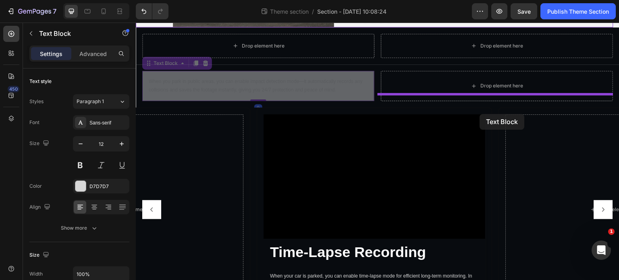
drag, startPoint x: 263, startPoint y: 225, endPoint x: 479, endPoint y: 114, distance: 242.6
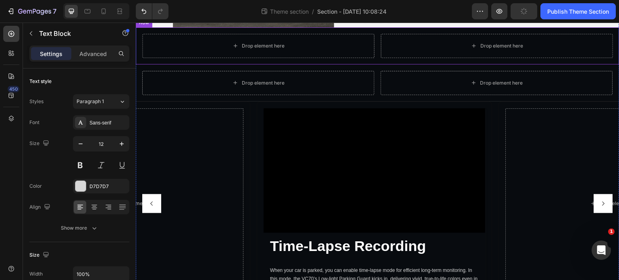
click at [140, 64] on div "Drop element here Drop element here Row" at bounding box center [378, 45] width 484 height 37
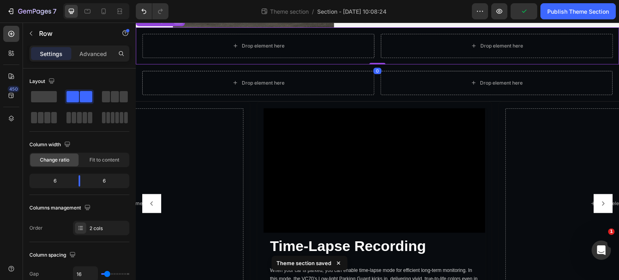
click at [179, 23] on icon at bounding box center [178, 20] width 6 height 6
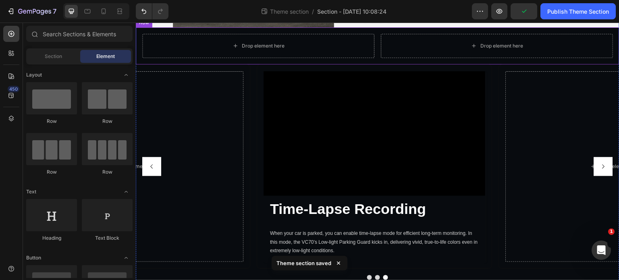
click at [139, 64] on div "Drop element here Drop element here Row" at bounding box center [378, 45] width 484 height 37
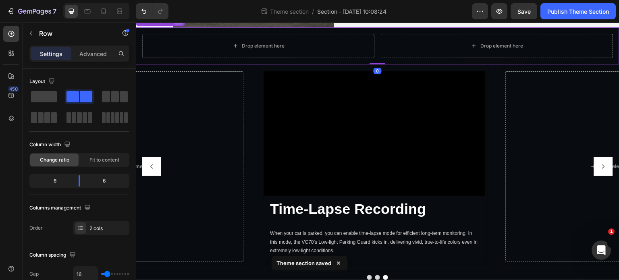
click at [180, 22] on icon at bounding box center [178, 20] width 5 height 6
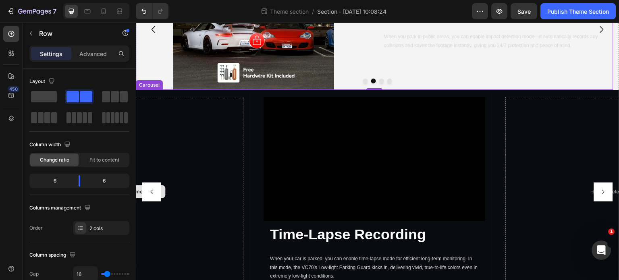
scroll to position [2291, 0]
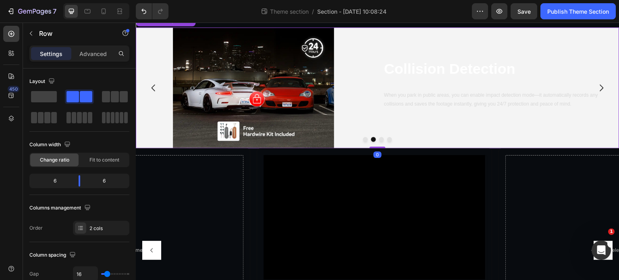
click at [150, 99] on button "Carousel Back Arrow" at bounding box center [153, 88] width 23 height 23
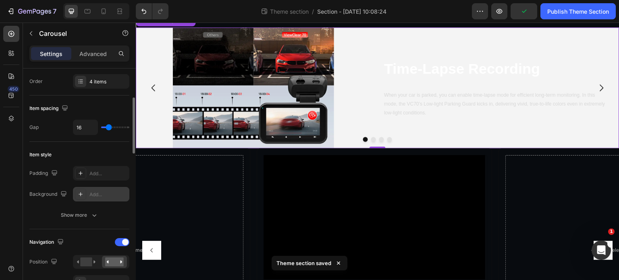
scroll to position [81, 0]
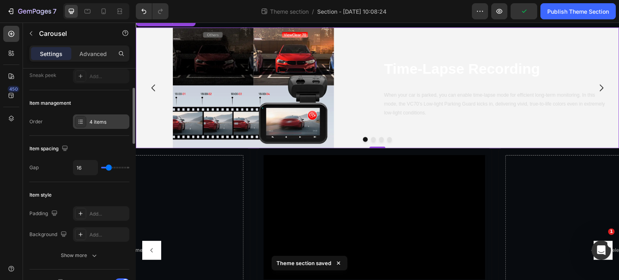
click at [80, 127] on div "4 items" at bounding box center [101, 121] width 56 height 15
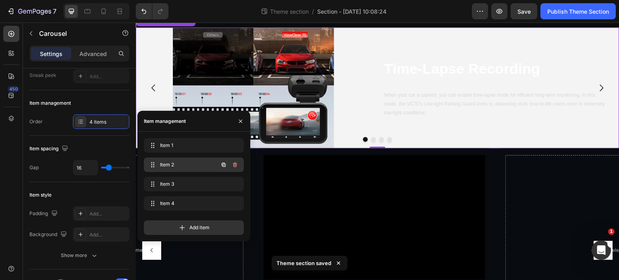
click at [175, 164] on span "Item 2" at bounding box center [183, 164] width 46 height 7
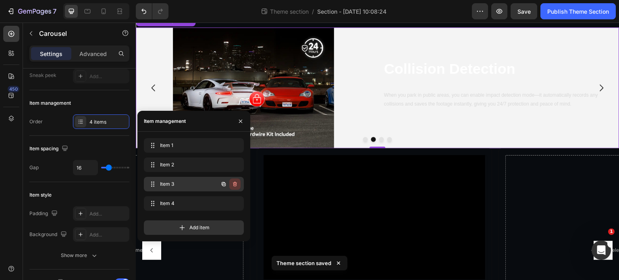
click at [235, 185] on icon "button" at bounding box center [235, 185] width 0 height 2
click at [229, 185] on div "Delete" at bounding box center [229, 184] width 15 height 7
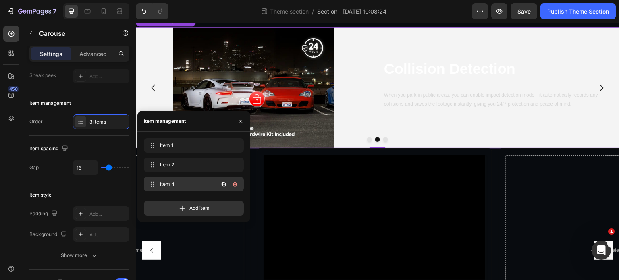
click at [232, 186] on icon "button" at bounding box center [235, 184] width 6 height 6
click at [234, 185] on div "Delete" at bounding box center [229, 184] width 15 height 7
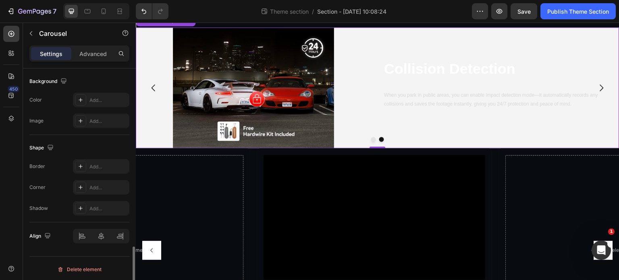
scroll to position [700, 0]
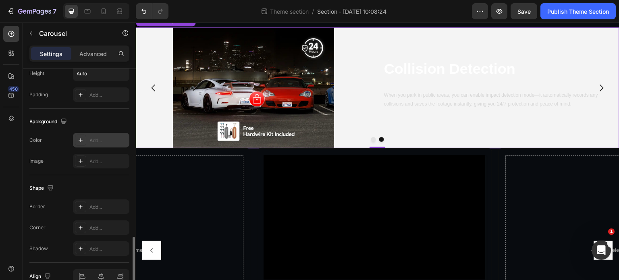
click at [85, 138] on div at bounding box center [80, 140] width 11 height 11
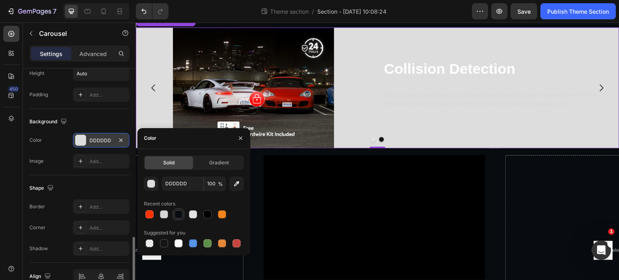
click at [178, 216] on div at bounding box center [179, 214] width 8 height 8
type input "080B0F"
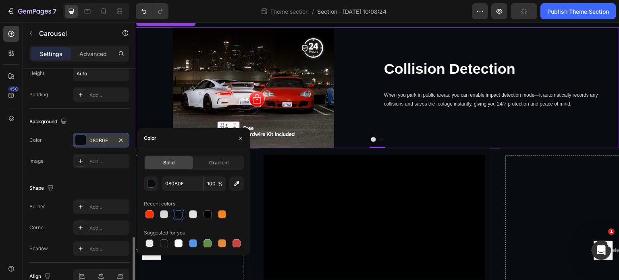
click at [171, 230] on div "Suggested for you" at bounding box center [165, 232] width 42 height 7
click at [35, 155] on div "Image" at bounding box center [36, 161] width 14 height 13
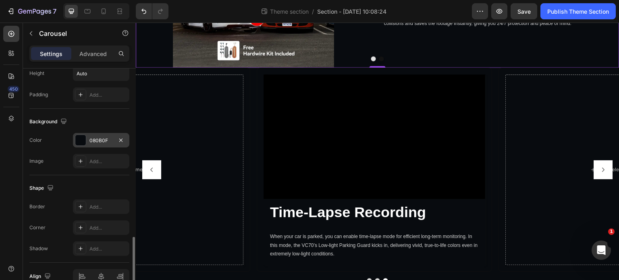
scroll to position [579, 0]
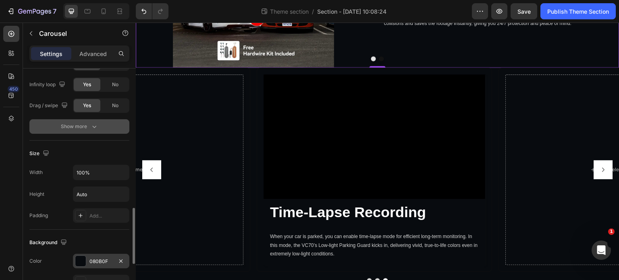
click at [83, 128] on div "Show more" at bounding box center [79, 127] width 37 height 8
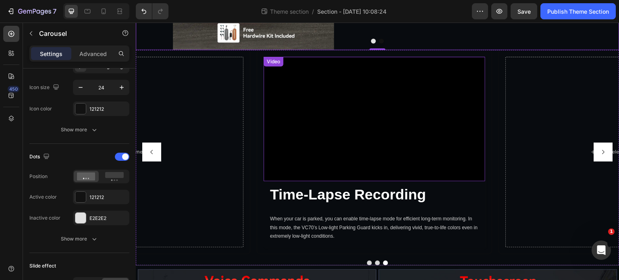
scroll to position [2371, 0]
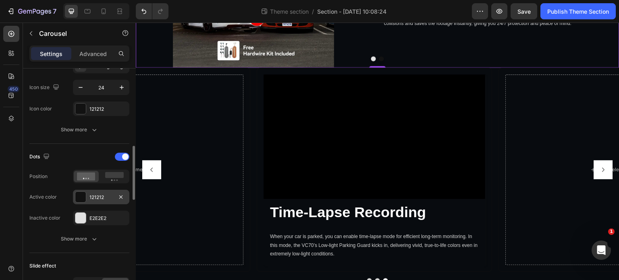
click at [83, 195] on div at bounding box center [80, 197] width 10 height 10
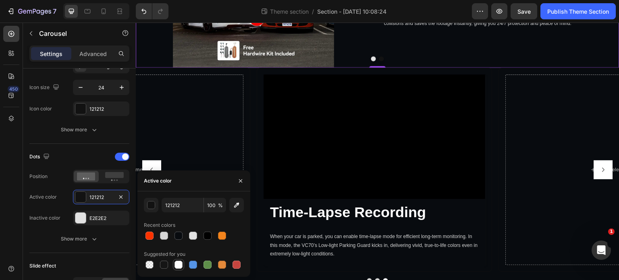
click at [181, 264] on div at bounding box center [179, 265] width 8 height 8
type input "FFFFFF"
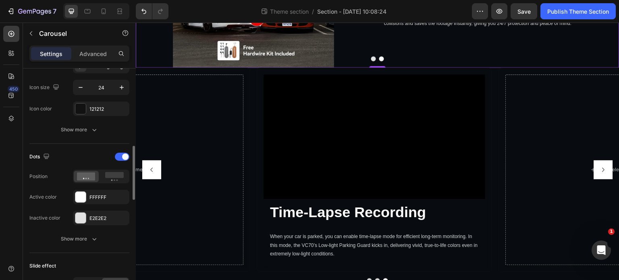
drag, startPoint x: 47, startPoint y: 228, endPoint x: 54, endPoint y: 225, distance: 7.6
click at [47, 228] on div "Dots Position Active color FFFFFF Inactive color E2E2E2 Show more" at bounding box center [79, 198] width 100 height 96
click at [85, 221] on div at bounding box center [80, 217] width 11 height 11
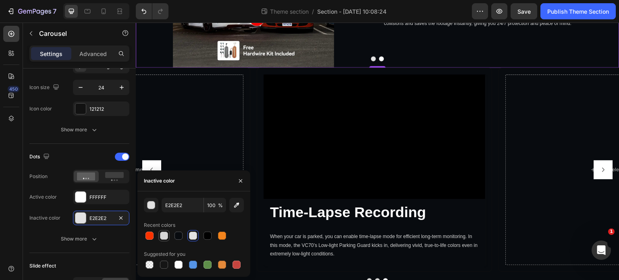
click at [165, 237] on div at bounding box center [164, 236] width 8 height 8
type input "D7D7D7"
click at [62, 226] on div "Dots Position Active color FFFFFF Inactive color D7D7D7 Show more" at bounding box center [79, 198] width 100 height 96
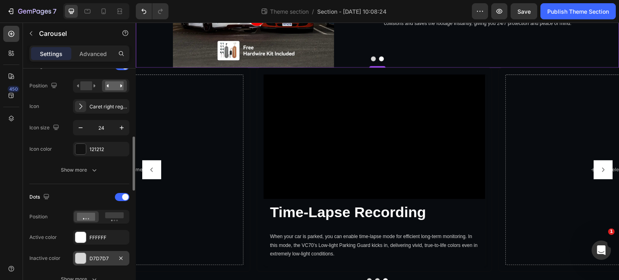
scroll to position [337, 0]
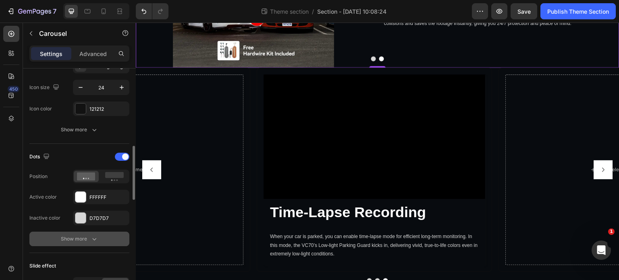
click at [96, 244] on button "Show more" at bounding box center [79, 239] width 100 height 15
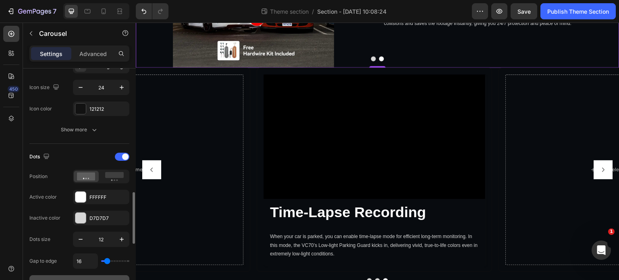
scroll to position [378, 0]
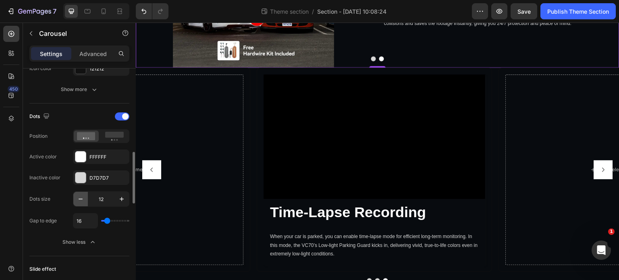
click at [85, 201] on button "button" at bounding box center [80, 199] width 15 height 15
click at [81, 199] on icon "button" at bounding box center [81, 199] width 8 height 8
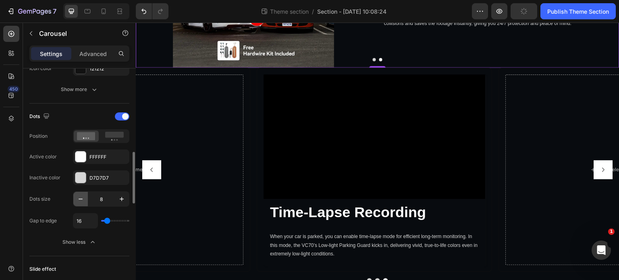
type input "7"
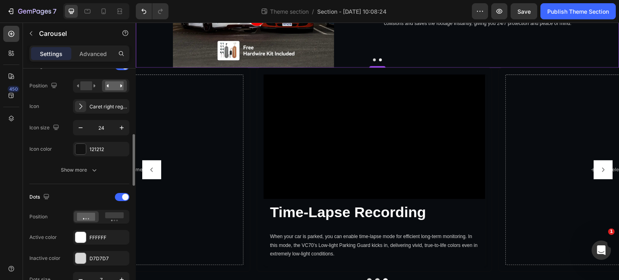
scroll to position [257, 0]
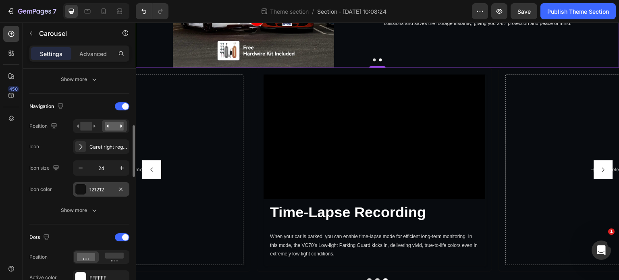
click at [79, 189] on div at bounding box center [80, 189] width 10 height 10
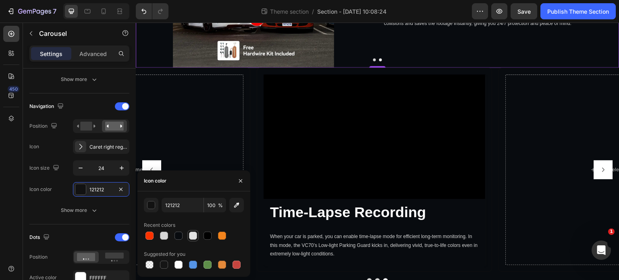
click at [189, 237] on div at bounding box center [193, 236] width 8 height 8
type input "E2E2E2"
click at [0, 186] on div "450" at bounding box center [11, 152] width 23 height 258
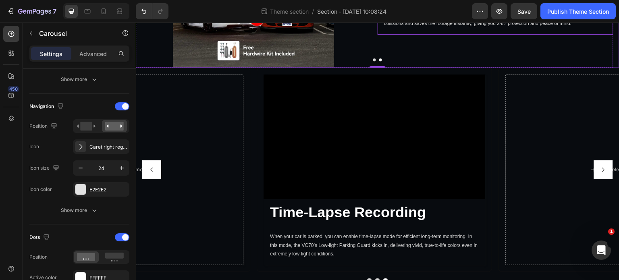
click at [521, 28] on p "When you park in public areas, you can enable impact detection mode—it automati…" at bounding box center [495, 18] width 223 height 17
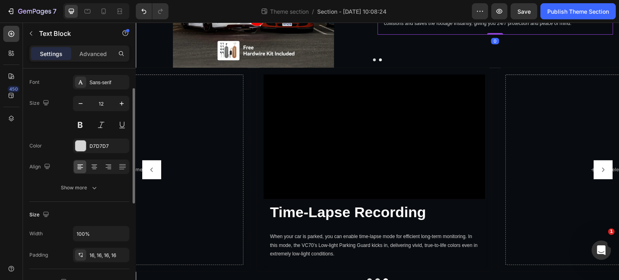
scroll to position [121, 0]
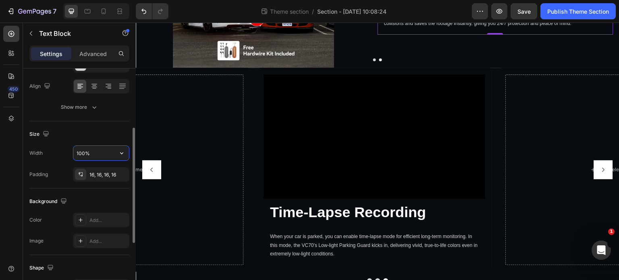
click at [81, 150] on input "100%" at bounding box center [101, 153] width 56 height 15
click at [104, 156] on input "100%" at bounding box center [101, 153] width 56 height 15
click at [123, 154] on icon "button" at bounding box center [122, 153] width 8 height 8
click at [113, 175] on div "16, 16, 16, 16" at bounding box center [100, 174] width 23 height 7
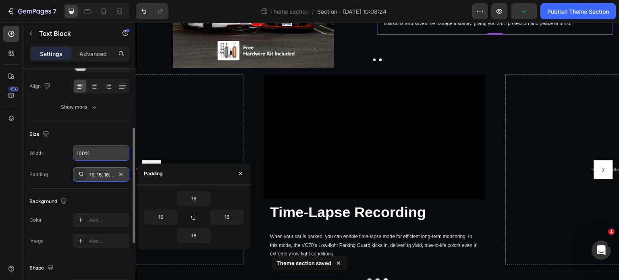
click at [89, 171] on div "16, 16, 16, 16" at bounding box center [101, 174] width 56 height 15
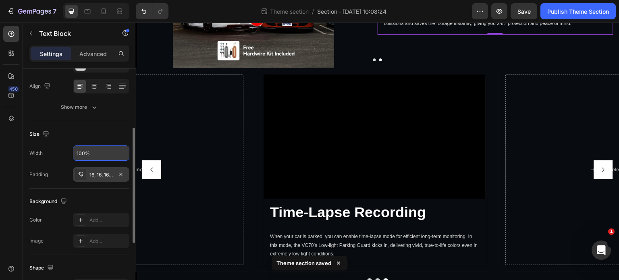
click at [77, 177] on div at bounding box center [80, 174] width 11 height 11
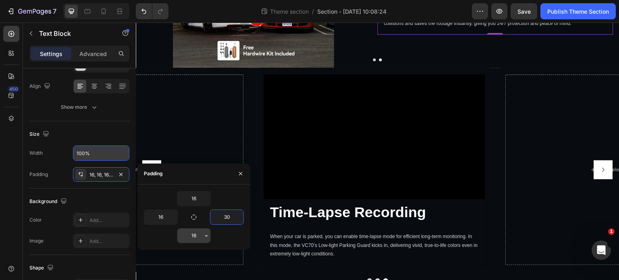
type input "3"
type input "5"
type input "6"
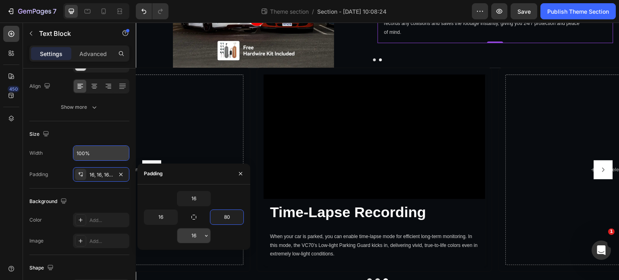
type input "8"
type input "1"
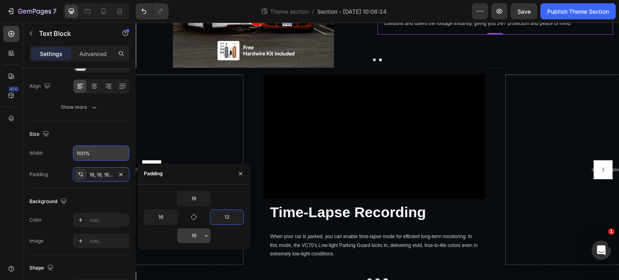
type input "1"
type input "130"
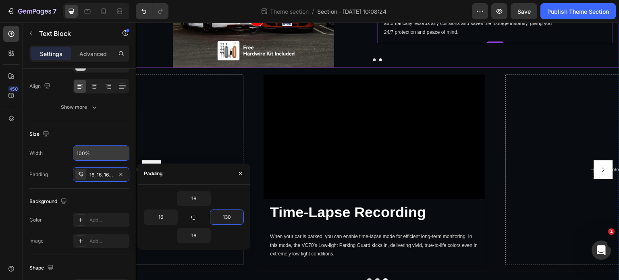
click at [150, 12] on icon "Carousel Back Arrow" at bounding box center [154, 7] width 10 height 10
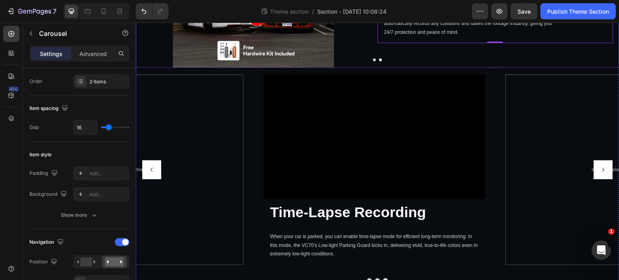
scroll to position [0, 0]
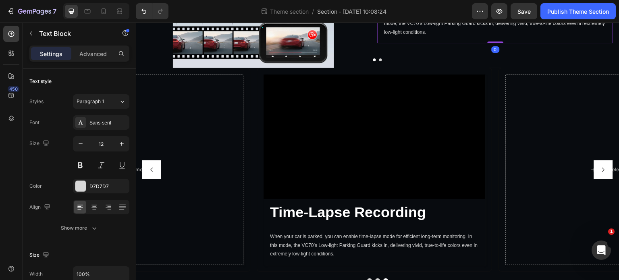
click at [435, 37] on p "When your car is parked, you can enable time-lapse mode for efficient long-term…" at bounding box center [495, 23] width 223 height 26
click at [87, 54] on p "Advanced" at bounding box center [92, 54] width 27 height 8
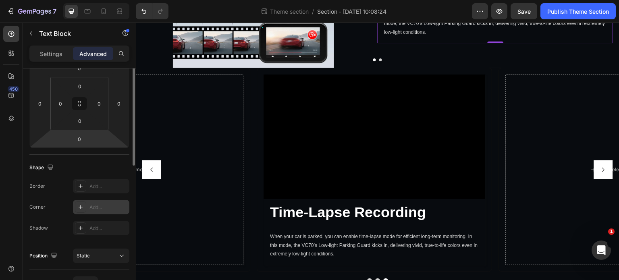
scroll to position [161, 0]
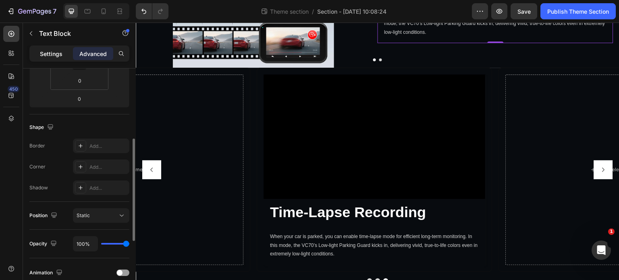
click at [48, 54] on p "Settings" at bounding box center [51, 54] width 23 height 8
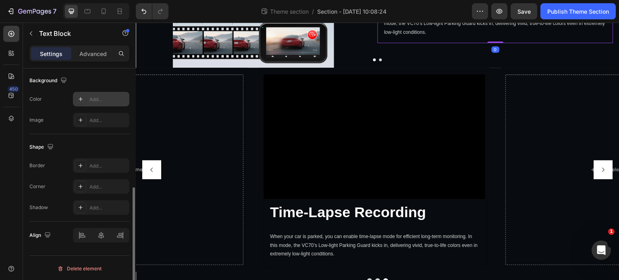
scroll to position [121, 0]
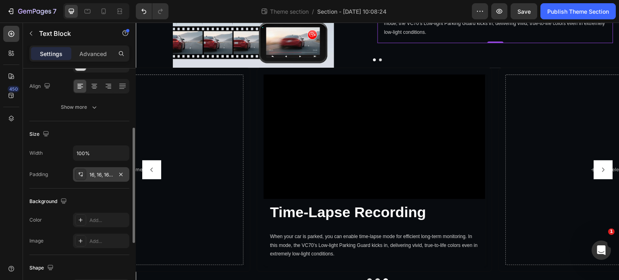
click at [90, 177] on div "16, 16, 16, 16" at bounding box center [100, 174] width 23 height 7
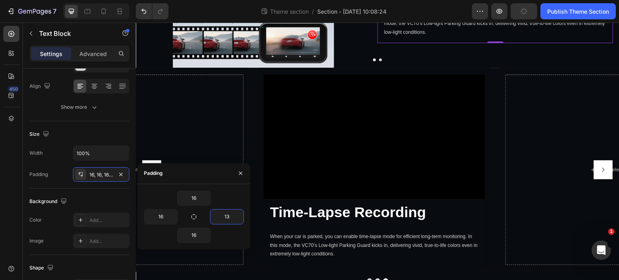
type input "130"
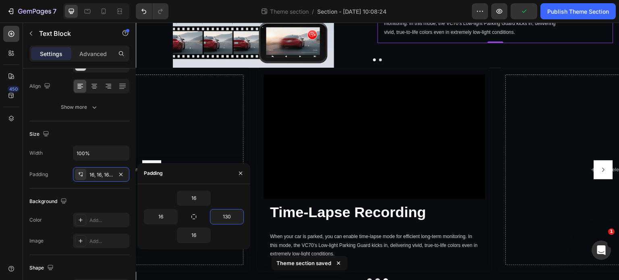
click at [480, 61] on div at bounding box center [378, 59] width 484 height 3
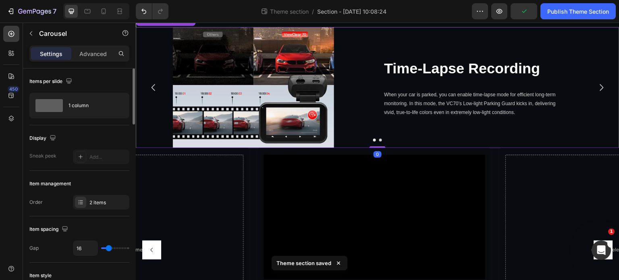
scroll to position [2291, 0]
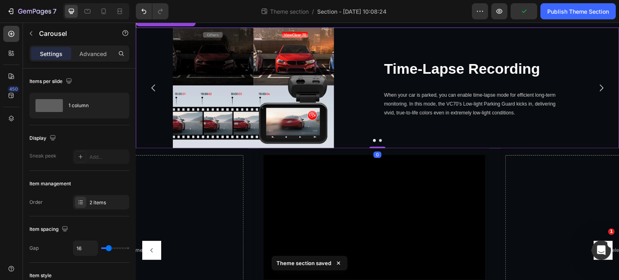
click at [600, 91] on icon "Carousel Next Arrow" at bounding box center [602, 87] width 4 height 7
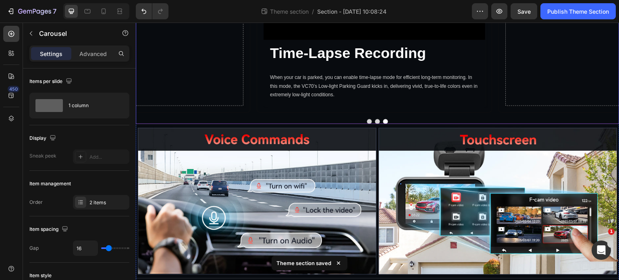
scroll to position [2533, 0]
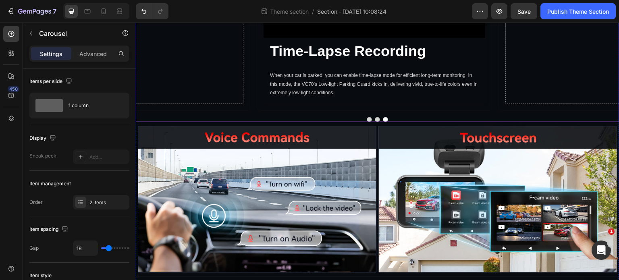
click at [160, 18] on button "Carousel Back Arrow" at bounding box center [151, 8] width 19 height 19
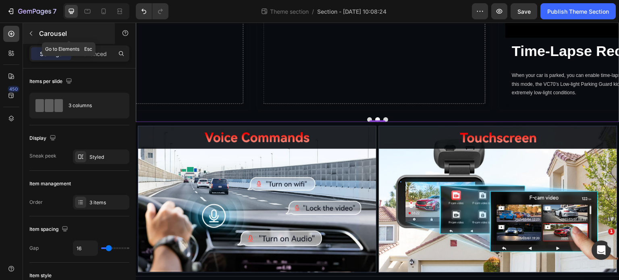
click at [31, 31] on icon "button" at bounding box center [31, 33] width 6 height 6
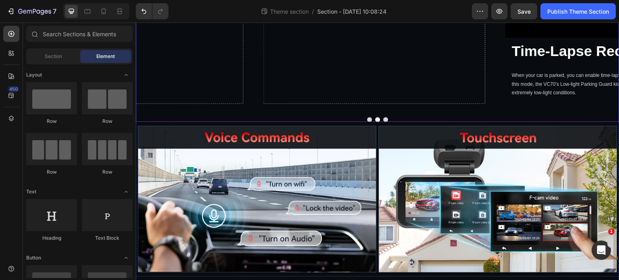
click at [207, 122] on div "Drop element here Drop element here Video Time-Lapse Recording Heading When you…" at bounding box center [378, 14] width 484 height 216
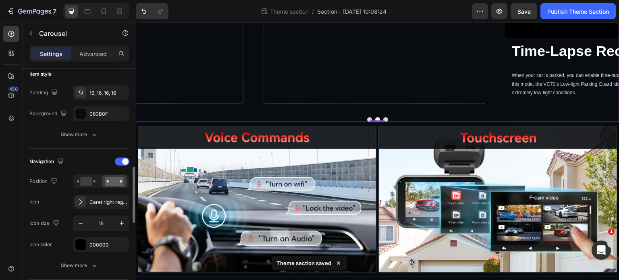
scroll to position [242, 0]
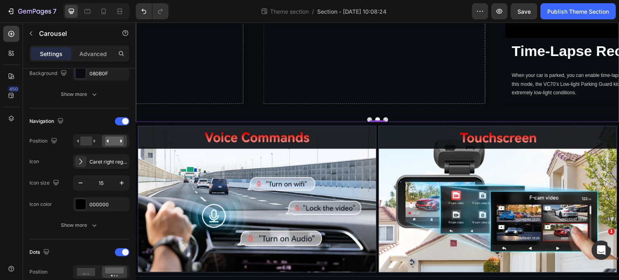
click at [601, 12] on icon "Carousel Next Arrow" at bounding box center [604, 9] width 6 height 6
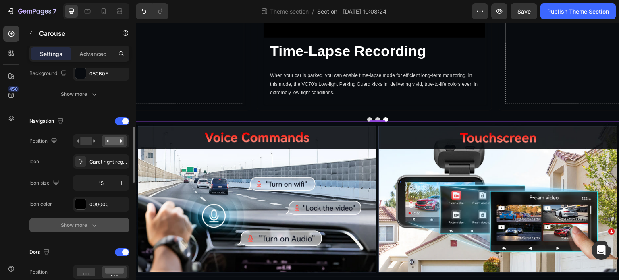
click at [81, 223] on div "Show more" at bounding box center [79, 225] width 37 height 8
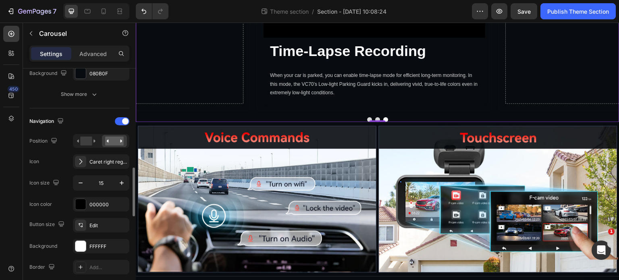
scroll to position [282, 0]
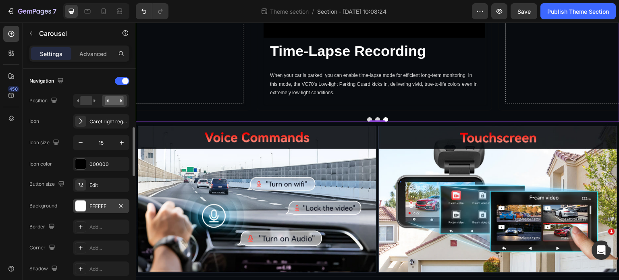
click at [97, 205] on div "FFFFFF" at bounding box center [100, 206] width 23 height 7
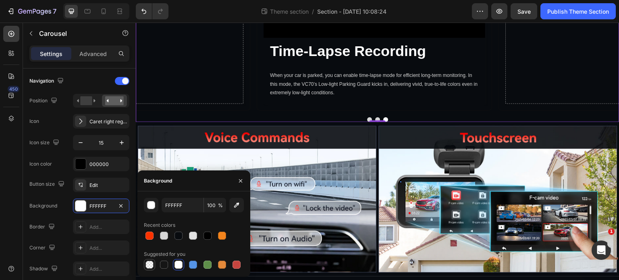
click at [147, 267] on div at bounding box center [150, 265] width 8 height 8
type input "000000"
type input "0"
click at [56, 168] on div "Icon color 000000" at bounding box center [79, 164] width 100 height 15
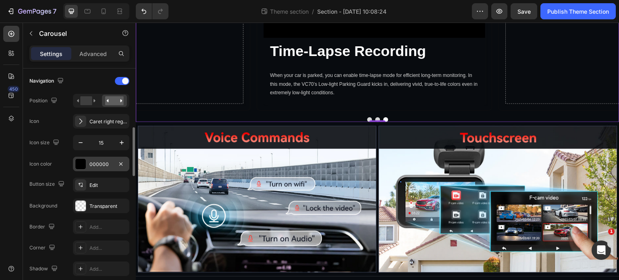
click at [81, 166] on div at bounding box center [80, 164] width 10 height 10
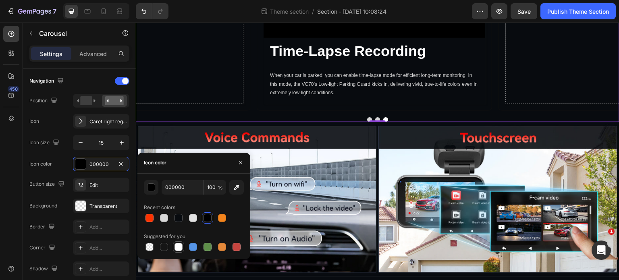
click at [179, 250] on div at bounding box center [179, 247] width 8 height 8
type input "FFFFFF"
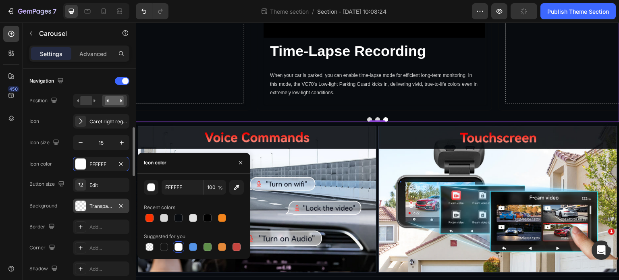
click at [98, 204] on div "Transparent" at bounding box center [100, 206] width 23 height 7
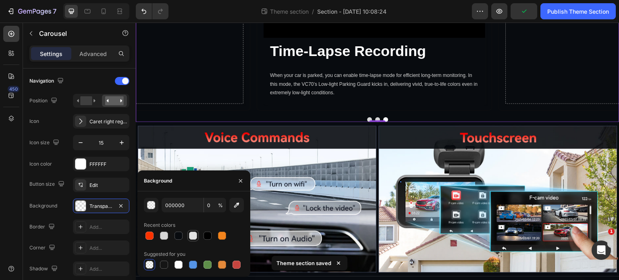
click at [193, 237] on div at bounding box center [193, 236] width 8 height 8
type input "E2E2E2"
type input "100"
click at [100, 157] on div "FFFFFF" at bounding box center [101, 164] width 56 height 15
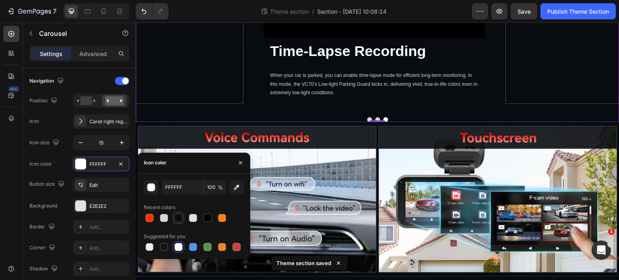
click at [182, 218] on div at bounding box center [179, 218] width 8 height 8
click at [210, 220] on div at bounding box center [208, 218] width 8 height 8
type input "000000"
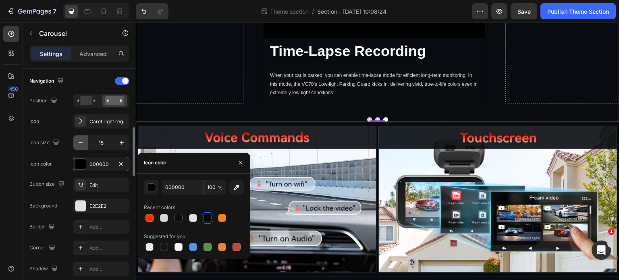
click at [84, 146] on button "button" at bounding box center [80, 142] width 15 height 15
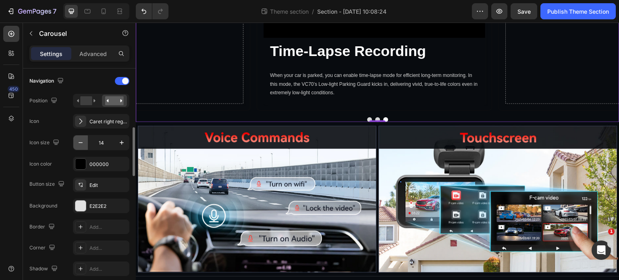
click at [84, 146] on button "button" at bounding box center [80, 142] width 15 height 15
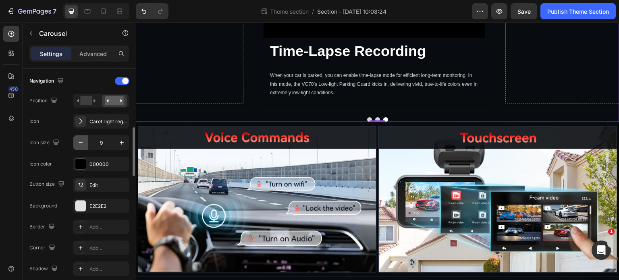
click at [84, 146] on button "button" at bounding box center [80, 142] width 15 height 15
type input "8"
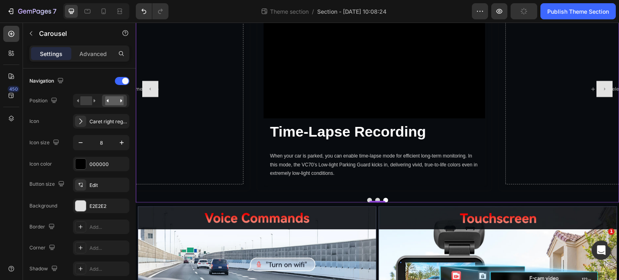
scroll to position [2492, 0]
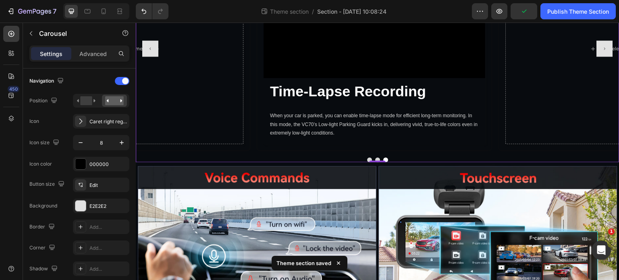
click at [257, 151] on div "Video Time-Lapse Recording Heading When your car is parked, you can enable time…" at bounding box center [374, 49] width 235 height 204
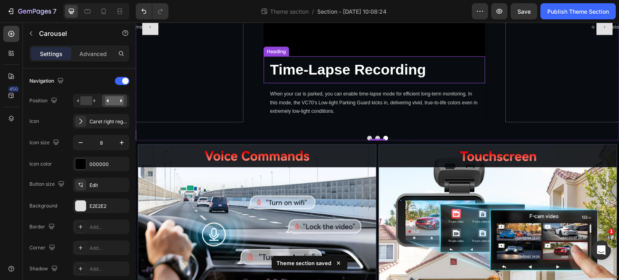
scroll to position [2533, 0]
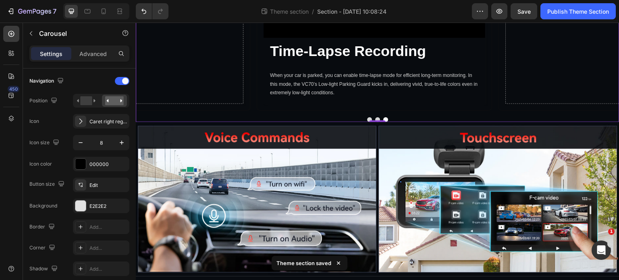
click at [600, 17] on button "Carousel Next Arrow" at bounding box center [605, 8] width 16 height 16
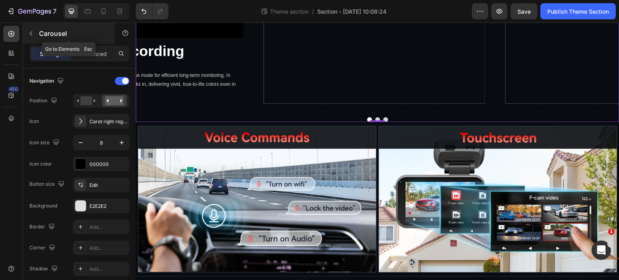
click at [30, 31] on icon "button" at bounding box center [31, 33] width 6 height 6
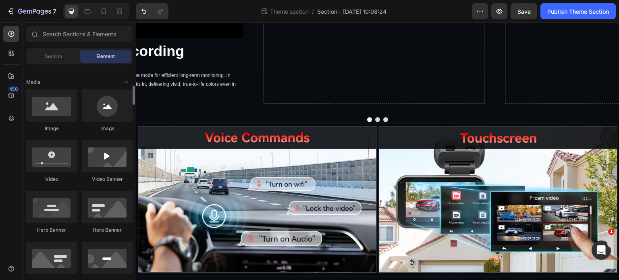
scroll to position [282, 0]
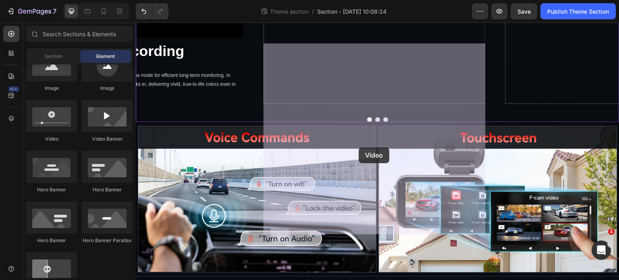
drag, startPoint x: 191, startPoint y: 148, endPoint x: 359, endPoint y: 148, distance: 168.1
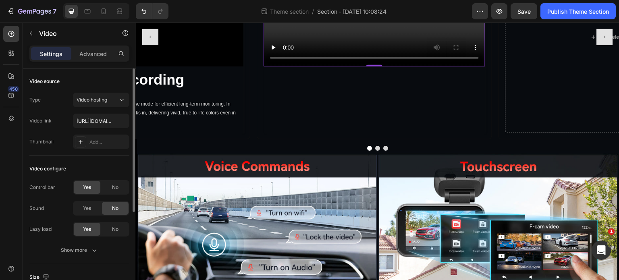
scroll to position [2412, 0]
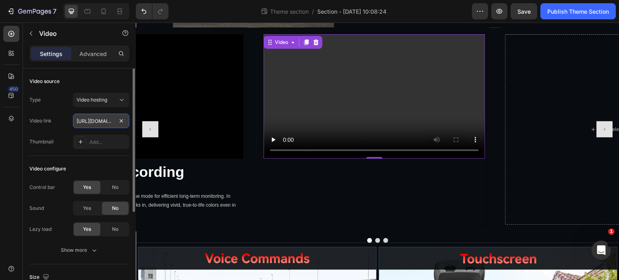
click at [98, 119] on input "https://cdn.shopify.com/videos/c/o/v/2cd3deb506b54b009063f7270ab5cf2e.mp4" at bounding box center [101, 121] width 56 height 15
paste input "17f002242f314a258fa5ba9872bf55c7"
type input "https://cdn.shopify.com/videos/c/o/v/17f002242f314a258fa5ba9872bf55c7.mp4"
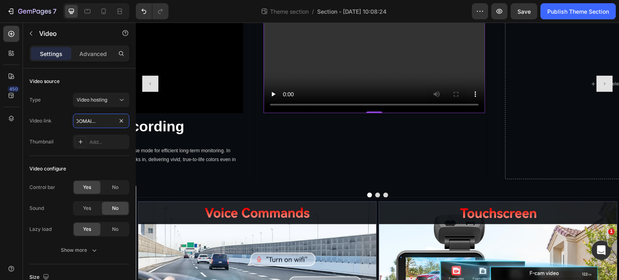
scroll to position [2533, 0]
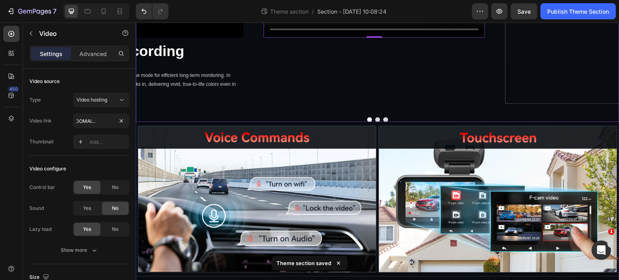
click at [156, 17] on button "Carousel Back Arrow" at bounding box center [150, 8] width 16 height 16
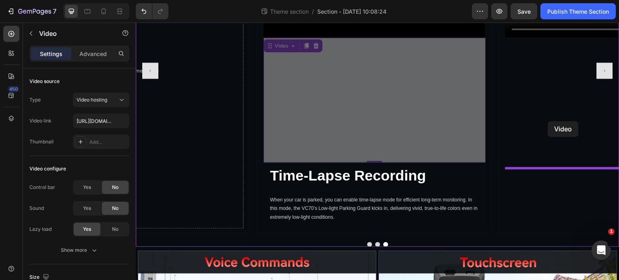
drag, startPoint x: 362, startPoint y: 229, endPoint x: 549, endPoint y: 121, distance: 215.1
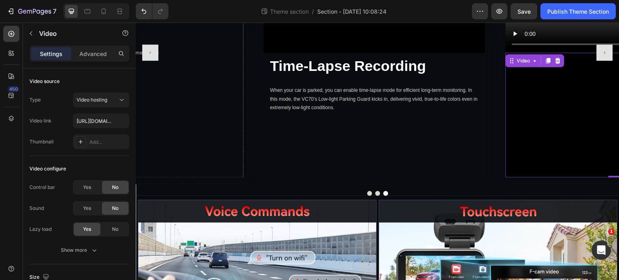
scroll to position [2492, 0]
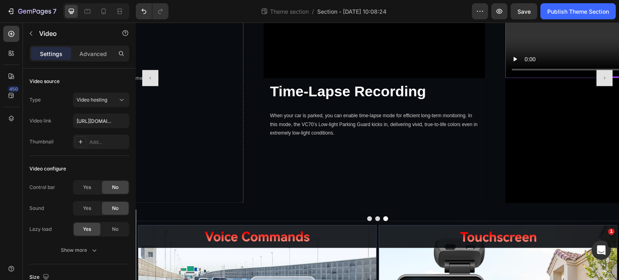
click at [532, 79] on video at bounding box center [617, 16] width 222 height 125
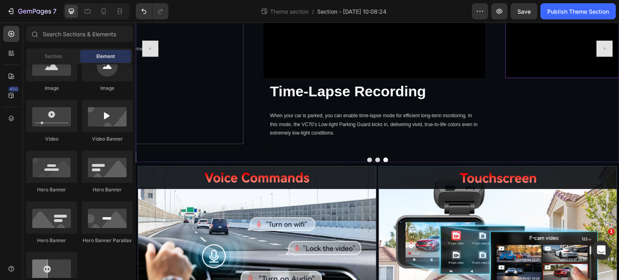
click at [539, 88] on video at bounding box center [617, 25] width 222 height 125
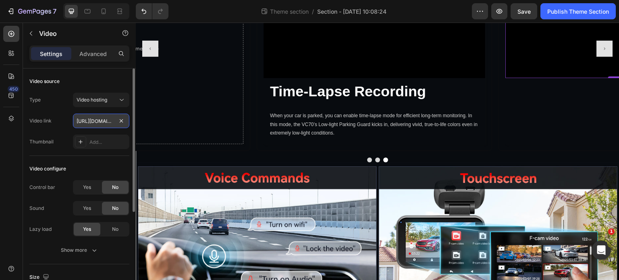
click at [98, 116] on input "https://cdn.shopify.com/videos/c/o/v/fc8765da5dfc4db18e3a28fa0daff2be.mp4" at bounding box center [101, 121] width 56 height 15
paste input "17f002242f314a258fa5ba9872bf55c7"
type input "https://cdn.shopify.com/videos/c/o/v/17f002242f314a258fa5ba9872bf55c7.mp4"
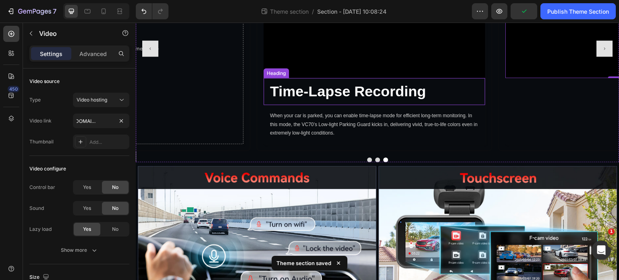
click at [402, 101] on p "Time-Lapse Recording" at bounding box center [374, 91] width 209 height 19
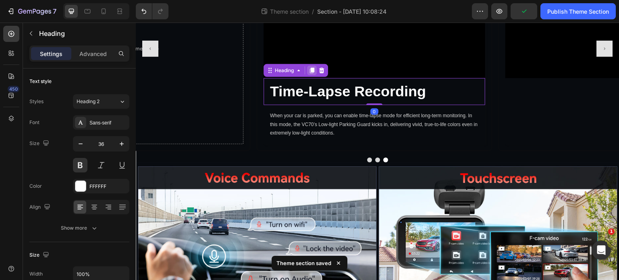
click at [310, 74] on icon at bounding box center [312, 70] width 6 height 6
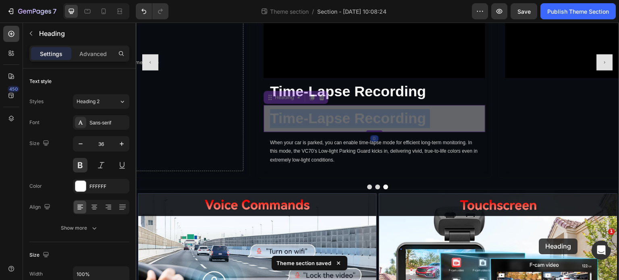
drag, startPoint x: 354, startPoint y: 250, endPoint x: 530, endPoint y: 237, distance: 177.1
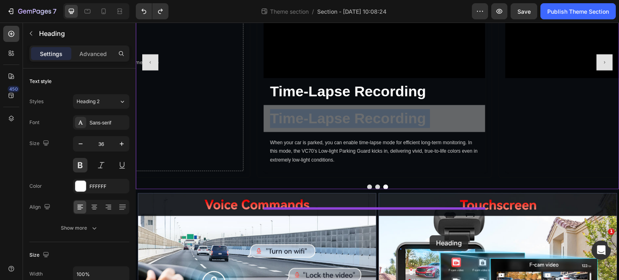
drag, startPoint x: 397, startPoint y: 249, endPoint x: 414, endPoint y: 236, distance: 21.2
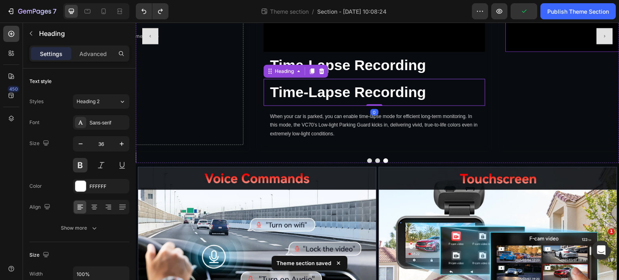
scroll to position [2533, 0]
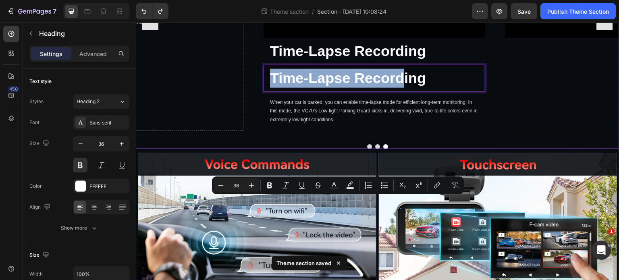
drag, startPoint x: 401, startPoint y: 212, endPoint x: 515, endPoint y: 206, distance: 113.8
click at [519, 131] on div "Video" at bounding box center [617, 22] width 222 height 218
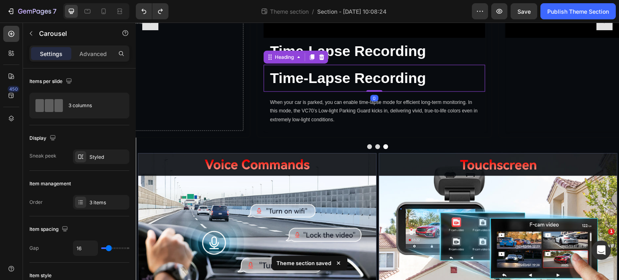
click at [320, 88] on p "Time-Lapse Recording" at bounding box center [374, 78] width 209 height 19
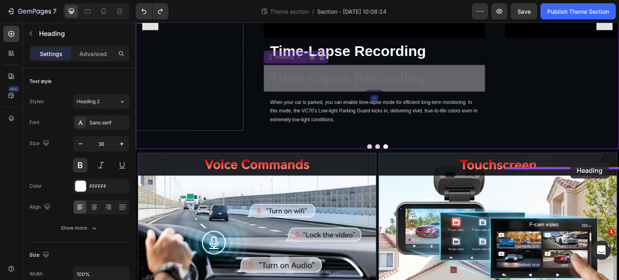
drag, startPoint x: 271, startPoint y: 190, endPoint x: 571, endPoint y: 163, distance: 300.7
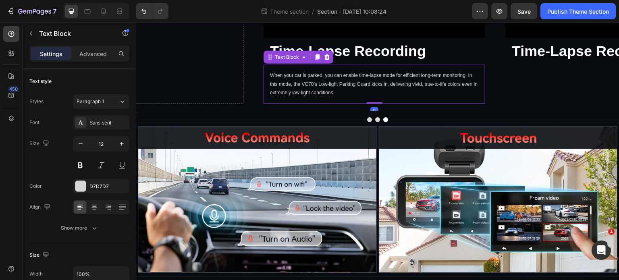
click at [345, 98] on p "When your car is parked, you can enable time-lapse mode for efficient long-term…" at bounding box center [374, 84] width 209 height 26
click at [316, 62] on div at bounding box center [317, 57] width 10 height 10
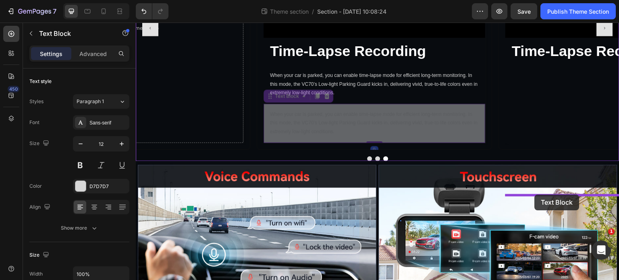
drag, startPoint x: 270, startPoint y: 228, endPoint x: 535, endPoint y: 194, distance: 267.0
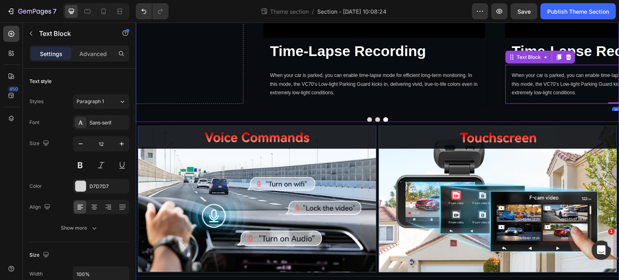
click at [603, 10] on icon "Carousel Next Arrow" at bounding box center [604, 8] width 3 height 3
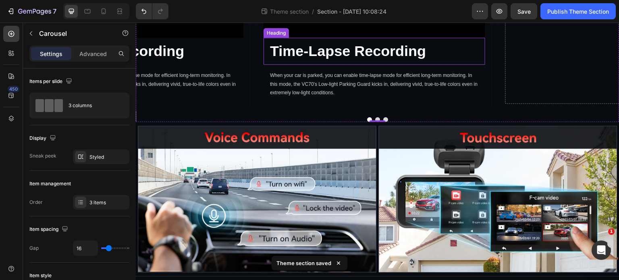
click at [391, 65] on h2 "Time-Lapse Recording" at bounding box center [375, 51] width 222 height 27
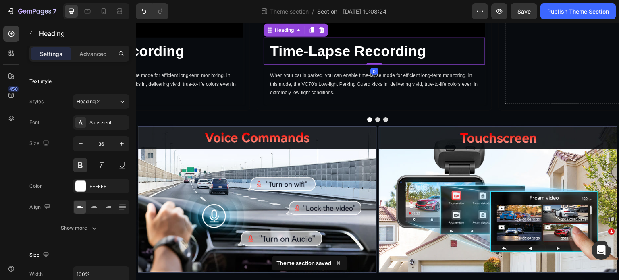
click at [390, 65] on h2 "Time-Lapse Recording" at bounding box center [375, 51] width 222 height 27
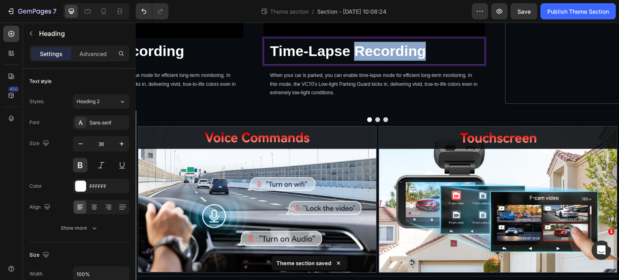
click at [390, 61] on p "Time-Lapse Recording" at bounding box center [374, 51] width 209 height 19
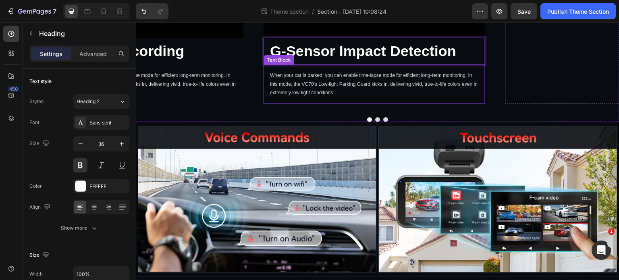
click at [398, 98] on p "When your car is parked, you can enable time-lapse mode for efficient long-term…" at bounding box center [374, 84] width 209 height 26
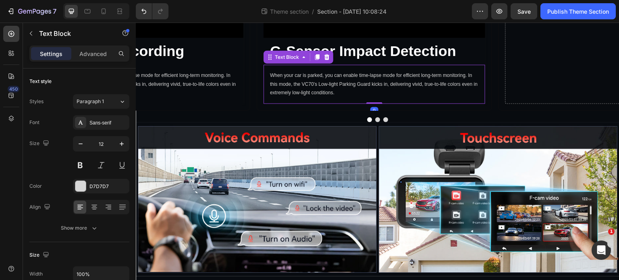
click at [398, 98] on p "When your car is parked, you can enable time-lapse mode for efficient long-term…" at bounding box center [374, 84] width 209 height 26
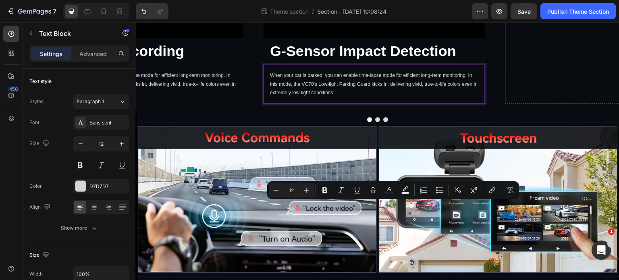
click at [410, 98] on p "When your car is parked, you can enable time-lapse mode for efficient long-term…" at bounding box center [374, 84] width 209 height 26
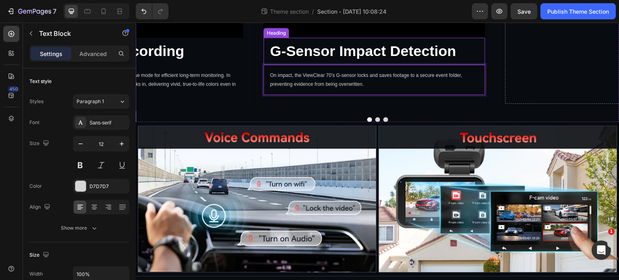
click at [351, 61] on p "G-Sensor Impact Detection" at bounding box center [374, 51] width 209 height 19
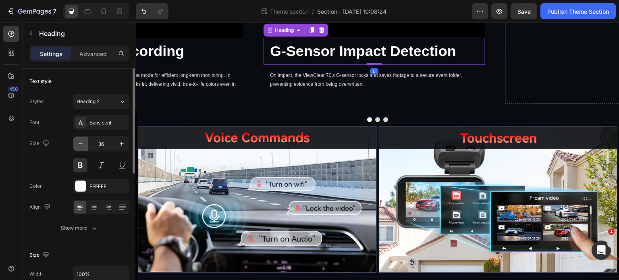
click at [82, 144] on icon "button" at bounding box center [81, 144] width 8 height 8
type input "33"
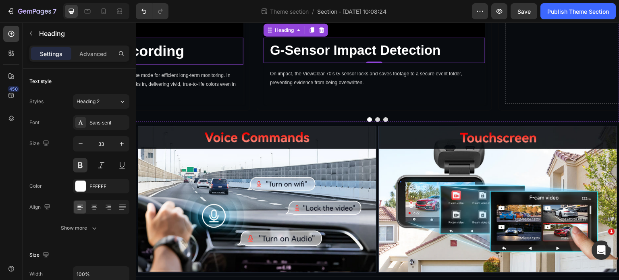
click at [158, 61] on p "Time-Lapse Recording" at bounding box center [132, 51] width 209 height 19
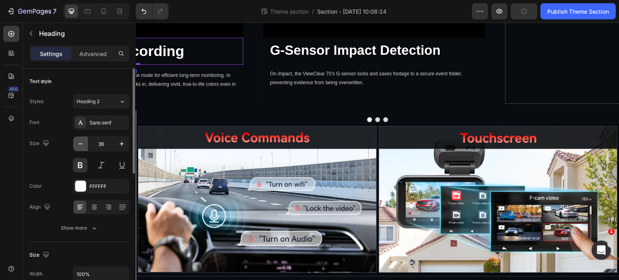
click at [80, 142] on icon "button" at bounding box center [81, 144] width 8 height 8
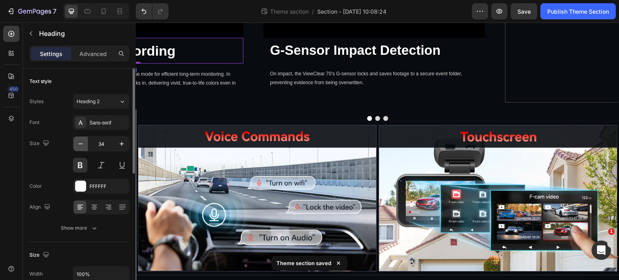
click at [80, 142] on icon "button" at bounding box center [81, 144] width 8 height 8
type input "33"
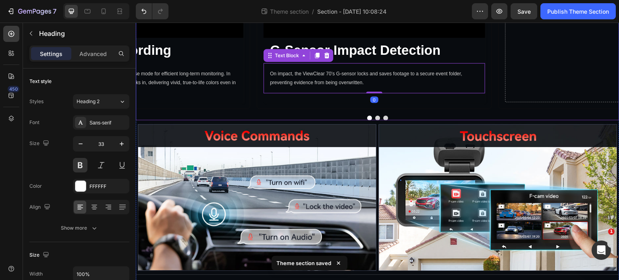
drag, startPoint x: 504, startPoint y: 188, endPoint x: 514, endPoint y: 156, distance: 33.4
click at [523, 109] on div "Video G-Sensor Impact Detection Heading On impact, the ViewClear 70’s G-sensor …" at bounding box center [378, 7] width 484 height 203
click at [601, 16] on button "Carousel Next Arrow" at bounding box center [605, 8] width 16 height 16
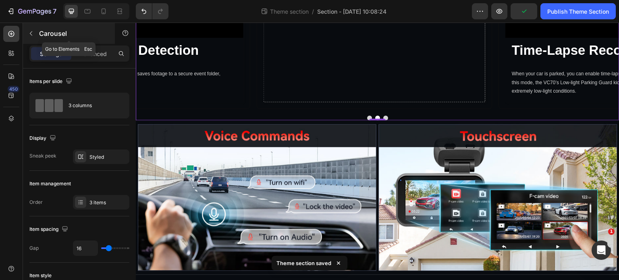
click at [28, 35] on icon "button" at bounding box center [31, 33] width 6 height 6
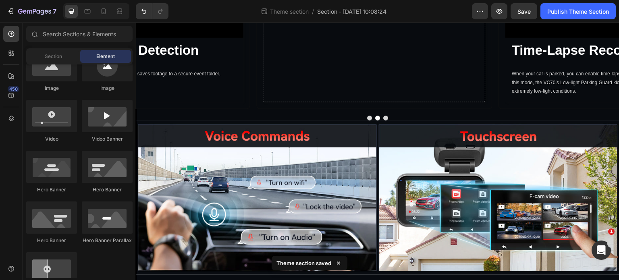
scroll to position [242, 0]
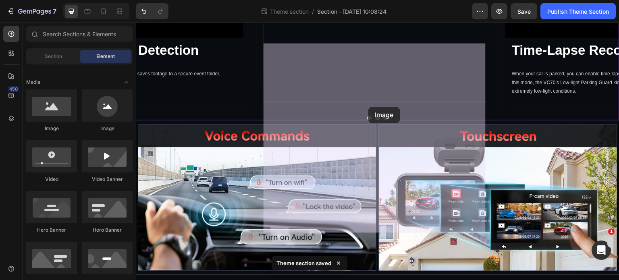
drag, startPoint x: 191, startPoint y: 140, endPoint x: 370, endPoint y: 104, distance: 182.5
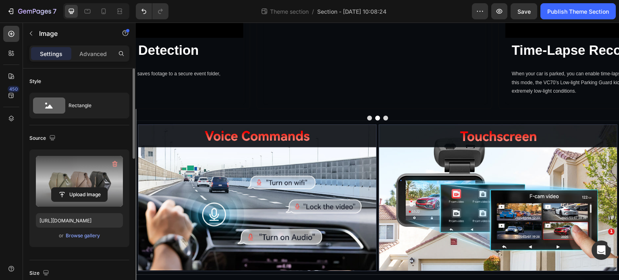
scroll to position [81, 0]
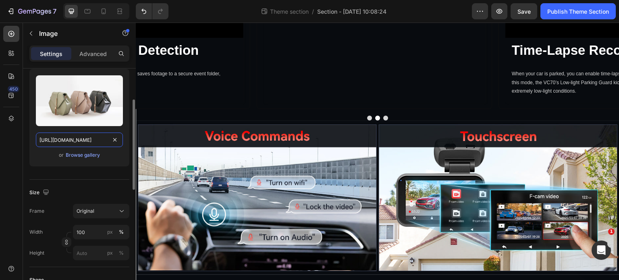
click at [58, 139] on input "https://cdn.shopify.com/s/files/1/2005/9307/files/image_demo.jpg" at bounding box center [79, 140] width 87 height 15
paste input "videos/c/o/v/17f002242f314a258fa5ba9872bf55c7.mp4"
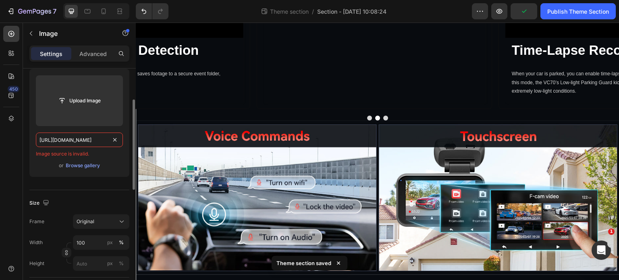
type input "https://cdn.shopify.com/videos/c/o/v/17f002242f314a258fa5ba9872bf55c7.mp4"
click at [98, 140] on input "https://cdn.shopify.com/videos/c/o/v/17f002242f314a258fa5ba9872bf55c7.mp4" at bounding box center [79, 140] width 87 height 15
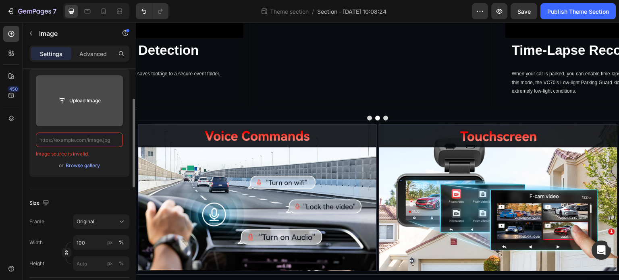
click at [78, 103] on input "file" at bounding box center [80, 101] width 56 height 14
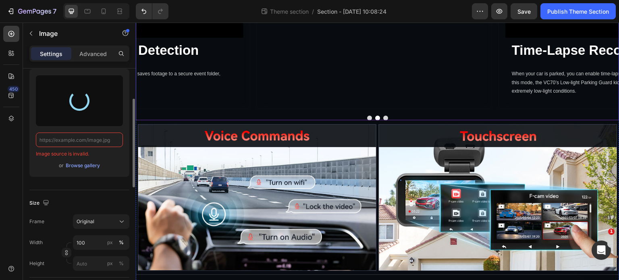
type input "https://cdn.shopify.com/s/files/1/0556/0516/6142/files/gempages_544056224849593…"
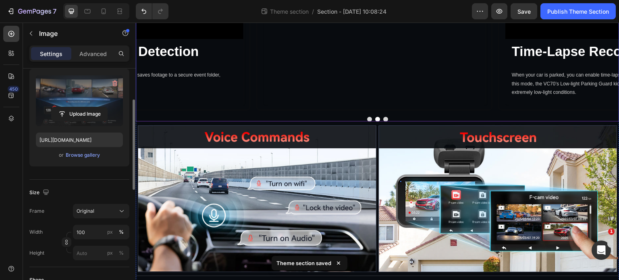
scroll to position [2533, 0]
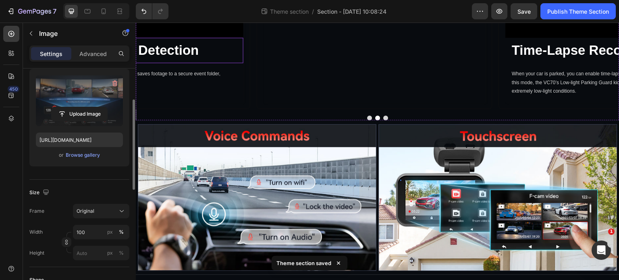
click at [195, 59] on p "G-Sensor Impact Detection" at bounding box center [132, 50] width 209 height 17
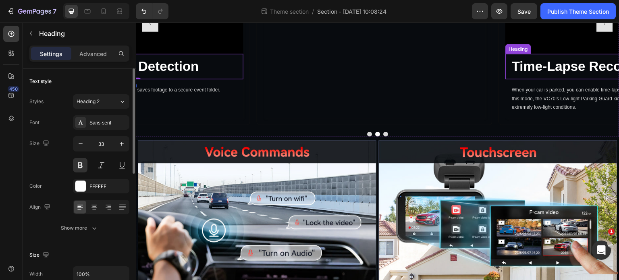
scroll to position [2517, 0]
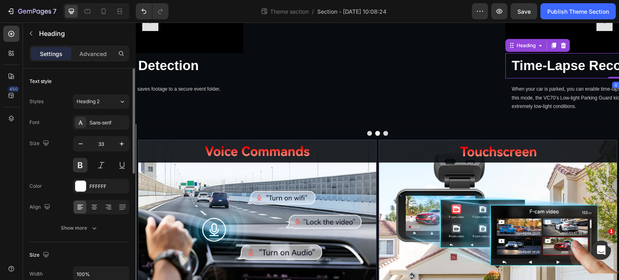
click at [564, 75] on p "Time-Lapse Recording" at bounding box center [616, 65] width 209 height 17
click at [556, 48] on icon at bounding box center [554, 46] width 4 height 6
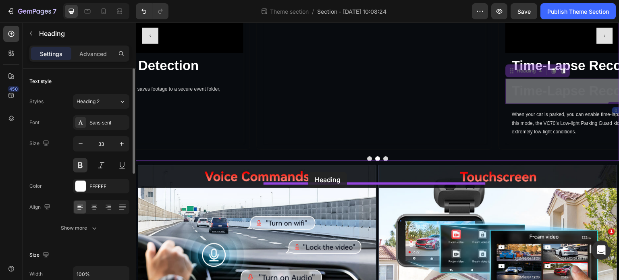
drag, startPoint x: 512, startPoint y: 202, endPoint x: 309, endPoint y: 172, distance: 204.9
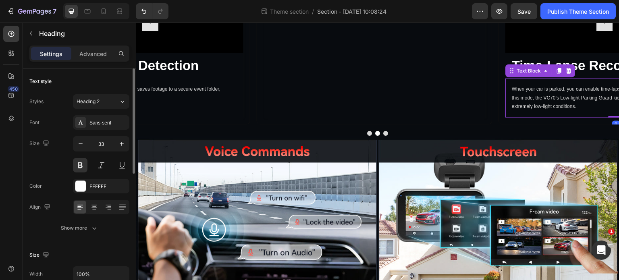
click at [564, 111] on p "When your car is parked, you can enable time-lapse mode for efficient long-term…" at bounding box center [616, 98] width 209 height 26
click at [559, 74] on icon at bounding box center [559, 71] width 4 height 6
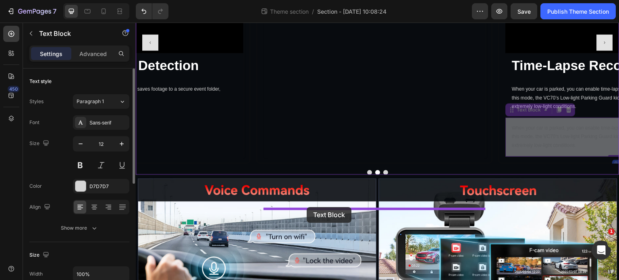
drag, startPoint x: 515, startPoint y: 241, endPoint x: 307, endPoint y: 207, distance: 210.8
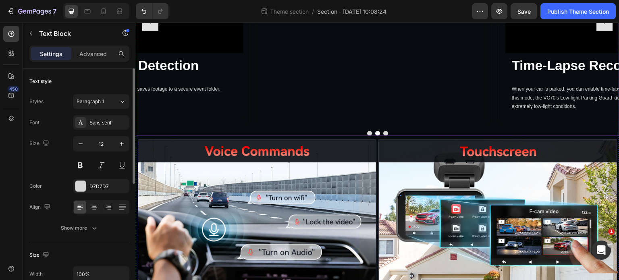
click at [499, 125] on div "Video Time-Lapse Recording Heading When your car is parked, you can enable time…" at bounding box center [616, 23] width 235 height 203
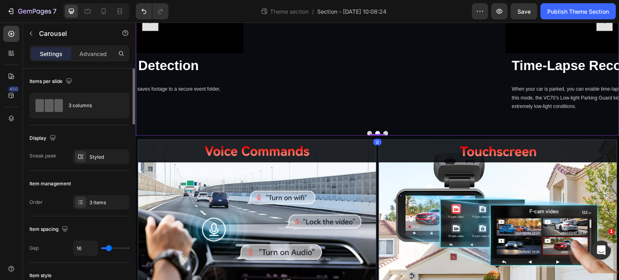
click at [598, 31] on button "Carousel Next Arrow" at bounding box center [605, 23] width 16 height 16
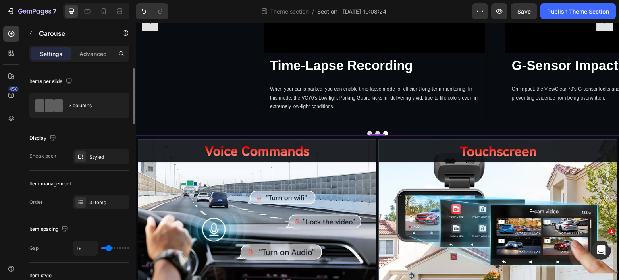
click at [598, 31] on button "Carousel Next Arrow" at bounding box center [605, 23] width 16 height 16
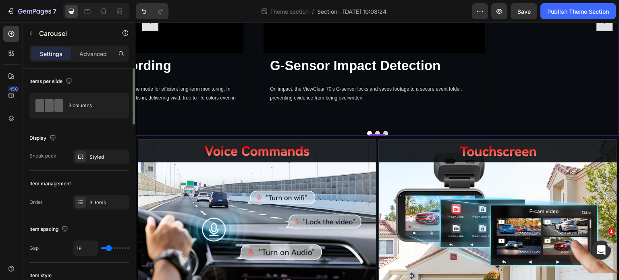
click at [598, 31] on button "Carousel Next Arrow" at bounding box center [605, 23] width 16 height 16
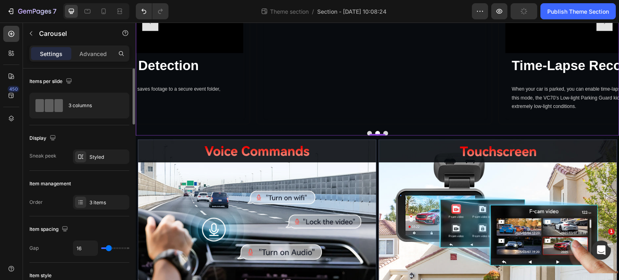
click at [598, 31] on button "Carousel Next Arrow" at bounding box center [605, 23] width 16 height 16
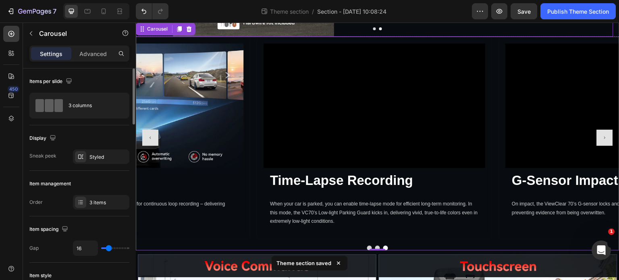
scroll to position [2356, 0]
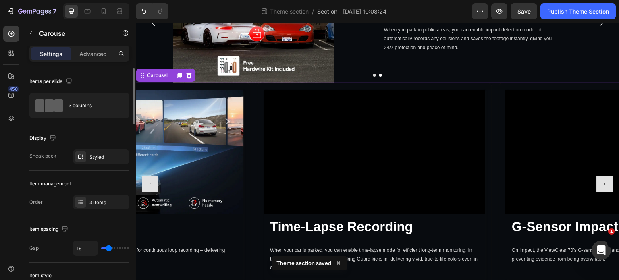
click at [597, 27] on icon "Carousel Next Arrow" at bounding box center [602, 23] width 10 height 10
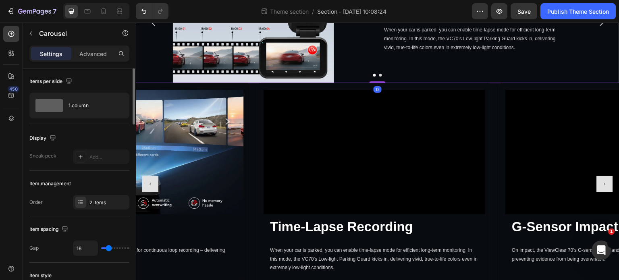
click at [155, 34] on button "Carousel Back Arrow" at bounding box center [153, 22] width 23 height 23
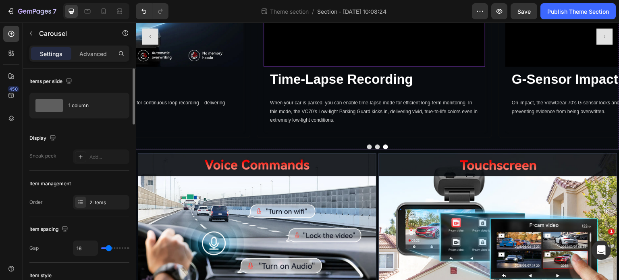
scroll to position [2517, 0]
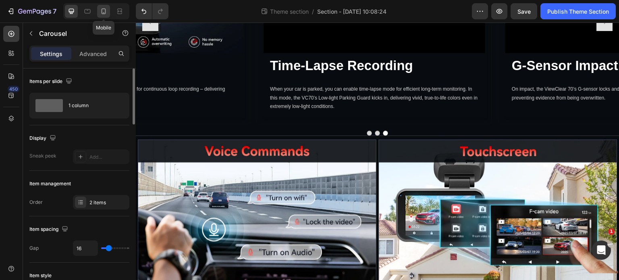
click at [102, 13] on icon at bounding box center [104, 11] width 4 height 6
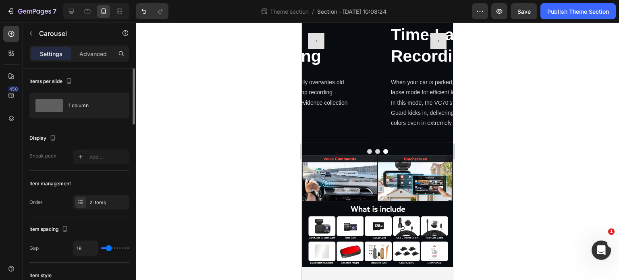
scroll to position [2478, 0]
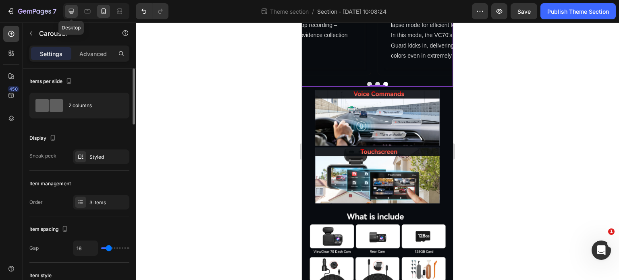
click at [75, 14] on div at bounding box center [71, 11] width 13 height 13
type input "1200"
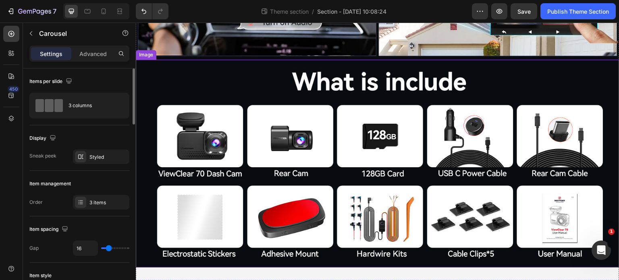
scroll to position [2680, 0]
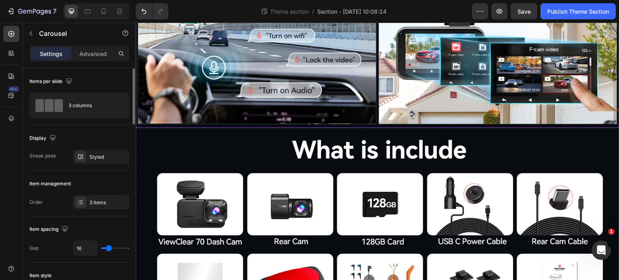
click at [440, 128] on img at bounding box center [378, 50] width 484 height 154
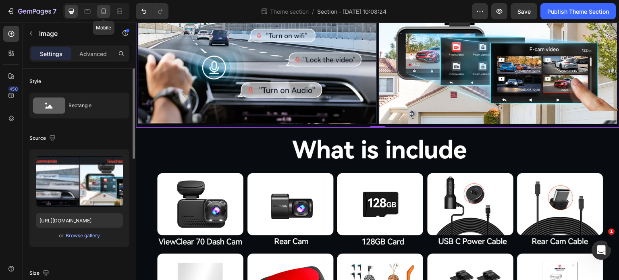
click at [102, 10] on icon at bounding box center [104, 11] width 4 height 6
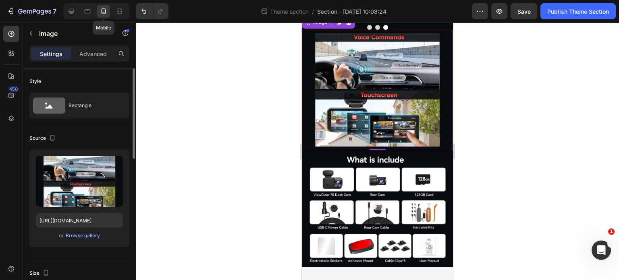
scroll to position [2712, 0]
click at [77, 12] on div at bounding box center [71, 11] width 13 height 13
type input "https://cdn.shopify.com/s/files/1/0556/0516/6142/files/gempages_544056224849593…"
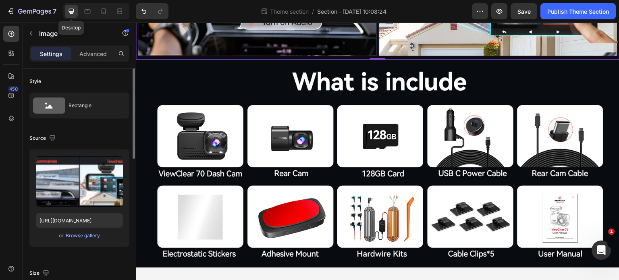
scroll to position [2733, 0]
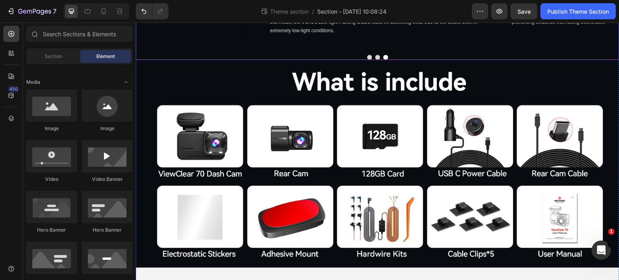
scroll to position [2722, 0]
click at [100, 10] on icon at bounding box center [104, 11] width 8 height 8
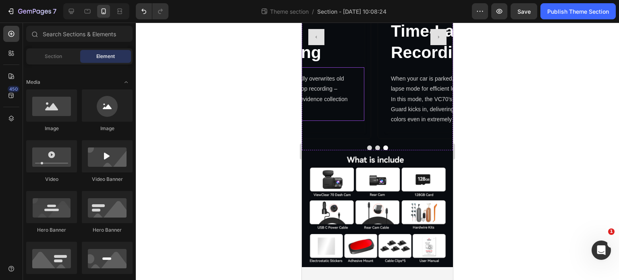
scroll to position [2607, 0]
click at [69, 10] on icon at bounding box center [71, 11] width 5 height 5
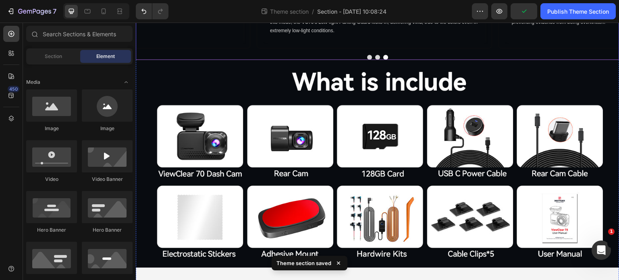
scroll to position [2618, 0]
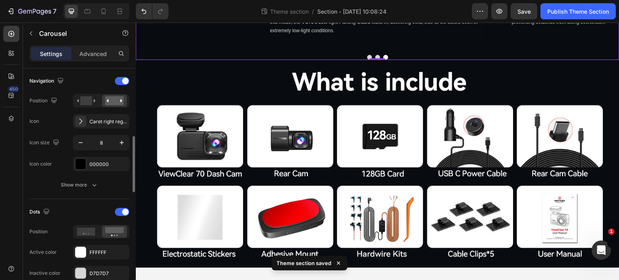
scroll to position [322, 0]
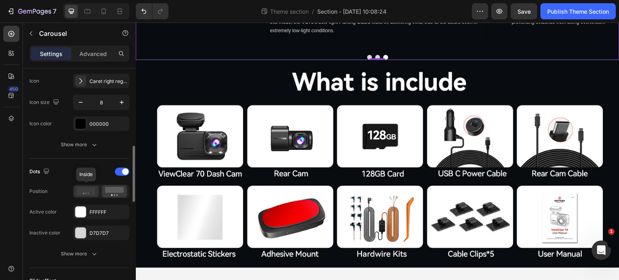
click at [82, 192] on icon at bounding box center [86, 191] width 19 height 8
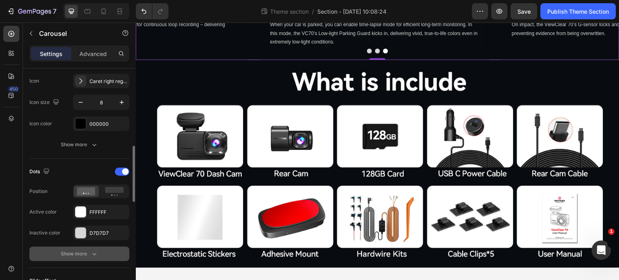
click at [87, 254] on div "Show more" at bounding box center [79, 254] width 37 height 8
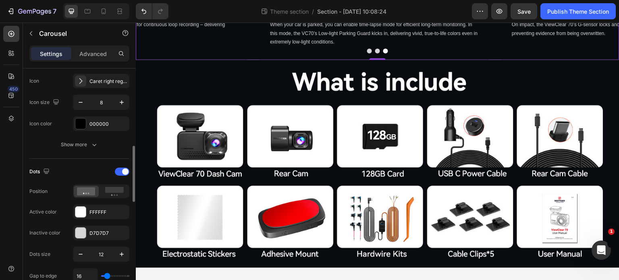
scroll to position [403, 0]
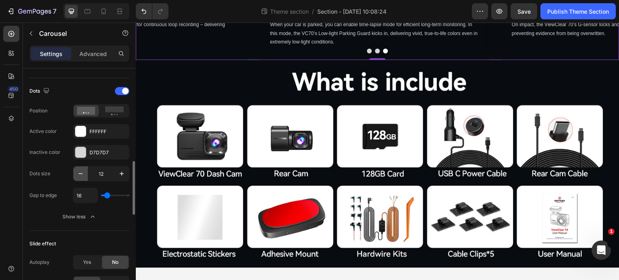
click at [77, 175] on icon "button" at bounding box center [81, 174] width 8 height 8
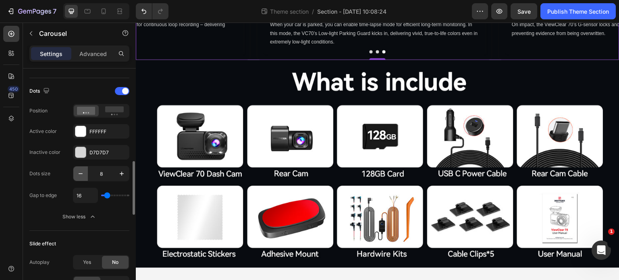
type input "7"
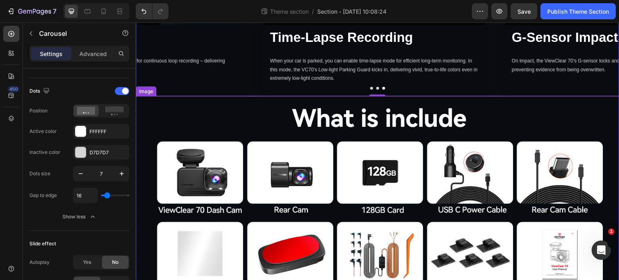
scroll to position [2537, 0]
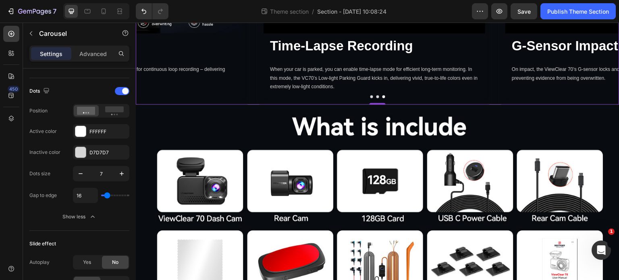
click at [598, 11] on button "Carousel Next Arrow" at bounding box center [605, 3] width 16 height 16
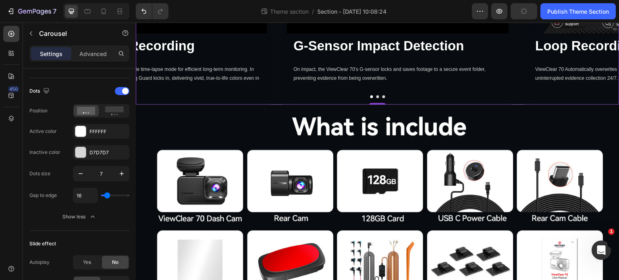
click at [598, 11] on button "Carousel Next Arrow" at bounding box center [605, 3] width 16 height 16
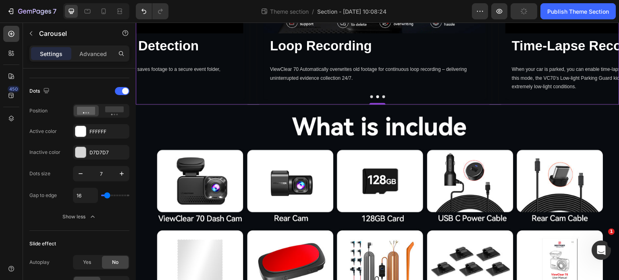
click at [598, 11] on button "Carousel Next Arrow" at bounding box center [605, 3] width 16 height 16
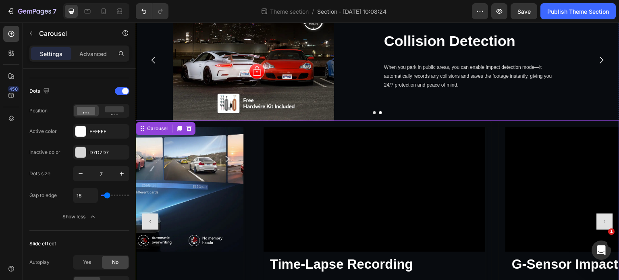
scroll to position [2215, 0]
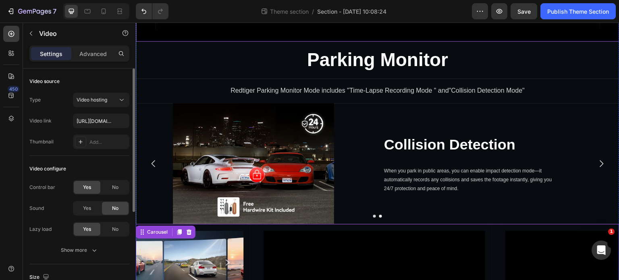
scroll to position [0, 0]
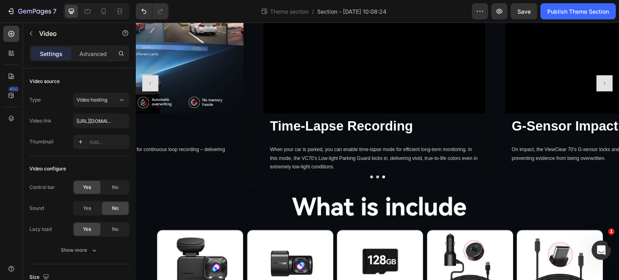
scroll to position [2376, 0]
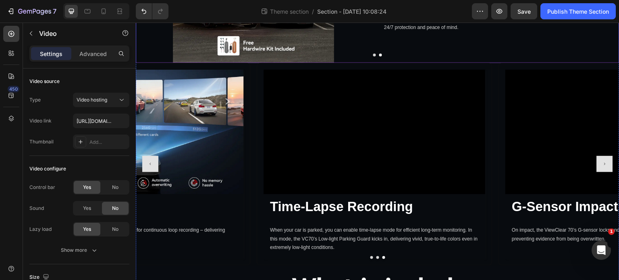
click at [600, 7] on icon "Carousel Next Arrow" at bounding box center [602, 3] width 10 height 10
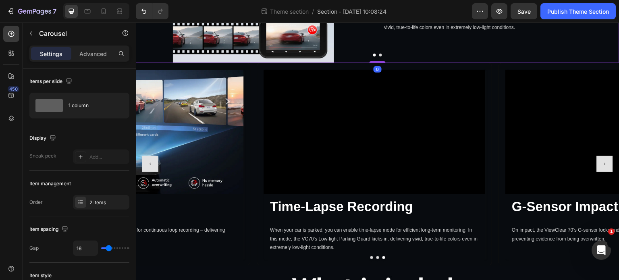
click at [600, 7] on icon "Carousel Next Arrow" at bounding box center [602, 3] width 10 height 10
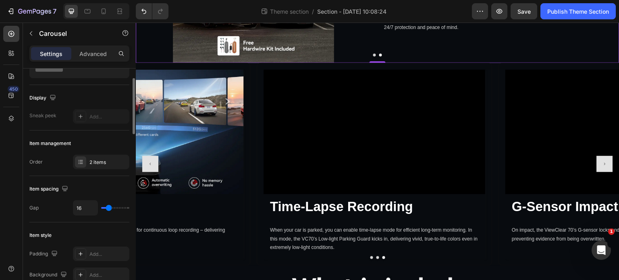
scroll to position [0, 0]
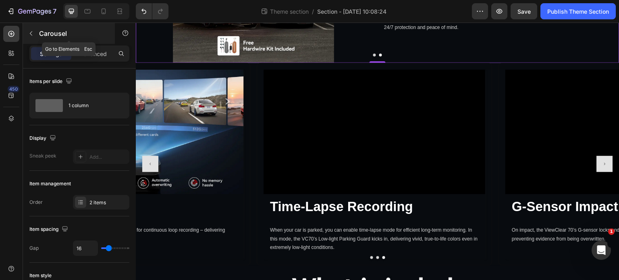
click at [33, 37] on button "button" at bounding box center [31, 33] width 13 height 13
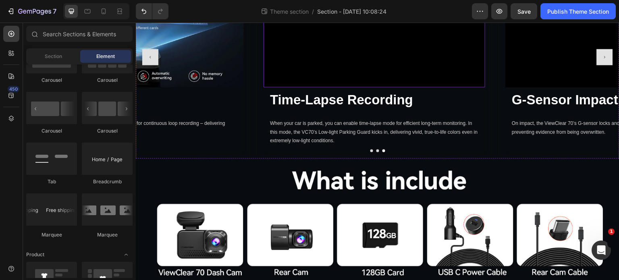
scroll to position [2537, 0]
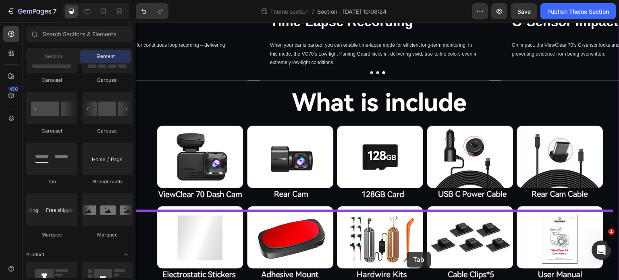
drag, startPoint x: 204, startPoint y: 184, endPoint x: 407, endPoint y: 252, distance: 214.5
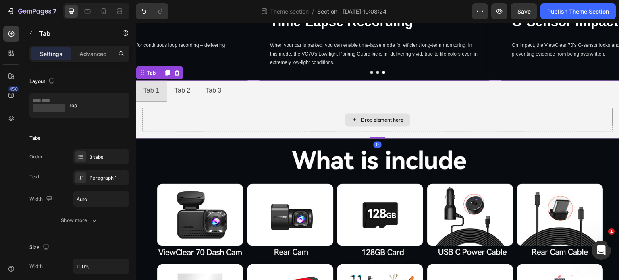
scroll to position [2565, 0]
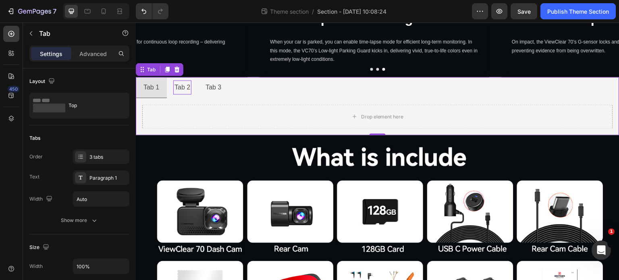
click at [185, 94] on div "Tab 2" at bounding box center [182, 87] width 18 height 14
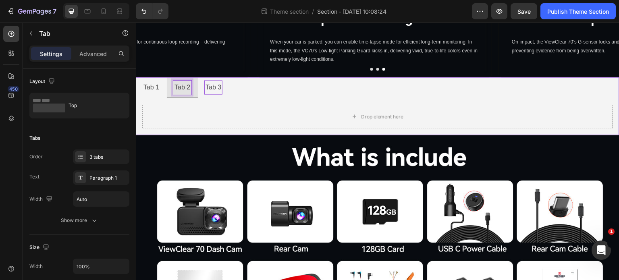
click at [216, 93] on p "Tab 3" at bounding box center [214, 87] width 16 height 12
click at [160, 94] on div "Tab 1" at bounding box center [151, 87] width 18 height 14
click at [263, 98] on ul "Tab 1 Tab 2 Tab 3" at bounding box center [378, 87] width 484 height 21
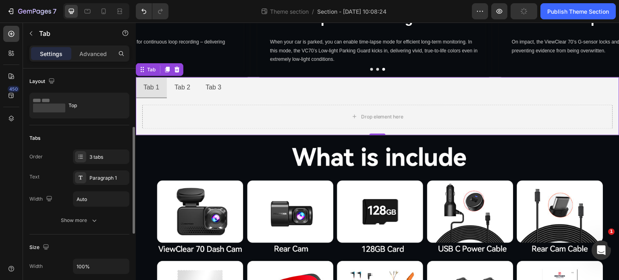
scroll to position [40, 0]
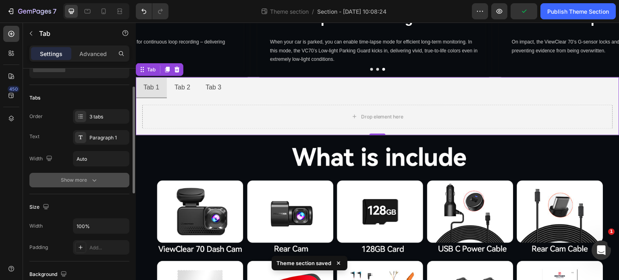
click at [81, 184] on button "Show more" at bounding box center [79, 180] width 100 height 15
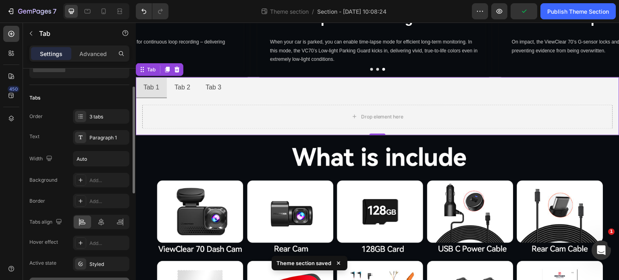
scroll to position [81, 0]
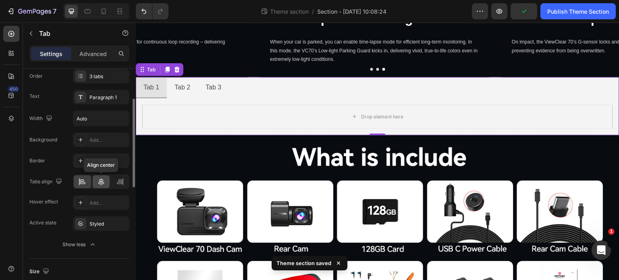
click at [103, 185] on div at bounding box center [101, 181] width 17 height 13
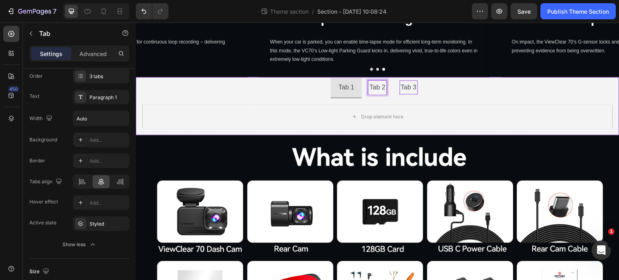
click at [407, 93] on p "Tab 3" at bounding box center [409, 87] width 16 height 12
click at [451, 98] on ul "Tab 1 Tab 2 Tab 3" at bounding box center [378, 87] width 484 height 21
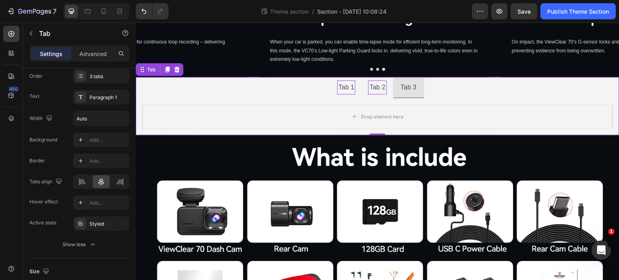
click at [347, 93] on p "Tab 1" at bounding box center [347, 87] width 16 height 12
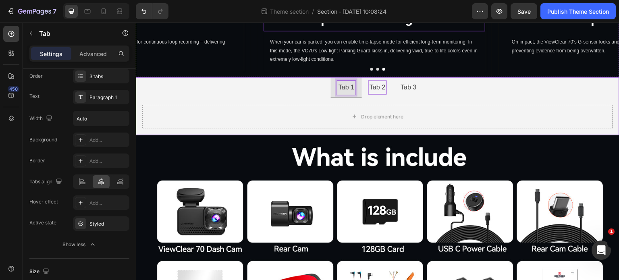
click at [349, 27] on p "Time-Lapse Recording" at bounding box center [374, 18] width 209 height 17
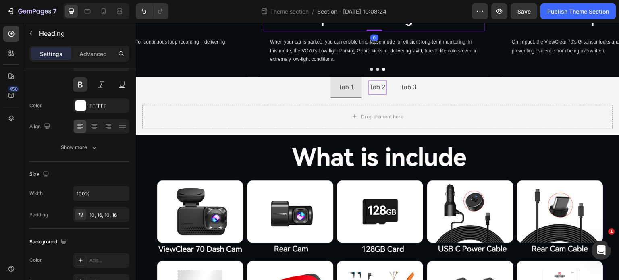
scroll to position [0, 0]
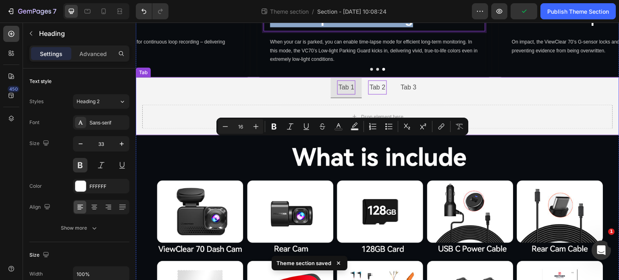
click at [339, 93] on p "Tab 1" at bounding box center [347, 87] width 16 height 12
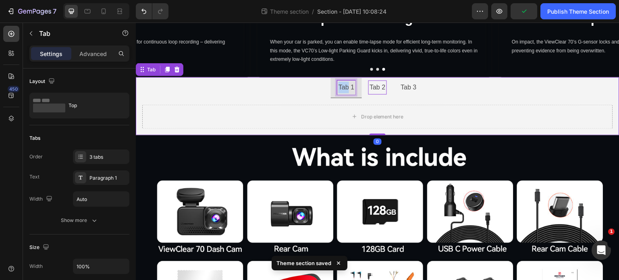
click at [344, 93] on p "Tab 1" at bounding box center [347, 87] width 16 height 12
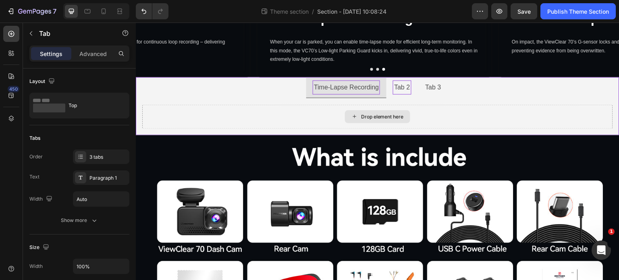
click at [401, 129] on div "Drop element here" at bounding box center [377, 116] width 471 height 24
click at [400, 93] on p "Tab 2" at bounding box center [402, 87] width 16 height 12
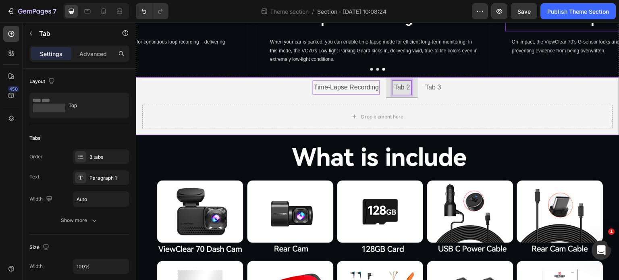
click at [524, 27] on p "G-Sensor Impact Detection" at bounding box center [616, 18] width 209 height 17
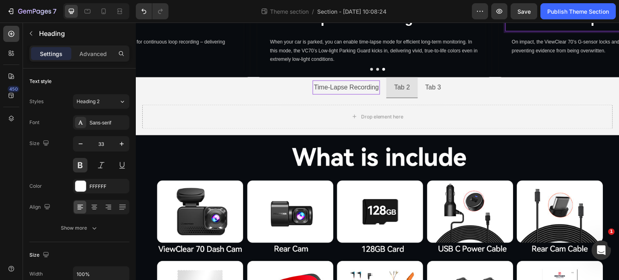
click at [524, 27] on p "G-Sensor Impact Detection" at bounding box center [616, 18] width 209 height 17
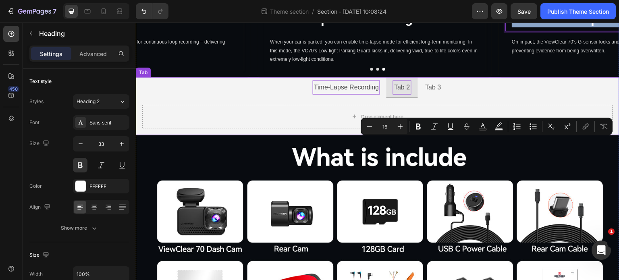
click at [409, 94] on div "Tab 2" at bounding box center [402, 87] width 18 height 14
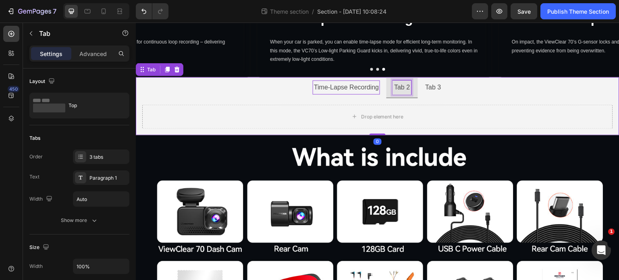
click at [408, 94] on div "Tab 2" at bounding box center [402, 87] width 18 height 14
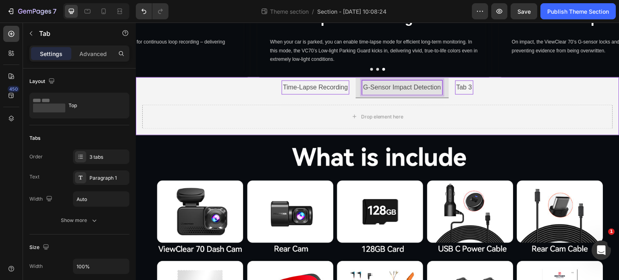
click at [462, 93] on p "Tab 3" at bounding box center [465, 87] width 16 height 12
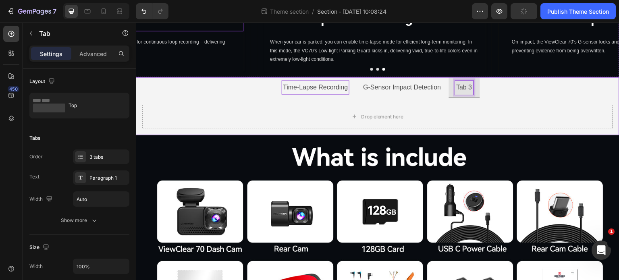
click at [168, 27] on p "Loop Recording" at bounding box center [132, 18] width 209 height 17
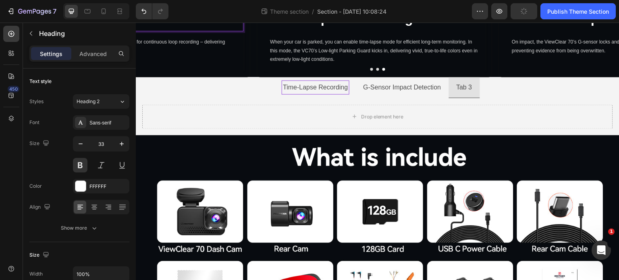
click at [168, 27] on p "Loop Recording" at bounding box center [132, 18] width 209 height 17
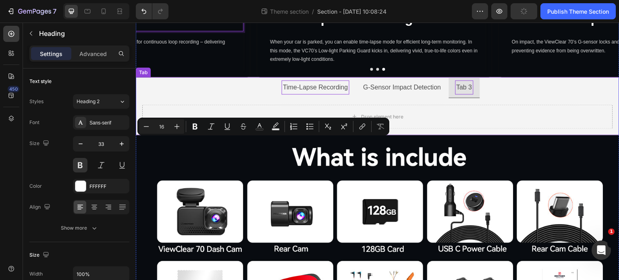
click at [466, 93] on p "Tab 3" at bounding box center [465, 87] width 16 height 12
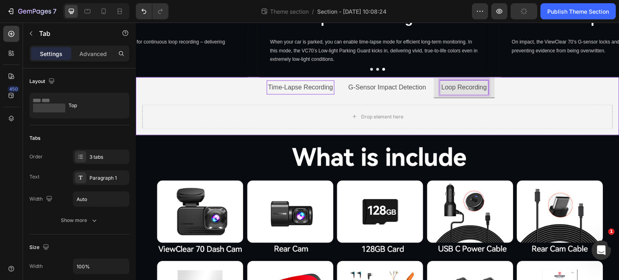
click at [544, 98] on ul "Time-Lapse Recording G-Sensor Impact Detection Loop Recording" at bounding box center [378, 87] width 484 height 21
click at [295, 93] on p "Time-Lapse Recording" at bounding box center [300, 87] width 65 height 12
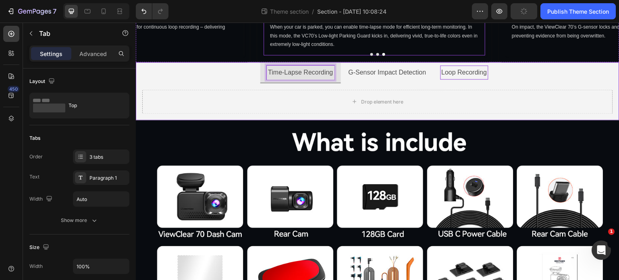
scroll to position [2605, 0]
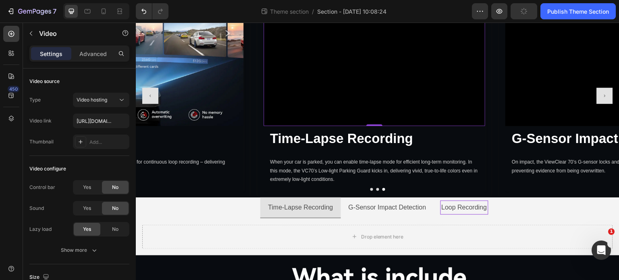
scroll to position [2444, 0]
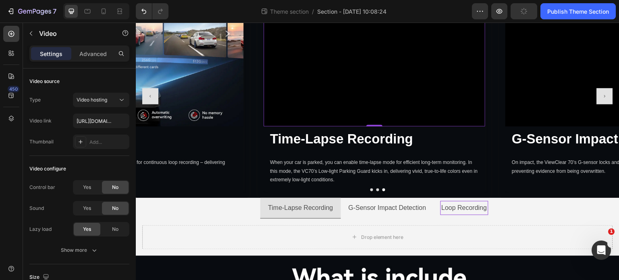
click at [305, 13] on icon at bounding box center [306, 10] width 6 height 6
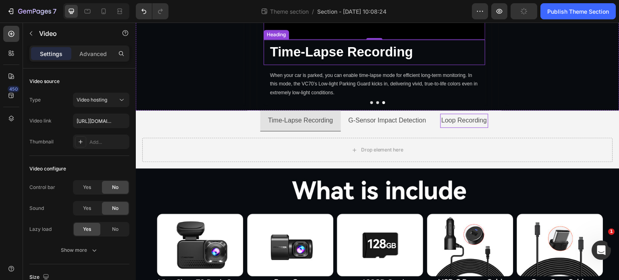
scroll to position [2691, 0]
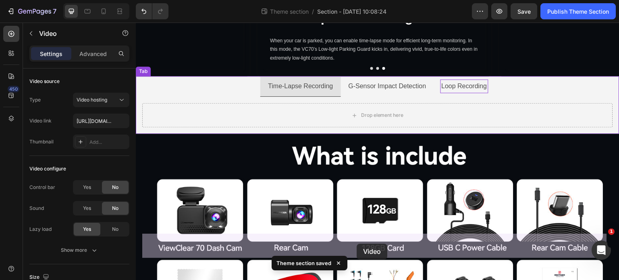
drag, startPoint x: 367, startPoint y: 85, endPoint x: 357, endPoint y: 244, distance: 159.2
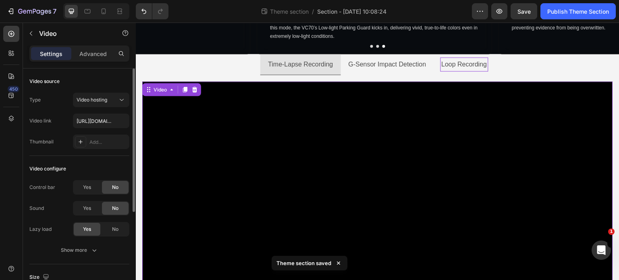
scroll to position [2547, 0]
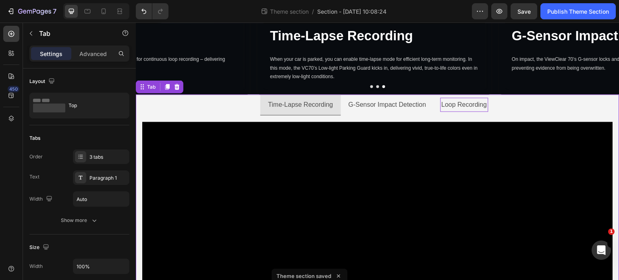
click at [181, 115] on ul "Time-Lapse Recording G-Sensor Impact Detection Loop Recording" at bounding box center [378, 104] width 484 height 21
click at [177, 89] on icon at bounding box center [177, 87] width 5 height 6
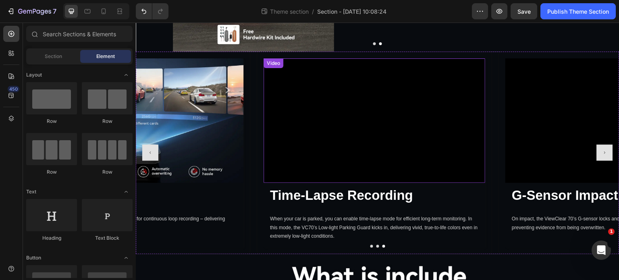
scroll to position [2386, 0]
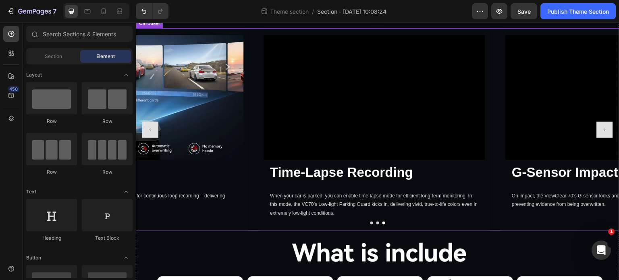
click at [503, 188] on div "Video G-Sensor Impact Detection Heading On impact, the ViewClear 70’s G-sensor …" at bounding box center [616, 129] width 235 height 203
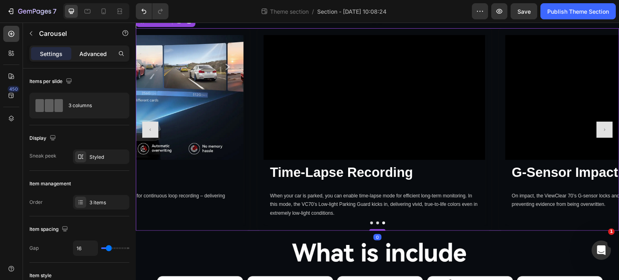
click at [103, 56] on p "Advanced" at bounding box center [92, 54] width 27 height 8
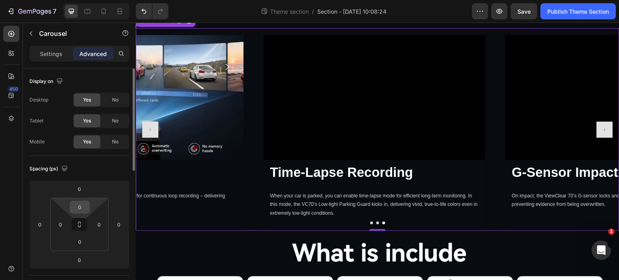
click at [84, 206] on input "0" at bounding box center [80, 207] width 16 height 12
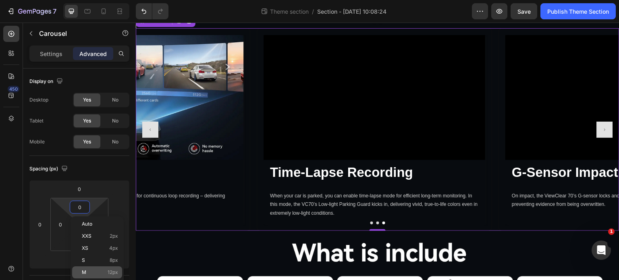
click at [105, 272] on p "M 12px" at bounding box center [100, 273] width 36 height 6
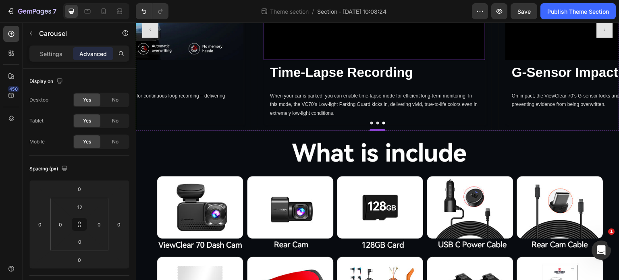
scroll to position [2507, 0]
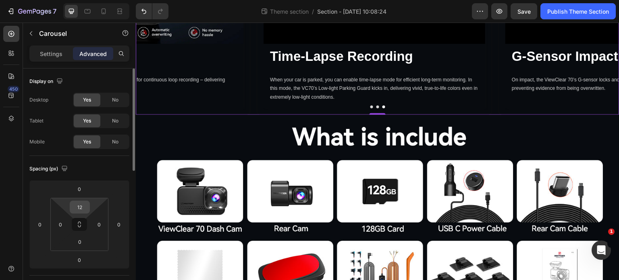
click at [84, 206] on input "12" at bounding box center [80, 207] width 16 height 12
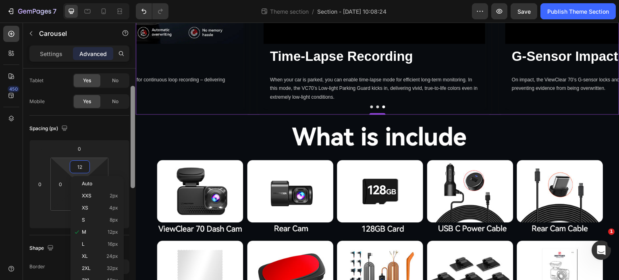
scroll to position [81, 0]
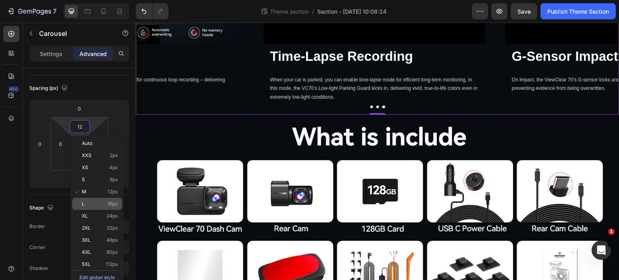
click at [115, 209] on div "L 16px" at bounding box center [97, 204] width 50 height 12
type input "16"
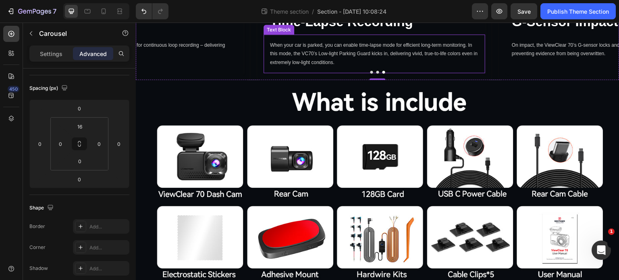
scroll to position [2588, 0]
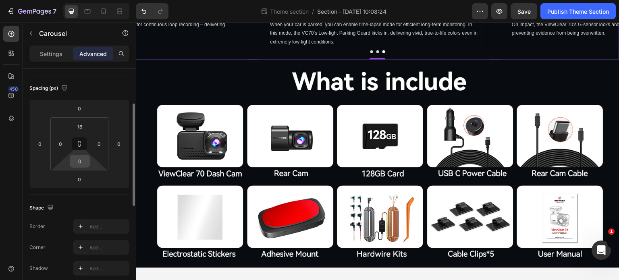
click at [87, 166] on input "0" at bounding box center [80, 161] width 16 height 12
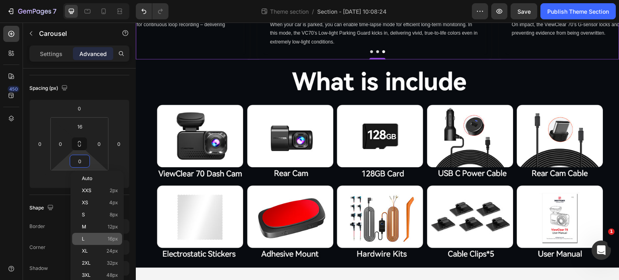
click at [112, 244] on div "L 16px" at bounding box center [97, 239] width 50 height 12
type input "16"
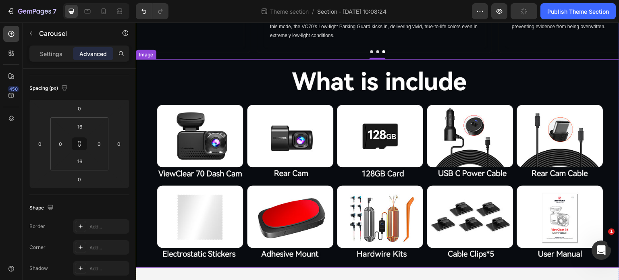
click at [559, 215] on img at bounding box center [378, 163] width 484 height 208
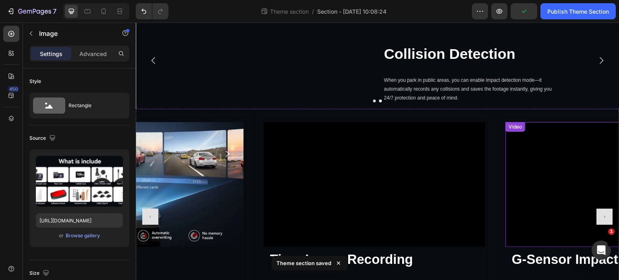
scroll to position [2306, 0]
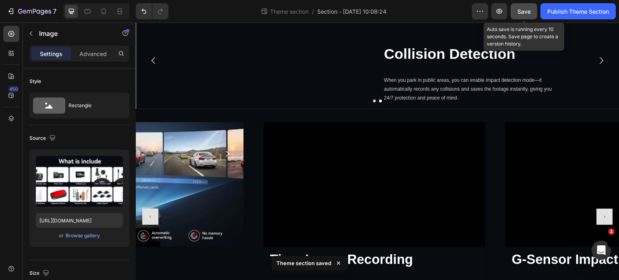
click at [529, 17] on button "Save" at bounding box center [524, 11] width 27 height 16
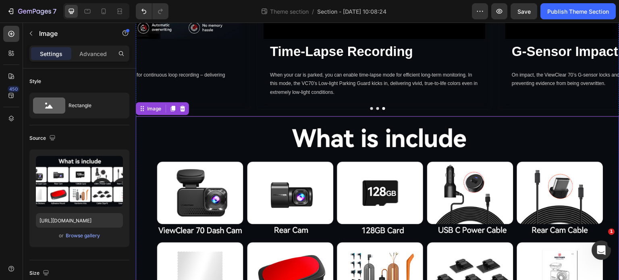
scroll to position [2522, 0]
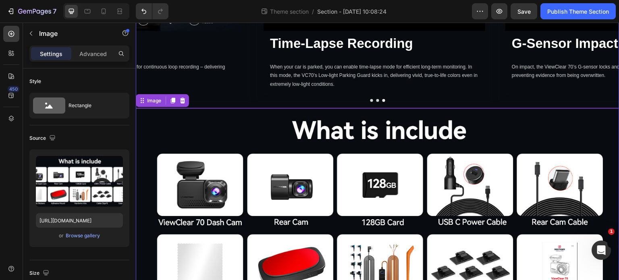
click at [601, 9] on button "Carousel Next Arrow" at bounding box center [605, 1] width 16 height 16
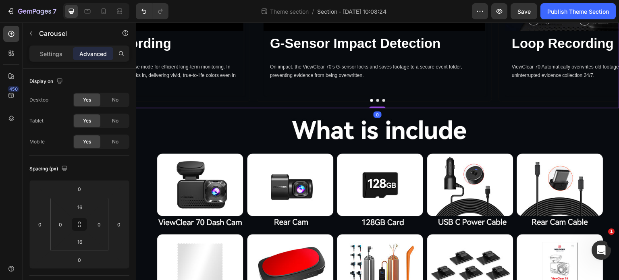
click at [601, 9] on button "Carousel Next Arrow" at bounding box center [605, 1] width 16 height 16
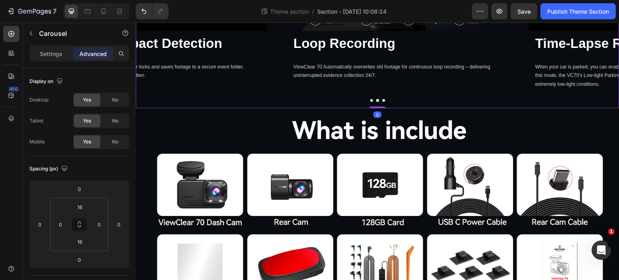
click at [601, 9] on button "Carousel Next Arrow" at bounding box center [605, 1] width 16 height 16
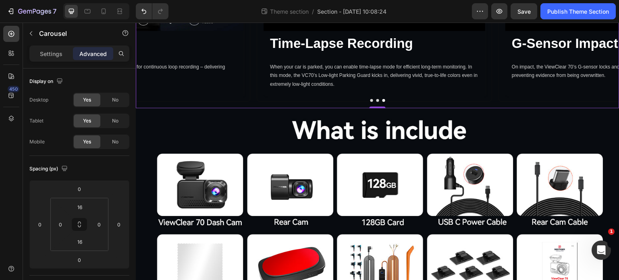
click at [601, 9] on button "Carousel Next Arrow" at bounding box center [605, 1] width 16 height 16
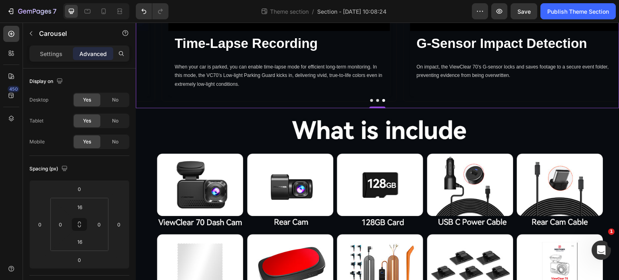
click at [601, 9] on button "Carousel Next Arrow" at bounding box center [605, 1] width 16 height 16
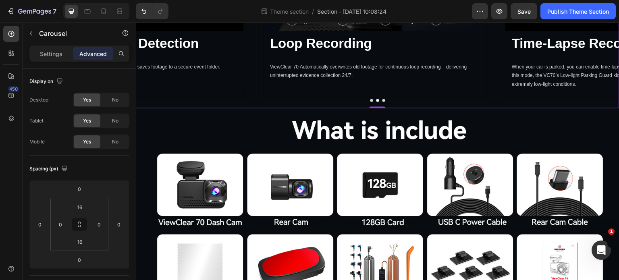
click at [601, 9] on button "Carousel Next Arrow" at bounding box center [605, 1] width 16 height 16
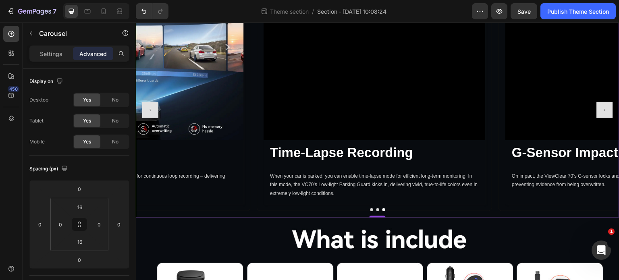
scroll to position [2401, 0]
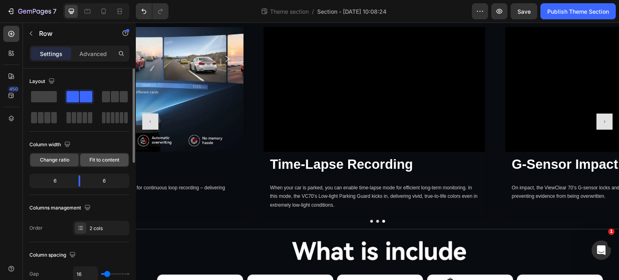
click at [110, 160] on span "Fit to content" at bounding box center [104, 159] width 30 height 7
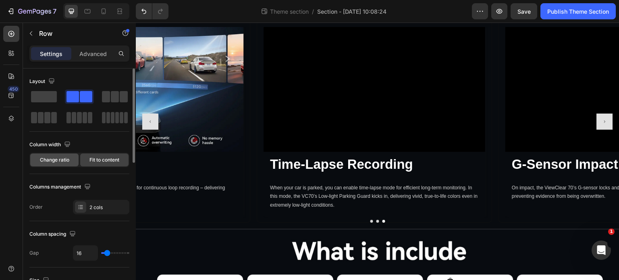
click at [59, 154] on div "Change ratio" at bounding box center [54, 160] width 48 height 13
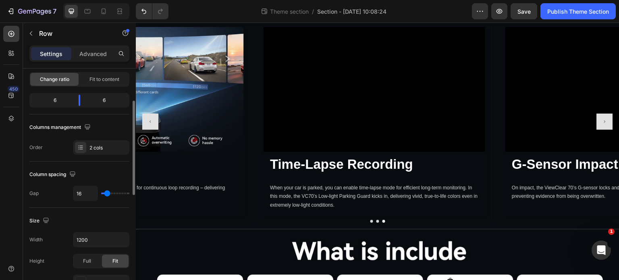
scroll to position [0, 0]
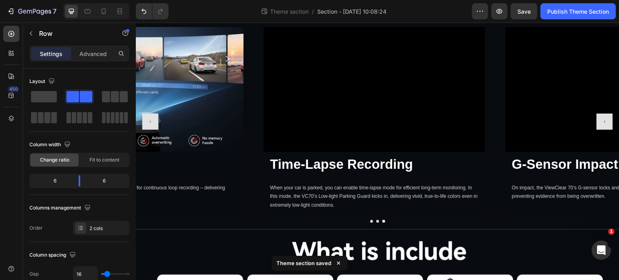
click at [380, 14] on div at bounding box center [374, 12] width 16 height 2
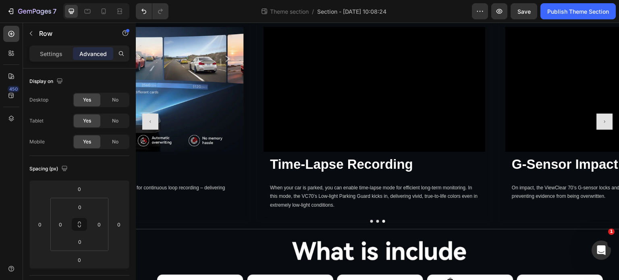
click at [605, 176] on div "Video G-Sensor Impact Detection Heading On impact, the ViewClear 70’s G-sensor …" at bounding box center [616, 121] width 235 height 203
click at [49, 51] on p "Settings" at bounding box center [51, 54] width 23 height 8
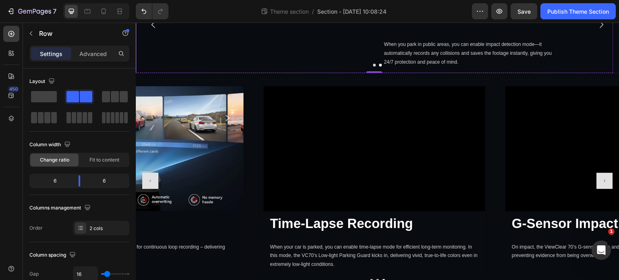
scroll to position [2320, 0]
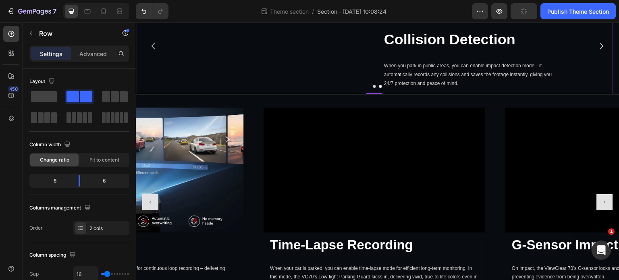
click at [374, 95] on div "Image Collision Detection Heading When you park in public areas, you can enable…" at bounding box center [375, 46] width 478 height 97
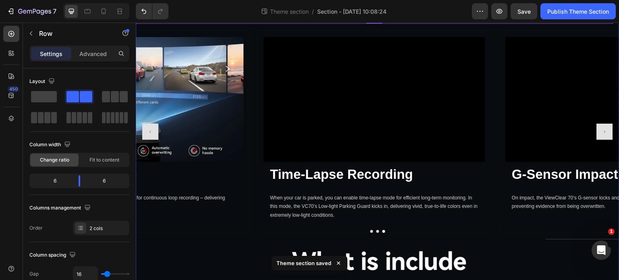
scroll to position [2401, 0]
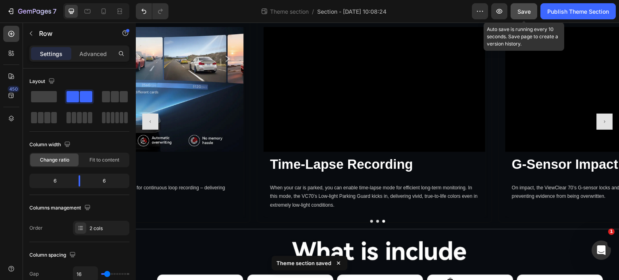
click at [522, 9] on span "Save" at bounding box center [524, 11] width 13 height 7
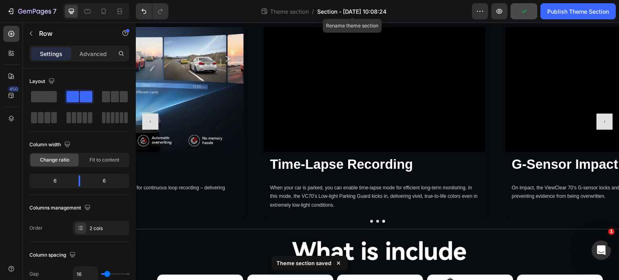
click at [341, 15] on span "Section - [DATE] 10:08:24" at bounding box center [351, 11] width 69 height 8
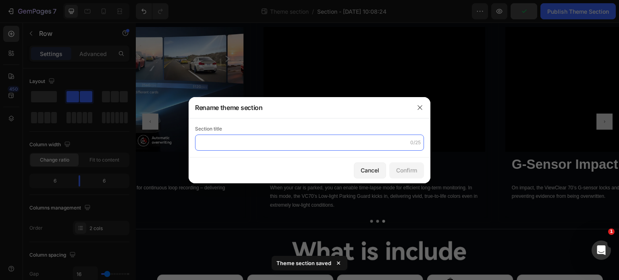
click at [243, 148] on input "text" at bounding box center [309, 143] width 229 height 16
type input "VC70"
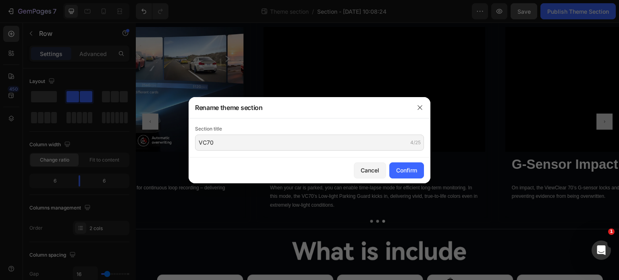
click at [414, 183] on div "Cancel Confirm" at bounding box center [310, 171] width 242 height 26
click at [404, 166] on div "Confirm" at bounding box center [406, 170] width 21 height 8
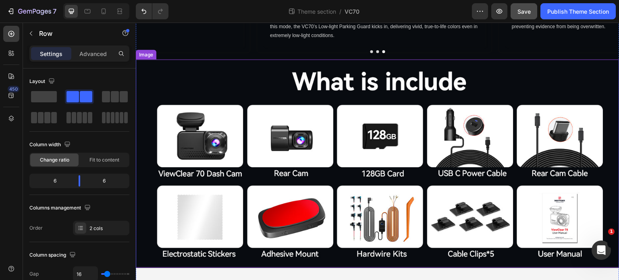
scroll to position [2723, 0]
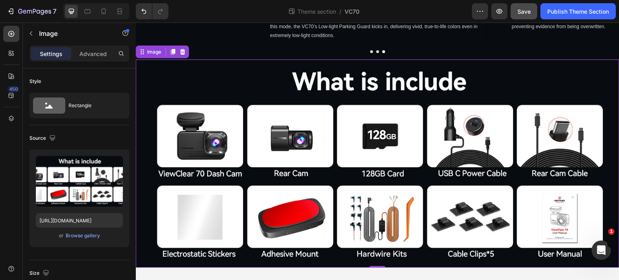
click at [275, 88] on img at bounding box center [378, 163] width 484 height 208
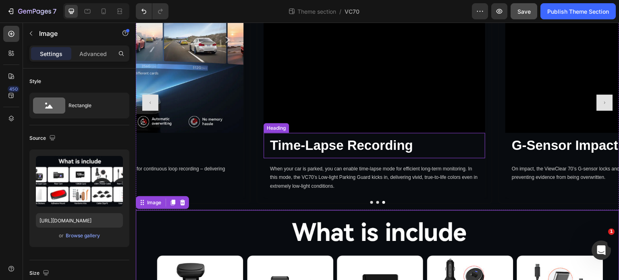
scroll to position [2401, 0]
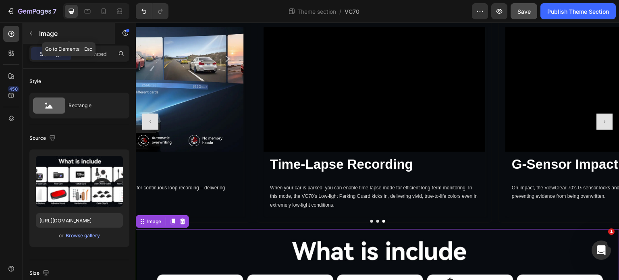
click at [31, 32] on icon "button" at bounding box center [31, 33] width 2 height 4
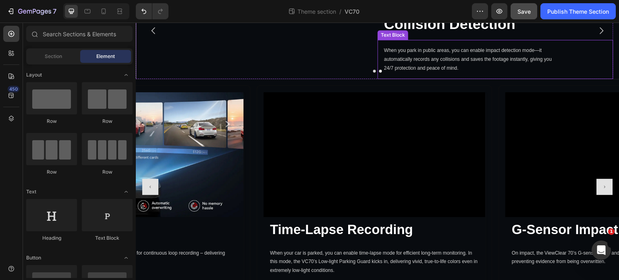
scroll to position [2360, 0]
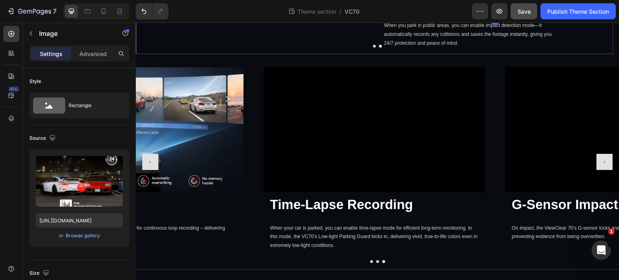
click at [32, 35] on icon "button" at bounding box center [31, 33] width 6 height 6
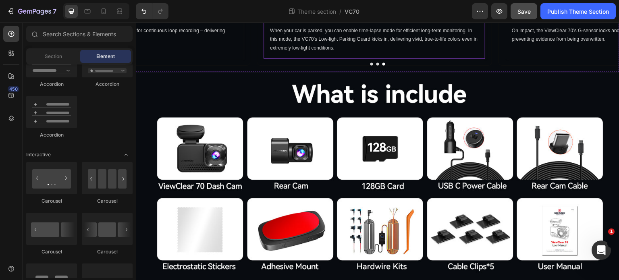
scroll to position [2602, 0]
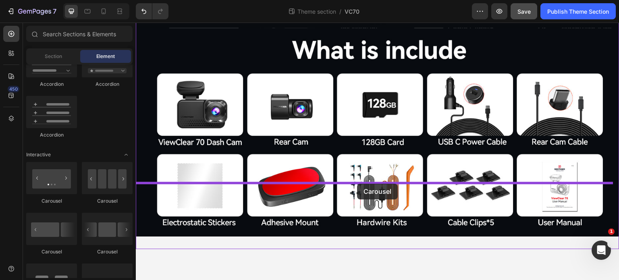
drag, startPoint x: 244, startPoint y: 208, endPoint x: 357, endPoint y: 184, distance: 115.7
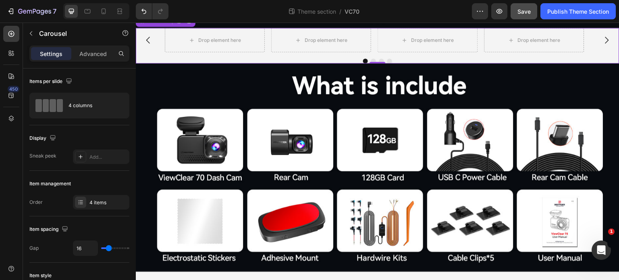
click at [605, 45] on icon "Carousel Next Arrow" at bounding box center [607, 40] width 10 height 10
click at [34, 34] on button "button" at bounding box center [31, 33] width 13 height 13
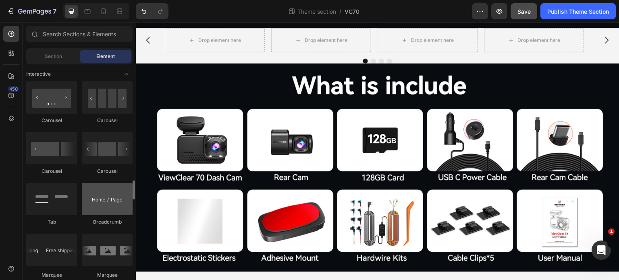
scroll to position [846, 0]
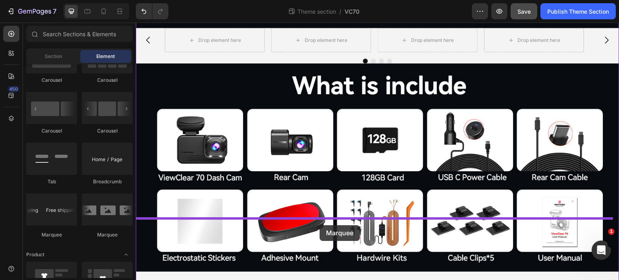
drag, startPoint x: 229, startPoint y: 245, endPoint x: 320, endPoint y: 225, distance: 92.7
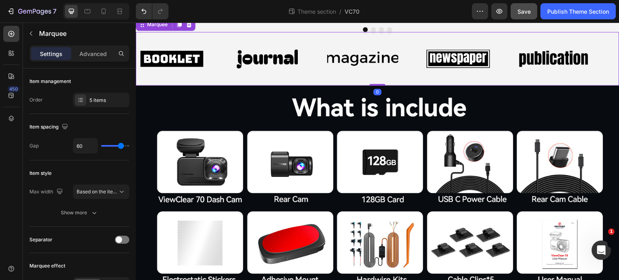
scroll to position [2643, 0]
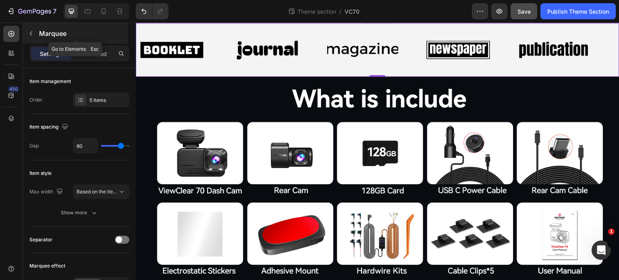
click at [33, 29] on button "button" at bounding box center [31, 33] width 13 height 13
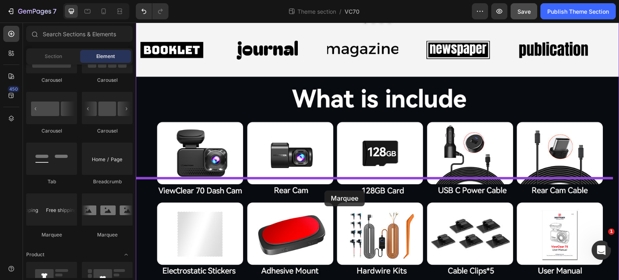
drag, startPoint x: 184, startPoint y: 246, endPoint x: 324, endPoint y: 191, distance: 150.9
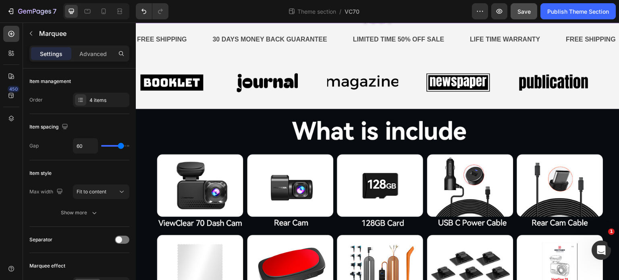
click at [251, 23] on div "Drop element here Drop element here Drop element here Drop element here Carouse…" at bounding box center [378, 5] width 484 height 35
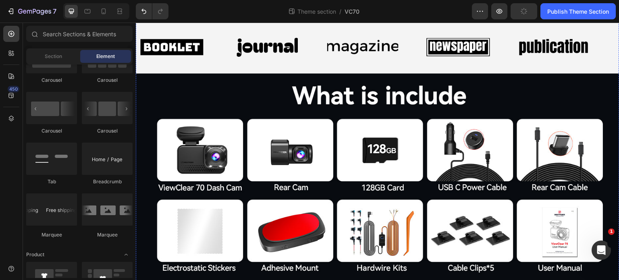
click at [213, 14] on div "30 DAYS MONEY BACK GUARANTEE Text Block" at bounding box center [270, 4] width 116 height 20
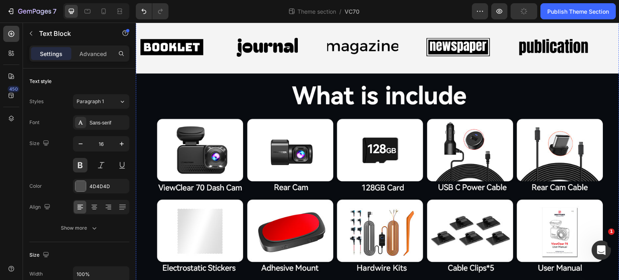
click at [194, 14] on div "FREE SHIPPING Text Block" at bounding box center [174, 4] width 76 height 20
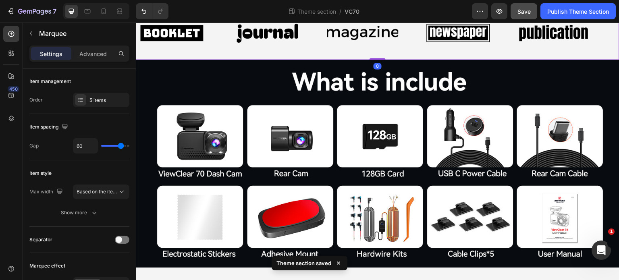
click at [212, 53] on div "Image" at bounding box center [184, 33] width 96 height 40
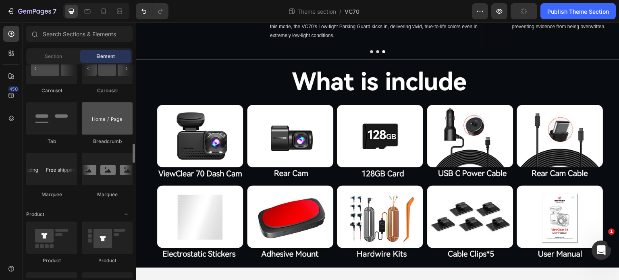
scroll to position [766, 0]
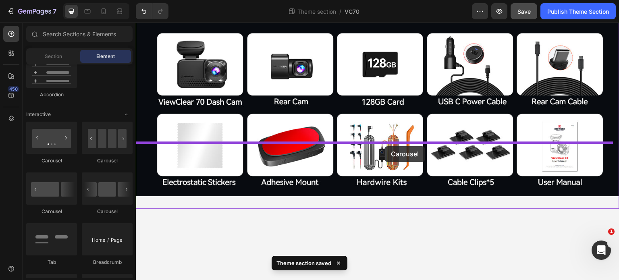
drag, startPoint x: 191, startPoint y: 171, endPoint x: 385, endPoint y: 146, distance: 195.8
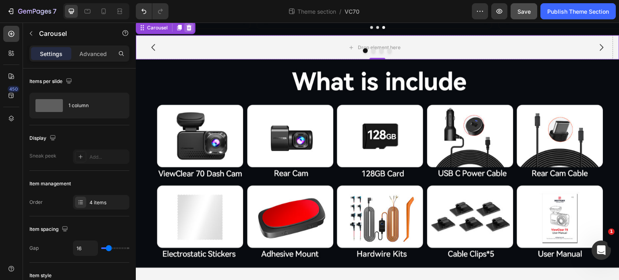
click at [188, 31] on icon at bounding box center [189, 27] width 6 height 6
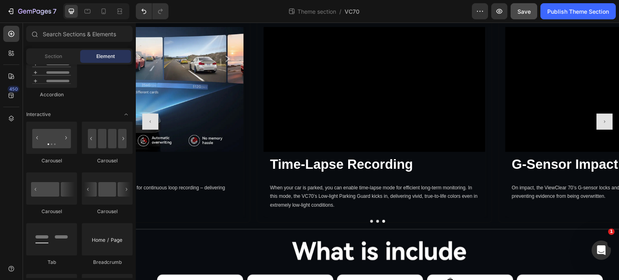
scroll to position [2360, 0]
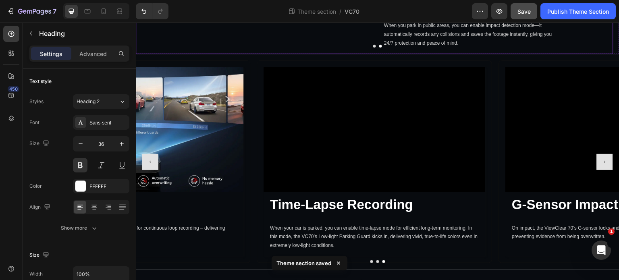
click at [378, 54] on div "Collision Detection Heading 0 When you park in public areas, you can enable imp…" at bounding box center [495, 6] width 235 height 97
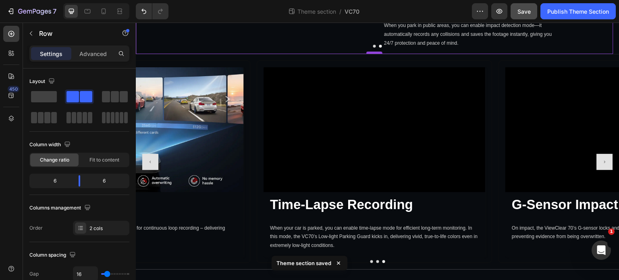
click at [377, 54] on div at bounding box center [374, 53] width 16 height 2
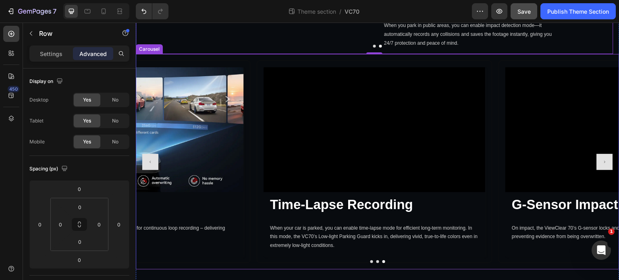
click at [366, 210] on div "Video G-Sensor Impact Detection Heading On impact, the ViewClear 70’s G-sensor …" at bounding box center [378, 162] width 484 height 216
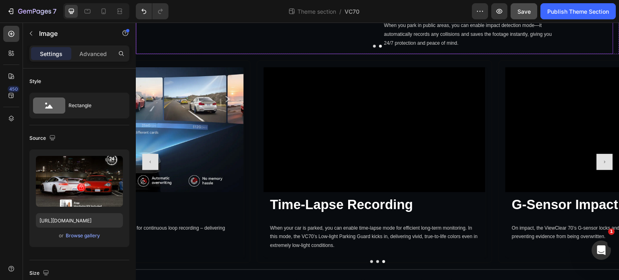
click at [385, 54] on div "Collision Detection Heading When you park in public areas, you can enable impac…" at bounding box center [495, 6] width 235 height 97
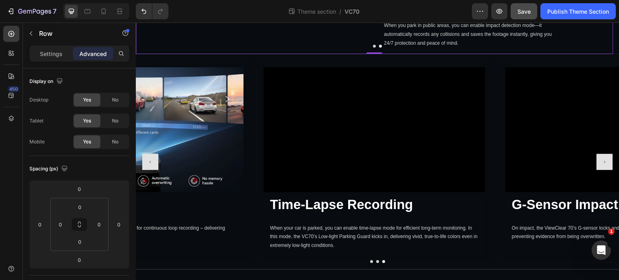
click at [389, 54] on div "Collision Detection Heading When you park in public areas, you can enable impac…" at bounding box center [495, 6] width 235 height 97
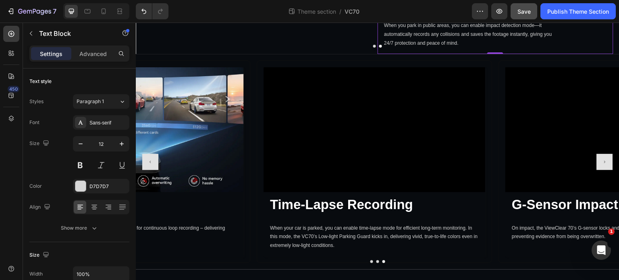
click at [609, 54] on div "When you park in public areas, you can enable impact detection mode—it automati…" at bounding box center [495, 34] width 235 height 39
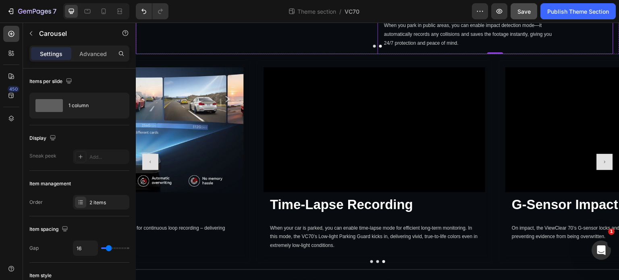
click at [598, 48] on div at bounding box center [378, 46] width 484 height 3
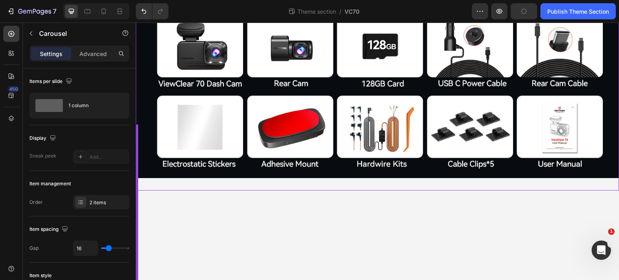
scroll to position [2795, 0]
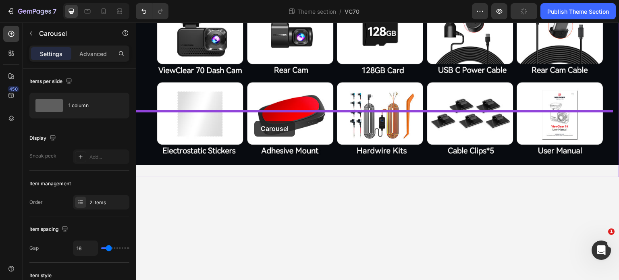
drag, startPoint x: 144, startPoint y: 45, endPoint x: 254, endPoint y: 121, distance: 133.8
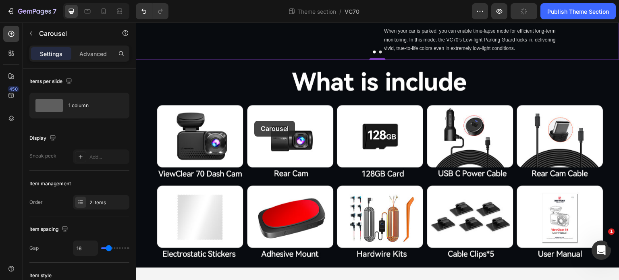
scroll to position [2674, 0]
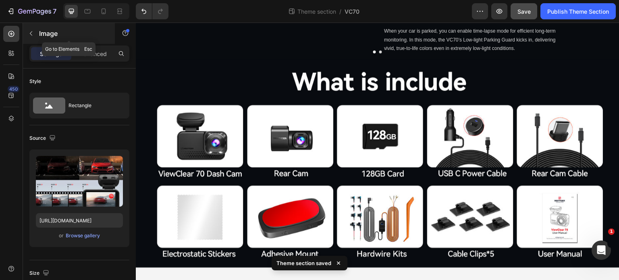
click at [33, 32] on icon "button" at bounding box center [31, 33] width 6 height 6
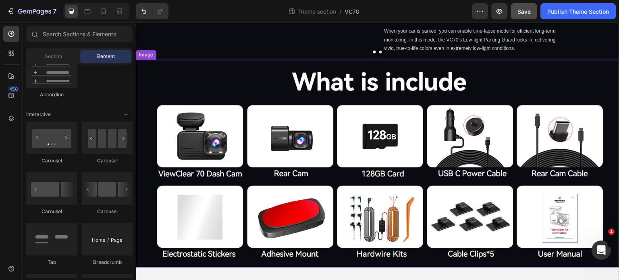
click at [369, 233] on img at bounding box center [378, 164] width 484 height 208
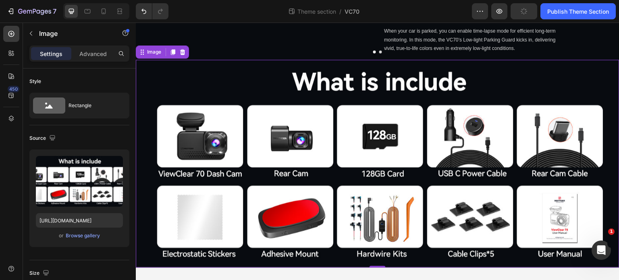
click at [512, 232] on img at bounding box center [378, 164] width 484 height 208
click at [513, 234] on img at bounding box center [378, 164] width 484 height 208
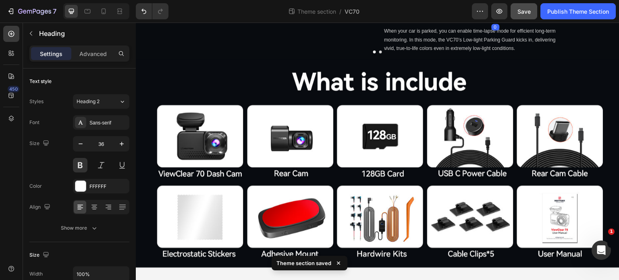
click at [375, 60] on div "Image Time-Lapse Recording Heading 0 When your car is parked, you can enable ti…" at bounding box center [375, 11] width 478 height 97
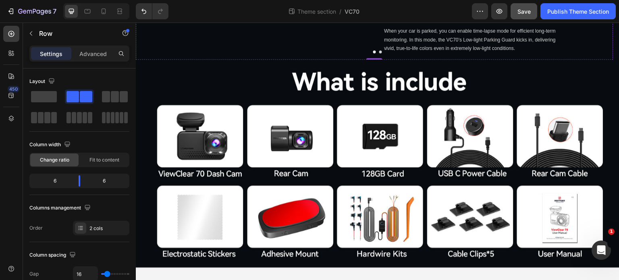
click at [377, 60] on div "Image Time-Lapse Recording Heading When your car is parked, you can enable time…" at bounding box center [375, 11] width 478 height 97
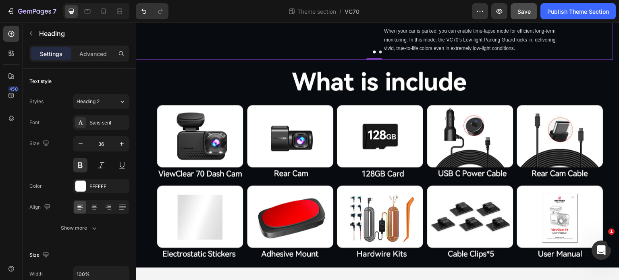
click at [385, 60] on div "Time-Lapse Recording Heading 0 When your car is parked, you can enable time-lap…" at bounding box center [495, 11] width 235 height 97
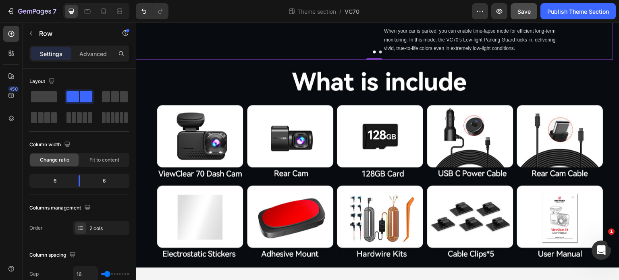
click at [378, 60] on div "Time-Lapse Recording Heading When your car is parked, you can enable time-lapse…" at bounding box center [495, 11] width 235 height 97
click at [375, 53] on div at bounding box center [378, 51] width 484 height 3
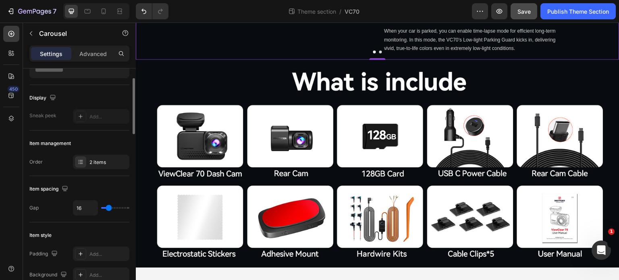
scroll to position [81, 0]
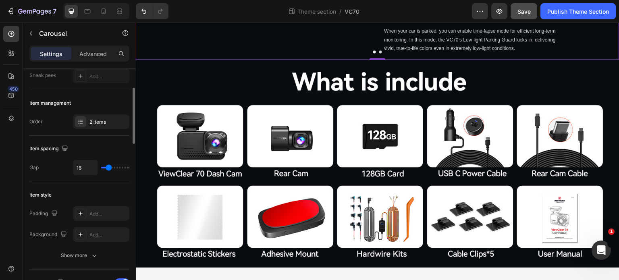
click at [77, 126] on div at bounding box center [80, 121] width 11 height 11
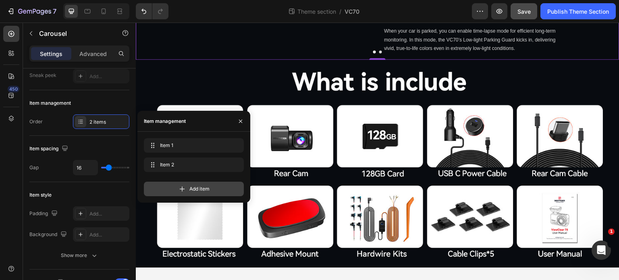
click at [184, 188] on icon at bounding box center [182, 189] width 8 height 8
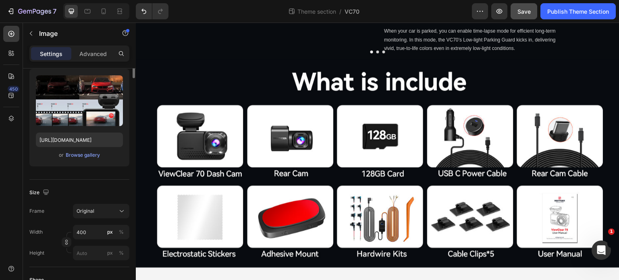
scroll to position [0, 0]
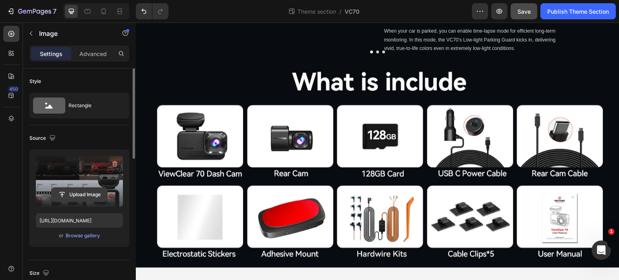
click at [89, 194] on input "file" at bounding box center [80, 195] width 56 height 14
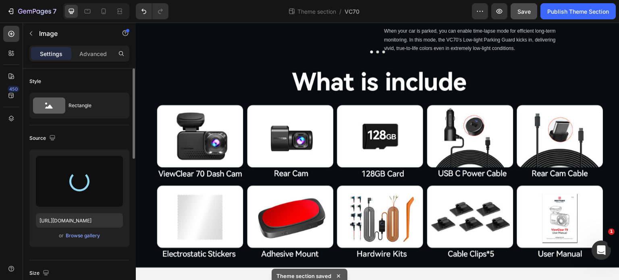
type input "https://cdn.shopify.com/s/files/1/0556/0516/6142/files/gempages_544056224849593…"
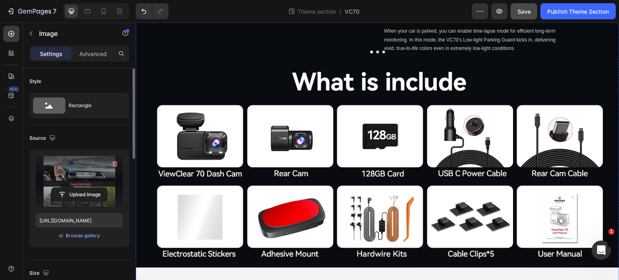
scroll to position [2674, 0]
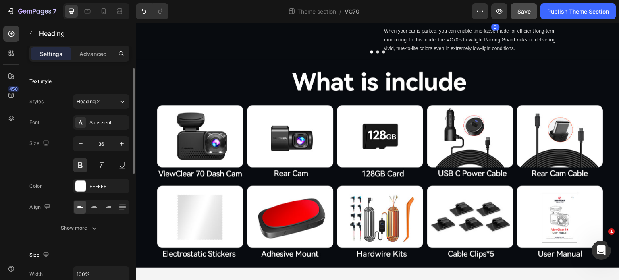
click at [500, 53] on p "When your car is parked, you can enable time-lapse mode for efficient long-term…" at bounding box center [472, 40] width 177 height 26
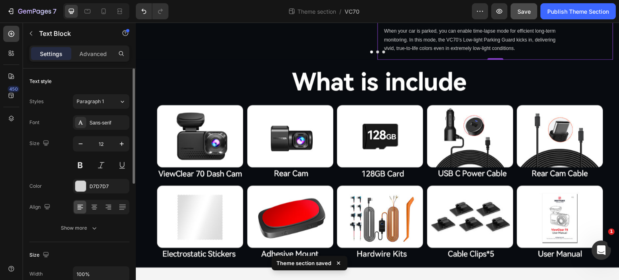
click at [500, 53] on p "When your car is parked, you can enable time-lapse mode for efficient long-term…" at bounding box center [472, 40] width 177 height 26
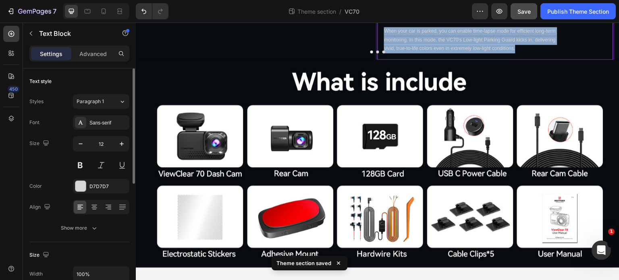
click at [500, 53] on p "When your car is parked, you can enable time-lapse mode for efficient long-term…" at bounding box center [472, 40] width 177 height 26
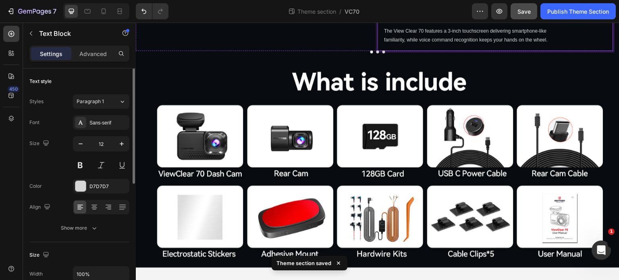
click at [505, 14] on p "Touchscreen & Voice Control" at bounding box center [495, 4] width 223 height 19
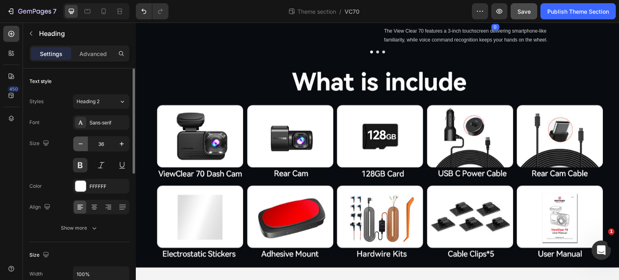
click at [79, 142] on icon "button" at bounding box center [81, 144] width 8 height 8
type input "33"
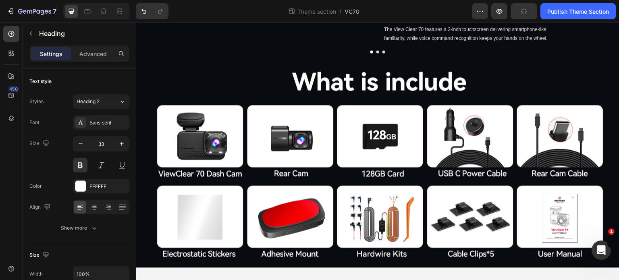
scroll to position [2714, 0]
click at [597, 16] on icon "Carousel Next Arrow" at bounding box center [602, 11] width 10 height 10
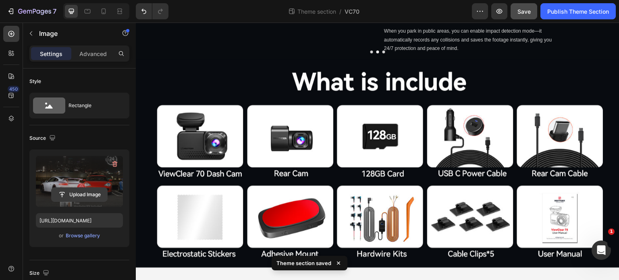
click at [71, 187] on button "Upload Image" at bounding box center [79, 194] width 56 height 15
click at [79, 198] on input "file" at bounding box center [80, 195] width 56 height 14
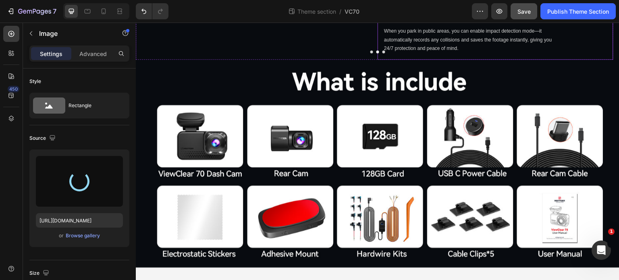
type input "https://cdn.shopify.com/s/files/1/0556/0516/6142/files/gempages_544056224849593…"
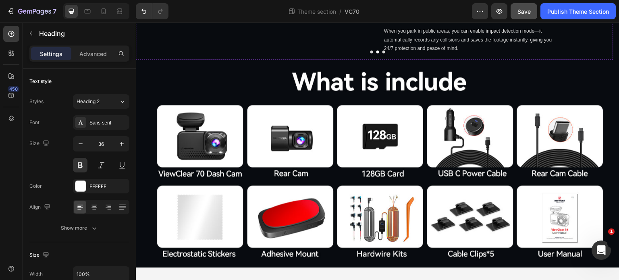
click at [474, 14] on p "Collision Detection" at bounding box center [495, 4] width 223 height 19
click at [493, 53] on p "When you park in public areas, you can enable impact detection mode—it automati…" at bounding box center [472, 40] width 177 height 26
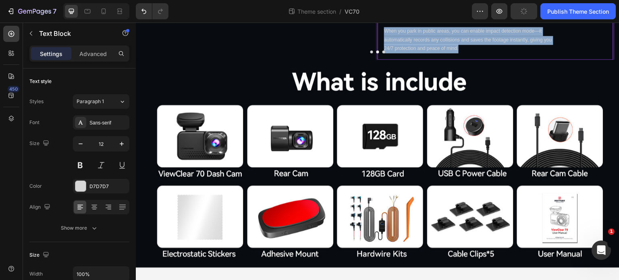
click at [493, 53] on p "When you park in public areas, you can enable impact detection mode—it automati…" at bounding box center [472, 40] width 177 height 26
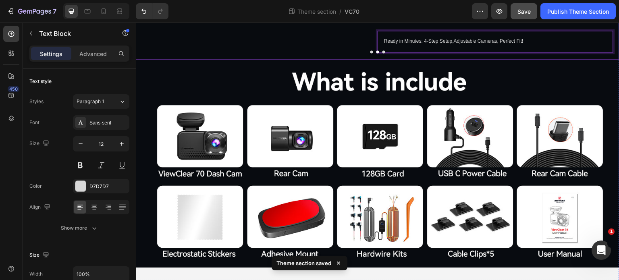
click at [591, 27] on button "Carousel Next Arrow" at bounding box center [602, 16] width 23 height 23
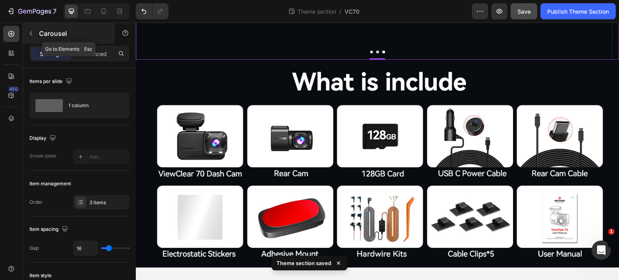
click at [33, 37] on button "button" at bounding box center [31, 33] width 13 height 13
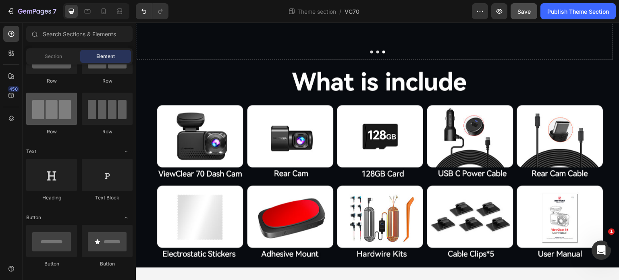
scroll to position [0, 0]
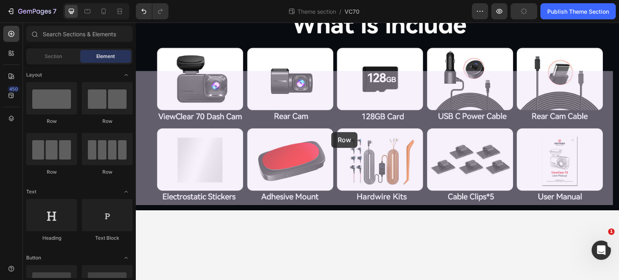
drag, startPoint x: 231, startPoint y: 131, endPoint x: 331, endPoint y: 132, distance: 100.0
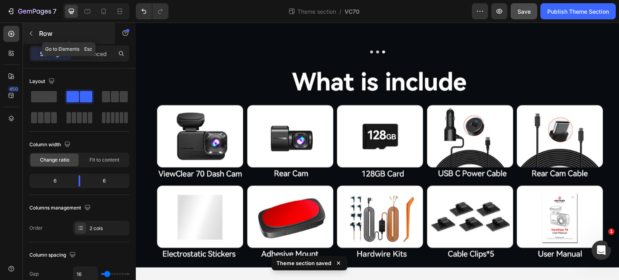
click at [38, 35] on div "Row" at bounding box center [69, 33] width 92 height 21
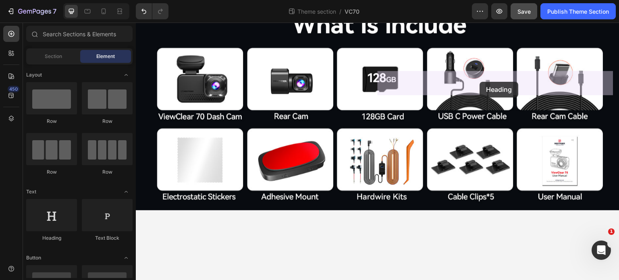
drag, startPoint x: 202, startPoint y: 256, endPoint x: 480, endPoint y: 82, distance: 328.1
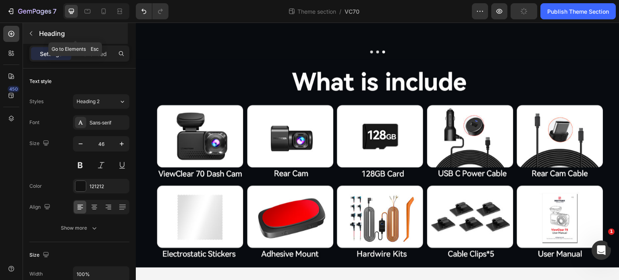
click at [34, 35] on icon "button" at bounding box center [31, 33] width 6 height 6
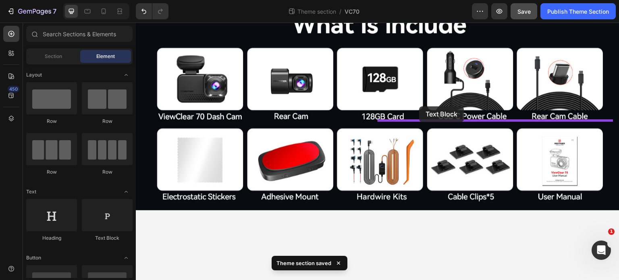
drag, startPoint x: 239, startPoint y: 245, endPoint x: 415, endPoint y: 105, distance: 224.7
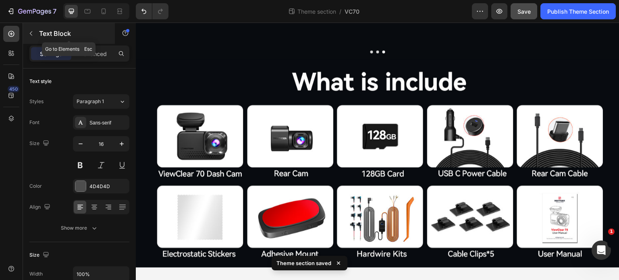
click at [32, 32] on icon "button" at bounding box center [31, 33] width 6 height 6
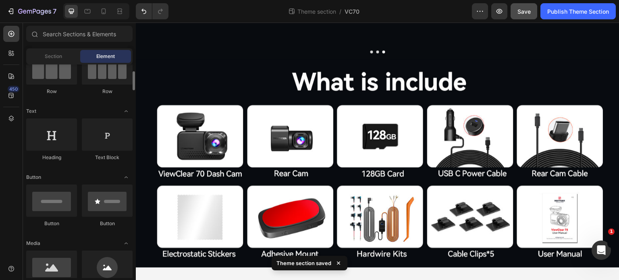
scroll to position [202, 0]
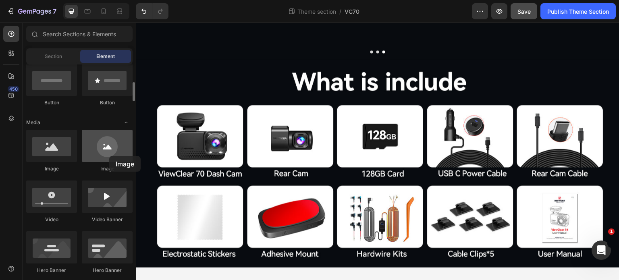
click at [108, 156] on div at bounding box center [107, 146] width 51 height 32
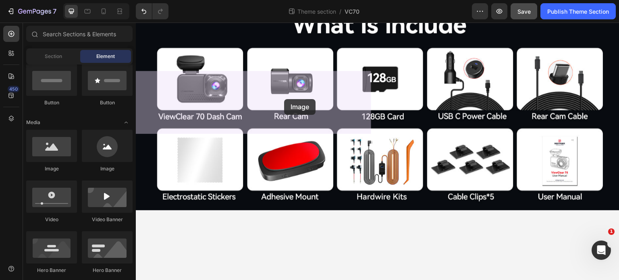
drag, startPoint x: 265, startPoint y: 171, endPoint x: 279, endPoint y: 105, distance: 67.6
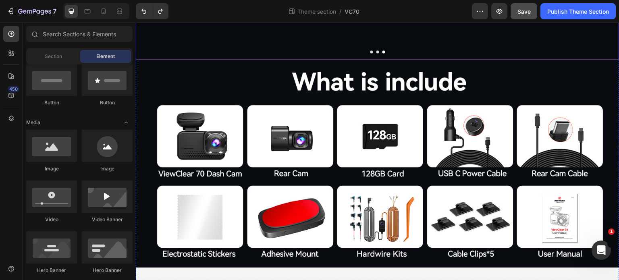
click at [156, 21] on icon "Carousel Back Arrow" at bounding box center [154, 16] width 10 height 10
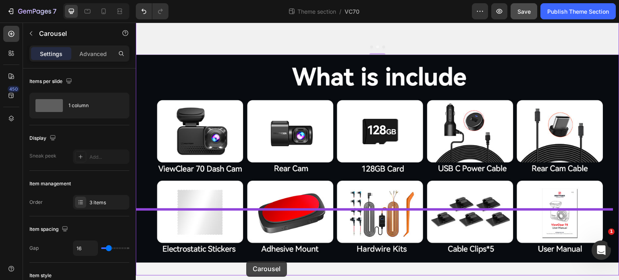
scroll to position [2877, 0]
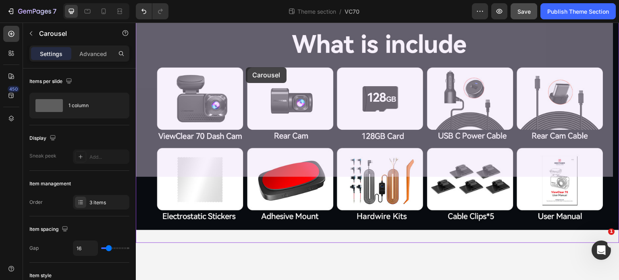
drag, startPoint x: 143, startPoint y: 122, endPoint x: 246, endPoint y: 67, distance: 116.5
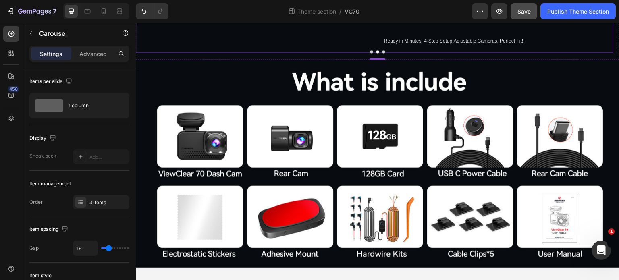
scroll to position [2756, 0]
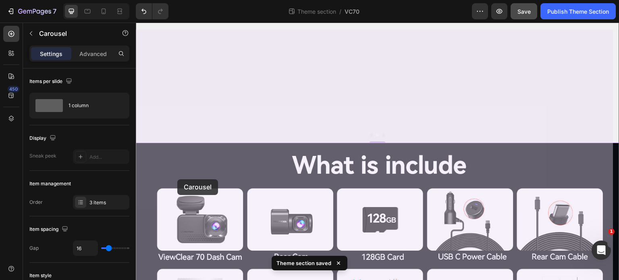
drag, startPoint x: 143, startPoint y: 156, endPoint x: 178, endPoint y: 164, distance: 36.0
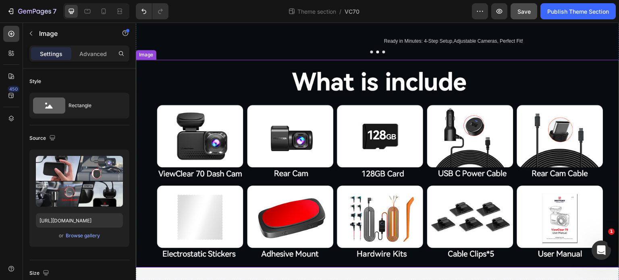
scroll to position [2877, 0]
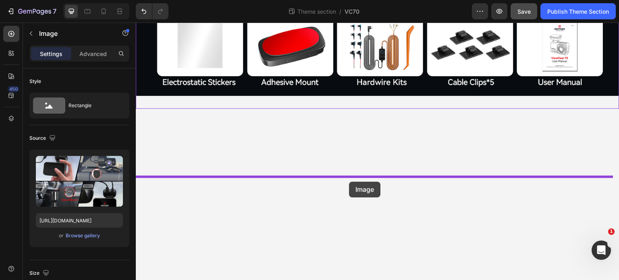
drag, startPoint x: 300, startPoint y: 130, endPoint x: 349, endPoint y: 182, distance: 71.3
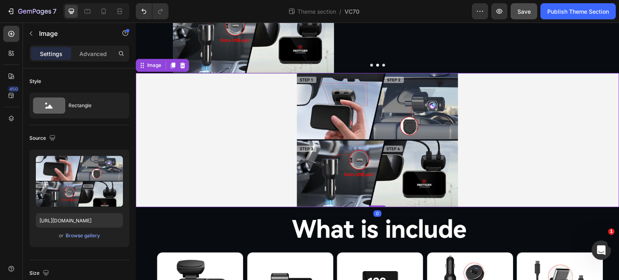
scroll to position [2689, 0]
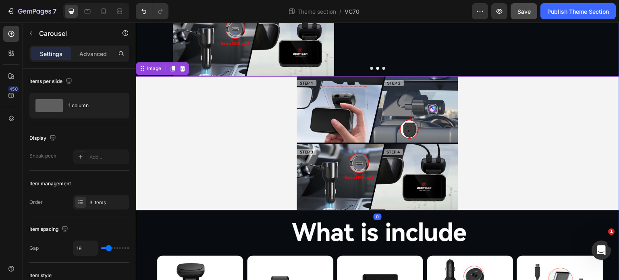
click at [597, 14] on icon "Carousel Next Arrow" at bounding box center [602, 9] width 10 height 10
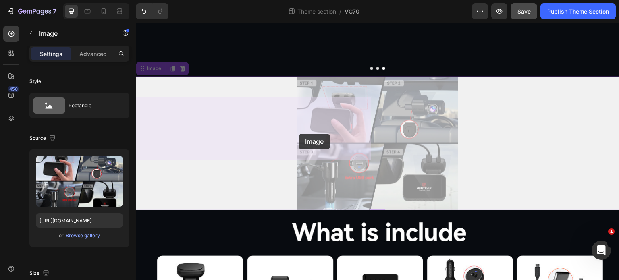
drag, startPoint x: 376, startPoint y: 262, endPoint x: 298, endPoint y: 134, distance: 149.4
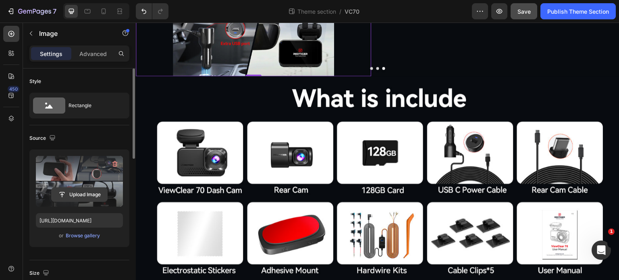
click at [89, 198] on input "file" at bounding box center [80, 195] width 56 height 14
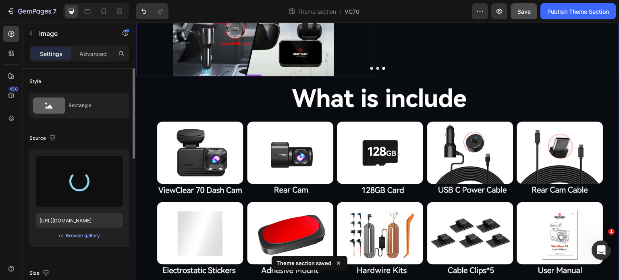
type input "https://cdn.shopify.com/s/files/1/0556/0516/6142/files/gempages_544056224849593…"
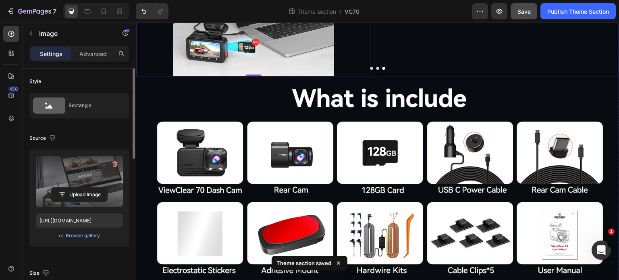
click at [154, 14] on icon "Carousel Back Arrow" at bounding box center [154, 9] width 10 height 10
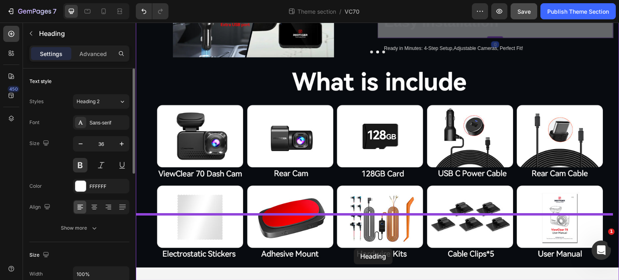
scroll to position [2725, 0]
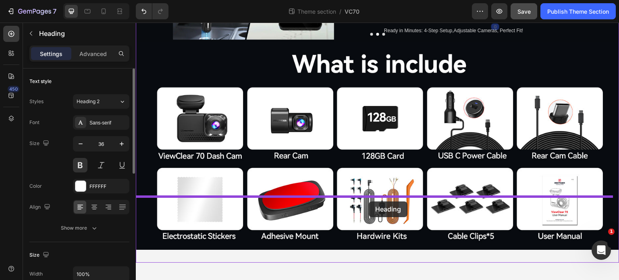
drag, startPoint x: 385, startPoint y: 151, endPoint x: 369, endPoint y: 202, distance: 53.2
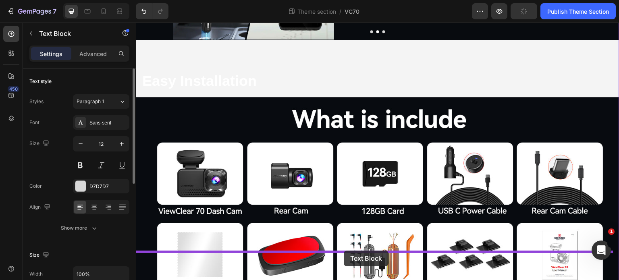
scroll to position [2726, 0]
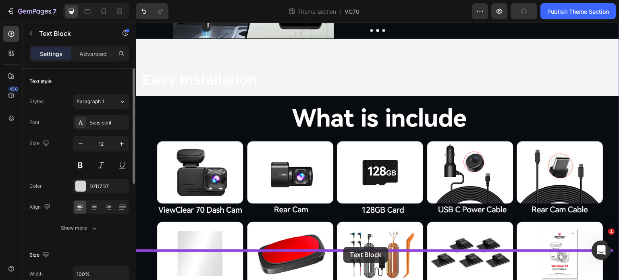
drag, startPoint x: 385, startPoint y: 130, endPoint x: 343, endPoint y: 247, distance: 124.4
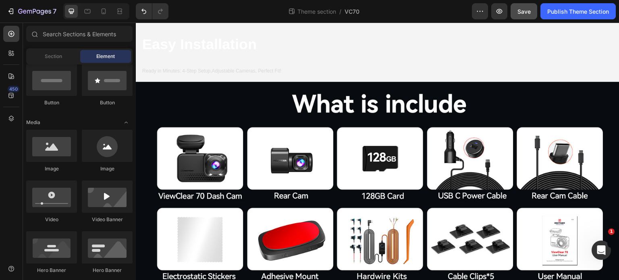
scroll to position [2767, 0]
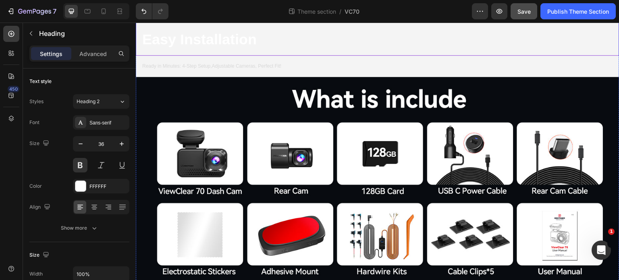
click at [192, 56] on h2 "Easy Installation" at bounding box center [378, 27] width 484 height 58
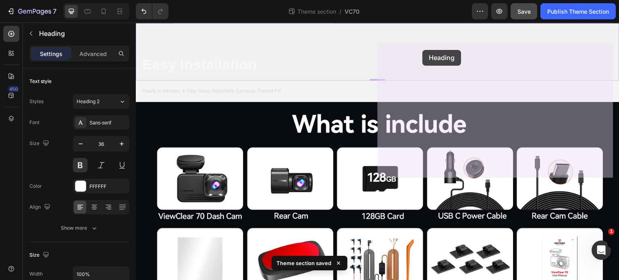
scroll to position [2731, 0]
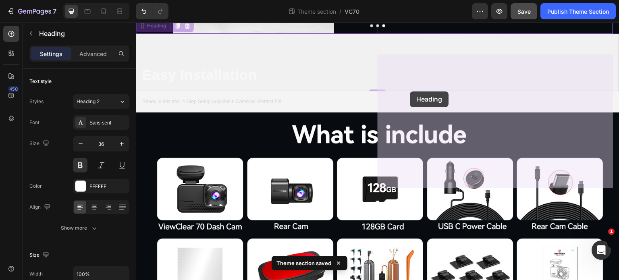
drag, startPoint x: 144, startPoint y: 146, endPoint x: 410, endPoint y: 92, distance: 271.5
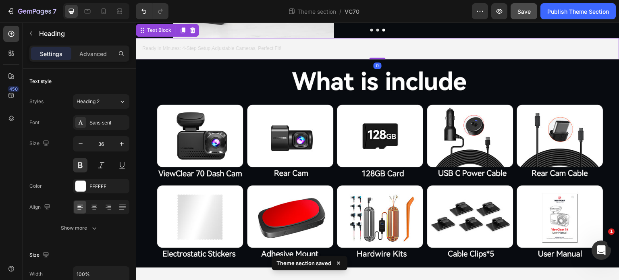
click at [278, 53] on p "Ready in Minutes: 4-Step Setup,Adjustable Cameras, Perfect Fit!" at bounding box center [354, 48] width 425 height 9
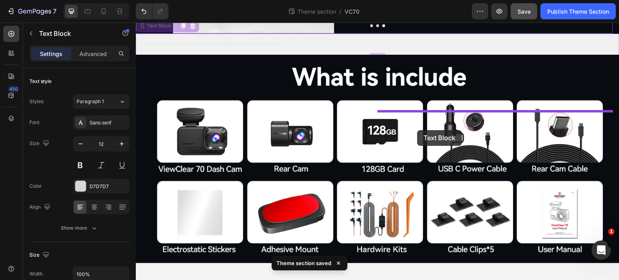
drag, startPoint x: 145, startPoint y: 182, endPoint x: 418, endPoint y: 130, distance: 277.4
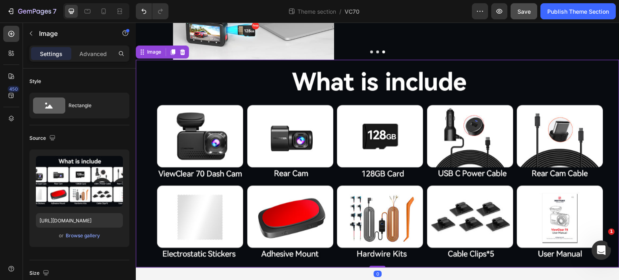
click at [516, 191] on img at bounding box center [378, 164] width 484 height 208
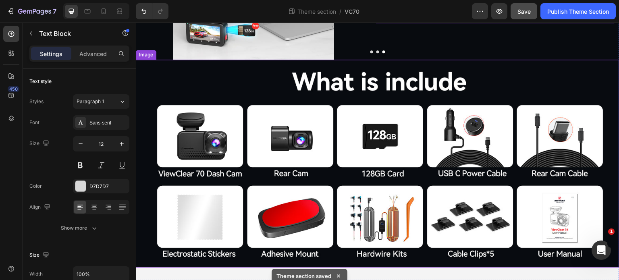
click at [565, 214] on img at bounding box center [378, 164] width 484 height 208
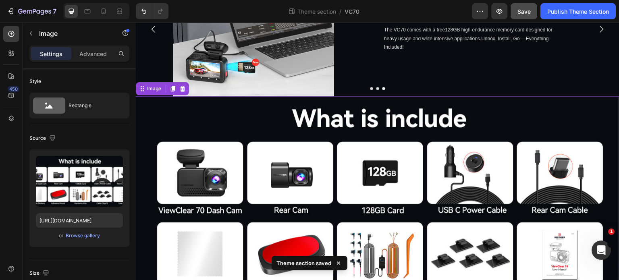
scroll to position [2656, 0]
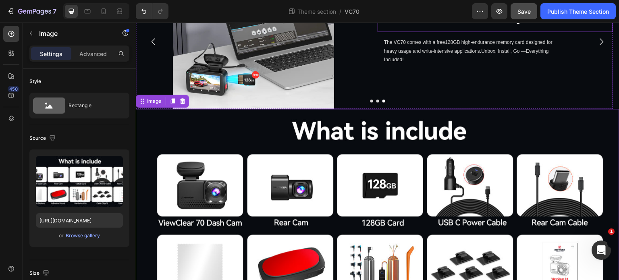
click at [489, 25] on p "Free 128GB Memory Card" at bounding box center [495, 15] width 223 height 19
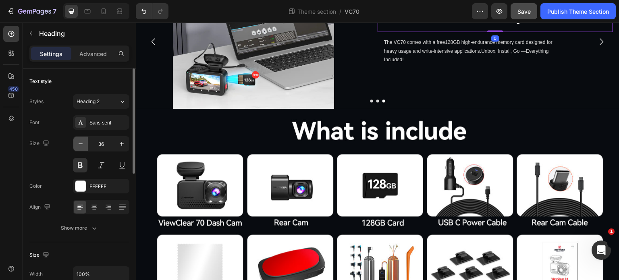
click at [83, 142] on icon "button" at bounding box center [81, 144] width 8 height 8
click at [83, 145] on icon "button" at bounding box center [81, 144] width 8 height 8
type input "33"
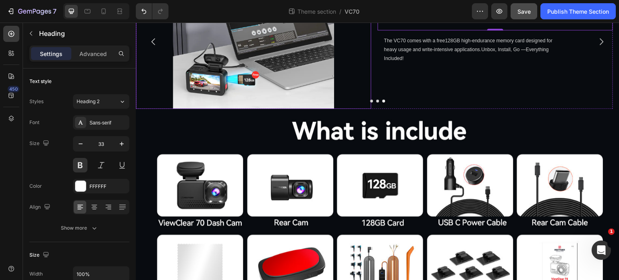
click at [157, 46] on icon "Carousel Back Arrow" at bounding box center [154, 42] width 10 height 10
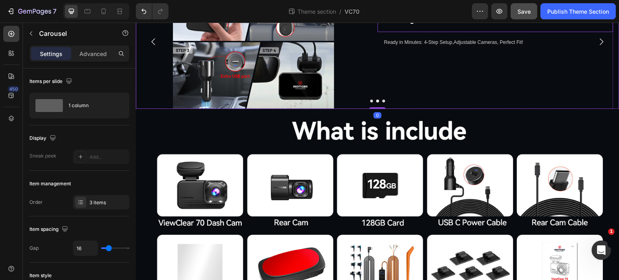
click at [456, 25] on p "Easy Installation" at bounding box center [495, 15] width 223 height 19
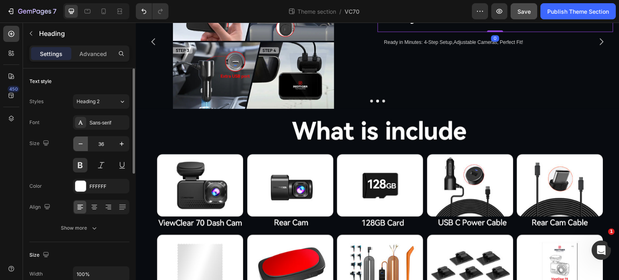
click at [85, 144] on button "button" at bounding box center [80, 144] width 15 height 15
type input "33"
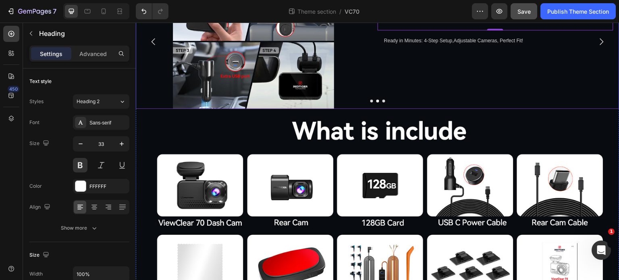
click at [152, 46] on icon "Carousel Back Arrow" at bounding box center [154, 42] width 10 height 10
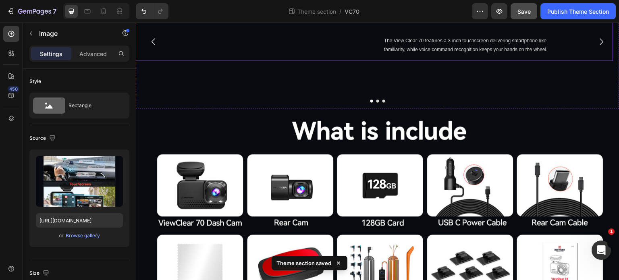
click at [376, 60] on div "Image 0 Touchscreen & Voice Control Heading The View Clear 70 features a 3-inch…" at bounding box center [375, 17] width 478 height 86
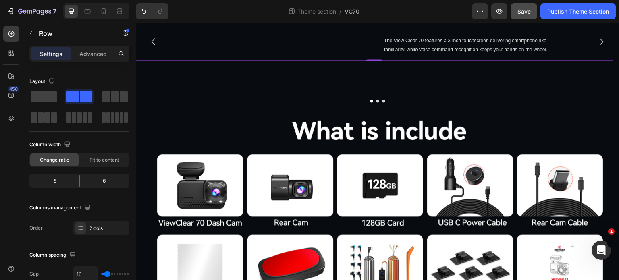
click at [374, 60] on div "Image Touchscreen & Voice Control Heading The View Clear 70 features a 3-inch t…" at bounding box center [375, 17] width 478 height 86
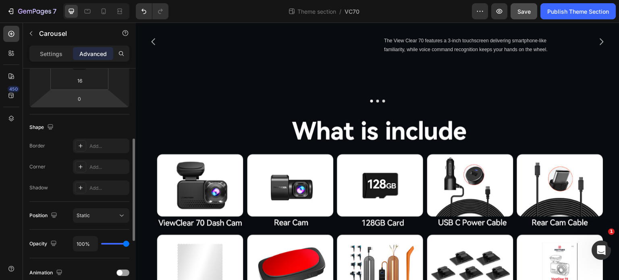
scroll to position [202, 0]
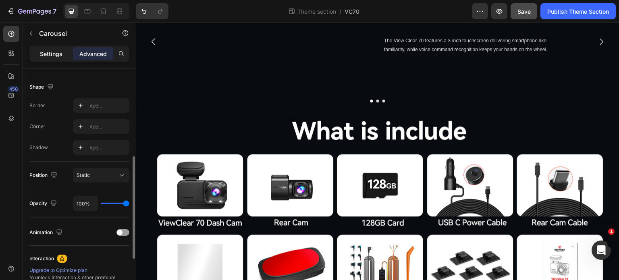
click at [54, 54] on p "Settings" at bounding box center [51, 54] width 23 height 8
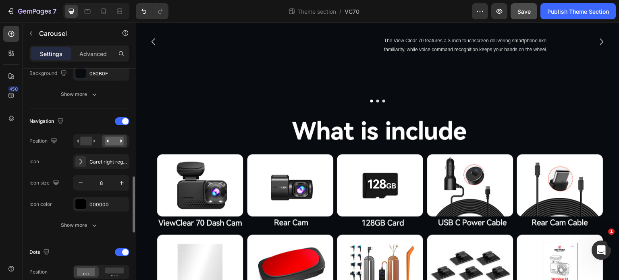
scroll to position [282, 0]
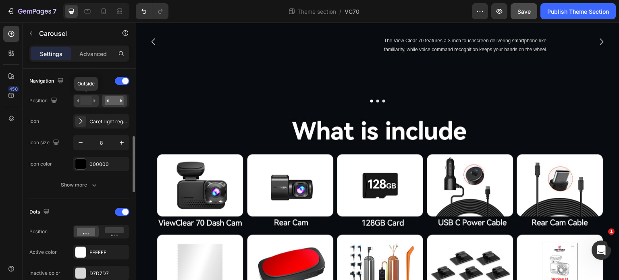
click at [89, 100] on rect at bounding box center [86, 100] width 12 height 9
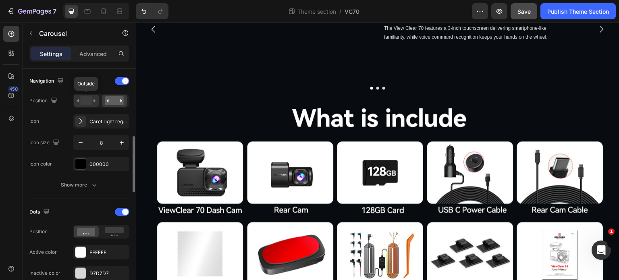
scroll to position [2650, 0]
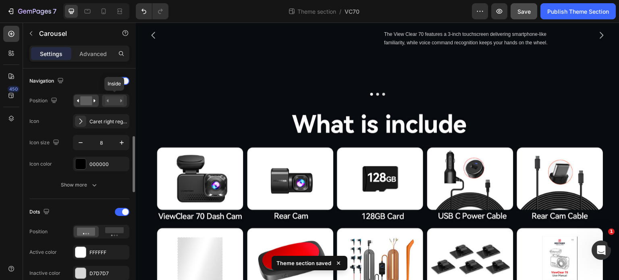
click at [116, 103] on rect at bounding box center [114, 100] width 19 height 9
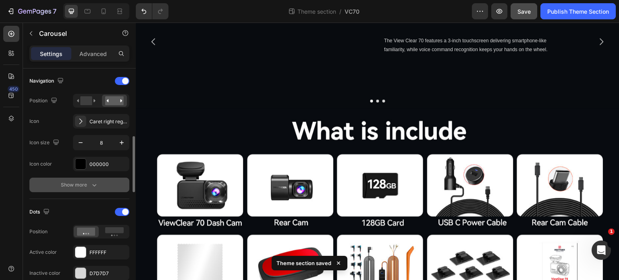
click at [91, 183] on icon "button" at bounding box center [94, 185] width 8 height 8
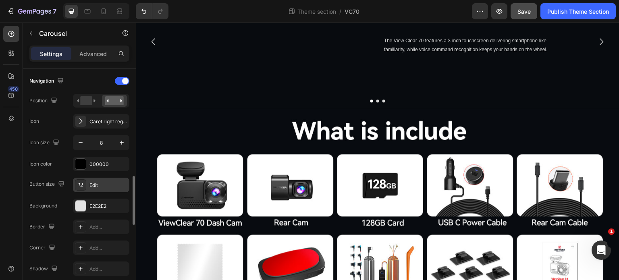
scroll to position [322, 0]
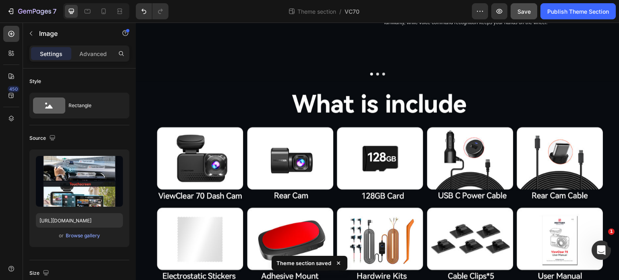
scroll to position [2696, 0]
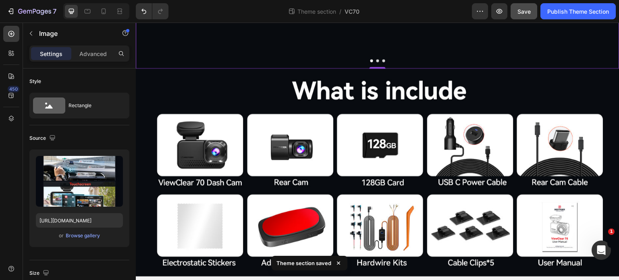
click at [386, 68] on div "Image Touchscreen & Voice Control Heading The View Clear 70 features a 3-inch t…" at bounding box center [375, 1] width 478 height 134
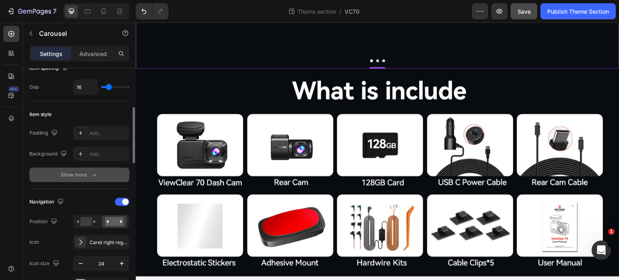
scroll to position [202, 0]
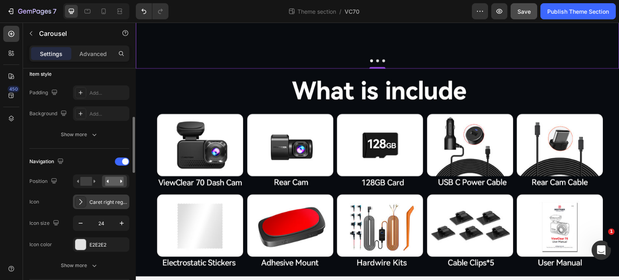
click at [111, 200] on div "Caret right regular" at bounding box center [108, 202] width 38 height 7
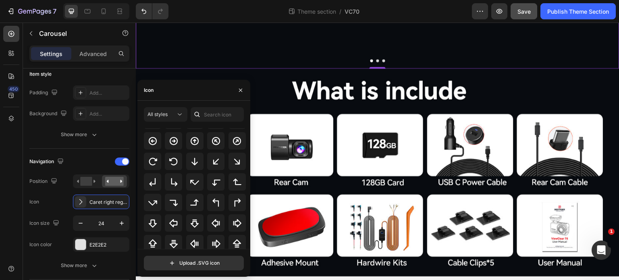
scroll to position [196, 0]
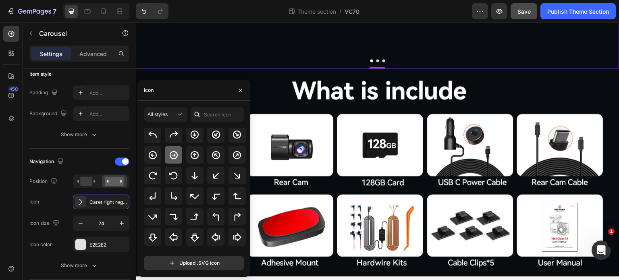
click at [167, 155] on div at bounding box center [173, 154] width 17 height 17
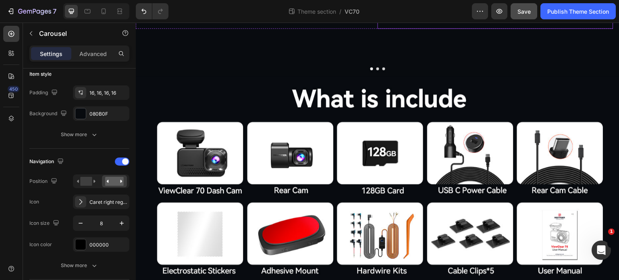
scroll to position [2696, 0]
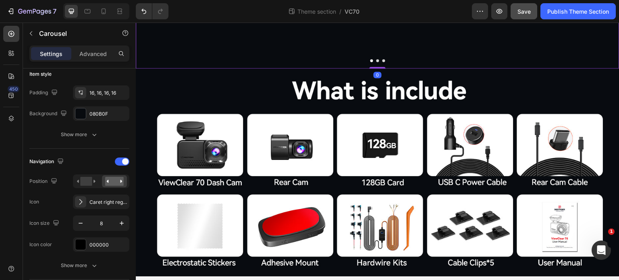
click at [597, 6] on icon "Carousel Next Arrow" at bounding box center [602, 1] width 10 height 10
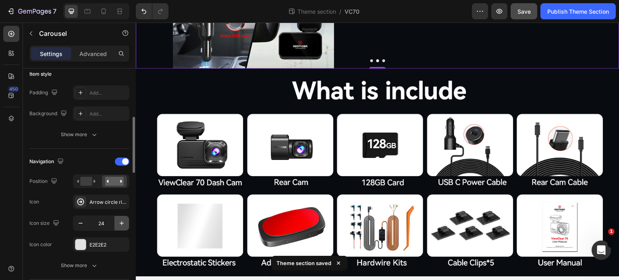
click at [121, 222] on icon "button" at bounding box center [122, 223] width 4 height 4
click at [123, 223] on icon "button" at bounding box center [122, 223] width 8 height 8
type input "27"
click at [597, 6] on icon "Carousel Next Arrow" at bounding box center [601, 1] width 9 height 9
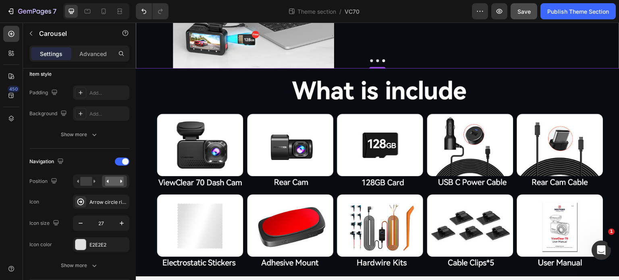
click at [597, 6] on icon "Carousel Next Arrow" at bounding box center [601, 1] width 9 height 9
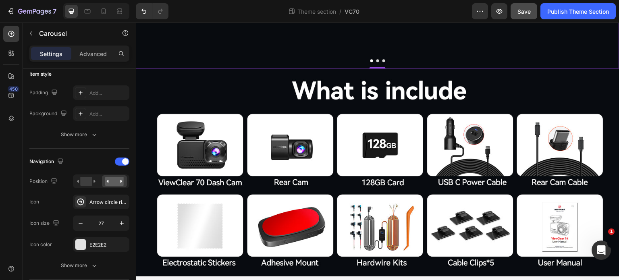
click at [597, 6] on icon "Carousel Next Arrow" at bounding box center [601, 1] width 9 height 9
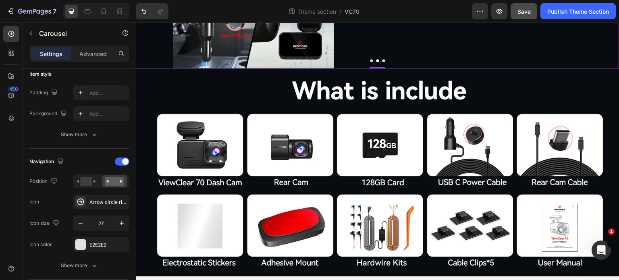
click at [597, 6] on icon "Carousel Next Arrow" at bounding box center [601, 1] width 9 height 9
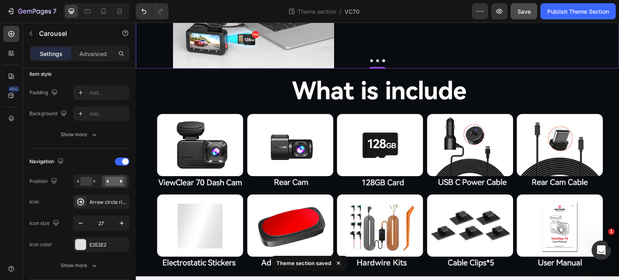
click at [156, 7] on icon "Carousel Back Arrow" at bounding box center [154, 1] width 11 height 11
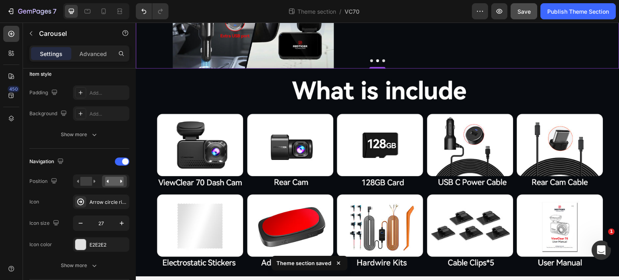
click at [155, 7] on icon "Carousel Back Arrow" at bounding box center [154, 1] width 11 height 11
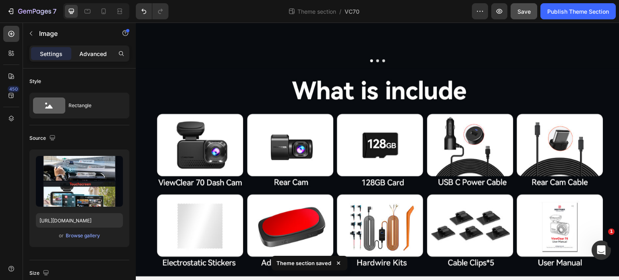
click at [93, 58] on div "Advanced" at bounding box center [93, 53] width 40 height 13
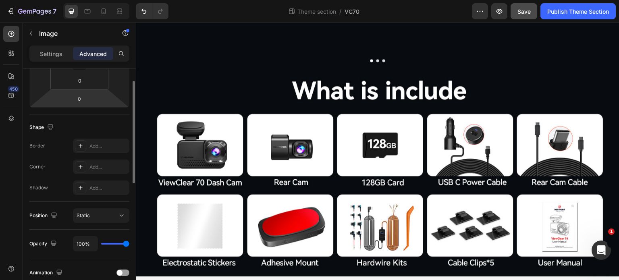
scroll to position [121, 0]
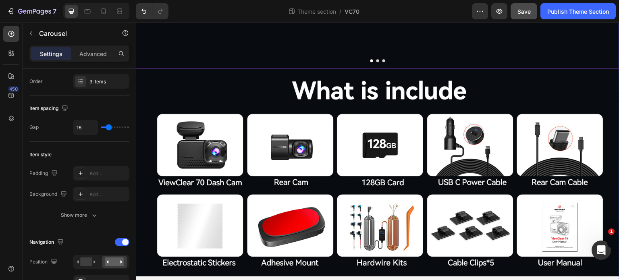
click at [597, 6] on icon "Carousel Next Arrow" at bounding box center [601, 1] width 9 height 9
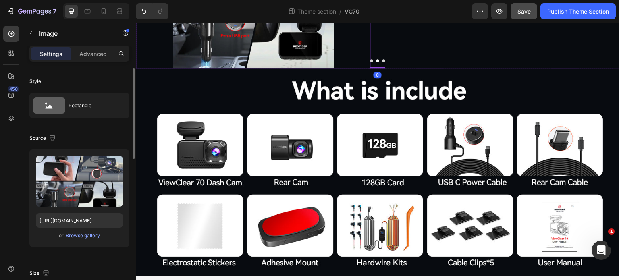
click at [266, 68] on img at bounding box center [253, 1] width 161 height 134
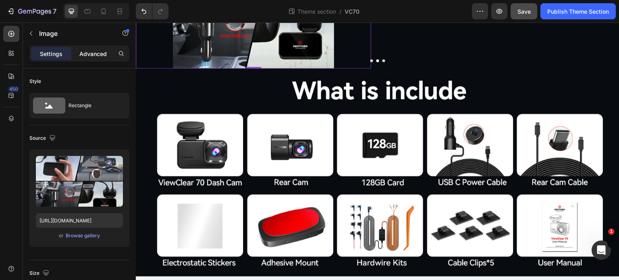
click at [92, 53] on p "Advanced" at bounding box center [92, 54] width 27 height 8
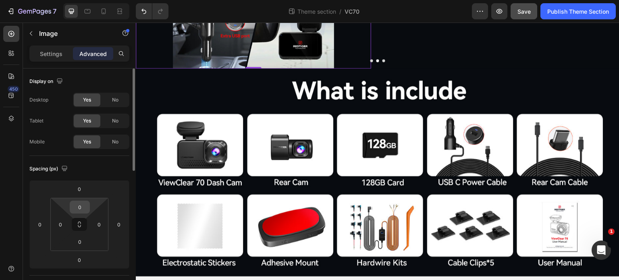
click at [79, 202] on input "0" at bounding box center [80, 207] width 16 height 12
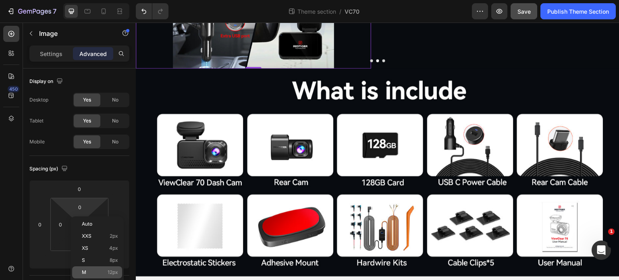
click at [110, 276] on div "M 12px" at bounding box center [97, 272] width 50 height 12
type input "12"
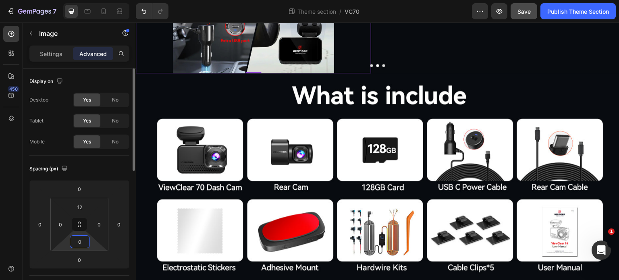
click at [85, 243] on input "0" at bounding box center [80, 242] width 16 height 12
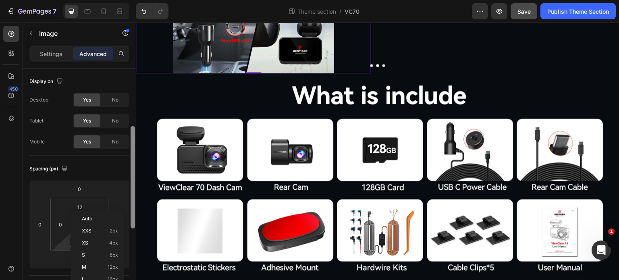
scroll to position [81, 0]
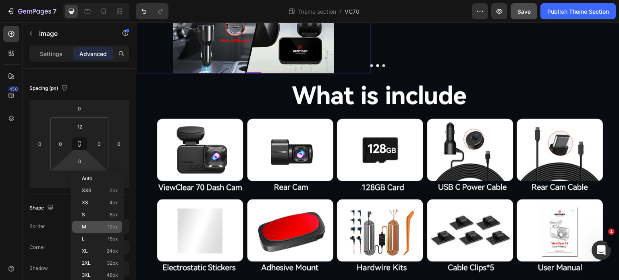
click at [99, 227] on p "M 12px" at bounding box center [100, 227] width 36 height 6
type input "12"
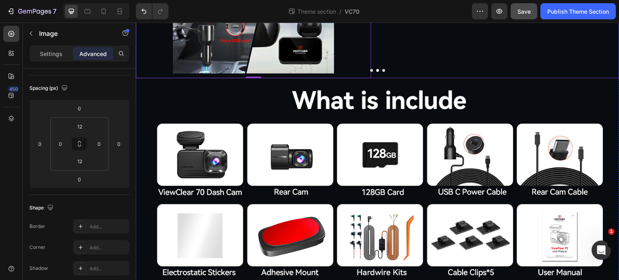
click at [157, 12] on icon "Carousel Back Arrow" at bounding box center [154, 6] width 11 height 11
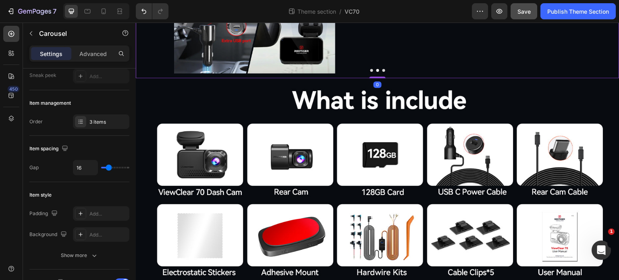
scroll to position [0, 0]
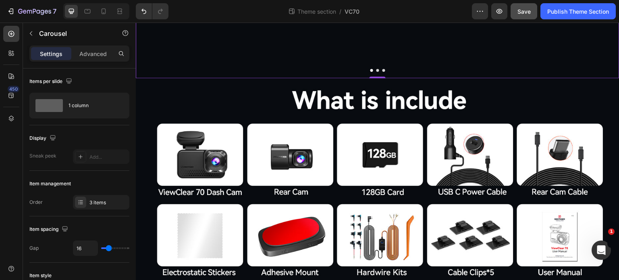
click at [600, 12] on icon "Carousel Next Arrow" at bounding box center [601, 6] width 11 height 11
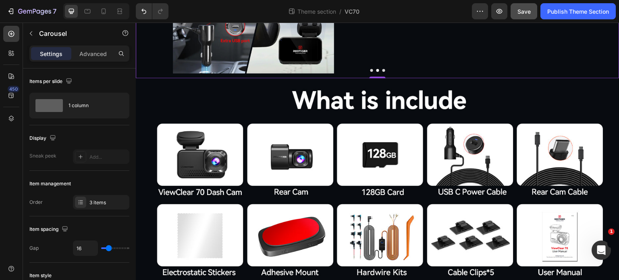
click at [600, 12] on icon "Carousel Next Arrow" at bounding box center [601, 6] width 11 height 11
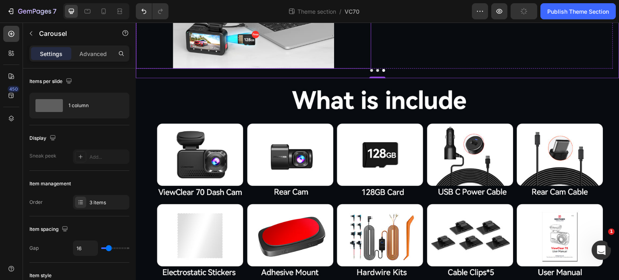
click at [241, 68] on img at bounding box center [253, 1] width 161 height 134
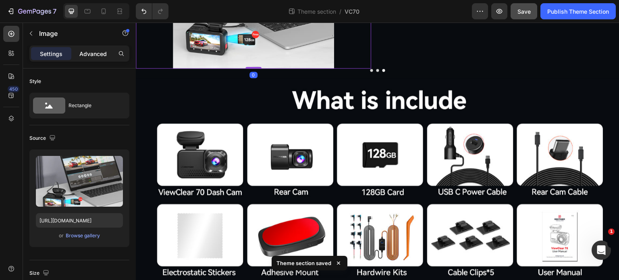
click at [92, 51] on p "Advanced" at bounding box center [92, 54] width 27 height 8
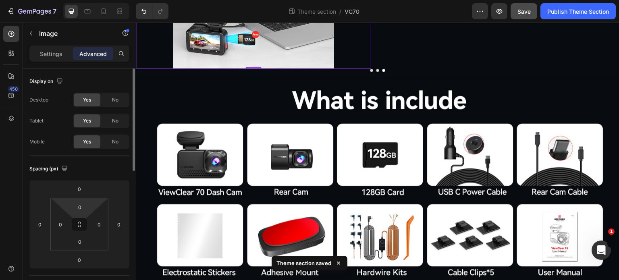
click at [82, 201] on div "0" at bounding box center [80, 207] width 20 height 13
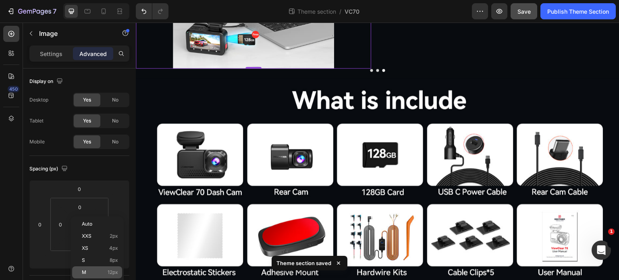
click at [105, 271] on p "M 12px" at bounding box center [100, 273] width 36 height 6
type input "12"
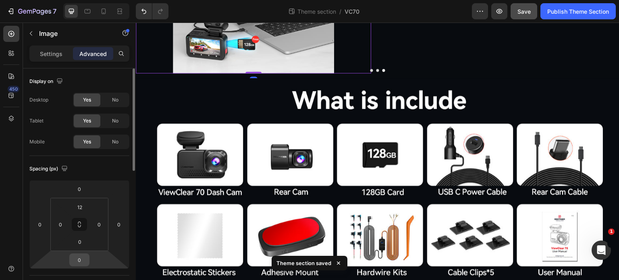
click at [87, 257] on input "0" at bounding box center [79, 260] width 16 height 12
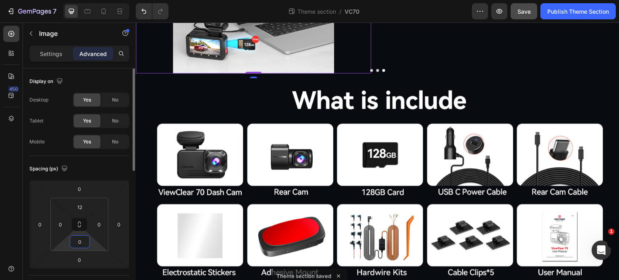
click at [82, 247] on input "0" at bounding box center [80, 242] width 16 height 12
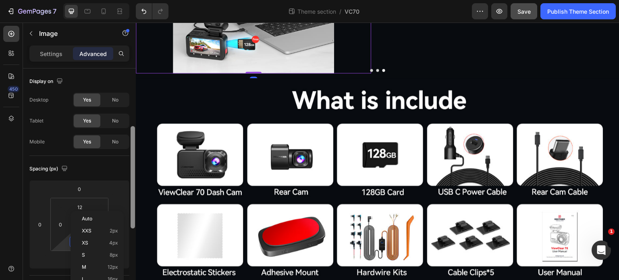
scroll to position [121, 0]
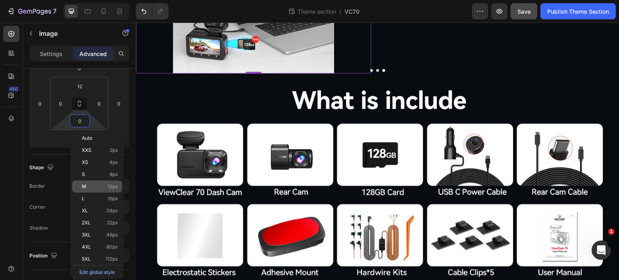
click at [116, 187] on span "12px" at bounding box center [113, 187] width 10 height 6
type input "12"
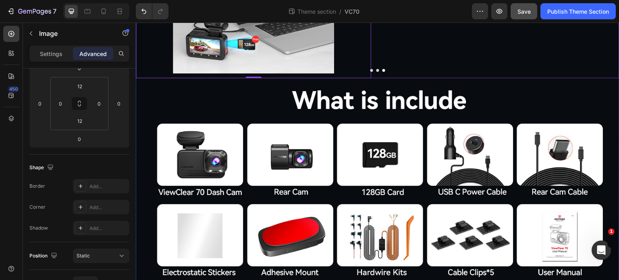
click at [597, 11] on icon "Carousel Next Arrow" at bounding box center [601, 6] width 9 height 9
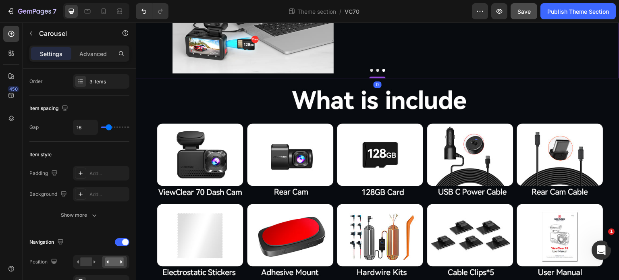
scroll to position [0, 0]
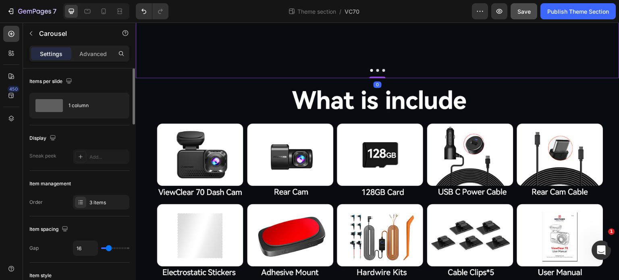
click at [597, 11] on icon "Carousel Next Arrow" at bounding box center [601, 6] width 9 height 9
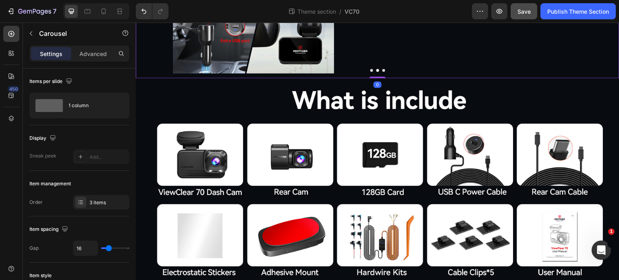
click at [597, 11] on icon "Carousel Next Arrow" at bounding box center [601, 6] width 9 height 9
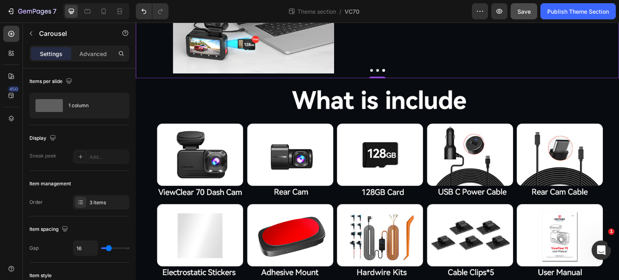
click at [597, 11] on icon "Carousel Next Arrow" at bounding box center [601, 6] width 9 height 9
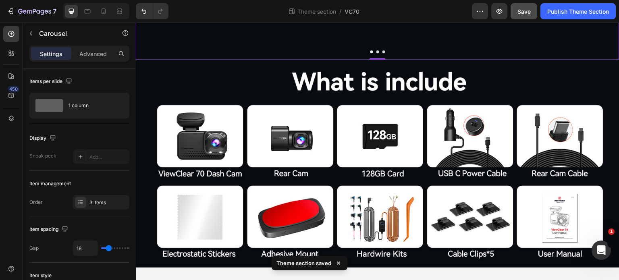
scroll to position [2867, 0]
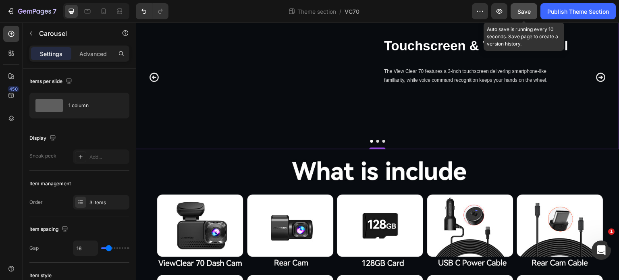
click at [517, 16] on button "Save" at bounding box center [524, 11] width 27 height 16
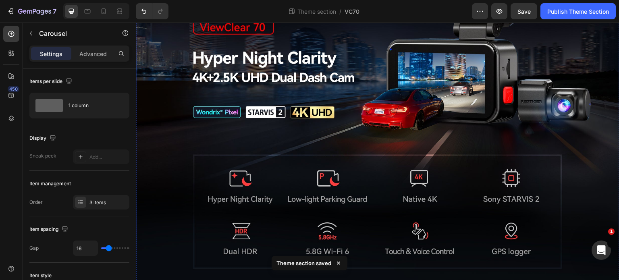
scroll to position [0, 0]
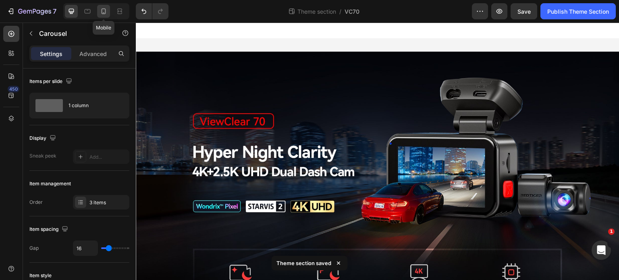
click at [104, 12] on icon at bounding box center [104, 11] width 8 height 8
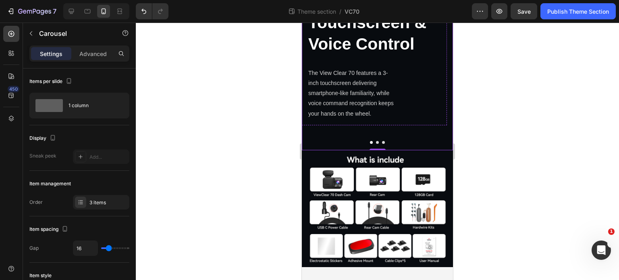
scroll to position [2901, 0]
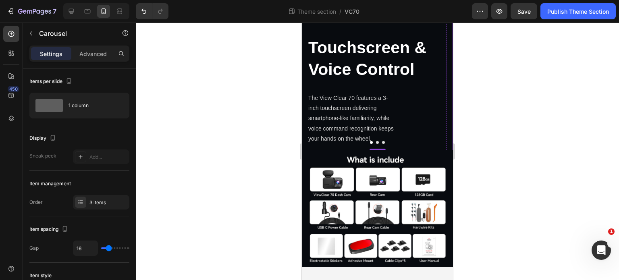
scroll to position [2740, 0]
click at [74, 11] on icon at bounding box center [71, 11] width 8 height 8
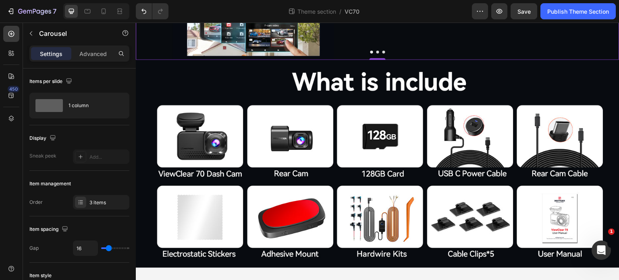
scroll to position [2331, 0]
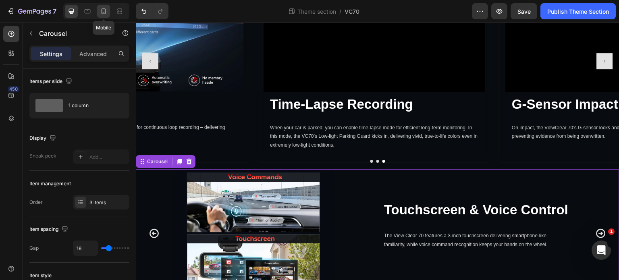
click at [102, 13] on icon at bounding box center [104, 11] width 4 height 6
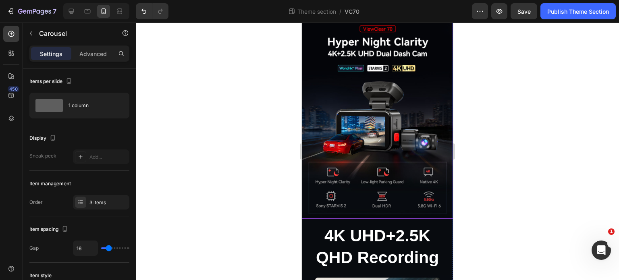
scroll to position [121, 0]
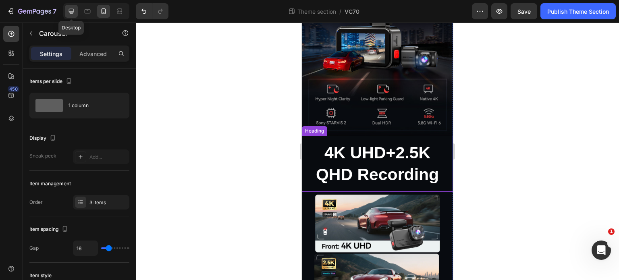
click at [73, 11] on icon at bounding box center [71, 11] width 8 height 8
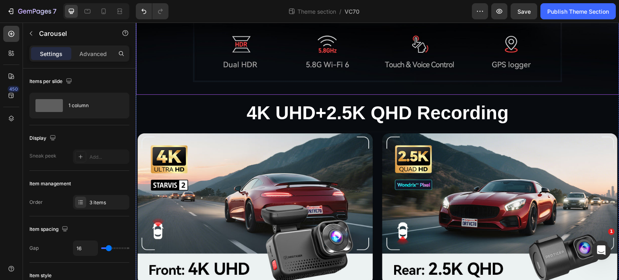
scroll to position [282, 0]
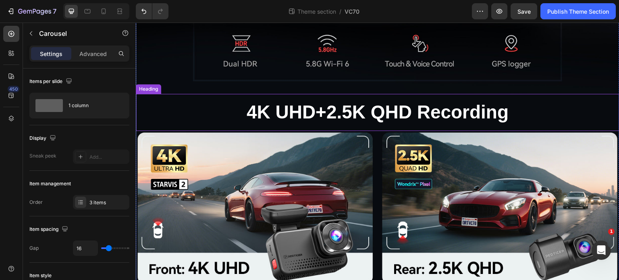
click at [550, 112] on p "4K UHD+2.5K QHD Recording" at bounding box center [377, 112] width 471 height 24
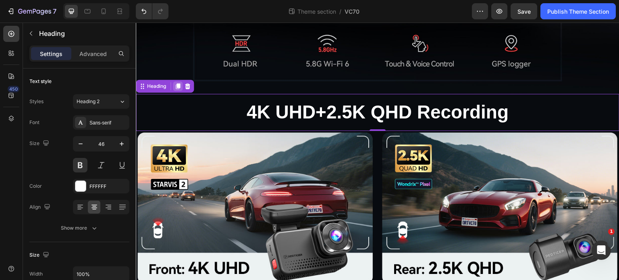
click at [178, 83] on icon at bounding box center [178, 86] width 4 height 6
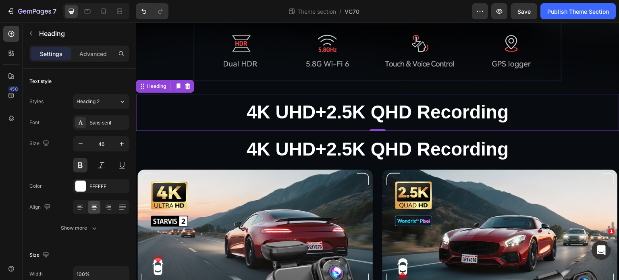
click at [215, 108] on p "4K UHD+2.5K QHD Recording" at bounding box center [377, 112] width 471 height 24
click at [96, 52] on p "Advanced" at bounding box center [92, 54] width 27 height 8
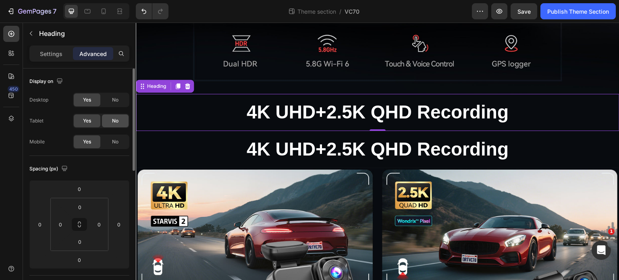
click at [123, 124] on div "No" at bounding box center [115, 120] width 27 height 13
click at [123, 140] on div "No" at bounding box center [115, 141] width 27 height 13
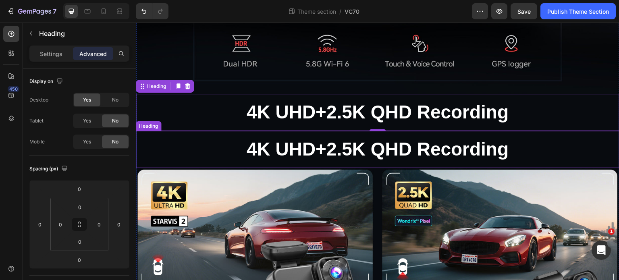
click at [233, 147] on h2 "4K UHD+2.5K QHD Recording" at bounding box center [378, 149] width 484 height 37
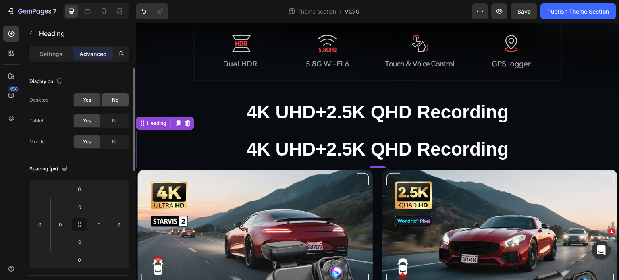
click at [114, 103] on span "No" at bounding box center [115, 99] width 6 height 7
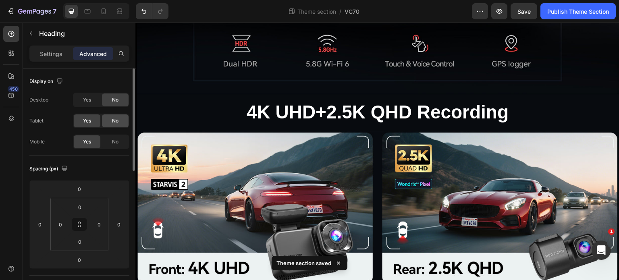
click at [123, 125] on div "No" at bounding box center [115, 120] width 27 height 13
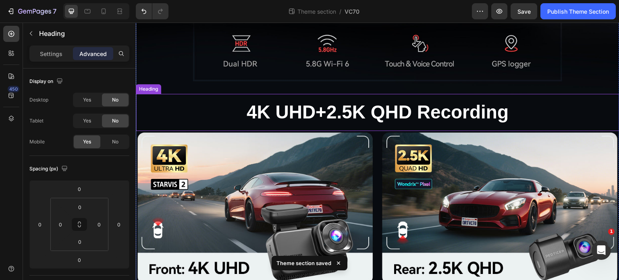
click at [191, 109] on p "4K UHD+2.5K QHD Recording" at bounding box center [377, 112] width 471 height 24
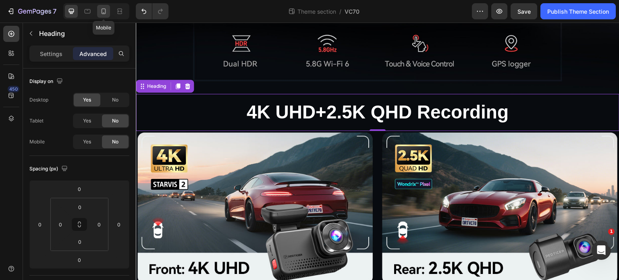
click at [105, 6] on div at bounding box center [103, 11] width 13 height 13
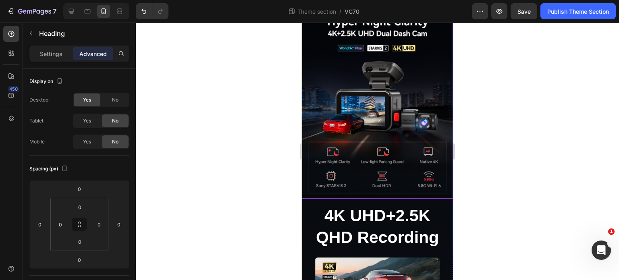
scroll to position [121, 0]
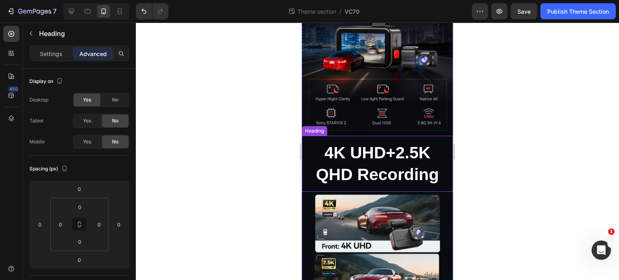
click at [380, 140] on h2 "4K UHD+2.5K QHD Recording" at bounding box center [377, 164] width 151 height 56
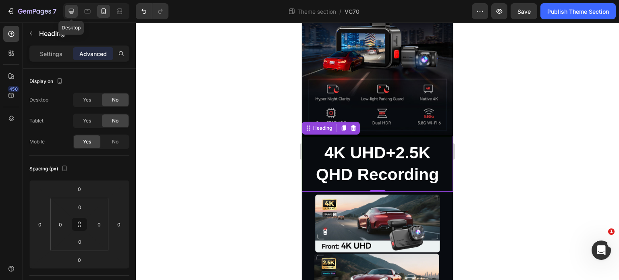
click at [67, 9] on icon at bounding box center [71, 11] width 8 height 8
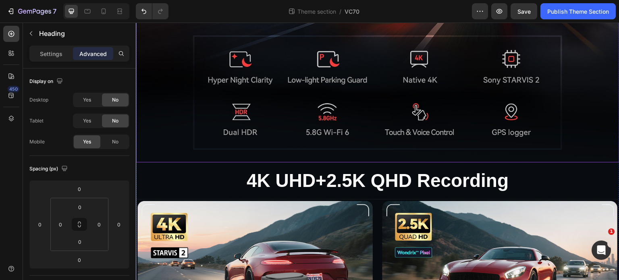
scroll to position [282, 0]
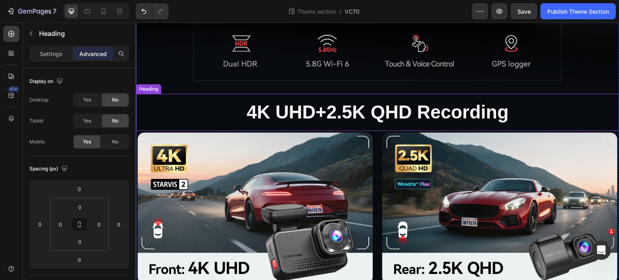
click at [222, 94] on h2 "4K UHD+2.5K QHD Recording" at bounding box center [378, 112] width 484 height 37
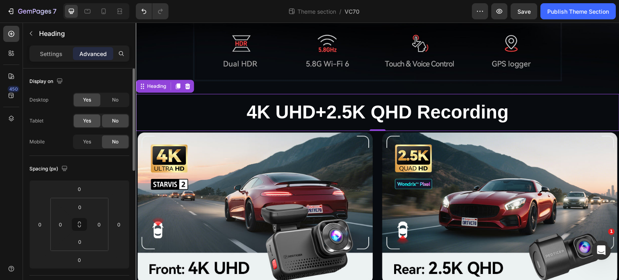
click at [91, 119] on span "Yes" at bounding box center [87, 120] width 8 height 7
click at [103, 11] on icon at bounding box center [104, 11] width 8 height 8
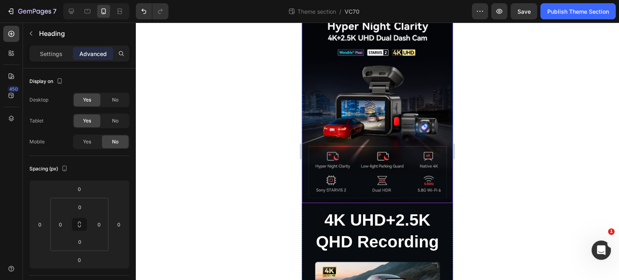
scroll to position [52, 0]
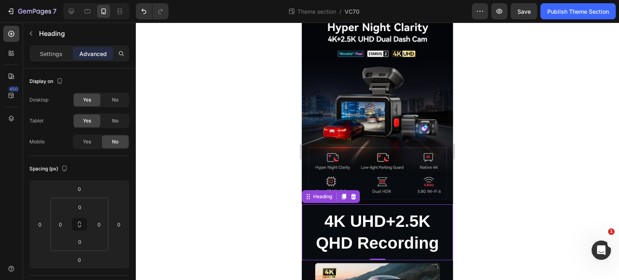
click at [381, 221] on h2 "4K UHD+2.5K QHD Recording" at bounding box center [377, 232] width 151 height 56
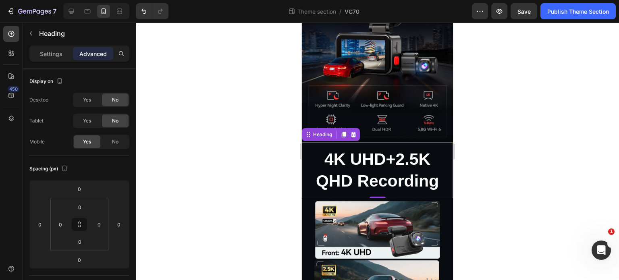
scroll to position [121, 0]
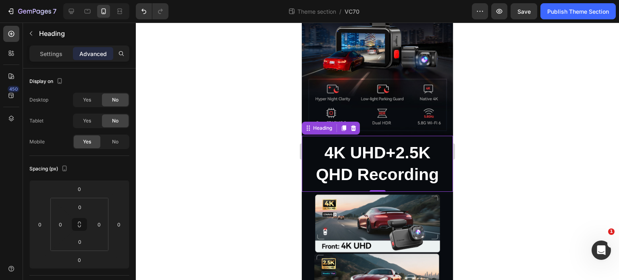
click at [364, 166] on h2 "4K UHD+2.5K QHD Recording" at bounding box center [377, 164] width 151 height 56
click at [39, 51] on div "Settings" at bounding box center [51, 53] width 40 height 13
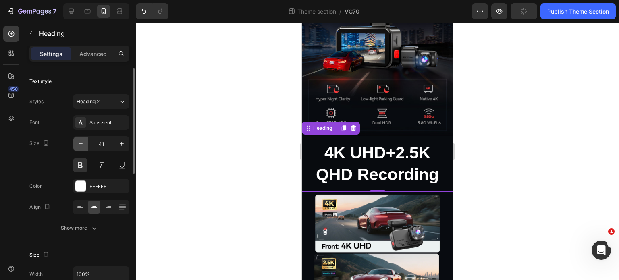
click at [81, 141] on icon "button" at bounding box center [81, 144] width 8 height 8
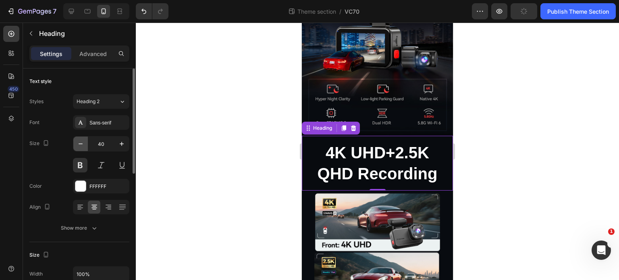
click at [81, 141] on icon "button" at bounding box center [81, 144] width 8 height 8
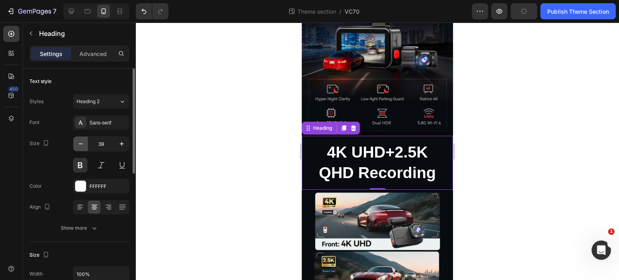
click at [81, 141] on icon "button" at bounding box center [81, 144] width 8 height 8
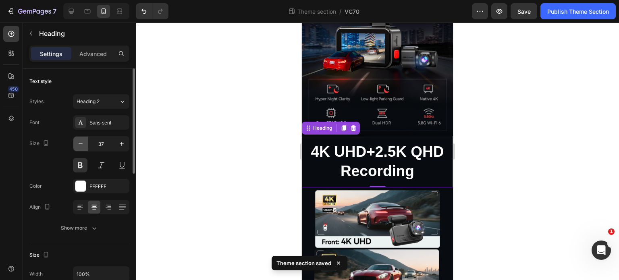
click at [81, 141] on icon "button" at bounding box center [81, 144] width 8 height 8
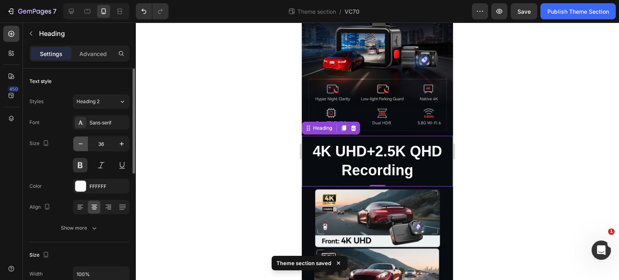
click at [81, 141] on icon "button" at bounding box center [81, 144] width 8 height 8
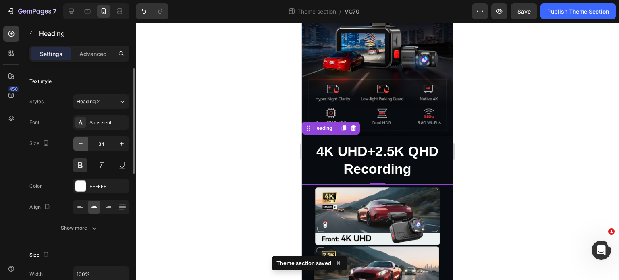
click at [81, 141] on icon "button" at bounding box center [81, 144] width 8 height 8
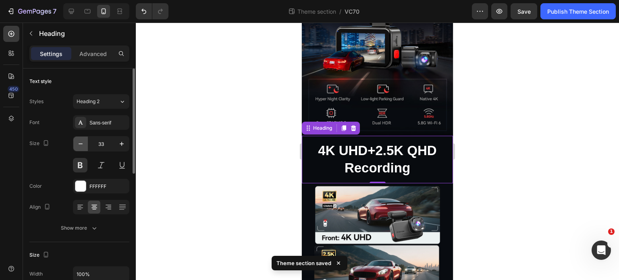
click at [81, 141] on icon "button" at bounding box center [81, 144] width 8 height 8
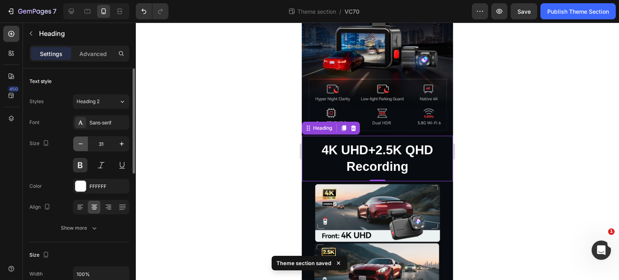
click at [81, 141] on icon "button" at bounding box center [81, 144] width 8 height 8
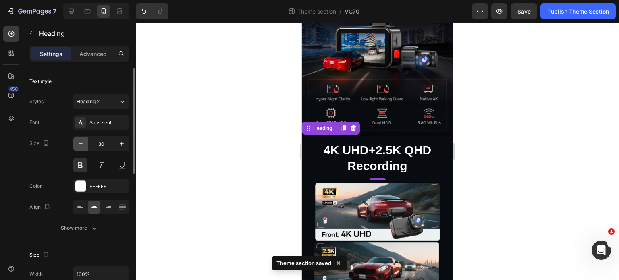
click at [81, 141] on icon "button" at bounding box center [81, 144] width 8 height 8
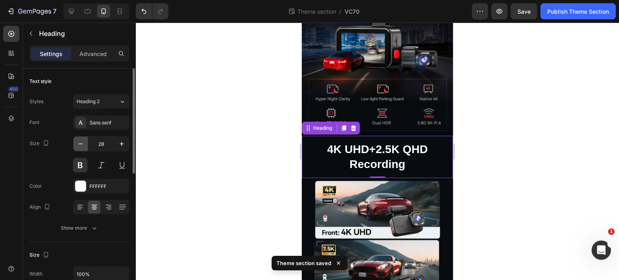
click at [81, 141] on icon "button" at bounding box center [81, 144] width 8 height 8
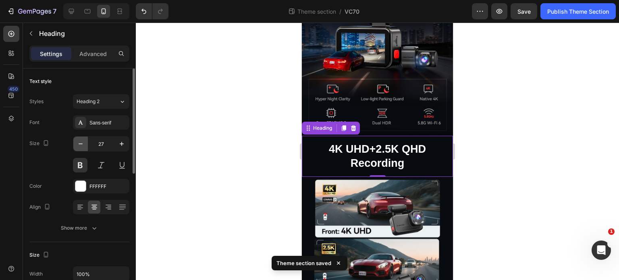
click at [81, 141] on icon "button" at bounding box center [81, 144] width 8 height 8
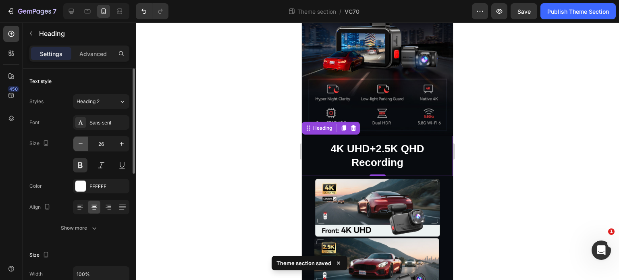
click at [81, 141] on icon "button" at bounding box center [81, 144] width 8 height 8
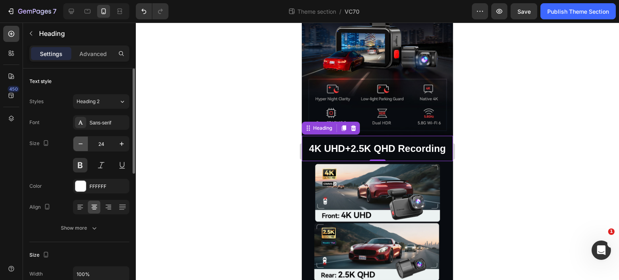
click at [81, 141] on icon "button" at bounding box center [81, 144] width 8 height 8
type input "23"
click at [480, 190] on div at bounding box center [377, 152] width 483 height 258
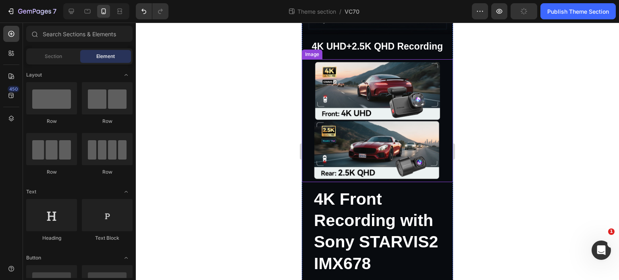
scroll to position [242, 0]
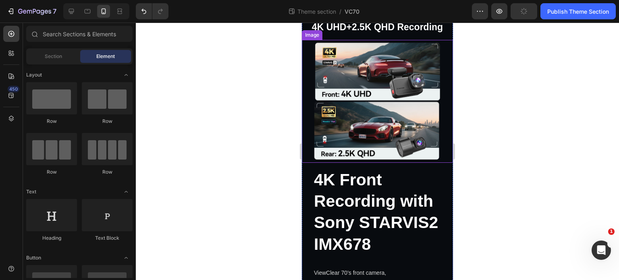
click at [417, 193] on strong "4K Front Recording with Sony STARVIS2 IMX678" at bounding box center [376, 212] width 124 height 83
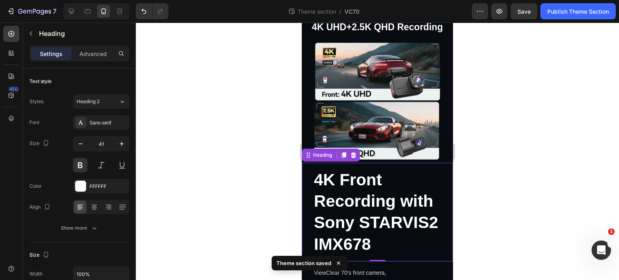
scroll to position [322, 0]
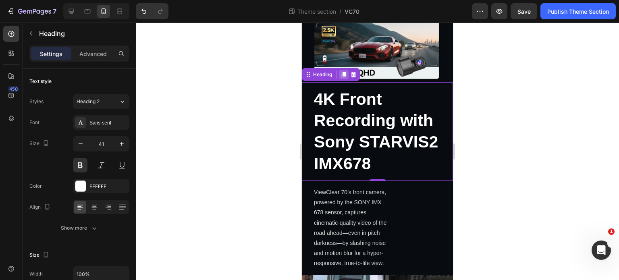
click at [343, 72] on icon at bounding box center [344, 75] width 4 height 6
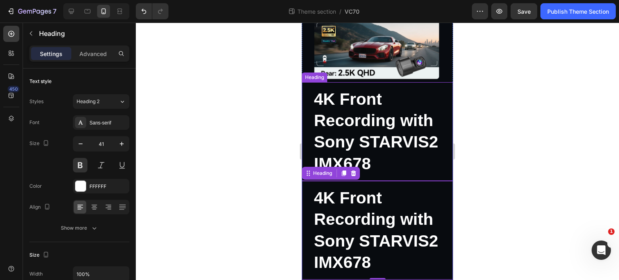
click at [397, 121] on strong "4K Front Recording with Sony STARVIS2 IMX678" at bounding box center [376, 131] width 124 height 83
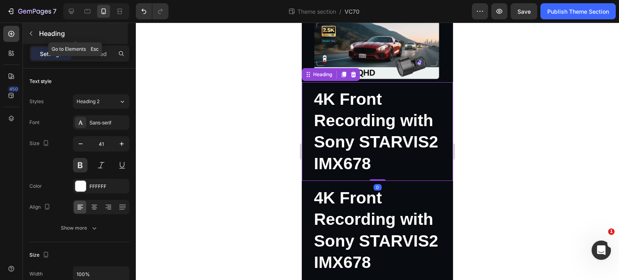
click at [92, 43] on div "Heading" at bounding box center [75, 33] width 105 height 21
click at [398, 110] on strong "4K Front Recording with Sony STARVIS2 IMX678" at bounding box center [376, 131] width 124 height 83
click at [86, 49] on div "Advanced" at bounding box center [93, 53] width 40 height 13
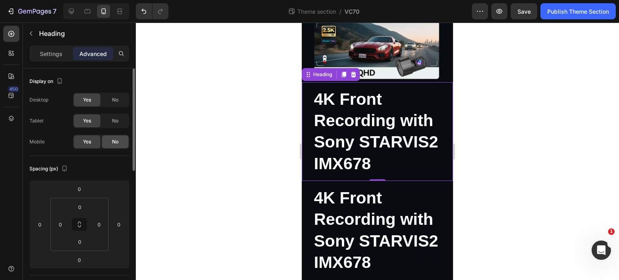
click at [111, 146] on div "No" at bounding box center [115, 141] width 27 height 13
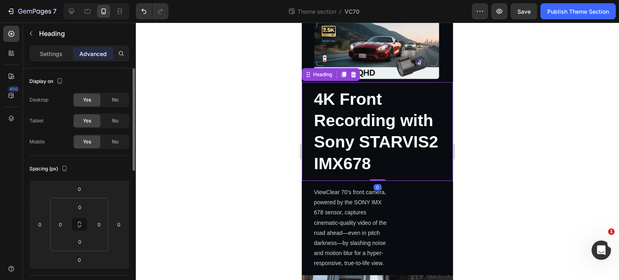
click at [378, 128] on strong "4K Front Recording with Sony STARVIS2 IMX678" at bounding box center [376, 131] width 124 height 83
click at [119, 101] on div "No" at bounding box center [115, 100] width 27 height 13
click at [119, 124] on div "No" at bounding box center [115, 120] width 27 height 13
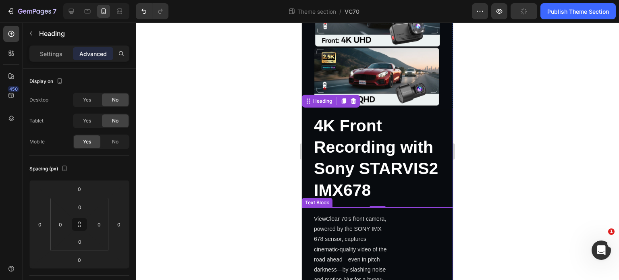
scroll to position [282, 0]
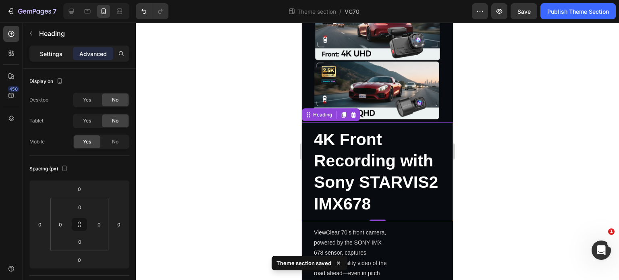
click at [44, 55] on p "Settings" at bounding box center [51, 54] width 23 height 8
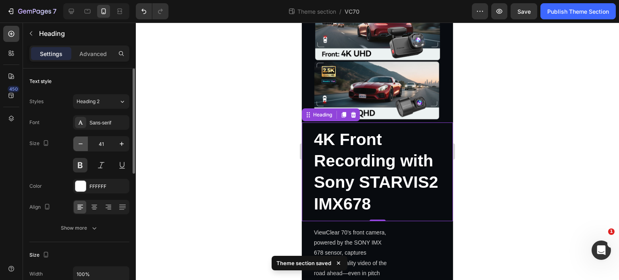
click at [87, 146] on button "button" at bounding box center [80, 144] width 15 height 15
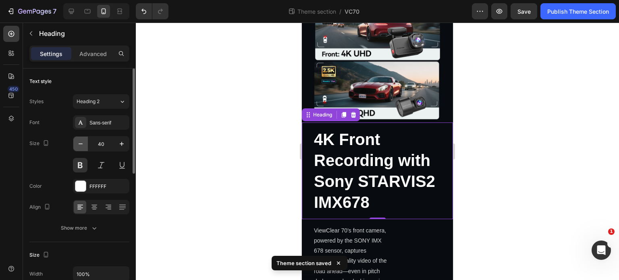
click at [87, 146] on button "button" at bounding box center [80, 144] width 15 height 15
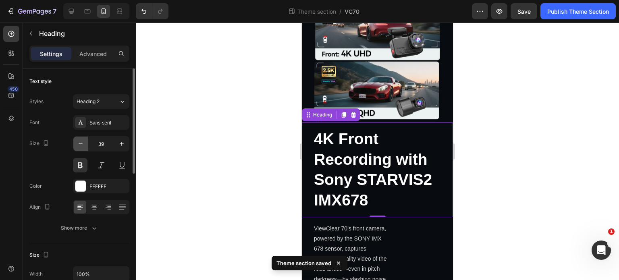
click at [87, 146] on button "button" at bounding box center [80, 144] width 15 height 15
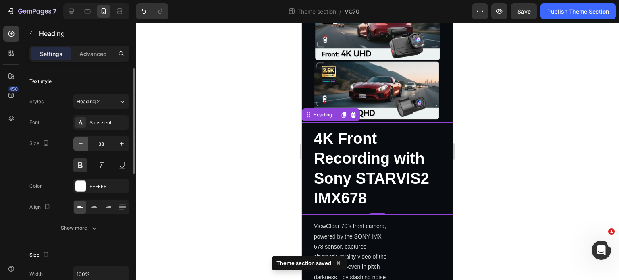
click at [87, 146] on button "button" at bounding box center [80, 144] width 15 height 15
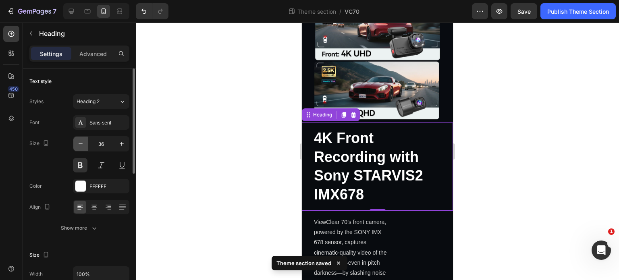
click at [87, 146] on button "button" at bounding box center [80, 144] width 15 height 15
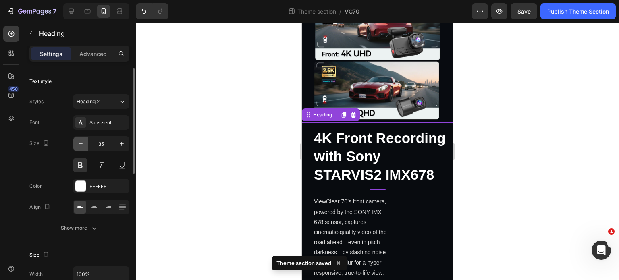
click at [87, 146] on button "button" at bounding box center [80, 144] width 15 height 15
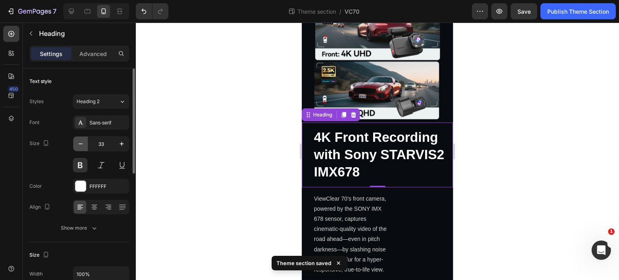
click at [87, 146] on button "button" at bounding box center [80, 144] width 15 height 15
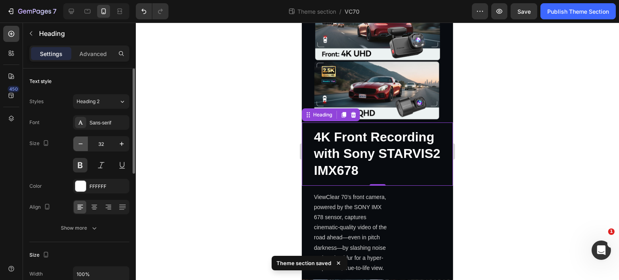
click at [87, 146] on button "button" at bounding box center [80, 144] width 15 height 15
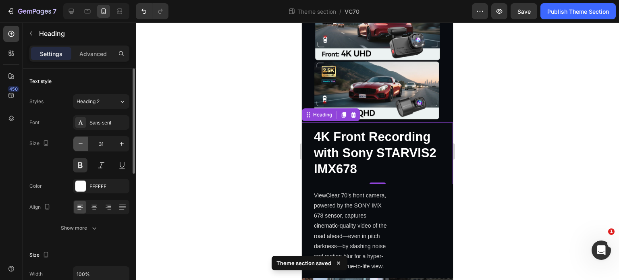
click at [87, 146] on button "button" at bounding box center [80, 144] width 15 height 15
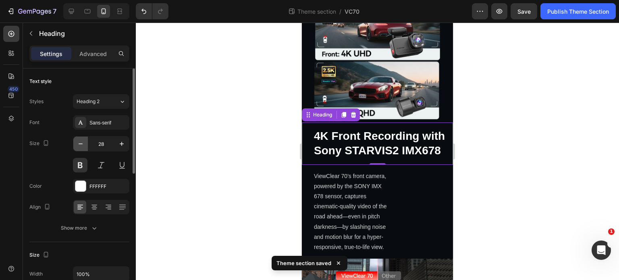
click at [87, 146] on button "button" at bounding box center [80, 144] width 15 height 15
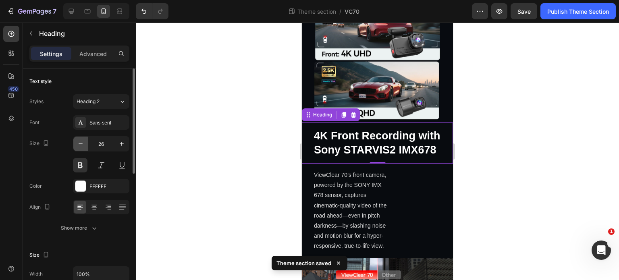
click at [87, 146] on button "button" at bounding box center [80, 144] width 15 height 15
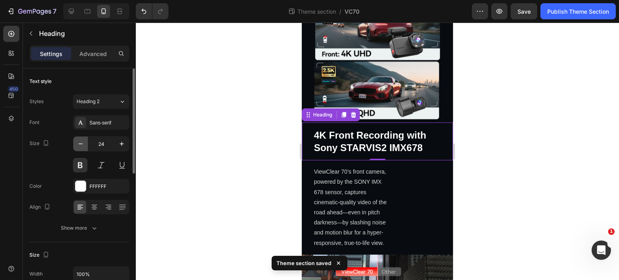
click at [87, 146] on button "button" at bounding box center [80, 144] width 15 height 15
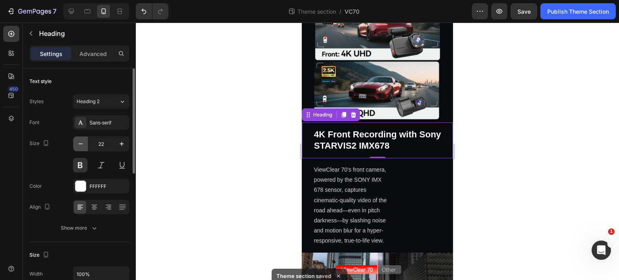
click at [87, 146] on button "button" at bounding box center [80, 144] width 15 height 15
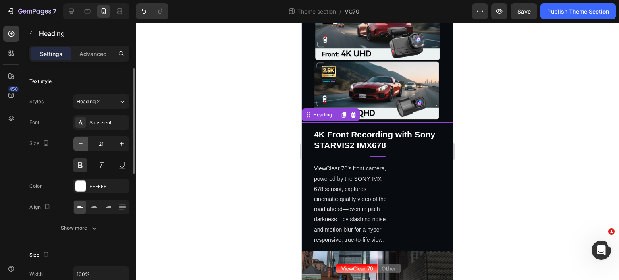
click at [87, 146] on button "button" at bounding box center [80, 144] width 15 height 15
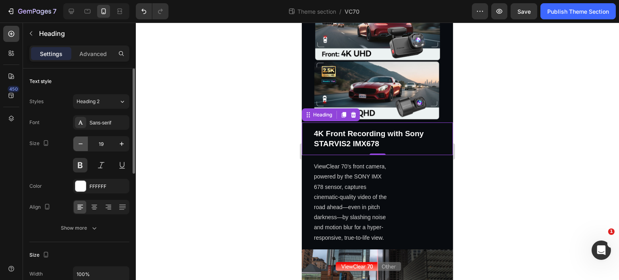
click at [87, 146] on button "button" at bounding box center [80, 144] width 15 height 15
type input "18"
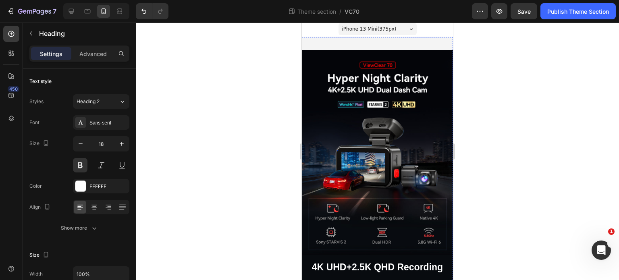
scroll to position [0, 0]
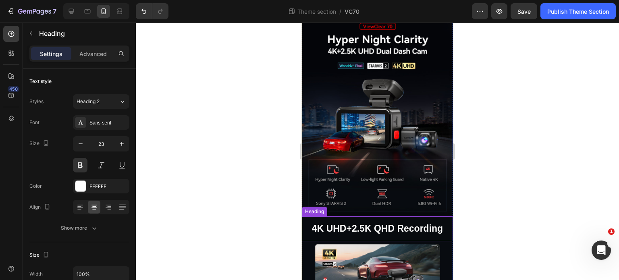
click at [383, 223] on p "4K UHD+2.5K QHD Recording" at bounding box center [377, 229] width 138 height 12
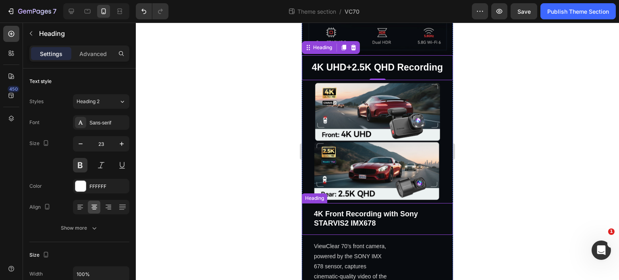
scroll to position [282, 0]
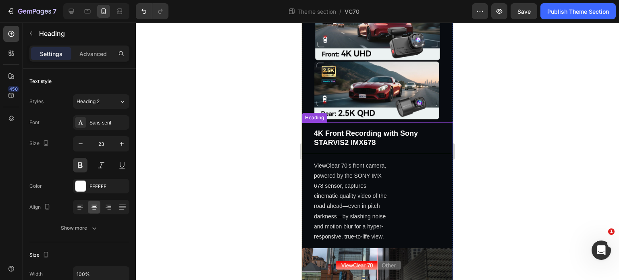
click at [377, 127] on h2 "4K Front Recording with Sony STARVIS2 IMX678" at bounding box center [377, 139] width 151 height 32
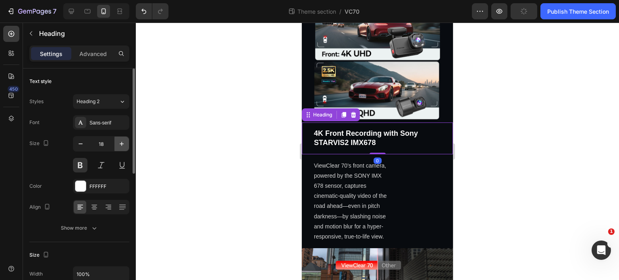
click at [120, 143] on icon "button" at bounding box center [122, 144] width 4 height 4
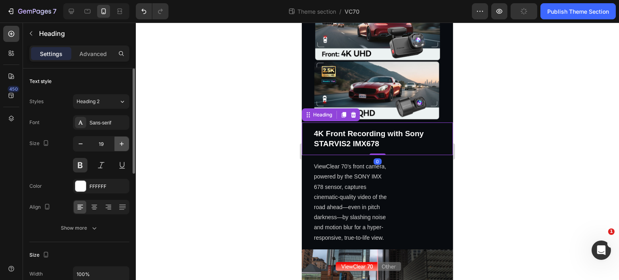
click at [120, 143] on icon "button" at bounding box center [122, 144] width 4 height 4
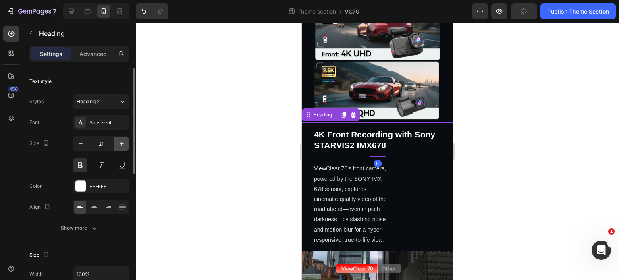
click at [120, 143] on icon "button" at bounding box center [122, 144] width 4 height 4
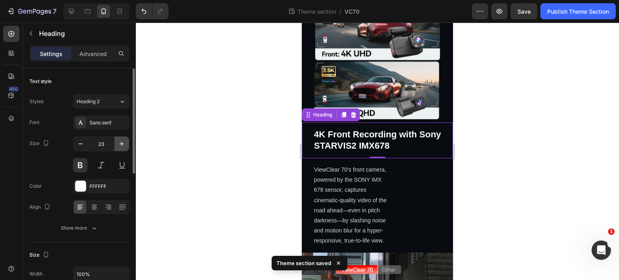
click at [120, 143] on icon "button" at bounding box center [122, 144] width 4 height 4
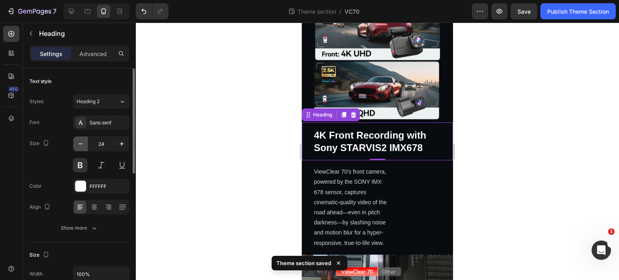
click at [81, 140] on icon "button" at bounding box center [81, 144] width 8 height 8
type input "23"
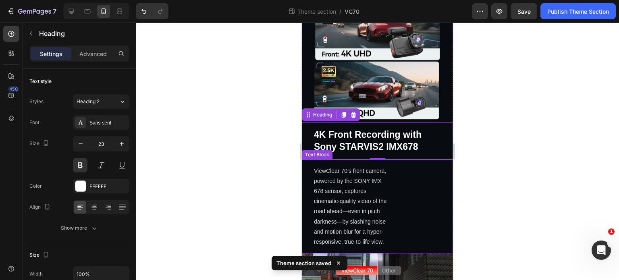
click at [357, 190] on p "ViewClear 70’s front camera, powered by the SONY IMX 678 sensor, captures cinem…" at bounding box center [351, 206] width 75 height 81
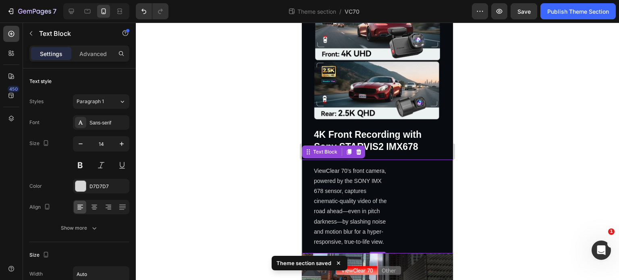
click at [350, 149] on icon at bounding box center [349, 152] width 4 height 6
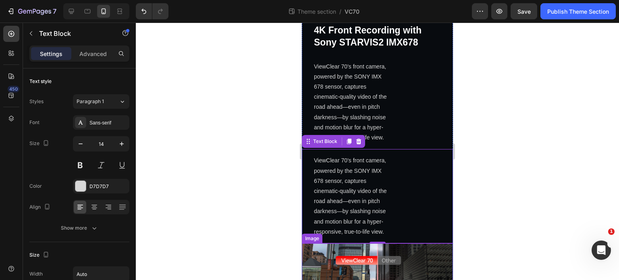
scroll to position [371, 0]
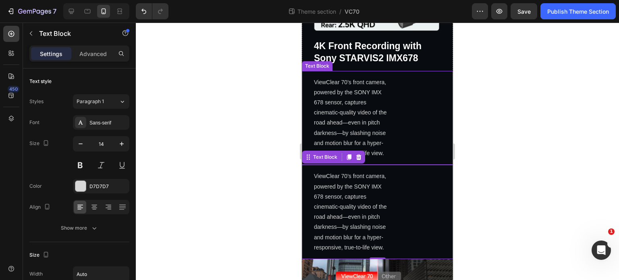
click at [395, 127] on div "ViewClear 70’s front camera, powered by the SONY IMX 678 sensor, captures cinem…" at bounding box center [377, 118] width 151 height 94
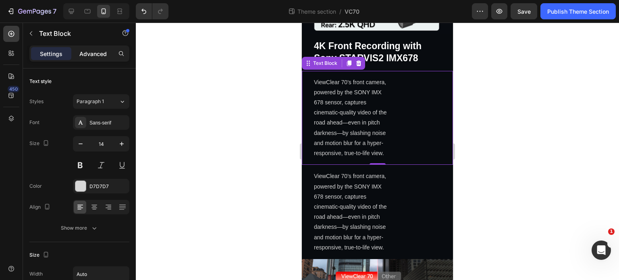
click at [92, 55] on p "Advanced" at bounding box center [92, 54] width 27 height 8
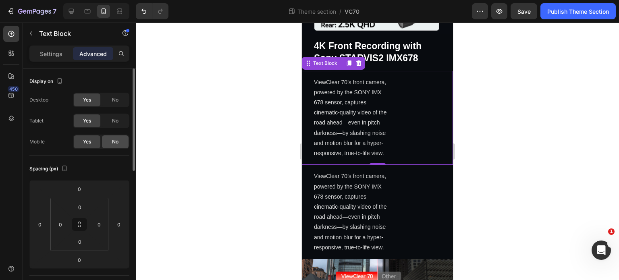
click at [116, 139] on span "No" at bounding box center [115, 141] width 6 height 7
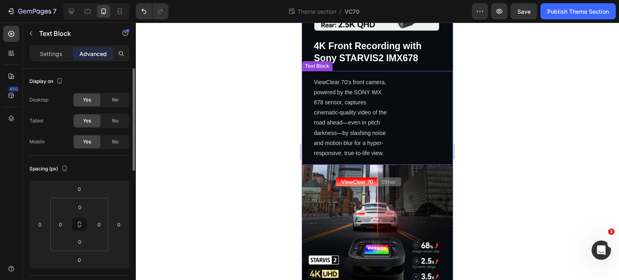
click at [342, 122] on p "ViewClear 70’s front camera, powered by the SONY IMX 678 sensor, captures cinem…" at bounding box center [351, 117] width 75 height 81
drag, startPoint x: 106, startPoint y: 101, endPoint x: 112, endPoint y: 114, distance: 13.9
click at [107, 101] on div "No" at bounding box center [115, 100] width 27 height 13
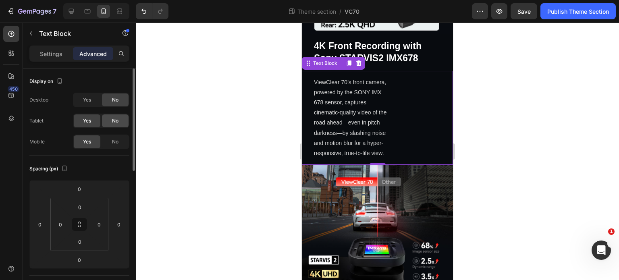
click at [111, 119] on div "No" at bounding box center [115, 120] width 27 height 13
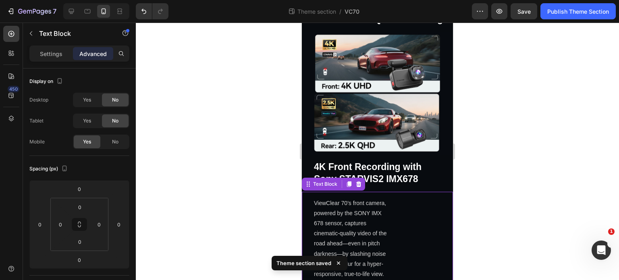
scroll to position [290, 0]
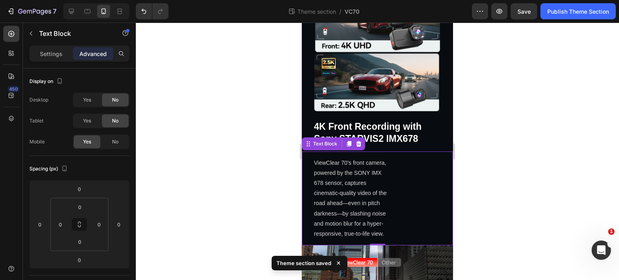
click at [374, 200] on p "ViewClear 70’s front camera, powered by the SONY IMX 678 sensor, captures cinem…" at bounding box center [351, 198] width 75 height 81
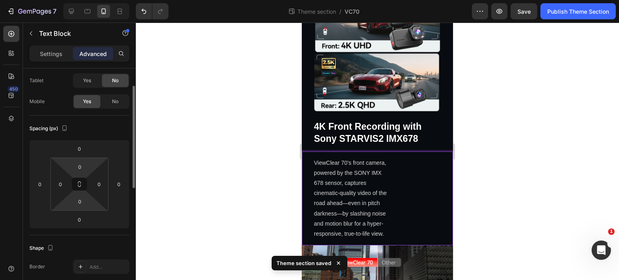
scroll to position [0, 0]
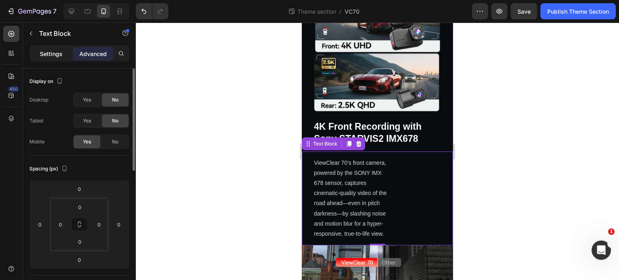
click at [46, 48] on div "Settings" at bounding box center [51, 53] width 40 height 13
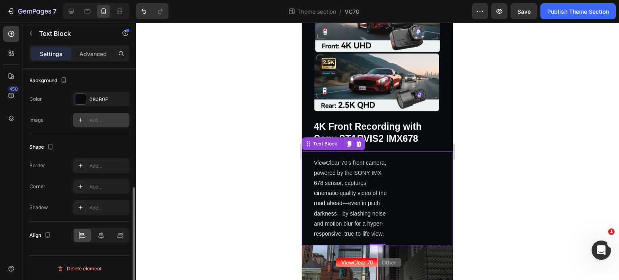
scroll to position [161, 0]
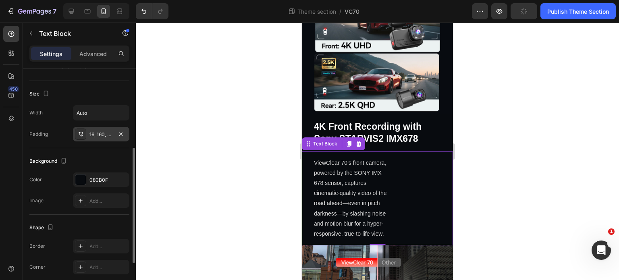
click at [92, 132] on div "16, 160, 16, 30" at bounding box center [100, 134] width 23 height 7
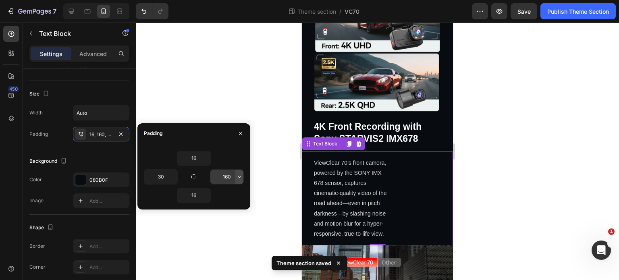
click at [239, 177] on icon "button" at bounding box center [239, 177] width 6 height 6
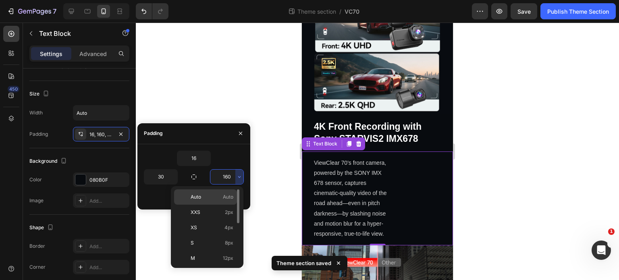
click at [224, 195] on span "Auto" at bounding box center [228, 196] width 10 height 7
type input "Auto"
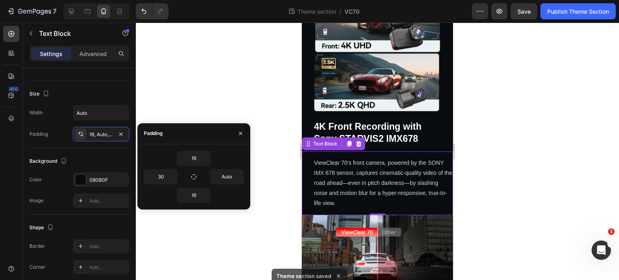
click at [274, 176] on div at bounding box center [377, 152] width 483 height 258
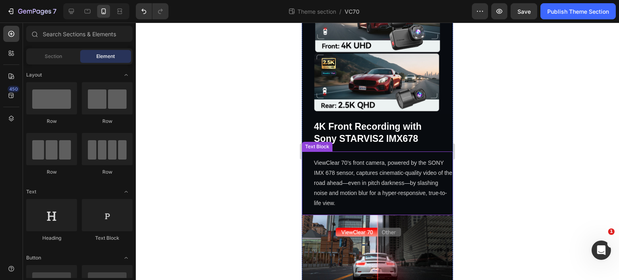
click at [375, 181] on p "ViewClear 70’s front camera, powered by the SONY IMX 678 sensor, captures cinem…" at bounding box center [383, 183] width 139 height 51
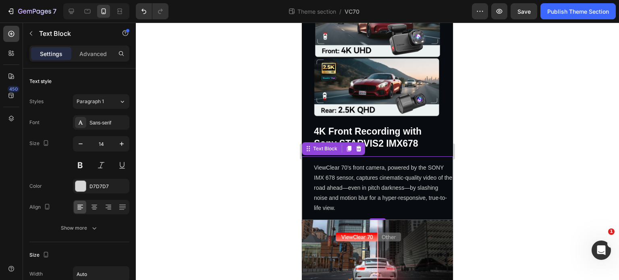
scroll to position [290, 0]
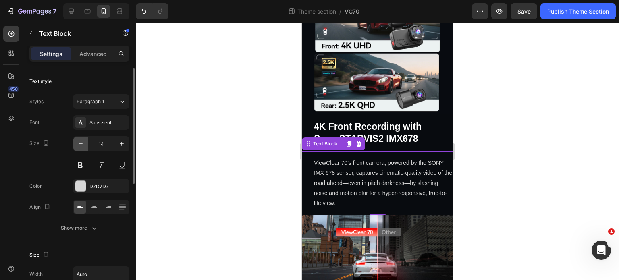
click at [75, 141] on button "button" at bounding box center [80, 144] width 15 height 15
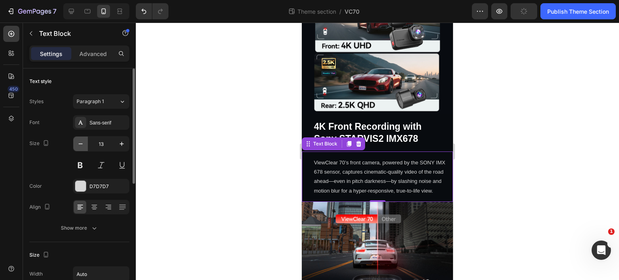
click at [75, 141] on button "button" at bounding box center [80, 144] width 15 height 15
type input "12"
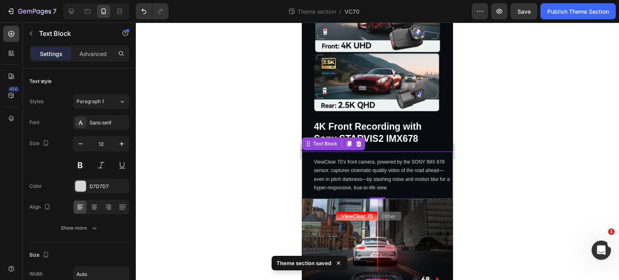
click at [484, 181] on div at bounding box center [377, 152] width 483 height 258
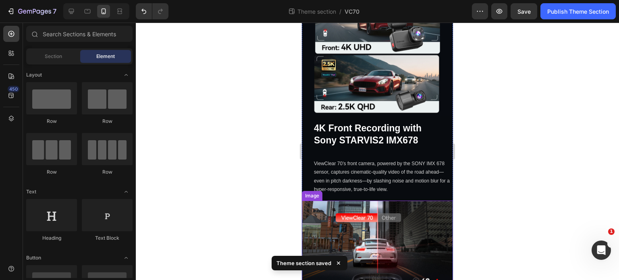
scroll to position [322, 0]
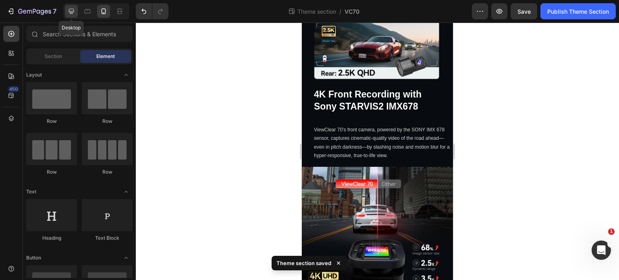
click at [77, 11] on div at bounding box center [71, 11] width 13 height 13
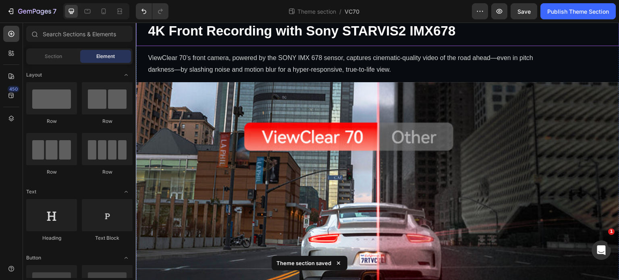
scroll to position [566, 0]
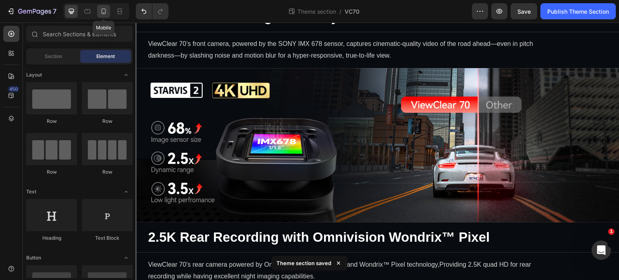
click at [100, 10] on icon at bounding box center [104, 11] width 8 height 8
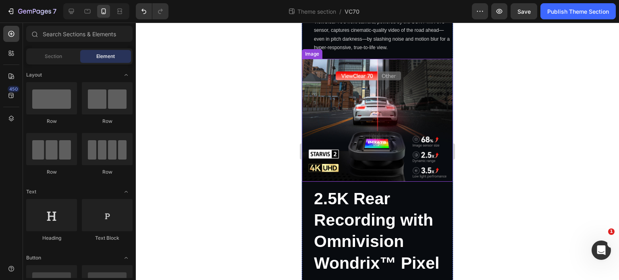
scroll to position [484, 0]
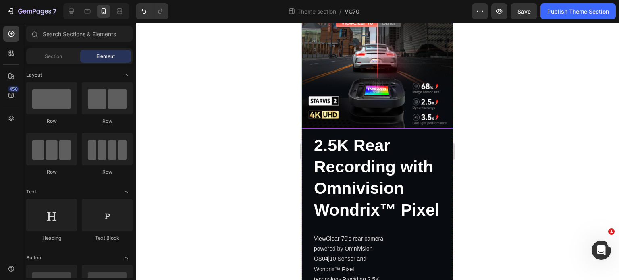
click at [414, 160] on strong "2.5K Rear Recording with Omnivision Wondrix™ Pixel" at bounding box center [376, 177] width 125 height 83
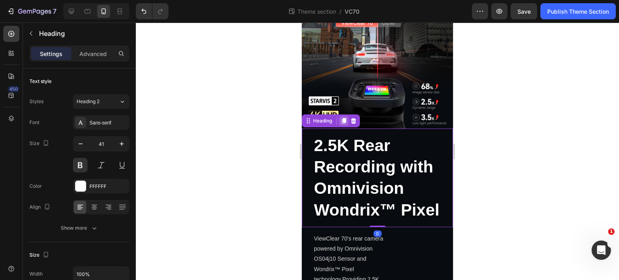
click at [343, 118] on icon at bounding box center [344, 121] width 6 height 6
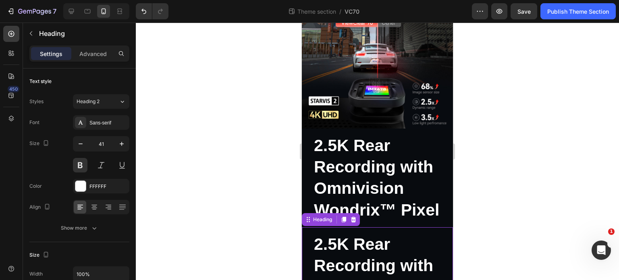
scroll to position [161, 0]
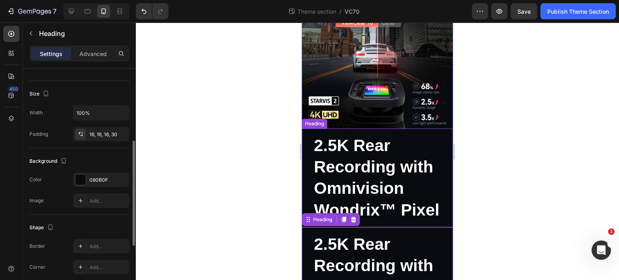
click at [381, 145] on strong "2.5K Rear Recording with Omnivision Wondrix™ Pixel" at bounding box center [376, 177] width 125 height 83
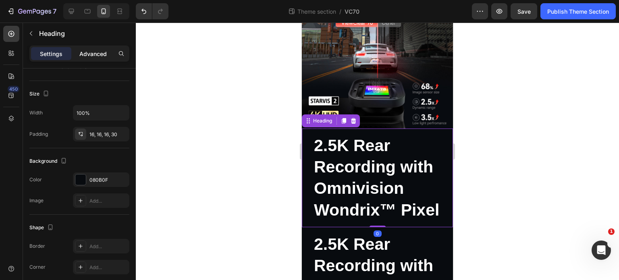
click at [111, 51] on div "Advanced" at bounding box center [93, 53] width 40 height 13
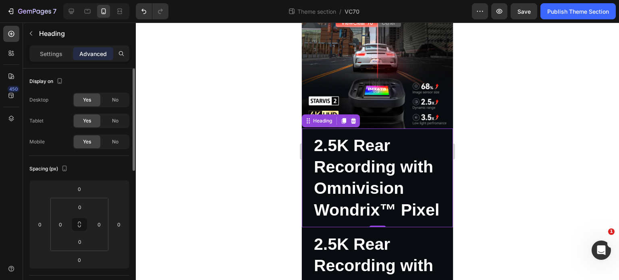
scroll to position [0, 0]
click at [114, 142] on span "No" at bounding box center [115, 141] width 6 height 7
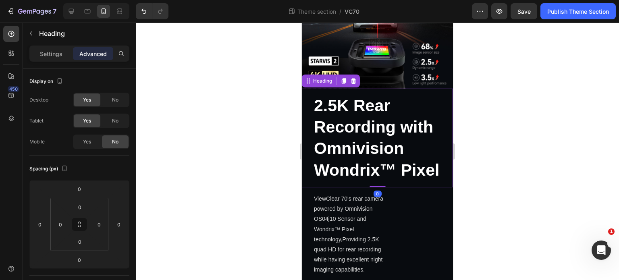
click at [390, 153] on strong "2.5K Rear Recording with Omnivision Wondrix™ Pixel" at bounding box center [376, 137] width 125 height 83
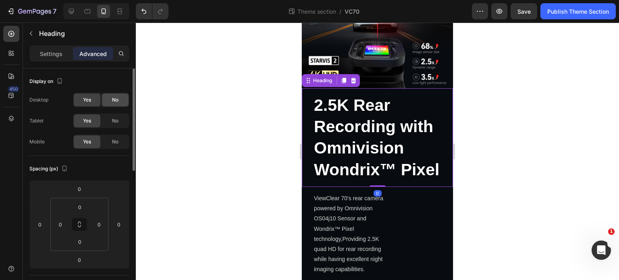
click at [113, 97] on span "No" at bounding box center [115, 99] width 6 height 7
click at [104, 119] on div "No" at bounding box center [115, 120] width 27 height 13
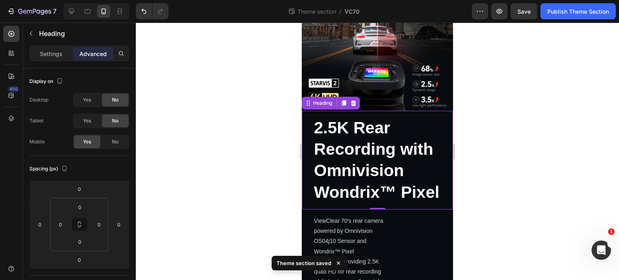
scroll to position [484, 0]
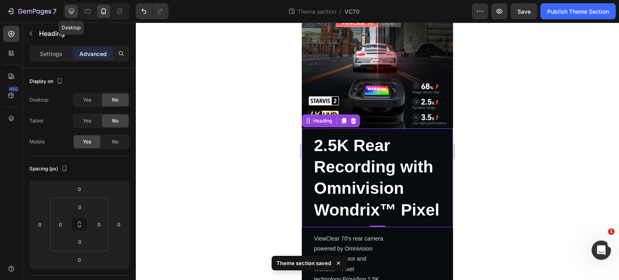
click at [73, 11] on icon at bounding box center [71, 11] width 5 height 5
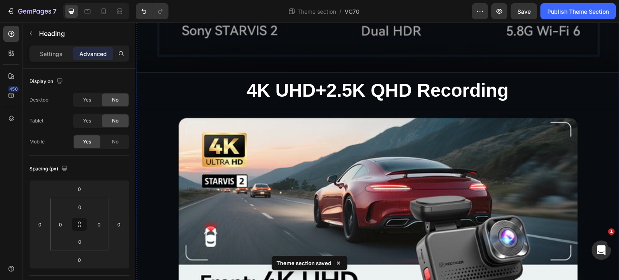
scroll to position [638, 0]
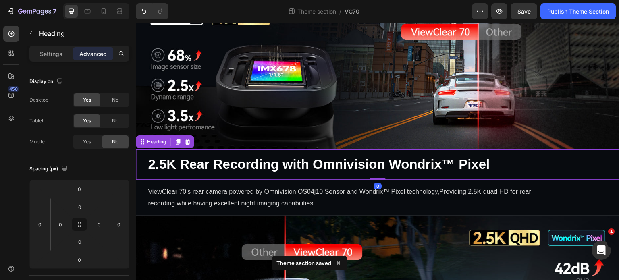
click at [362, 162] on strong "2.5K Rear Recording with Omnivision Wondrix™ Pixel" at bounding box center [319, 164] width 342 height 15
click at [105, 11] on icon at bounding box center [104, 11] width 8 height 8
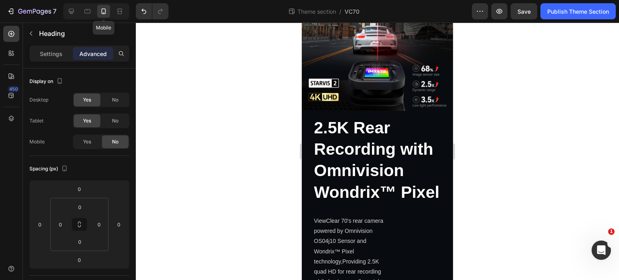
scroll to position [489, 0]
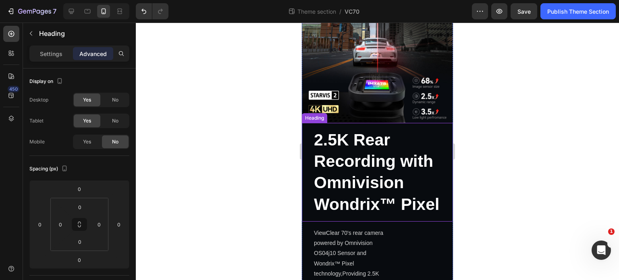
click at [385, 177] on strong "2.5K Rear Recording with Omnivision Wondrix™ Pixel" at bounding box center [376, 172] width 125 height 83
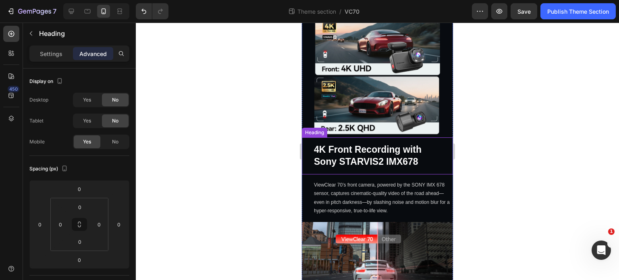
scroll to position [247, 0]
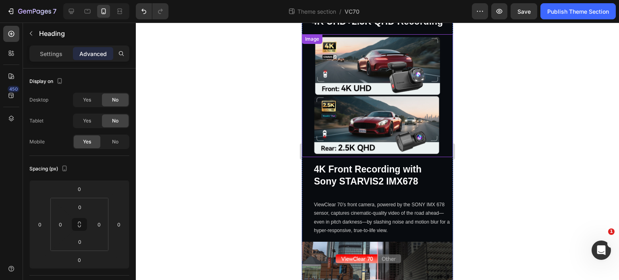
click at [385, 164] on strong "4K Front Recording with Sony STARVIS2 IMX678" at bounding box center [368, 175] width 108 height 23
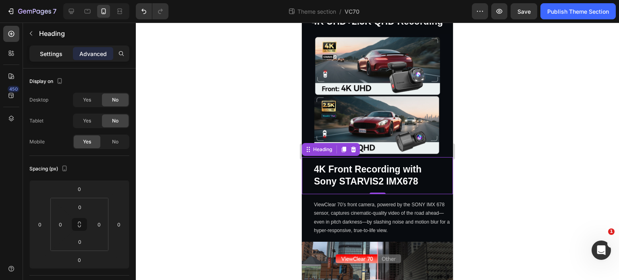
click at [52, 54] on p "Settings" at bounding box center [51, 54] width 23 height 8
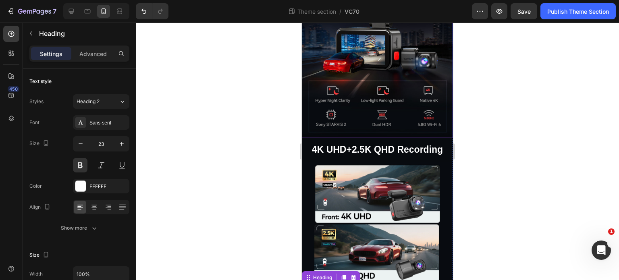
scroll to position [121, 0]
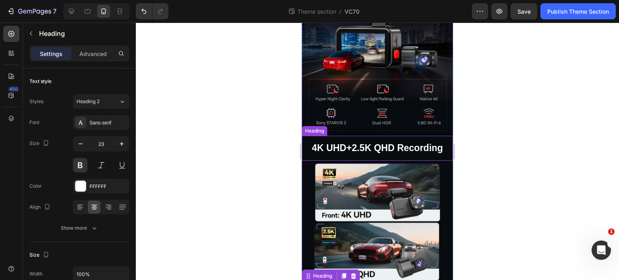
click at [374, 142] on p "4K UHD+2.5K QHD Recording" at bounding box center [377, 148] width 138 height 12
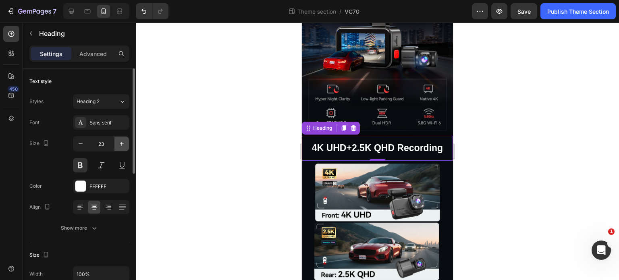
click at [120, 146] on icon "button" at bounding box center [122, 144] width 8 height 8
click at [85, 147] on button "button" at bounding box center [80, 144] width 15 height 15
type input "23"
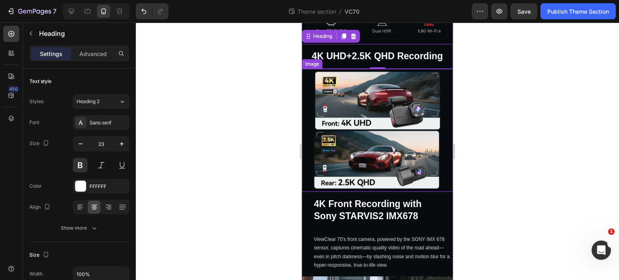
scroll to position [242, 0]
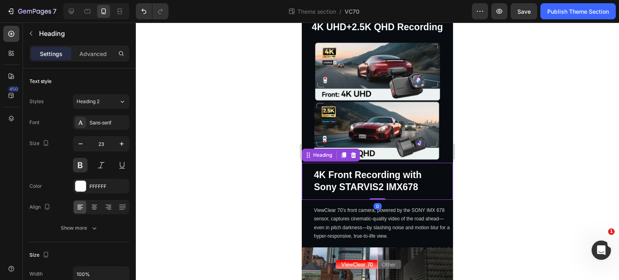
click at [374, 170] on strong "4K Front Recording with Sony STARVIS2 IMX678" at bounding box center [368, 181] width 108 height 23
click at [81, 139] on button "button" at bounding box center [80, 144] width 15 height 15
type input "22"
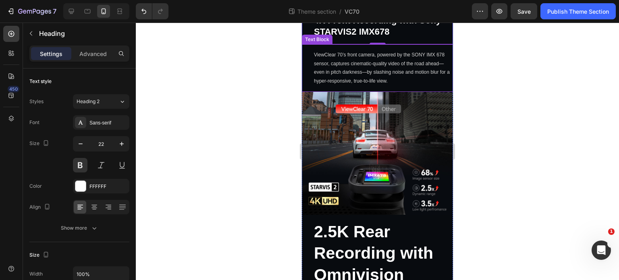
scroll to position [403, 0]
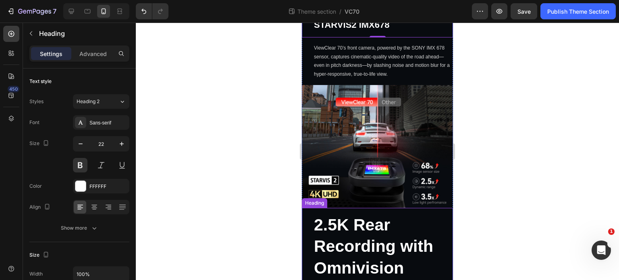
click at [374, 230] on strong "2.5K Rear Recording with Omnivision Wondrix™ Pixel" at bounding box center [376, 257] width 125 height 83
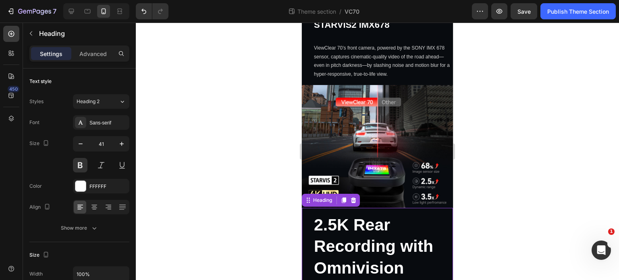
scroll to position [524, 0]
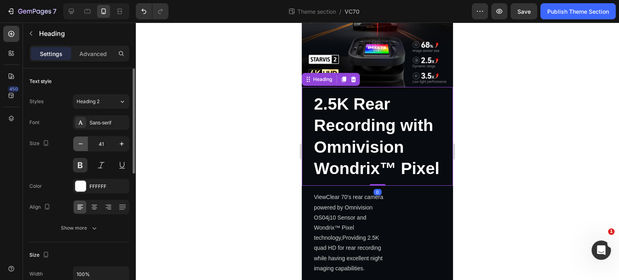
click at [83, 146] on icon "button" at bounding box center [81, 144] width 8 height 8
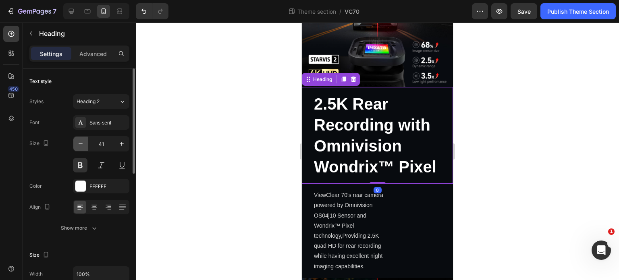
click at [83, 146] on icon "button" at bounding box center [81, 144] width 8 height 8
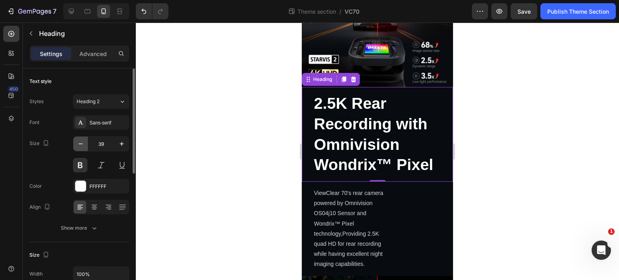
click at [83, 146] on icon "button" at bounding box center [81, 144] width 8 height 8
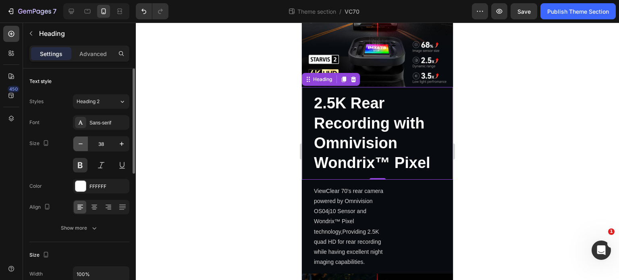
click at [83, 146] on icon "button" at bounding box center [81, 144] width 8 height 8
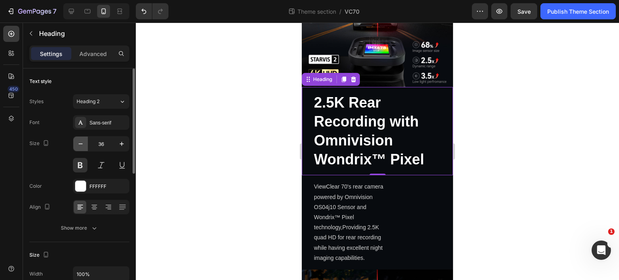
click at [83, 146] on icon "button" at bounding box center [81, 144] width 8 height 8
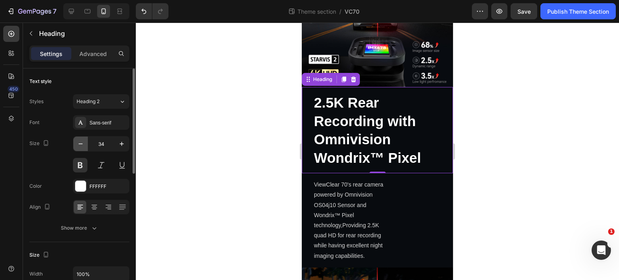
click at [83, 146] on icon "button" at bounding box center [81, 144] width 8 height 8
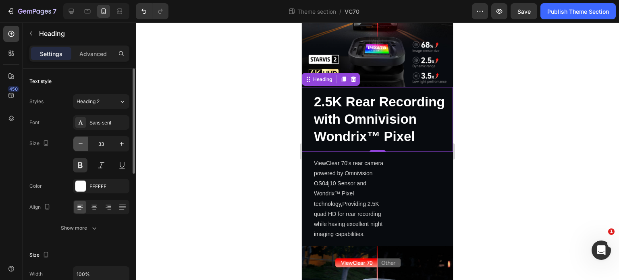
click at [83, 146] on icon "button" at bounding box center [81, 144] width 8 height 8
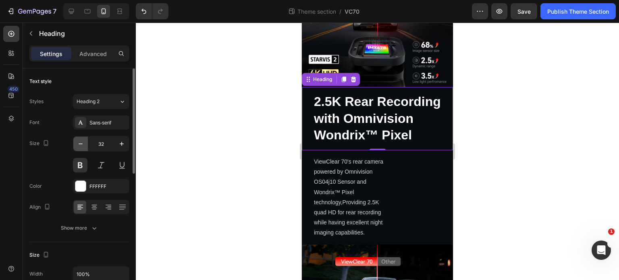
click at [83, 146] on icon "button" at bounding box center [81, 144] width 8 height 8
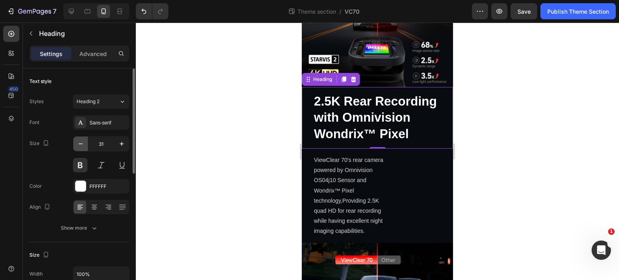
click at [83, 146] on icon "button" at bounding box center [81, 144] width 8 height 8
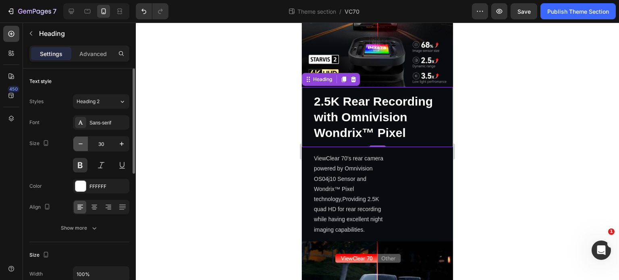
click at [83, 146] on icon "button" at bounding box center [81, 144] width 8 height 8
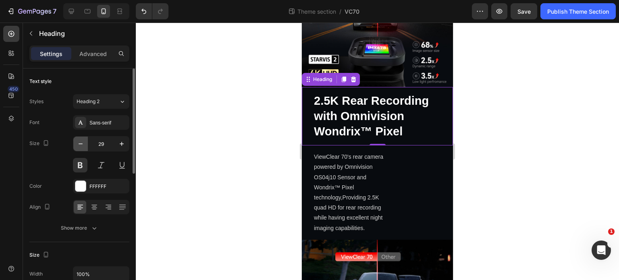
click at [83, 146] on icon "button" at bounding box center [81, 144] width 8 height 8
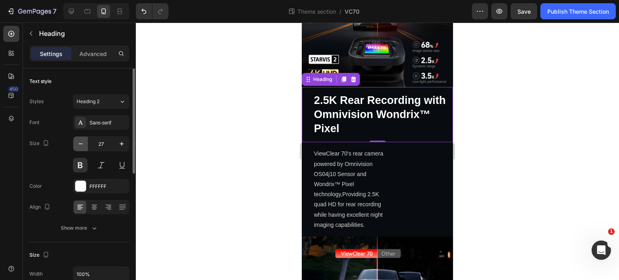
click at [83, 146] on icon "button" at bounding box center [81, 144] width 8 height 8
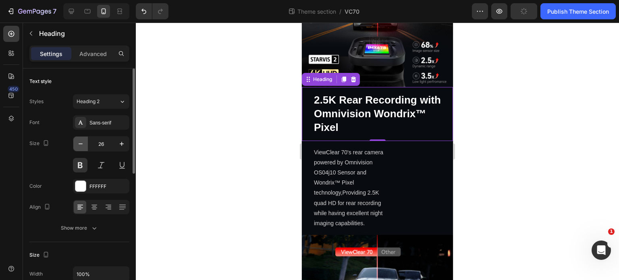
click at [83, 146] on icon "button" at bounding box center [81, 144] width 8 height 8
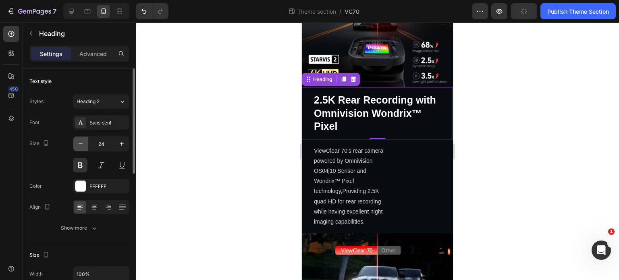
click at [83, 146] on icon "button" at bounding box center [81, 144] width 8 height 8
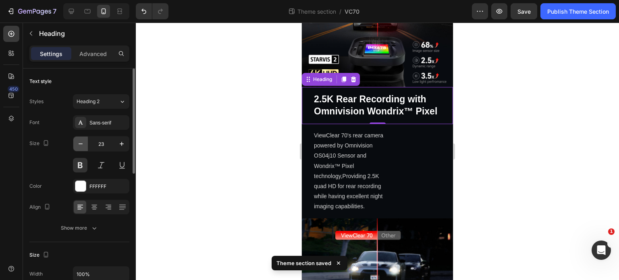
click at [83, 146] on icon "button" at bounding box center [81, 144] width 8 height 8
type input "22"
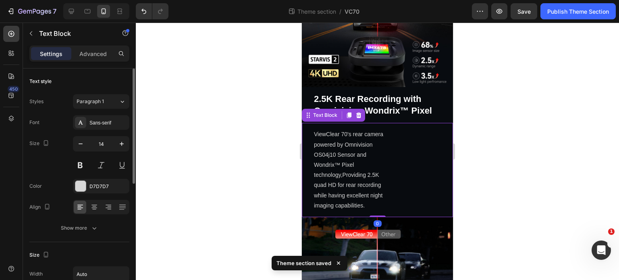
click at [371, 166] on p "ViewClear 70's rear camera powered by Omnivision OS04j10 Sensor and Wondrix™ Pi…" at bounding box center [351, 169] width 75 height 81
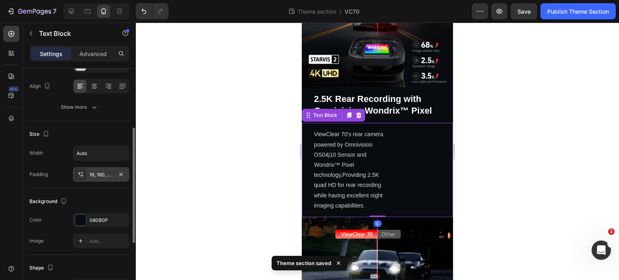
click at [110, 172] on div "16, 160, 16, 30" at bounding box center [100, 174] width 23 height 7
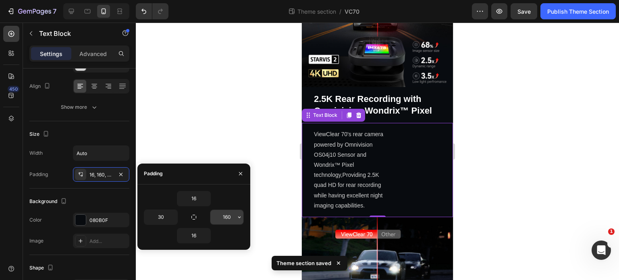
click at [226, 216] on input "160" at bounding box center [226, 217] width 33 height 15
click at [239, 220] on button "button" at bounding box center [239, 217] width 8 height 15
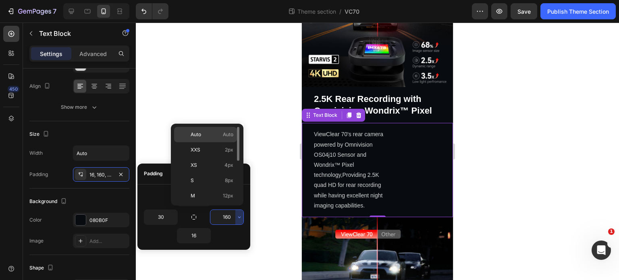
click at [203, 142] on div "Auto Auto" at bounding box center [205, 149] width 63 height 15
type input "Auto"
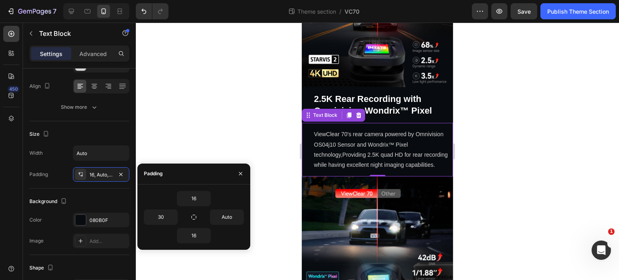
click at [493, 167] on div at bounding box center [377, 152] width 483 height 258
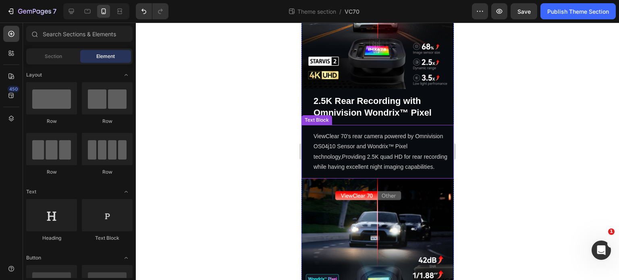
click at [367, 134] on p "ViewClear 70's rear camera powered by Omnivision OS04j10 Sensor and Wondrix™ Pi…" at bounding box center [383, 151] width 140 height 41
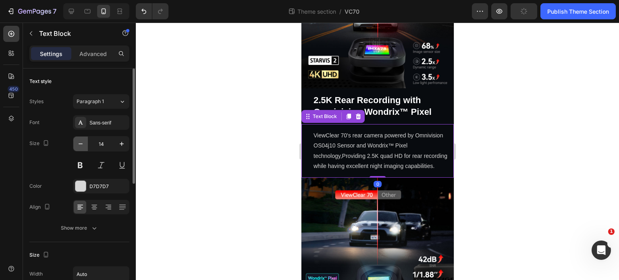
click at [81, 142] on icon "button" at bounding box center [81, 144] width 8 height 8
type input "13"
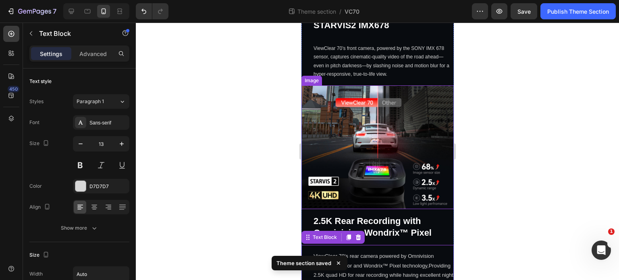
scroll to position [365, 0]
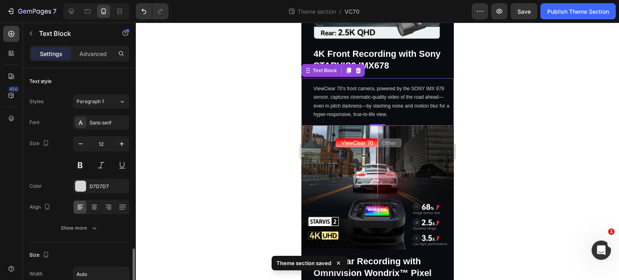
click at [378, 89] on p "ViewClear 70’s front camera, powered by the SONY IMX 678 sensor, captures cinem…" at bounding box center [383, 102] width 140 height 35
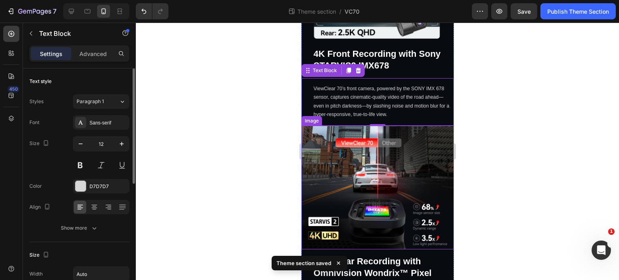
scroll to position [567, 0]
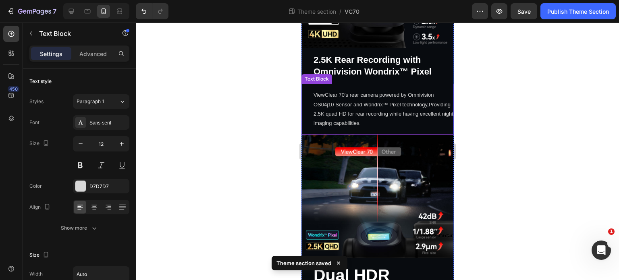
click at [371, 91] on p "ViewClear 70's rear camera powered by Omnivision OS04j10 Sensor and Wondrix™ Pi…" at bounding box center [383, 109] width 140 height 38
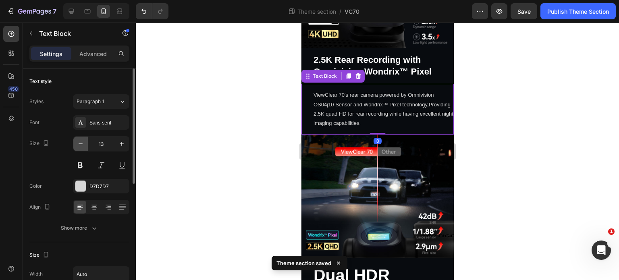
click at [77, 141] on icon "button" at bounding box center [81, 144] width 8 height 8
type input "12"
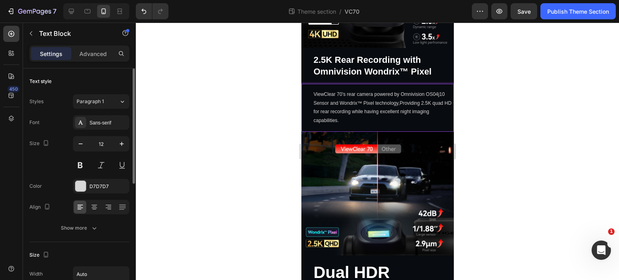
scroll to position [121, 0]
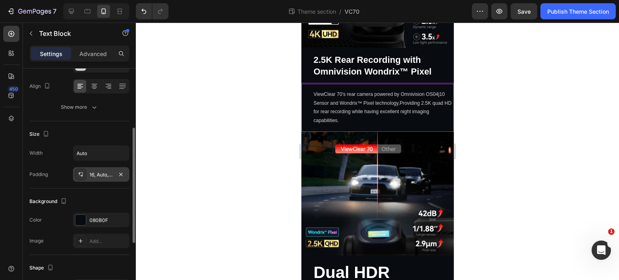
click at [108, 174] on div "16, Auto, 16, 30" at bounding box center [100, 174] width 23 height 7
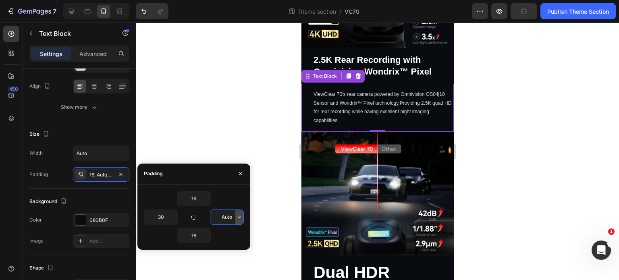
click at [239, 216] on icon "button" at bounding box center [239, 217] width 6 height 6
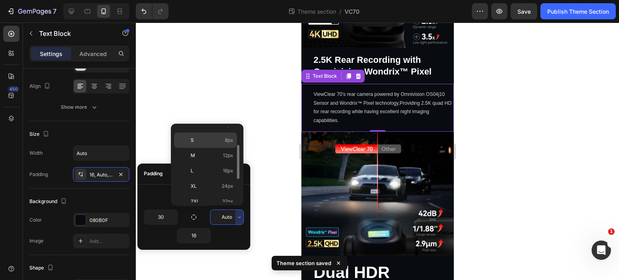
scroll to position [81, 0]
click at [218, 214] on input "Auto" at bounding box center [226, 217] width 33 height 15
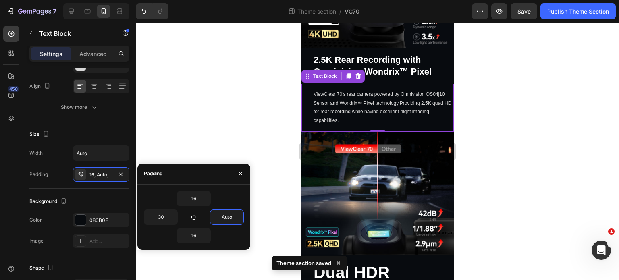
drag, startPoint x: 218, startPoint y: 214, endPoint x: 258, endPoint y: 220, distance: 40.4
click at [258, 0] on div "7 Theme section / VC70 Preview Save Publish Theme Section 450 Sections(18) Elem…" at bounding box center [309, 0] width 619 height 0
type input "30"
click at [264, 159] on div at bounding box center [377, 152] width 483 height 258
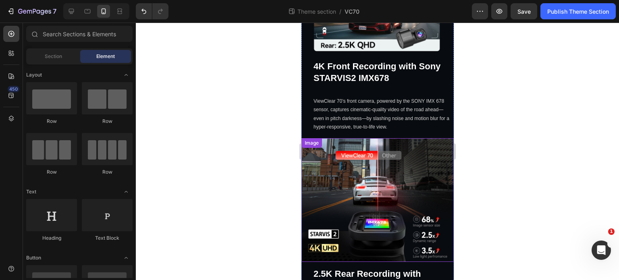
scroll to position [325, 0]
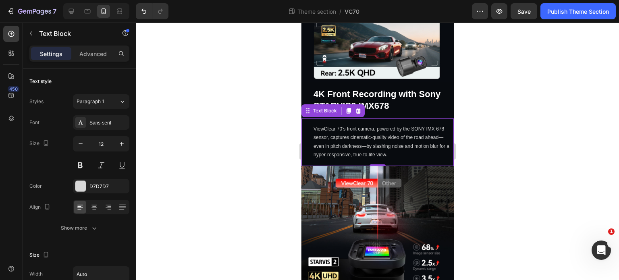
click at [401, 127] on p "ViewClear 70’s front camera, powered by the SONY IMX 678 sensor, captures cinem…" at bounding box center [383, 142] width 140 height 35
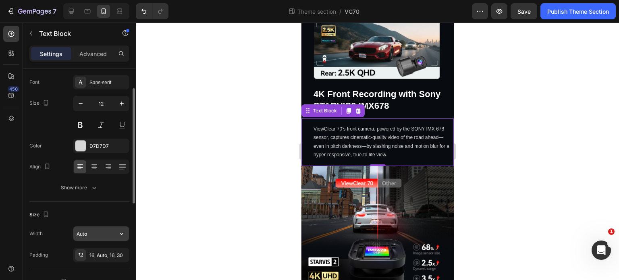
scroll to position [81, 0]
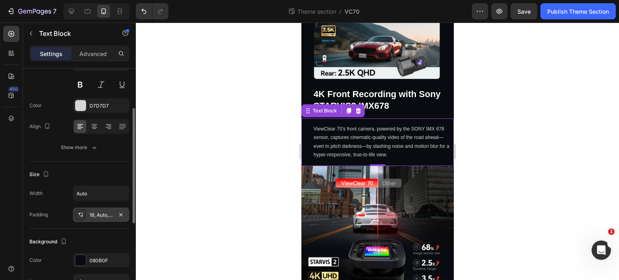
click at [110, 220] on div "16, Auto, 16, 30" at bounding box center [101, 215] width 56 height 15
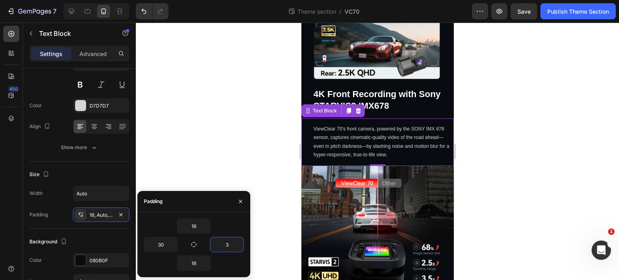
type input "30"
click at [518, 141] on div at bounding box center [377, 152] width 483 height 258
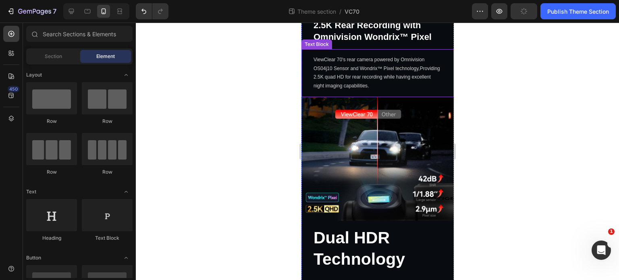
scroll to position [607, 0]
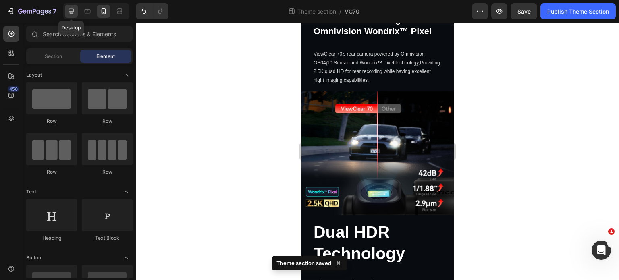
click at [71, 12] on icon at bounding box center [71, 11] width 8 height 8
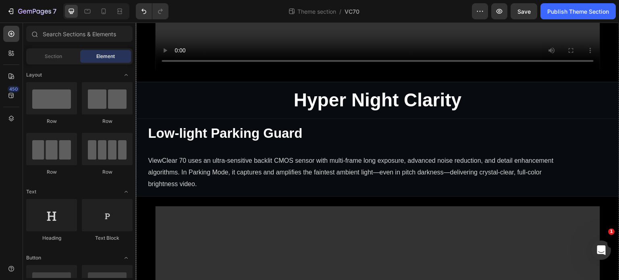
scroll to position [1296, 0]
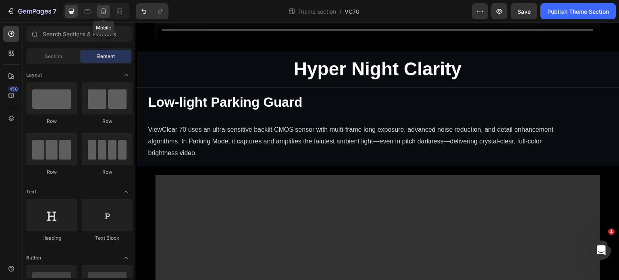
click at [106, 14] on icon at bounding box center [104, 11] width 8 height 8
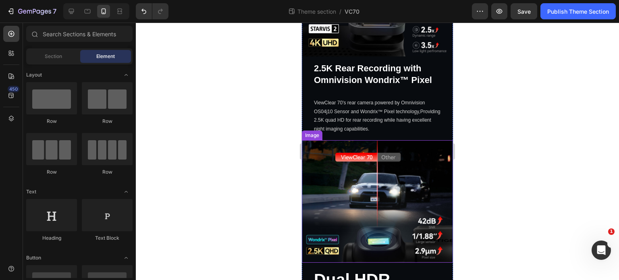
scroll to position [564, 0]
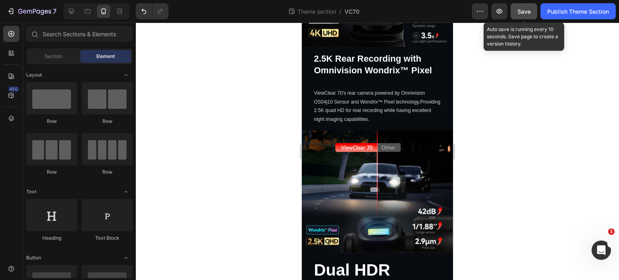
click at [524, 17] on button "Save" at bounding box center [524, 11] width 27 height 16
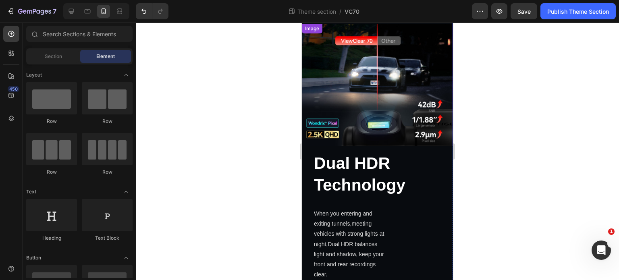
scroll to position [685, 0]
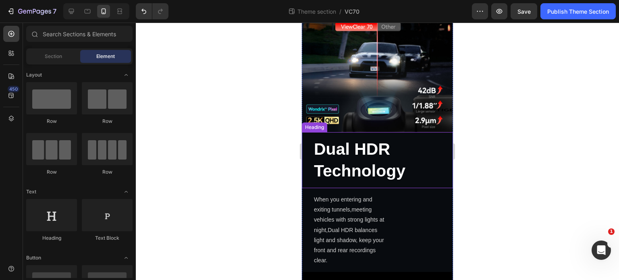
click at [386, 144] on strong "Dual HDR Technology" at bounding box center [360, 160] width 92 height 40
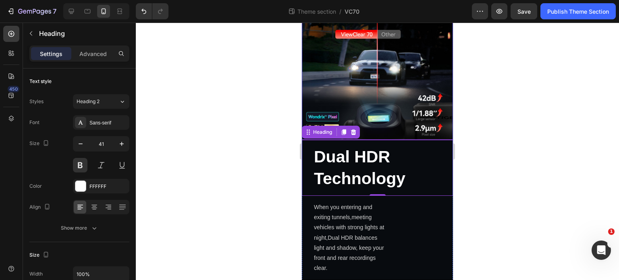
scroll to position [726, 0]
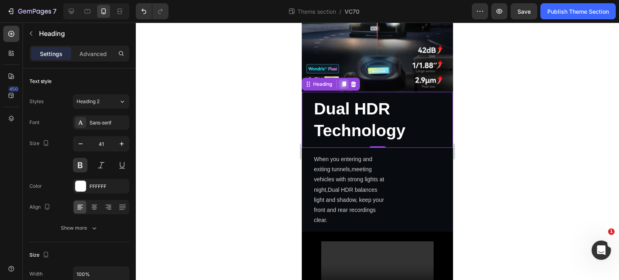
click at [343, 79] on div at bounding box center [344, 84] width 10 height 10
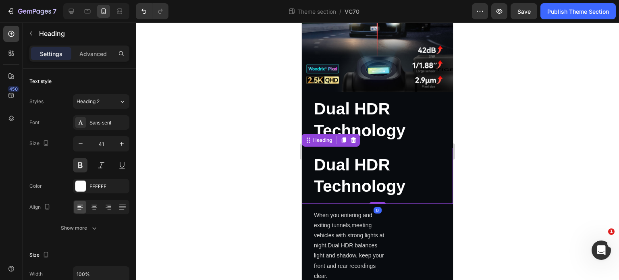
scroll to position [81, 0]
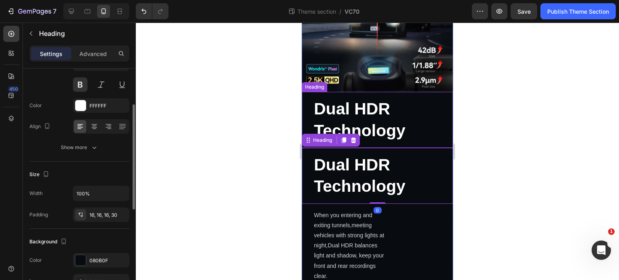
click at [378, 100] on strong "Dual HDR Technology" at bounding box center [360, 120] width 92 height 40
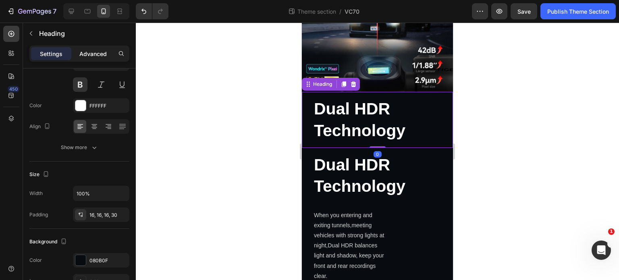
click at [96, 50] on p "Advanced" at bounding box center [92, 54] width 27 height 8
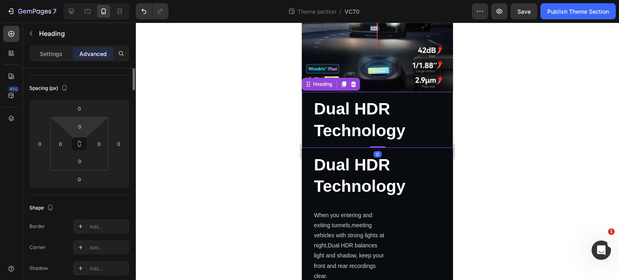
scroll to position [0, 0]
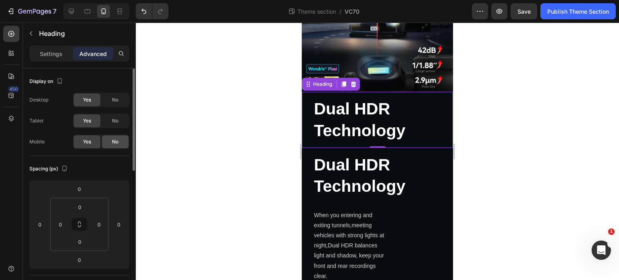
click at [116, 137] on div "No" at bounding box center [115, 141] width 27 height 13
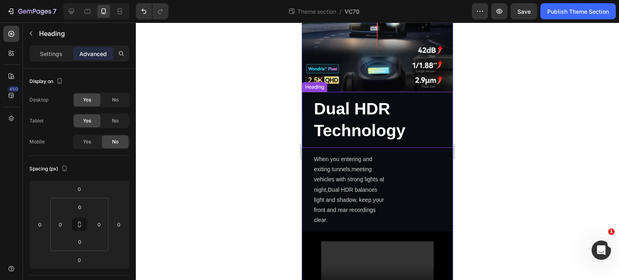
click at [369, 106] on strong "Dual HDR Technology" at bounding box center [360, 120] width 92 height 40
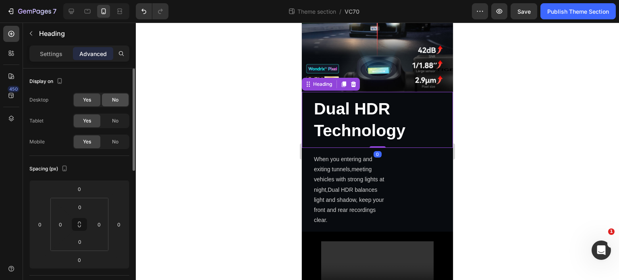
click at [119, 99] on div "No" at bounding box center [115, 100] width 27 height 13
click at [111, 121] on div "No" at bounding box center [115, 120] width 27 height 13
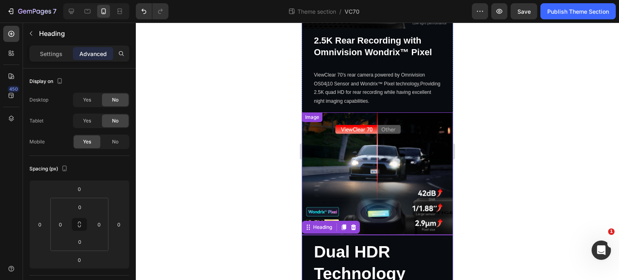
scroll to position [564, 0]
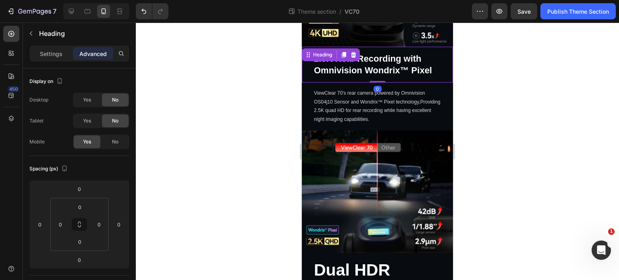
click at [364, 54] on strong "2.5K Rear Recording with Omnivision Wondrix™ Pixel" at bounding box center [373, 65] width 118 height 22
click at [57, 52] on p "Settings" at bounding box center [51, 54] width 23 height 8
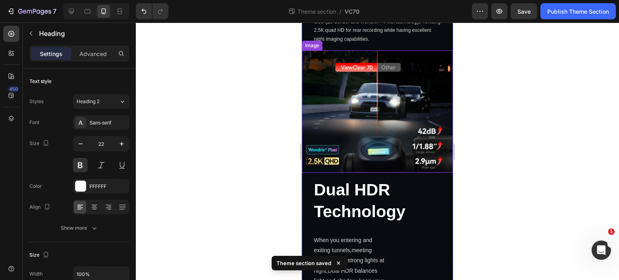
scroll to position [645, 0]
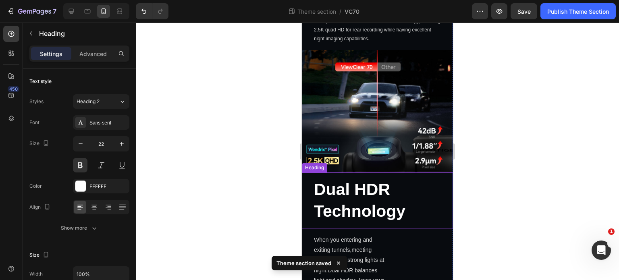
click at [415, 191] on h2 "Dual HDR Technology" at bounding box center [377, 201] width 151 height 56
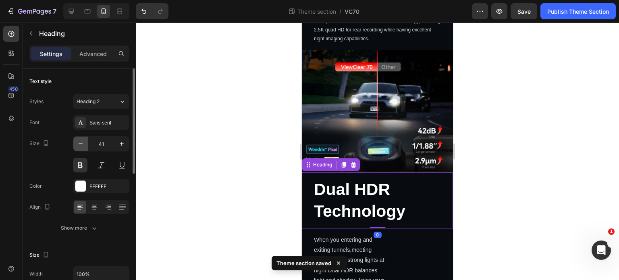
click at [76, 140] on button "button" at bounding box center [80, 144] width 15 height 15
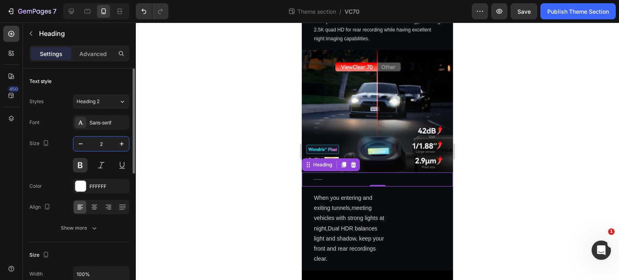
type input "22"
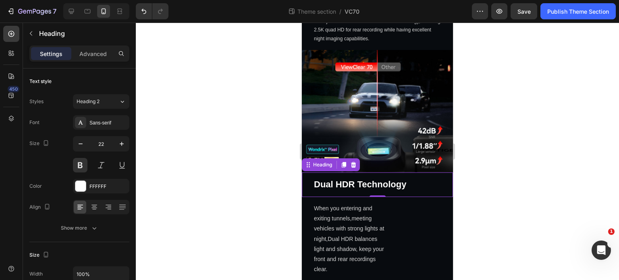
click at [202, 183] on div at bounding box center [377, 152] width 483 height 258
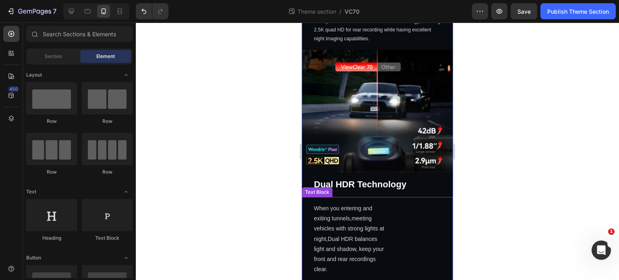
click at [396, 222] on div "When you entering and exiting tunnels,meeting vehicles with strong lights at ni…" at bounding box center [377, 239] width 151 height 84
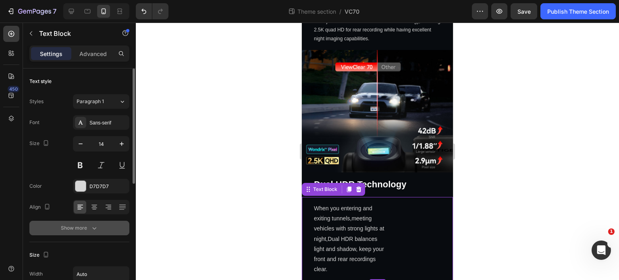
scroll to position [121, 0]
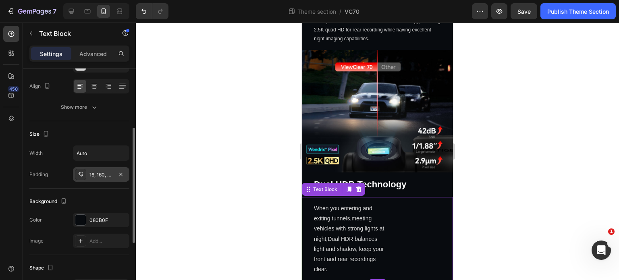
click at [105, 175] on div "16, 160, 16, 30" at bounding box center [100, 174] width 23 height 7
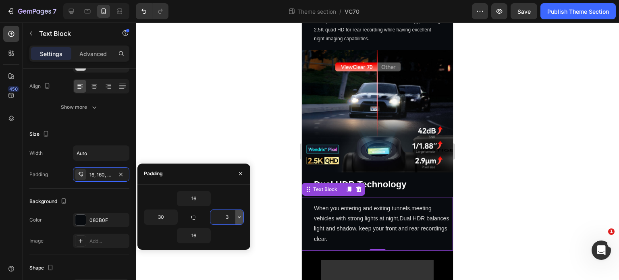
type input "30"
click at [200, 108] on div at bounding box center [377, 152] width 483 height 258
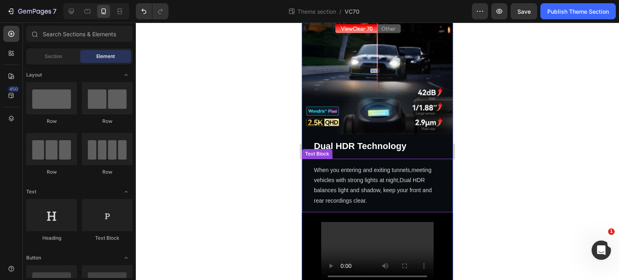
scroll to position [685, 0]
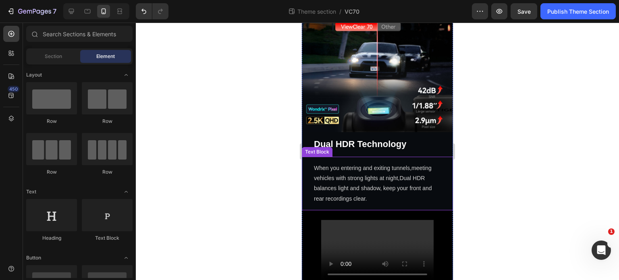
click at [373, 177] on p "When you entering and exiting tunnels,meeting vehicles with strong lights at ni…" at bounding box center [377, 183] width 127 height 41
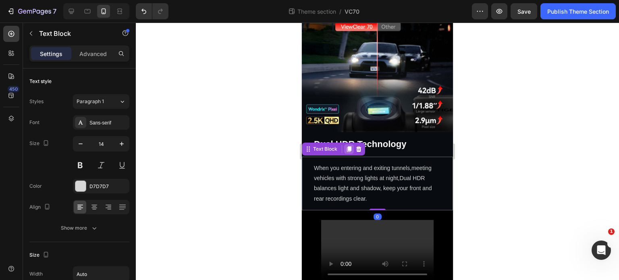
click at [347, 146] on icon at bounding box center [349, 149] width 4 height 6
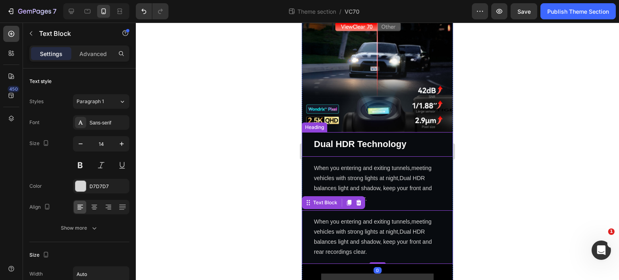
scroll to position [121, 0]
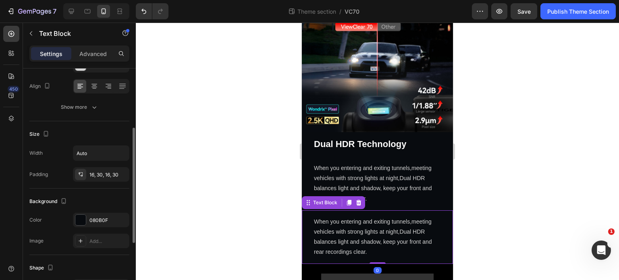
click at [408, 217] on p "When you entering and exiting tunnels,meeting vehicles with strong lights at ni…" at bounding box center [377, 237] width 127 height 41
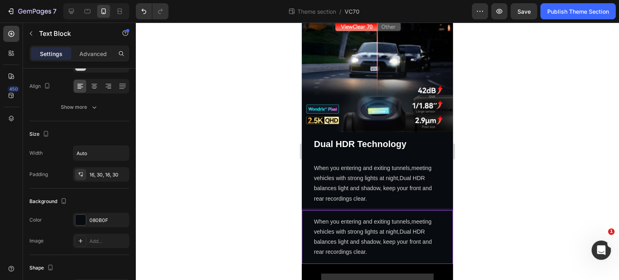
click at [434, 217] on p "When you entering and exiting tunnels,meeting vehicles with strong lights at ni…" at bounding box center [377, 237] width 127 height 41
click at [67, 10] on icon at bounding box center [71, 11] width 8 height 8
type input "16"
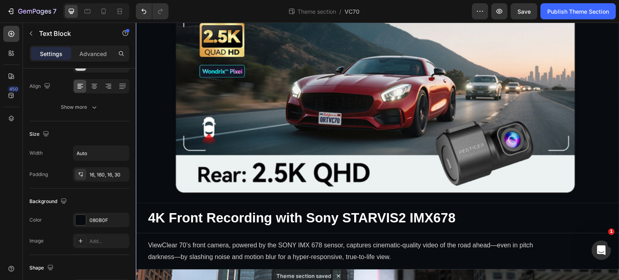
scroll to position [934, 0]
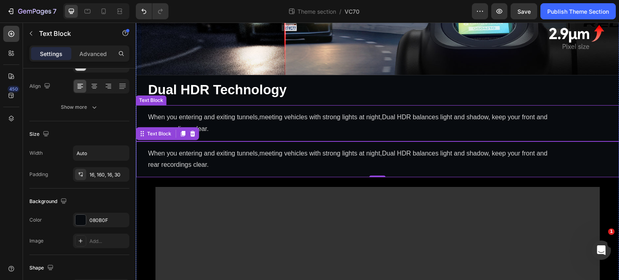
click at [226, 112] on p "When you entering and exiting tunnels,meeting vehicles with strong lights at ni…" at bounding box center [351, 123] width 407 height 23
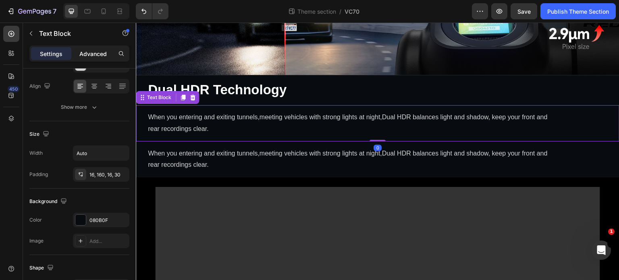
click at [99, 52] on p "Advanced" at bounding box center [92, 54] width 27 height 8
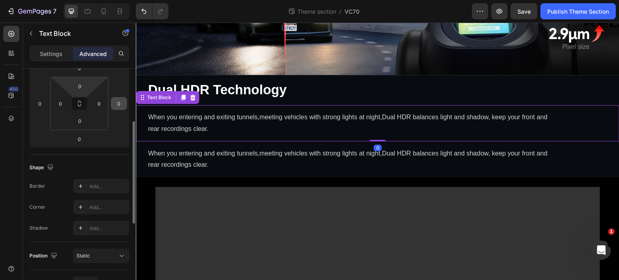
scroll to position [0, 0]
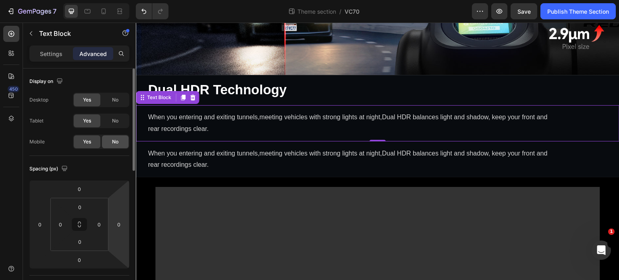
click at [114, 141] on span "No" at bounding box center [115, 141] width 6 height 7
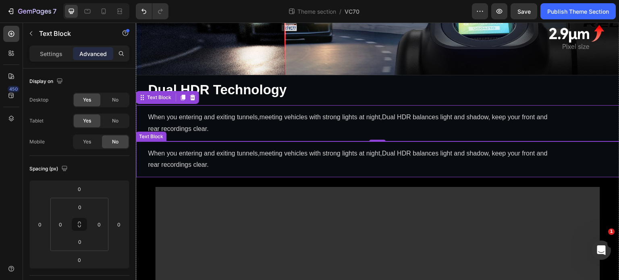
click at [207, 148] on p "When you entering and exiting tunnels,meeting vehicles with strong lights at ni…" at bounding box center [351, 159] width 407 height 23
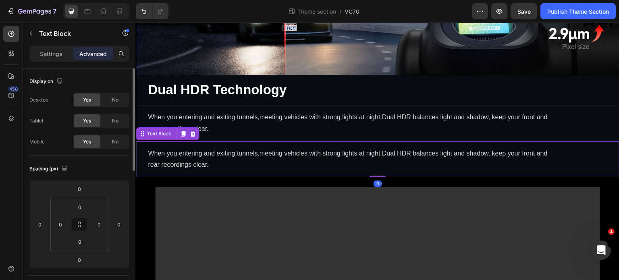
click at [85, 102] on span "Yes" at bounding box center [87, 99] width 8 height 7
click at [108, 101] on div "No" at bounding box center [115, 100] width 27 height 13
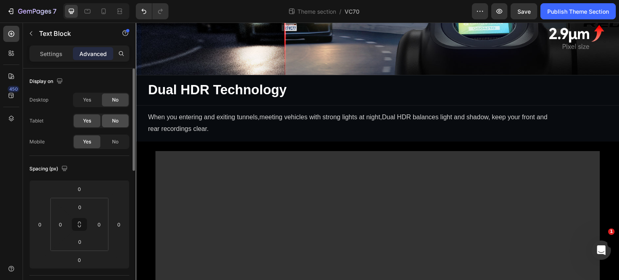
click at [112, 124] on span "No" at bounding box center [115, 120] width 6 height 7
click at [102, 8] on icon at bounding box center [104, 11] width 4 height 6
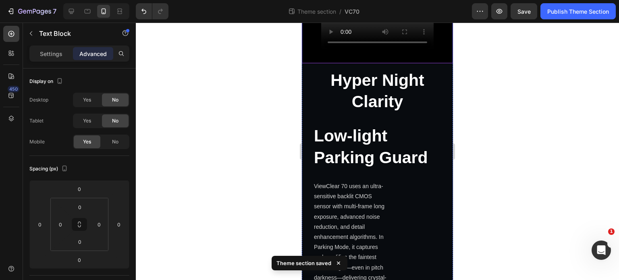
scroll to position [576, 0]
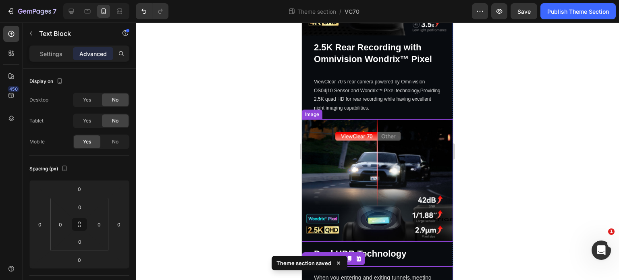
click at [361, 90] on p "ViewClear 70's rear camera powered by Omnivision OS04j10 Sensor and Wondrix™ Pi…" at bounding box center [377, 95] width 127 height 35
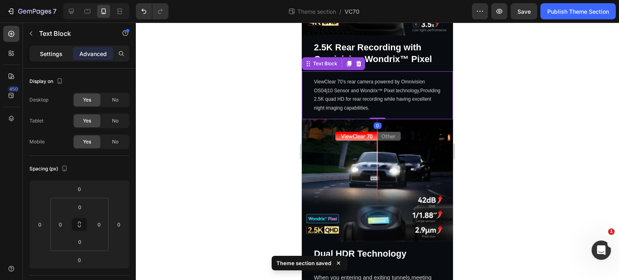
click at [62, 51] on p "Settings" at bounding box center [51, 54] width 23 height 8
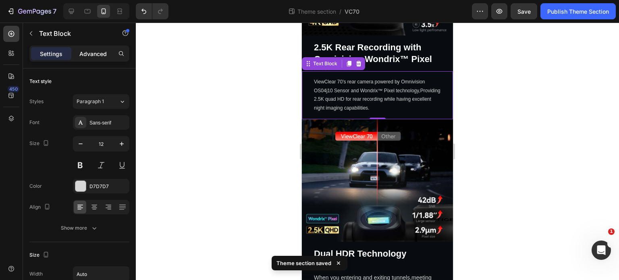
click at [100, 55] on p "Advanced" at bounding box center [92, 54] width 27 height 8
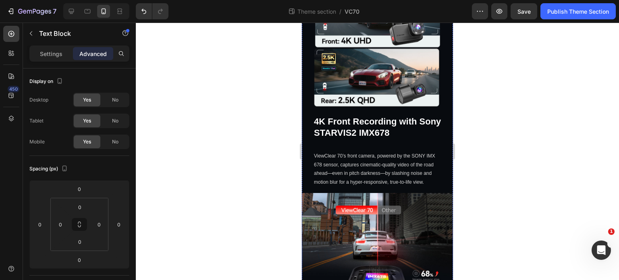
scroll to position [293, 0]
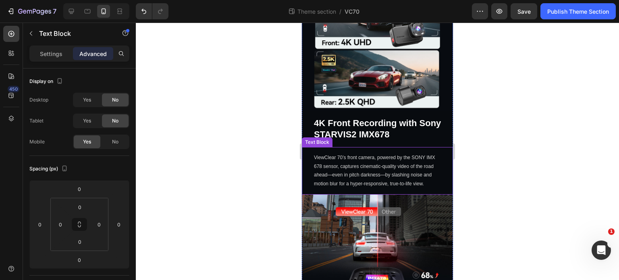
click at [359, 162] on p "ViewClear 70’s front camera, powered by the SONY IMX 678 sensor, captures cinem…" at bounding box center [377, 171] width 127 height 35
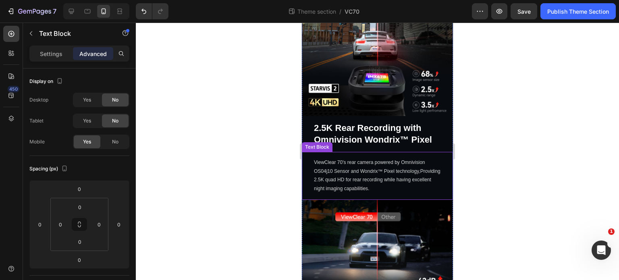
click at [388, 172] on p "ViewClear 70's rear camera powered by Omnivision OS04j10 Sensor and Wondrix™ Pi…" at bounding box center [377, 175] width 127 height 35
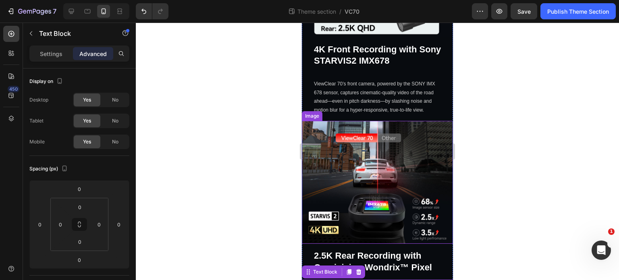
scroll to position [334, 0]
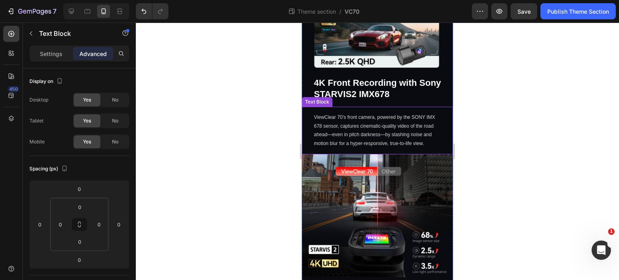
click at [380, 125] on p "ViewClear 70’s front camera, powered by the SONY IMX 678 sensor, captures cinem…" at bounding box center [377, 130] width 127 height 35
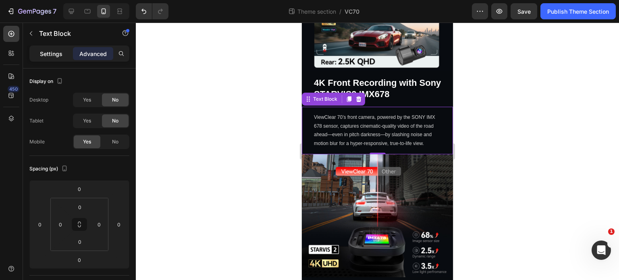
click at [47, 50] on p "Settings" at bounding box center [51, 54] width 23 height 8
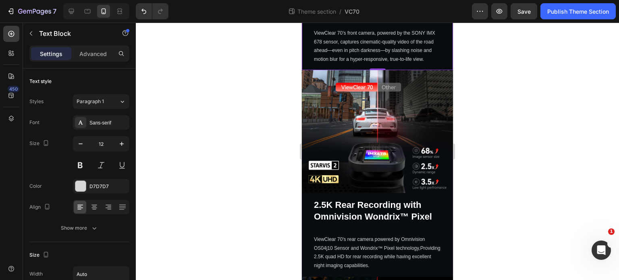
scroll to position [535, 0]
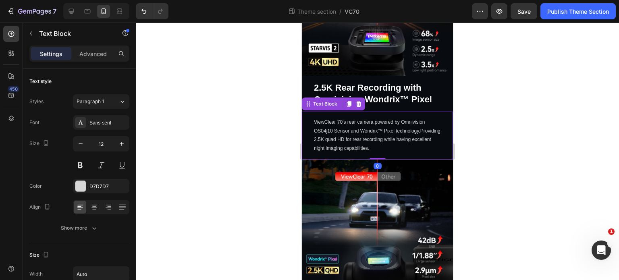
click at [365, 124] on p "ViewClear 70's rear camera powered by Omnivision OS04j10 Sensor and Wondrix™ Pi…" at bounding box center [377, 135] width 127 height 35
click at [121, 145] on icon "button" at bounding box center [122, 144] width 8 height 8
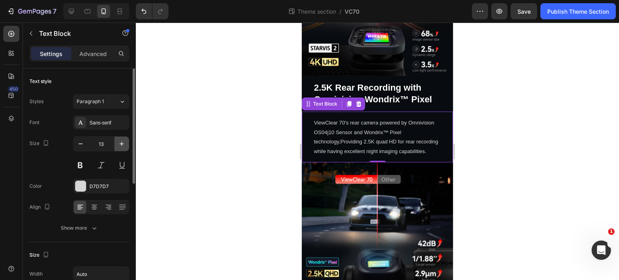
click at [121, 145] on icon "button" at bounding box center [122, 144] width 8 height 8
type input "14"
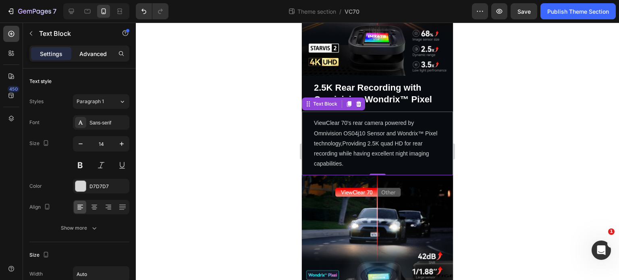
click at [83, 52] on p "Advanced" at bounding box center [92, 54] width 27 height 8
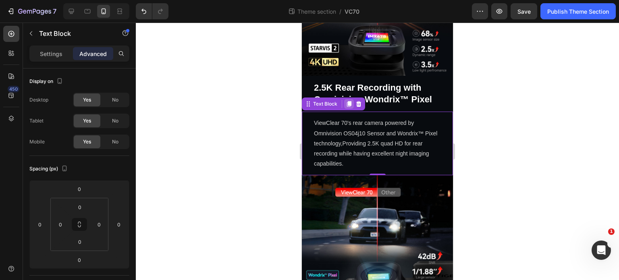
click at [349, 99] on div at bounding box center [349, 104] width 10 height 10
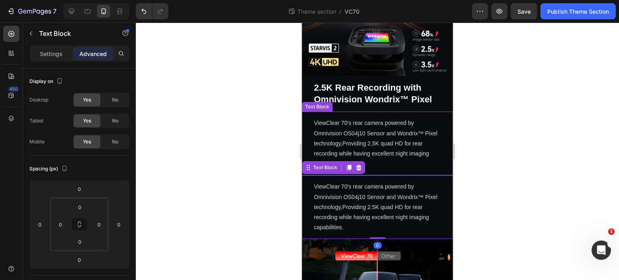
click at [383, 141] on p "ViewClear 70's rear camera powered by Omnivision OS04j10 Sensor and Wondrix™ Pi…" at bounding box center [377, 143] width 127 height 51
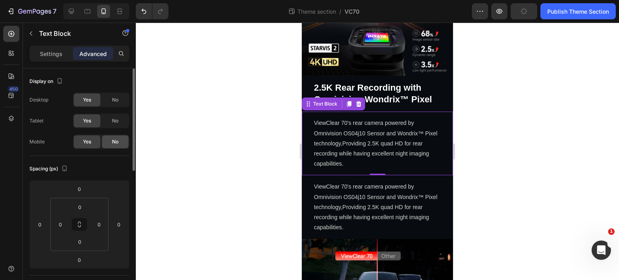
click at [120, 139] on div "No" at bounding box center [115, 141] width 27 height 13
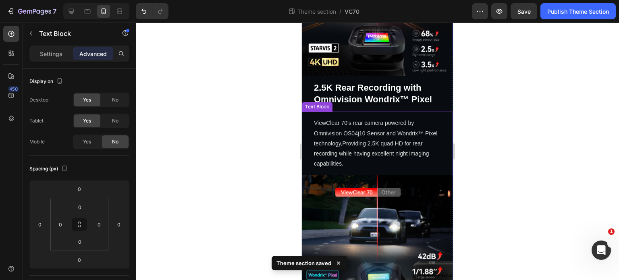
click at [348, 139] on p "ViewClear 70's rear camera powered by Omnivision OS04j10 Sensor and Wondrix™ Pi…" at bounding box center [377, 143] width 127 height 51
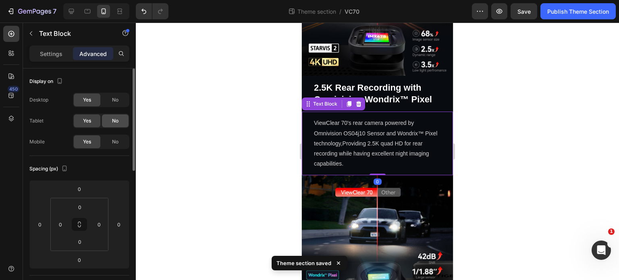
drag, startPoint x: 111, startPoint y: 123, endPoint x: 115, endPoint y: 120, distance: 5.5
click at [111, 123] on div "No" at bounding box center [115, 120] width 27 height 13
click at [118, 96] on span "No" at bounding box center [115, 99] width 6 height 7
click at [369, 121] on p "ViewClear 70's rear camera powered by Omnivision OS04j10 Sensor and Wondrix™ Pi…" at bounding box center [377, 143] width 127 height 51
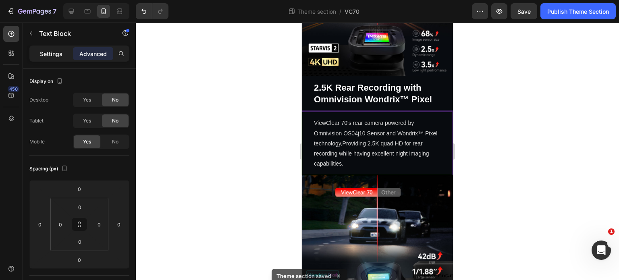
click at [38, 57] on div "Settings" at bounding box center [51, 53] width 40 height 13
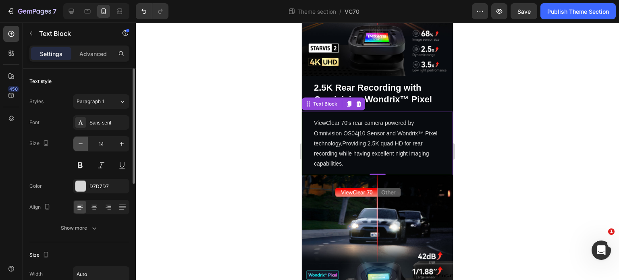
click at [84, 143] on icon "button" at bounding box center [81, 144] width 8 height 8
click at [84, 142] on icon "button" at bounding box center [81, 144] width 8 height 8
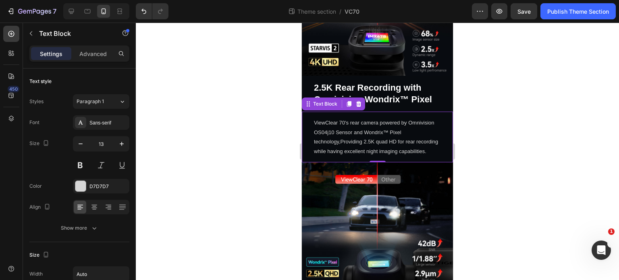
type input "12"
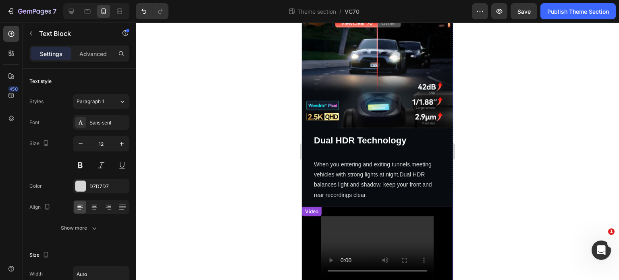
scroll to position [697, 0]
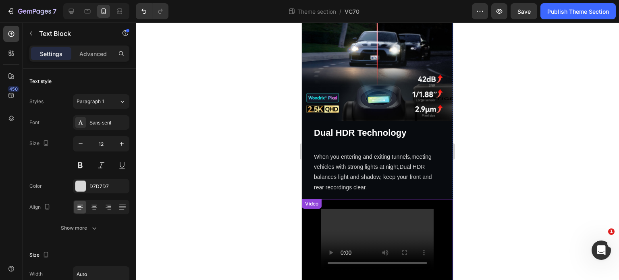
click at [392, 168] on p "When you entering and exiting tunnels,meeting vehicles with strong lights at ni…" at bounding box center [377, 172] width 127 height 41
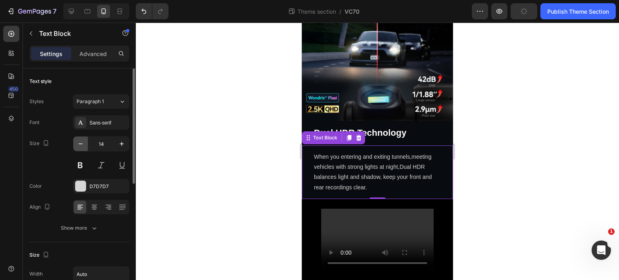
click at [75, 142] on button "button" at bounding box center [80, 144] width 15 height 15
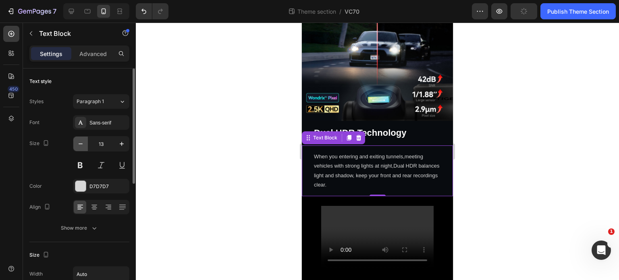
click at [75, 142] on button "button" at bounding box center [80, 144] width 15 height 15
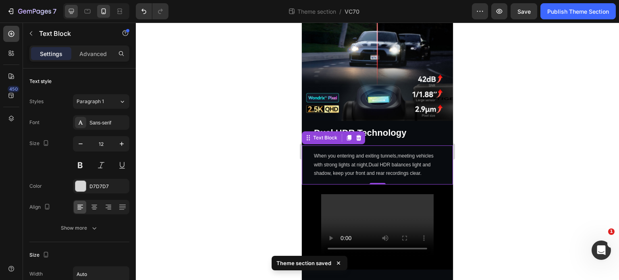
click at [68, 11] on icon at bounding box center [71, 11] width 8 height 8
type input "16"
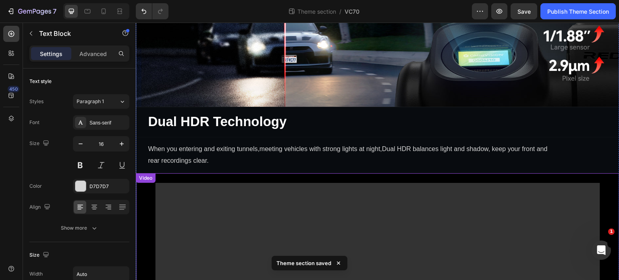
scroll to position [907, 0]
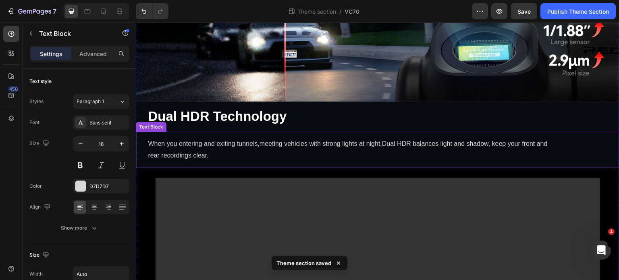
click at [387, 149] on p "When you entering and exiting tunnels,meeting vehicles with strong lights at ni…" at bounding box center [351, 149] width 407 height 23
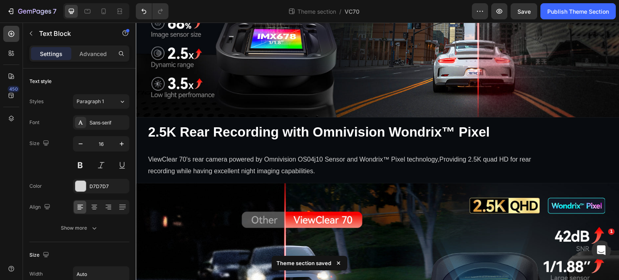
scroll to position [665, 0]
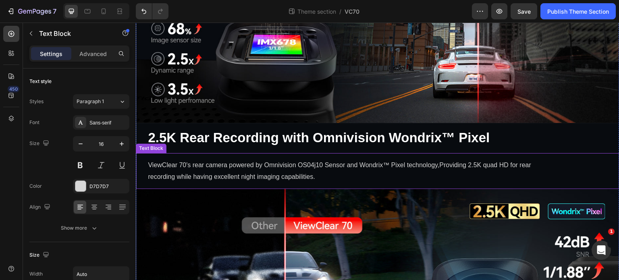
click at [354, 160] on p "ViewClear 70's rear camera powered by Omnivision OS04j10 Sensor and Wondrix™ Pi…" at bounding box center [351, 171] width 407 height 23
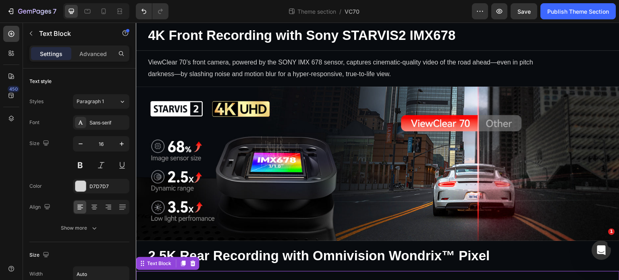
scroll to position [504, 0]
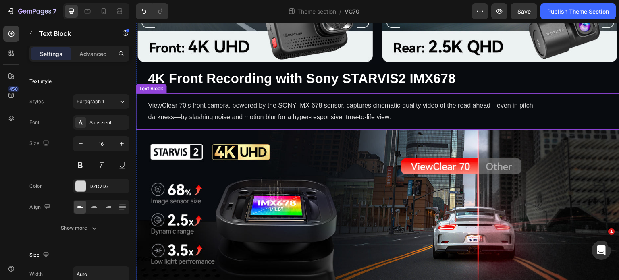
click at [322, 111] on p "ViewClear 70’s front camera, powered by the SONY IMX 678 sensor, captures cinem…" at bounding box center [351, 111] width 407 height 23
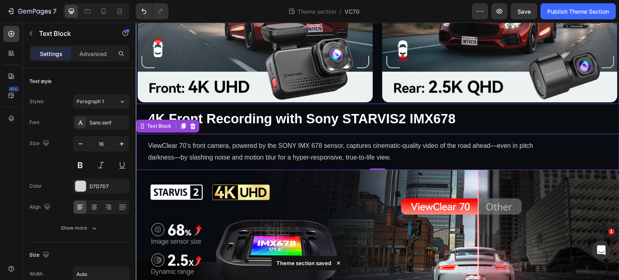
scroll to position [665, 0]
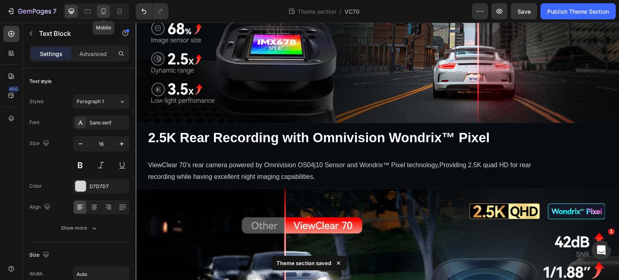
click at [105, 13] on icon at bounding box center [104, 11] width 8 height 8
type input "14"
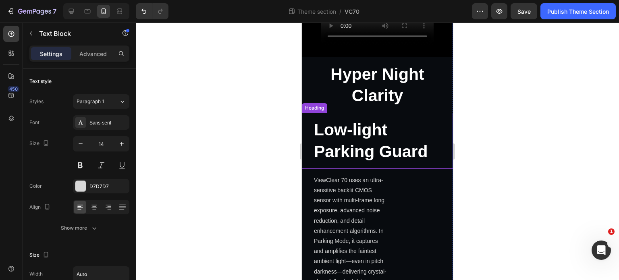
scroll to position [788, 0]
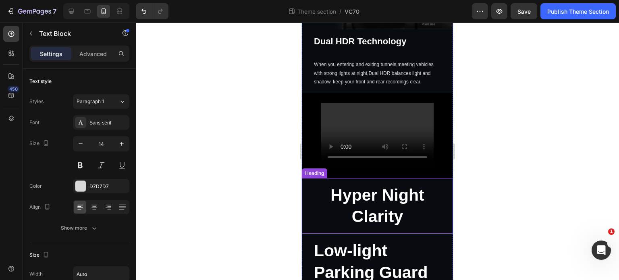
click at [371, 208] on p "Hyper Night Clarity" at bounding box center [377, 206] width 138 height 43
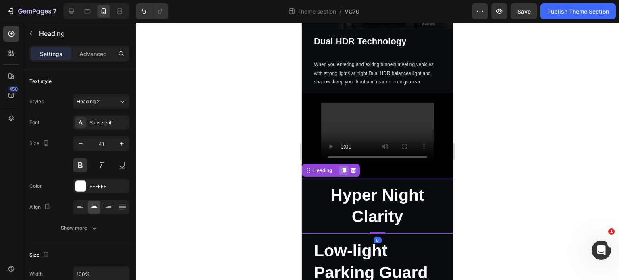
click at [343, 166] on div at bounding box center [344, 171] width 10 height 10
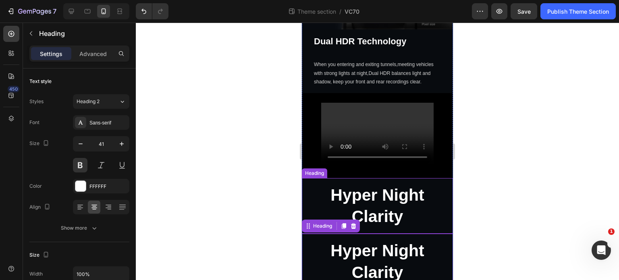
click at [423, 196] on p "Hyper Night Clarity" at bounding box center [377, 206] width 138 height 43
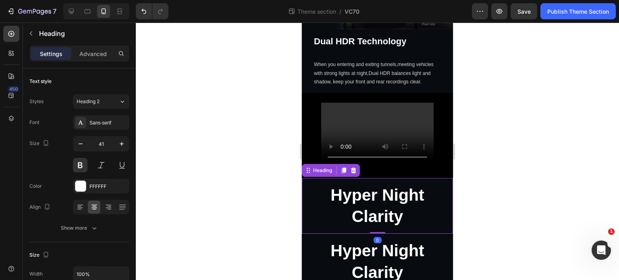
click at [89, 46] on div "Settings Advanced" at bounding box center [79, 54] width 100 height 16
click at [92, 52] on p "Advanced" at bounding box center [92, 54] width 27 height 8
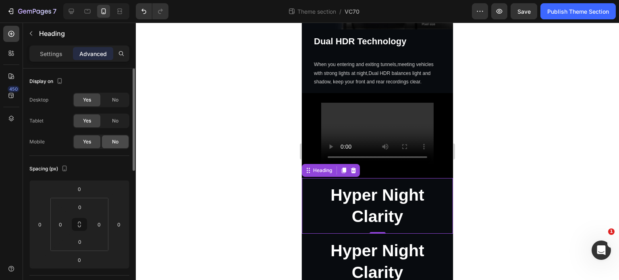
click at [113, 142] on span "No" at bounding box center [115, 141] width 6 height 7
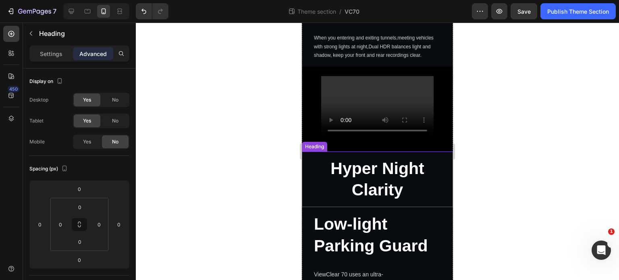
scroll to position [828, 0]
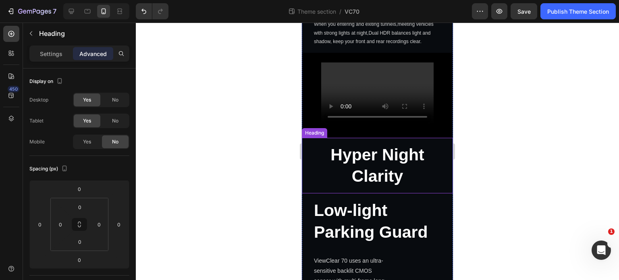
click at [390, 162] on h2 "Hyper Night Clarity" at bounding box center [377, 166] width 151 height 56
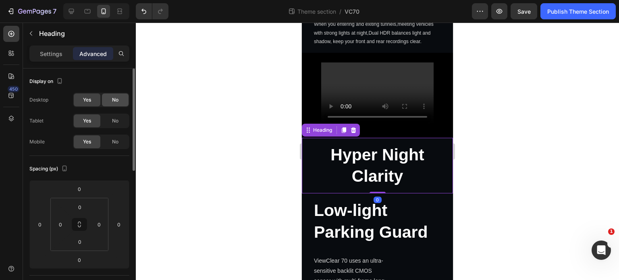
click at [124, 100] on div "No" at bounding box center [115, 100] width 27 height 13
click at [125, 123] on div "No" at bounding box center [115, 120] width 27 height 13
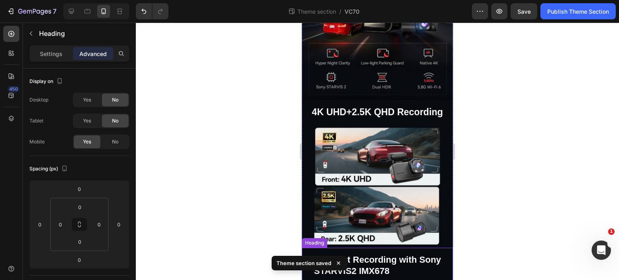
scroll to position [143, 0]
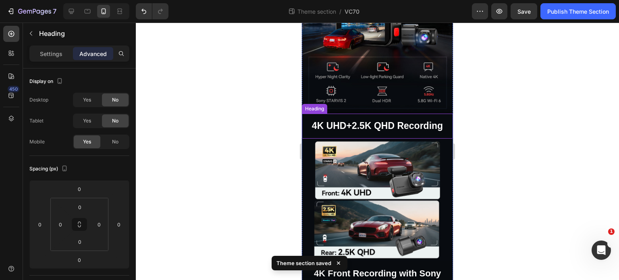
click at [379, 120] on p "4K UHD+2.5K QHD Recording" at bounding box center [377, 126] width 138 height 12
click at [45, 46] on div "Settings Advanced" at bounding box center [79, 54] width 100 height 16
click at [46, 52] on p "Settings" at bounding box center [51, 54] width 23 height 8
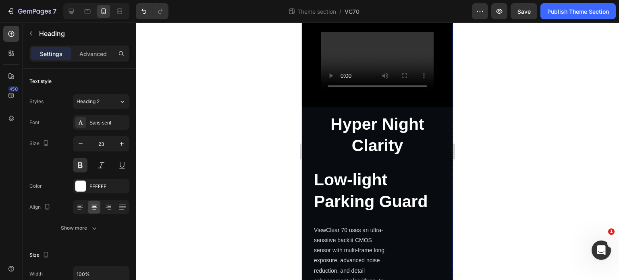
scroll to position [869, 0]
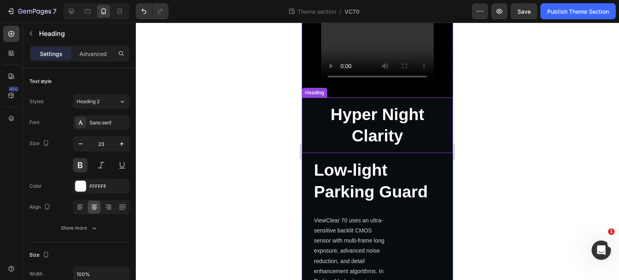
click at [381, 125] on h2 "Hyper Night Clarity" at bounding box center [377, 126] width 151 height 56
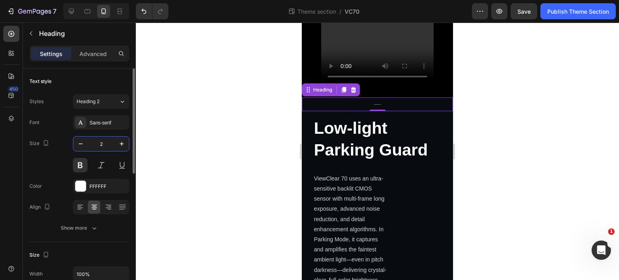
type input "23"
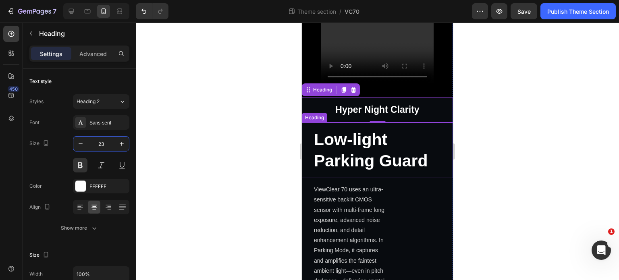
click at [373, 146] on strong "Low-light Parking Guard" at bounding box center [371, 150] width 114 height 40
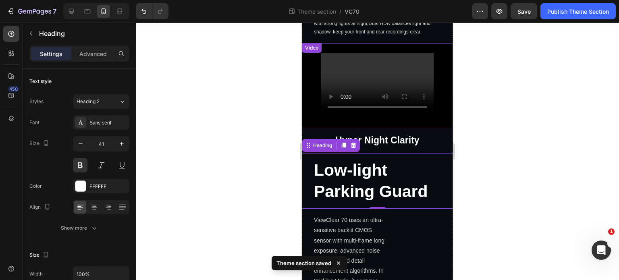
scroll to position [846, 0]
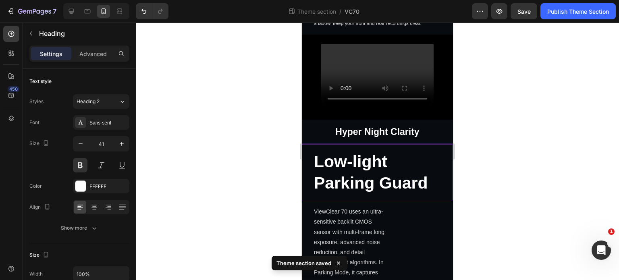
click at [511, 211] on div at bounding box center [377, 152] width 483 height 258
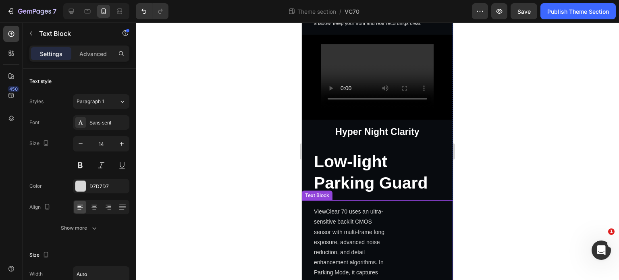
click at [424, 215] on div "ViewClear 70 uses an ultra-sensitive backlit CMOS sensor with multi-frame long …" at bounding box center [377, 267] width 151 height 135
click at [411, 161] on p "⁠⁠⁠⁠⁠⁠⁠ Low-light Parking Guard" at bounding box center [380, 172] width 133 height 43
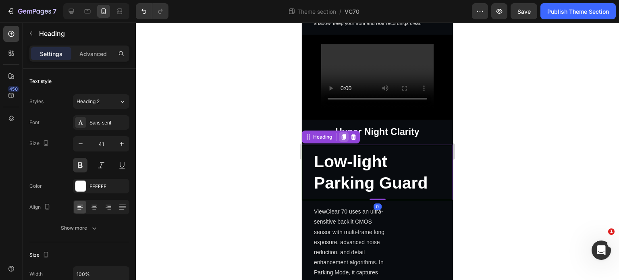
click at [343, 134] on icon at bounding box center [344, 137] width 4 height 6
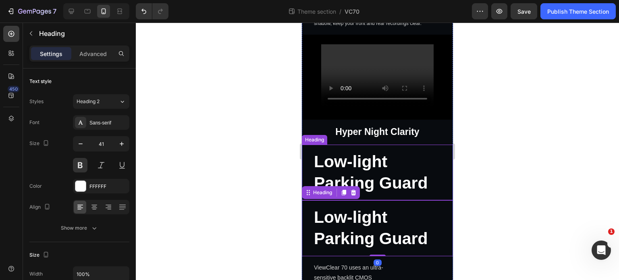
click at [398, 157] on p "⁠⁠⁠⁠⁠⁠⁠ Low-light Parking Guard" at bounding box center [380, 172] width 133 height 43
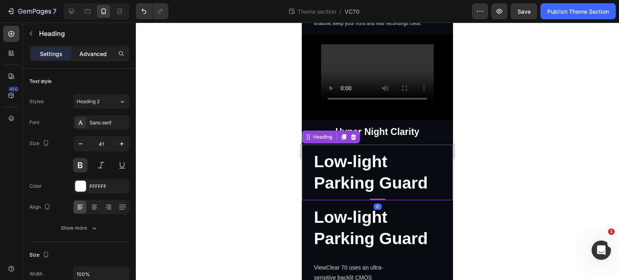
click at [90, 49] on div "Advanced" at bounding box center [93, 53] width 40 height 13
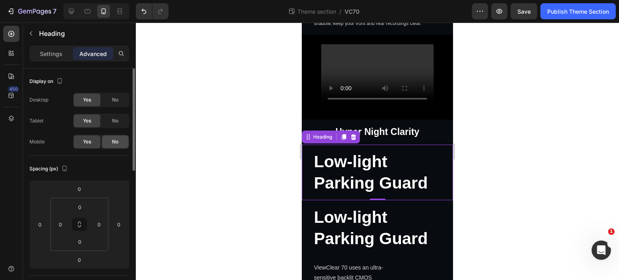
click at [119, 141] on div "No" at bounding box center [115, 141] width 27 height 13
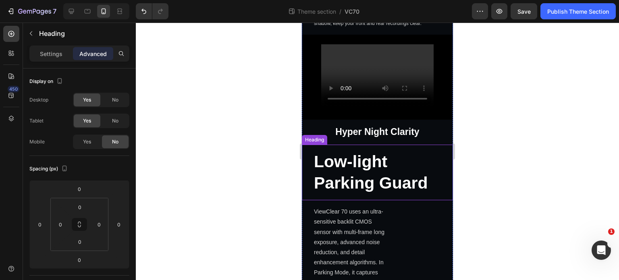
click at [379, 171] on strong "Low-light Parking Guard" at bounding box center [371, 172] width 114 height 40
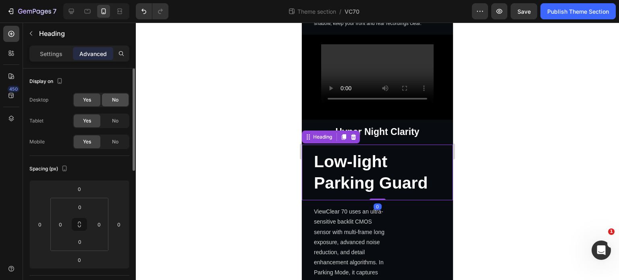
click at [117, 103] on span "No" at bounding box center [115, 99] width 6 height 7
click at [125, 124] on div "No" at bounding box center [115, 120] width 27 height 13
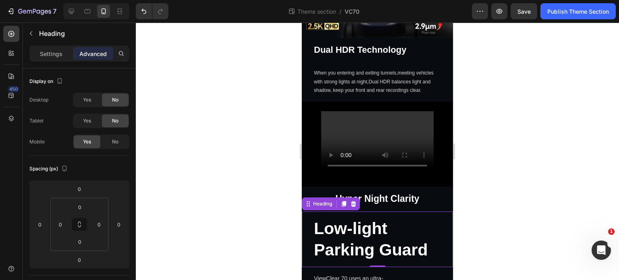
scroll to position [685, 0]
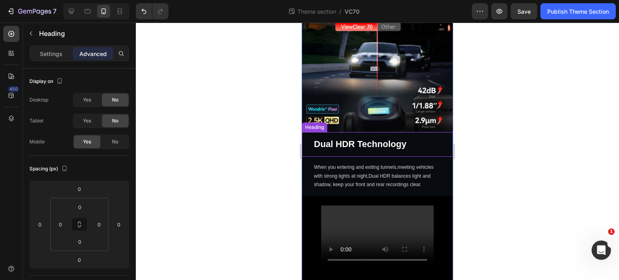
click at [374, 139] on strong "Dual HDR Technology" at bounding box center [360, 144] width 92 height 10
click at [56, 53] on p "Settings" at bounding box center [51, 54] width 23 height 8
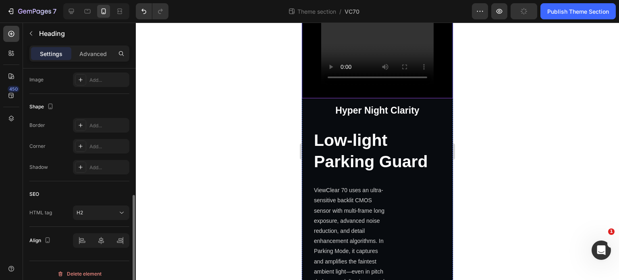
scroll to position [887, 0]
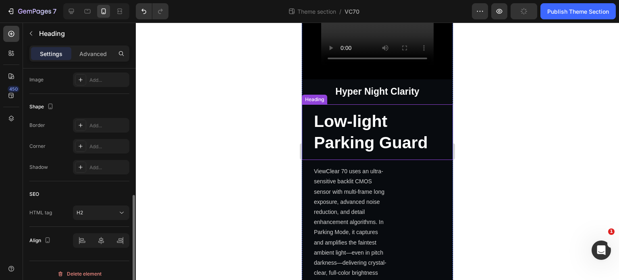
click at [403, 131] on strong "Low-light Parking Guard" at bounding box center [371, 132] width 114 height 40
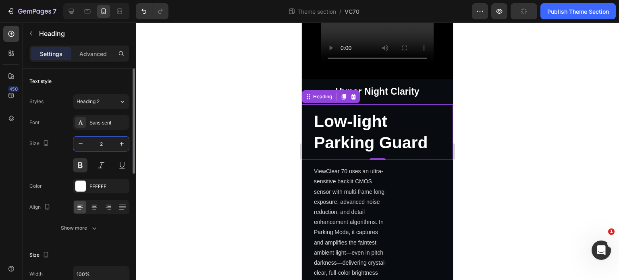
type input "22"
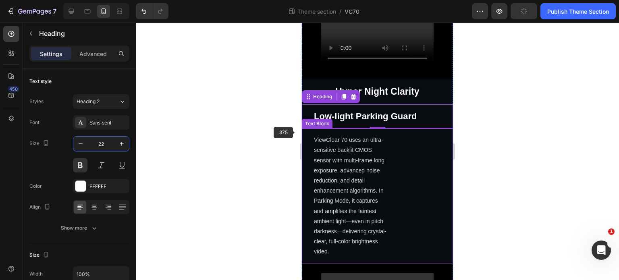
click at [366, 151] on p "ViewClear 70 uses an ultra-sensitive backlit CMOS sensor with multi-frame long …" at bounding box center [351, 196] width 75 height 122
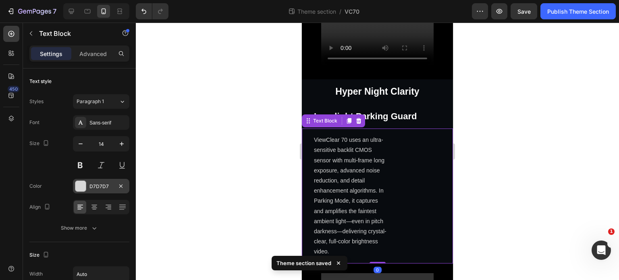
scroll to position [161, 0]
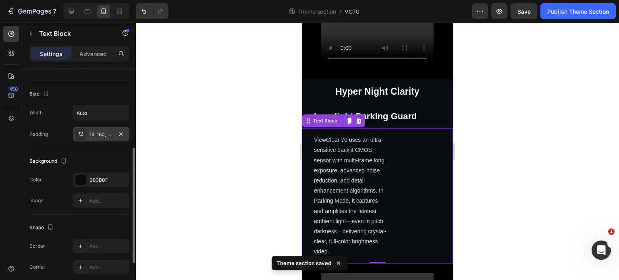
click at [97, 135] on div "16, 160, 16, 30" at bounding box center [100, 134] width 23 height 7
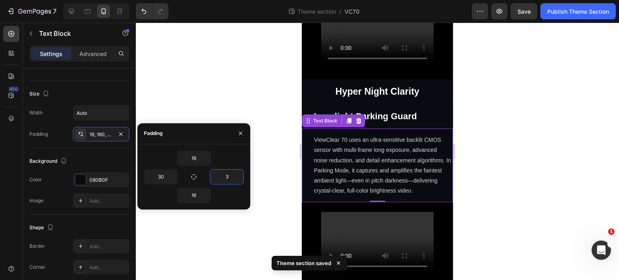
type input "30"
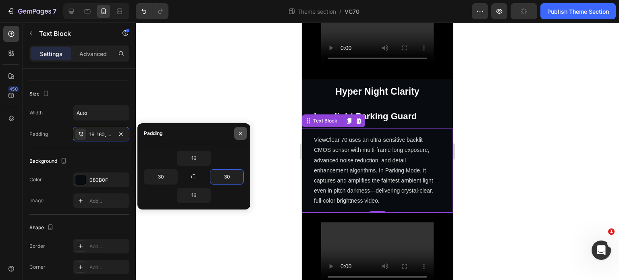
click at [243, 129] on button "button" at bounding box center [240, 133] width 13 height 13
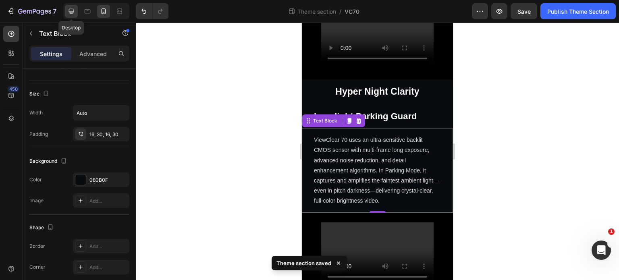
click at [68, 14] on icon at bounding box center [71, 11] width 8 height 8
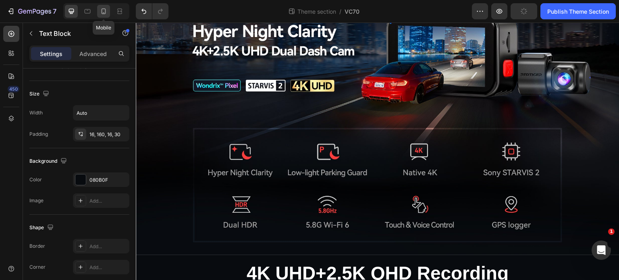
click at [105, 17] on div at bounding box center [103, 11] width 13 height 13
type input "14"
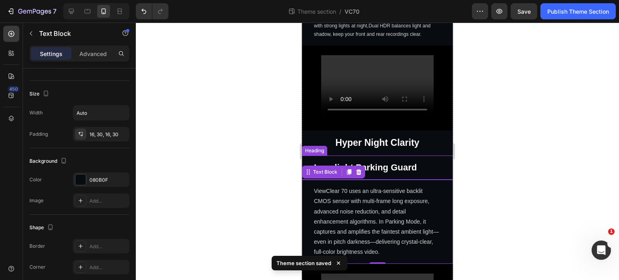
scroll to position [835, 0]
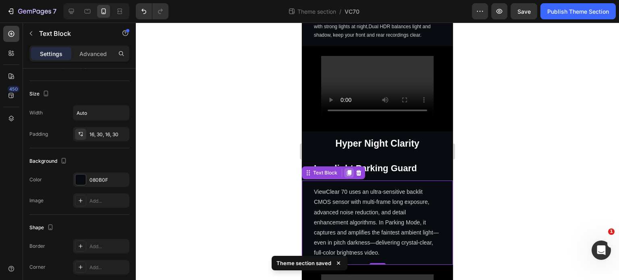
click at [347, 170] on icon at bounding box center [349, 173] width 6 height 6
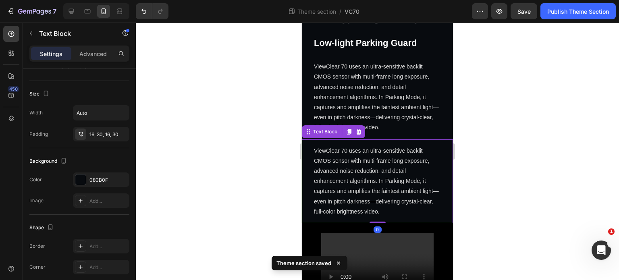
scroll to position [959, 0]
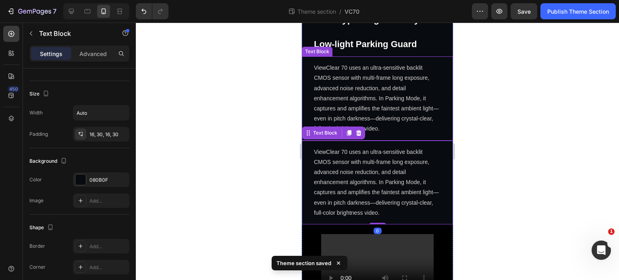
click at [414, 80] on p "ViewClear 70 uses an ultra-sensitive backlit CMOS sensor with multi-frame long …" at bounding box center [377, 98] width 127 height 71
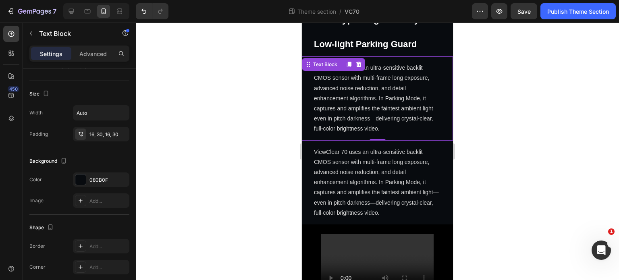
scroll to position [0, 0]
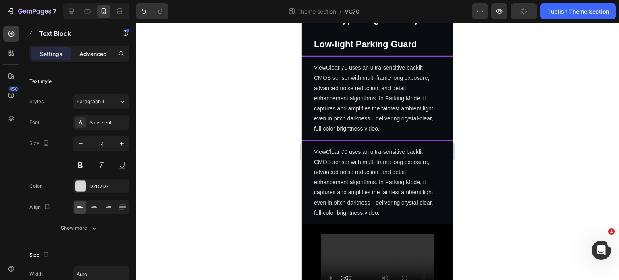
click at [89, 51] on p "Advanced" at bounding box center [92, 54] width 27 height 8
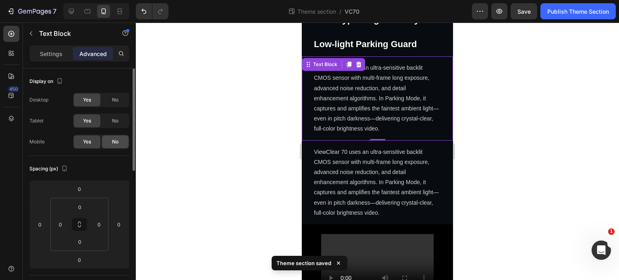
click at [109, 140] on div "No" at bounding box center [115, 141] width 27 height 13
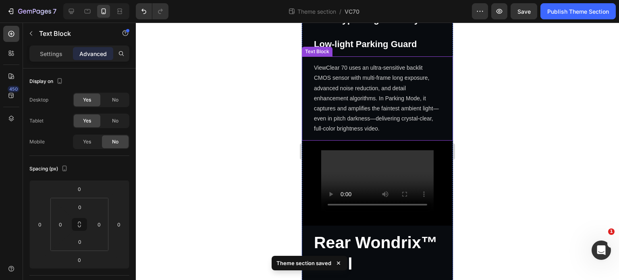
click at [336, 102] on p "ViewClear 70 uses an ultra-sensitive backlit CMOS sensor with multi-frame long …" at bounding box center [377, 98] width 127 height 71
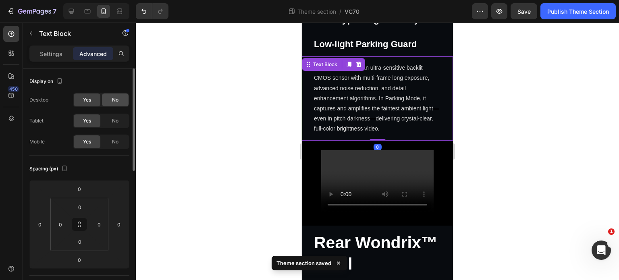
click at [119, 101] on div "No" at bounding box center [115, 100] width 27 height 13
click at [120, 116] on div "No" at bounding box center [115, 120] width 27 height 13
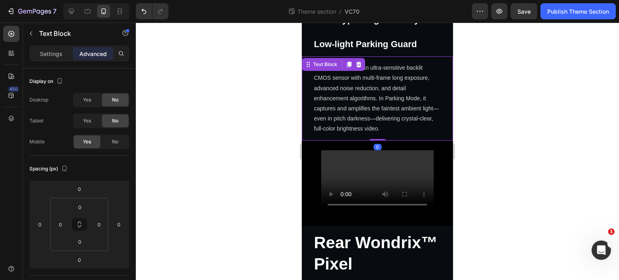
click at [393, 92] on p "ViewClear 70 uses an ultra-sensitive backlit CMOS sensor with multi-frame long …" at bounding box center [377, 98] width 127 height 71
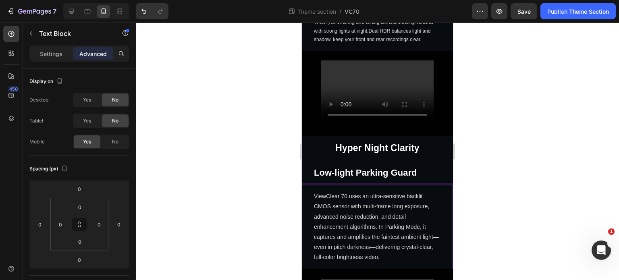
scroll to position [717, 0]
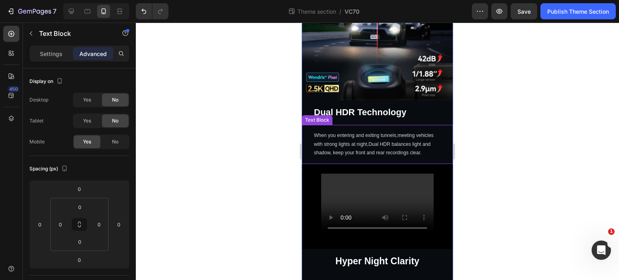
click at [393, 131] on p "When you entering and exiting tunnels,meeting vehicles with strong lights at ni…" at bounding box center [377, 144] width 127 height 26
click at [47, 46] on div "Settings Advanced" at bounding box center [79, 54] width 100 height 16
click at [48, 53] on p "Settings" at bounding box center [51, 54] width 23 height 8
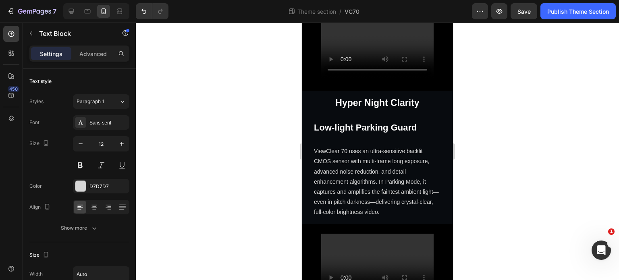
scroll to position [878, 0]
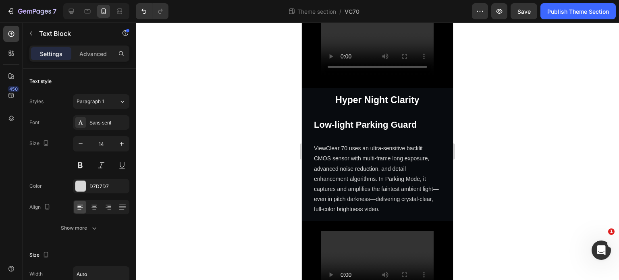
click at [399, 171] on p "ViewClear 70 uses an ultra-sensitive backlit CMOS sensor with multi-frame long …" at bounding box center [377, 178] width 127 height 71
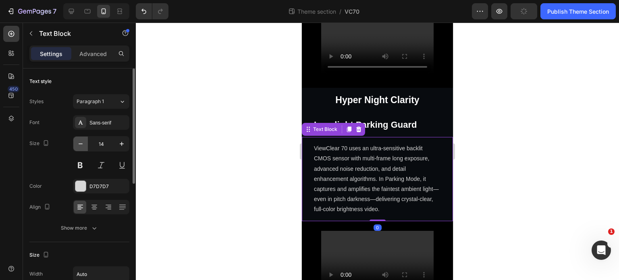
click at [79, 142] on icon "button" at bounding box center [81, 144] width 8 height 8
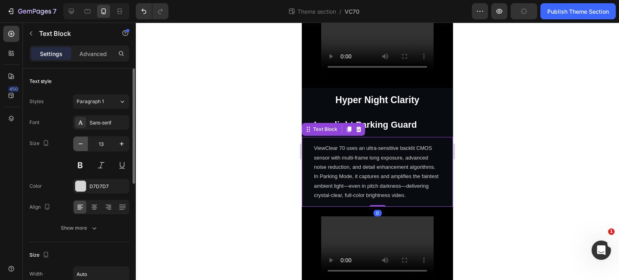
type input "12"
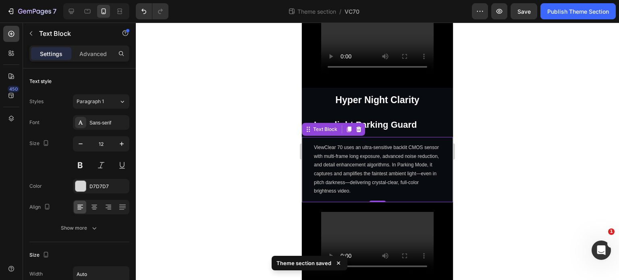
click at [530, 186] on div at bounding box center [377, 152] width 483 height 258
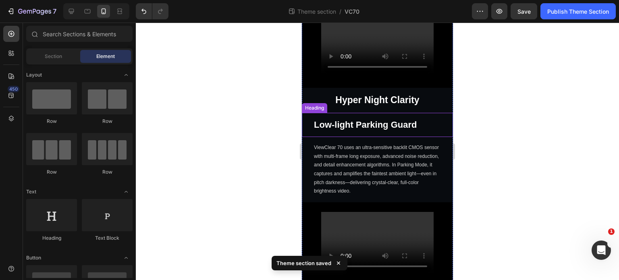
click at [430, 117] on h2 "Low-light Parking Guard" at bounding box center [377, 125] width 151 height 25
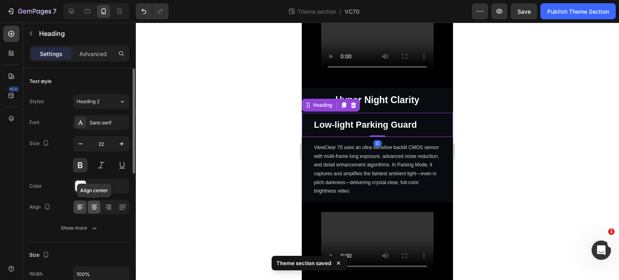
click at [96, 207] on icon at bounding box center [94, 207] width 8 height 8
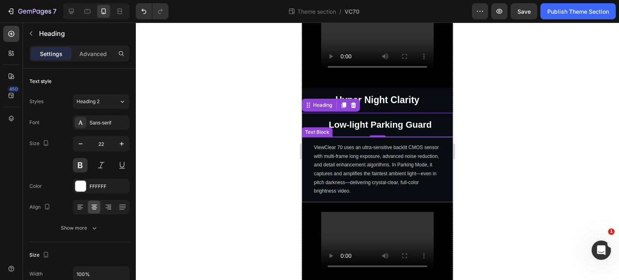
click at [418, 161] on p "ViewClear 70 uses an ultra-sensitive backlit CMOS sensor with multi-frame long …" at bounding box center [377, 169] width 127 height 52
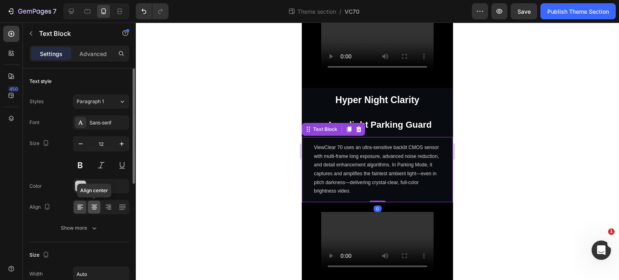
click at [98, 207] on icon at bounding box center [94, 207] width 8 height 8
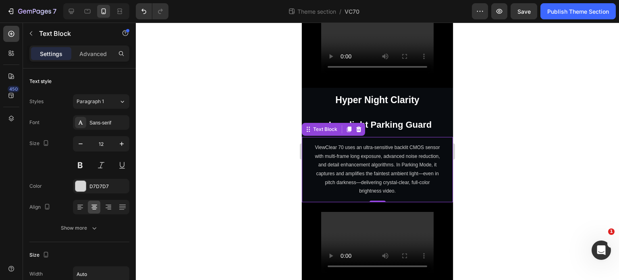
click at [233, 190] on div at bounding box center [377, 152] width 483 height 258
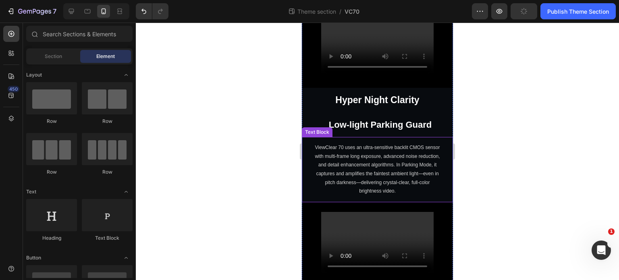
click at [397, 162] on p "ViewClear 70 uses an ultra-sensitive backlit CMOS sensor with multi-frame long …" at bounding box center [377, 169] width 127 height 52
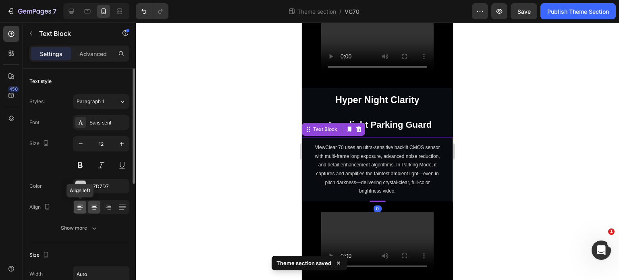
click at [84, 203] on div at bounding box center [80, 207] width 12 height 13
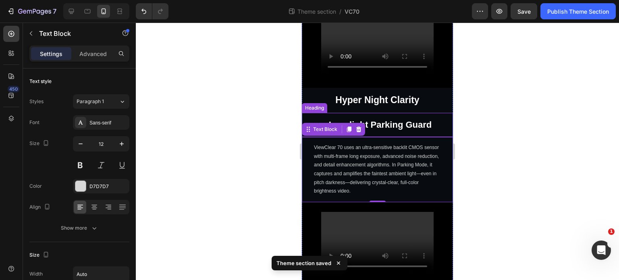
click at [395, 120] on strong "Low-light Parking Guard" at bounding box center [380, 125] width 103 height 10
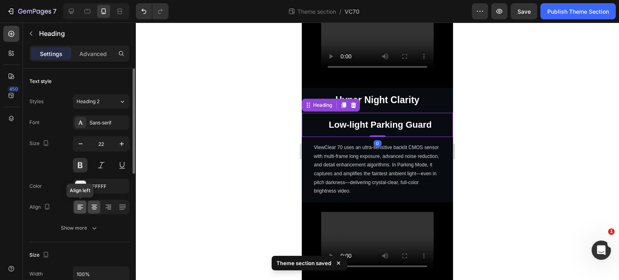
click at [79, 208] on icon at bounding box center [80, 208] width 6 height 1
click at [262, 204] on div at bounding box center [377, 152] width 483 height 258
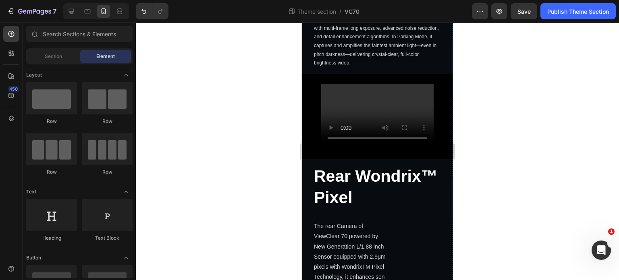
scroll to position [959, 0]
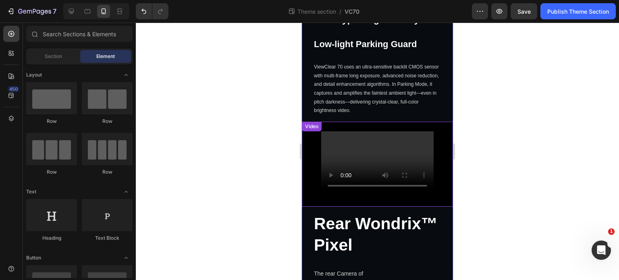
click at [393, 183] on div "Video" at bounding box center [377, 164] width 151 height 85
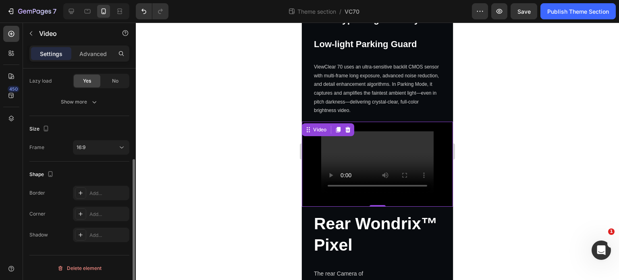
scroll to position [0, 0]
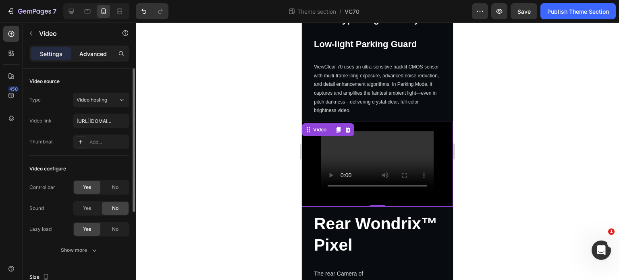
click at [88, 52] on p "Advanced" at bounding box center [92, 54] width 27 height 8
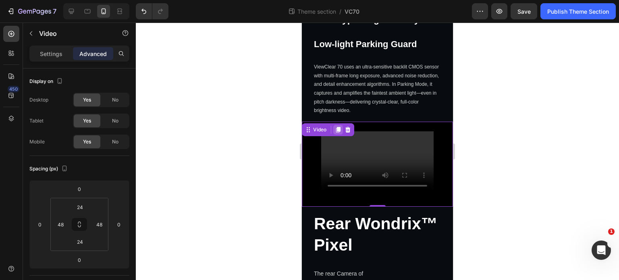
click at [337, 127] on icon at bounding box center [338, 130] width 4 height 6
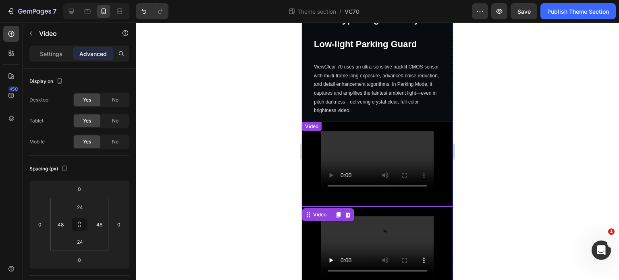
click at [441, 182] on div "Video" at bounding box center [377, 164] width 151 height 85
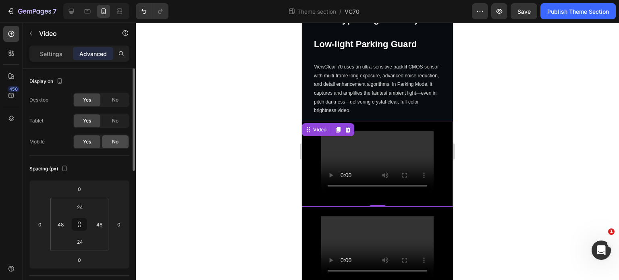
click at [115, 139] on span "No" at bounding box center [115, 141] width 6 height 7
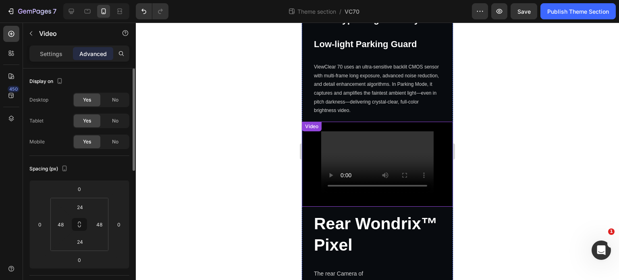
click at [433, 173] on div "Video" at bounding box center [377, 164] width 151 height 85
click at [105, 94] on div "No" at bounding box center [115, 100] width 27 height 13
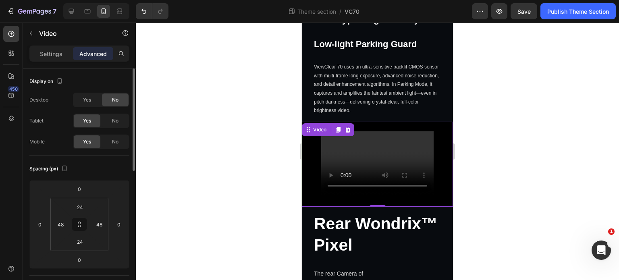
click at [113, 114] on div "Yes No" at bounding box center [101, 121] width 56 height 15
click at [115, 120] on span "No" at bounding box center [115, 120] width 6 height 7
click at [99, 224] on input "48" at bounding box center [99, 224] width 12 height 12
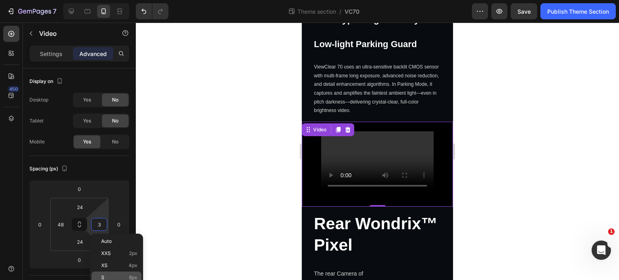
click at [121, 277] on p "S 8px" at bounding box center [119, 278] width 36 height 6
type input "8"
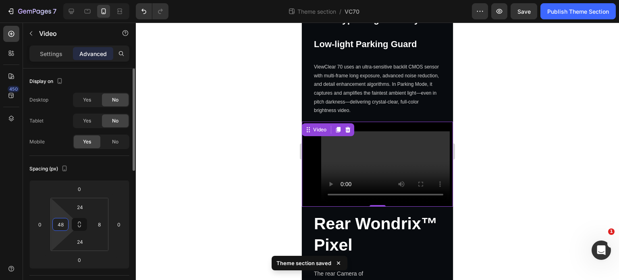
click at [60, 218] on input "48" at bounding box center [60, 224] width 12 height 12
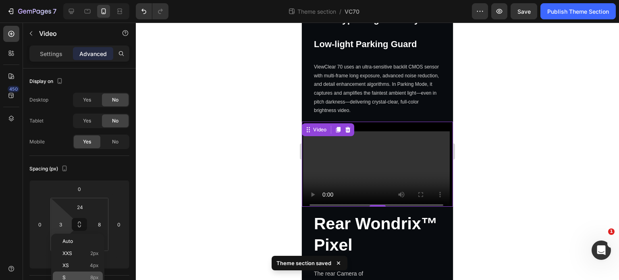
click at [80, 272] on div "S 8px" at bounding box center [78, 278] width 50 height 12
type input "8"
click at [249, 153] on div at bounding box center [377, 152] width 483 height 258
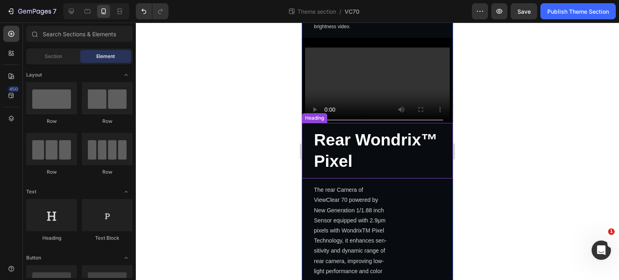
scroll to position [1040, 0]
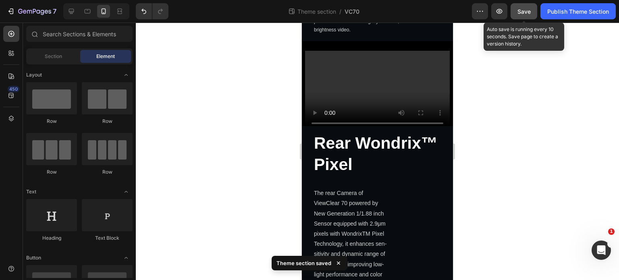
click at [521, 15] on div "Save" at bounding box center [524, 11] width 13 height 8
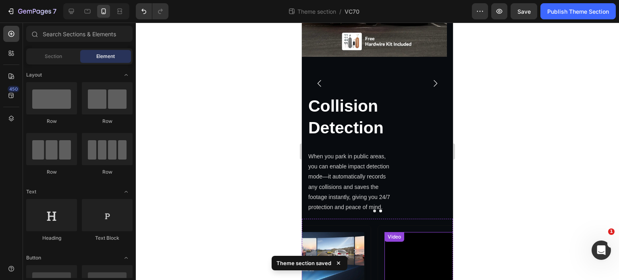
scroll to position [1805, 0]
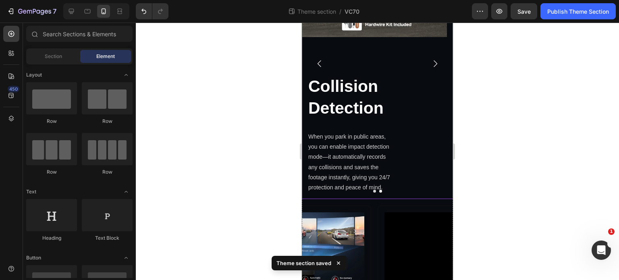
click at [432, 69] on icon "Carousel Next Arrow" at bounding box center [435, 64] width 10 height 10
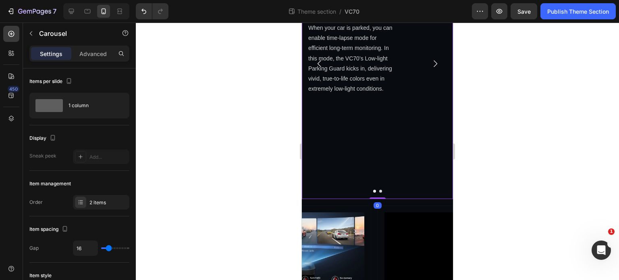
click at [432, 69] on icon "Carousel Next Arrow" at bounding box center [435, 64] width 10 height 10
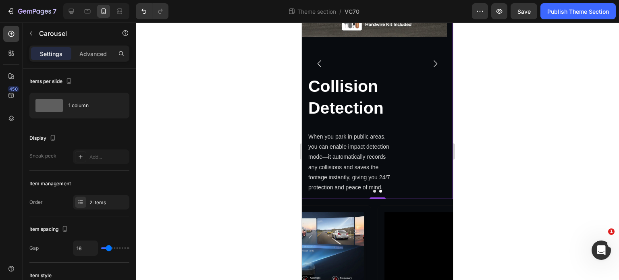
click at [434, 75] on button "Carousel Next Arrow" at bounding box center [435, 63] width 23 height 23
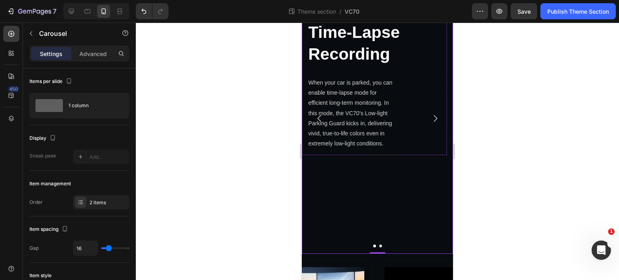
scroll to position [1765, 0]
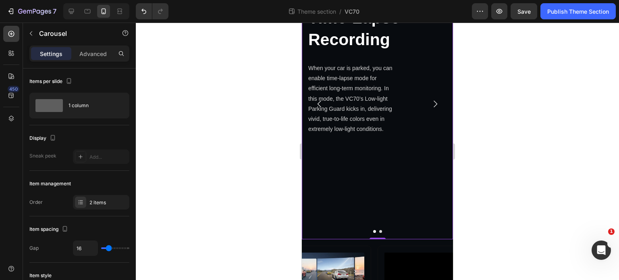
click at [431, 109] on icon "Carousel Next Arrow" at bounding box center [435, 104] width 10 height 10
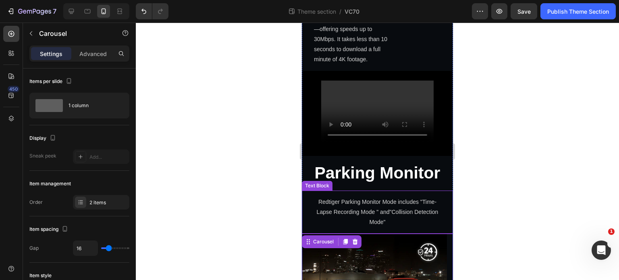
scroll to position [1443, 0]
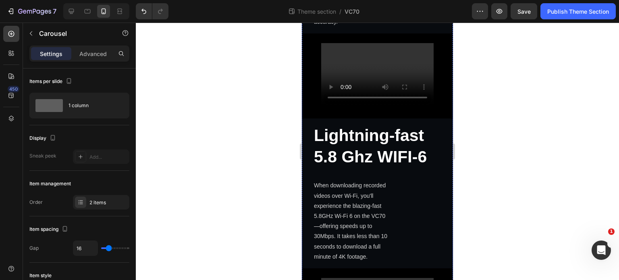
scroll to position [1040, 0]
